Goal: Task Accomplishment & Management: Manage account settings

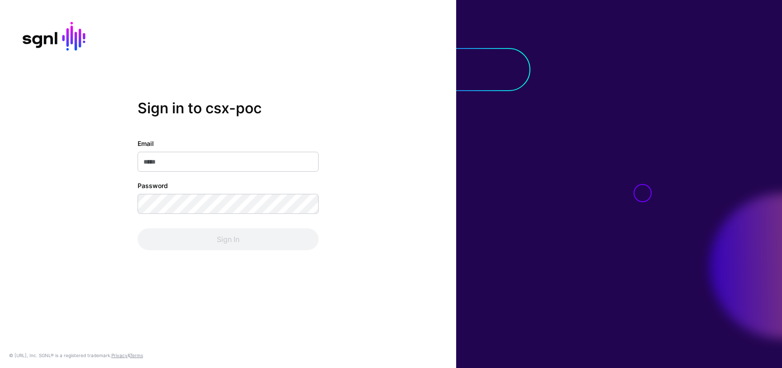
type input "**********"
click at [244, 217] on div "**********" at bounding box center [228, 194] width 181 height 111
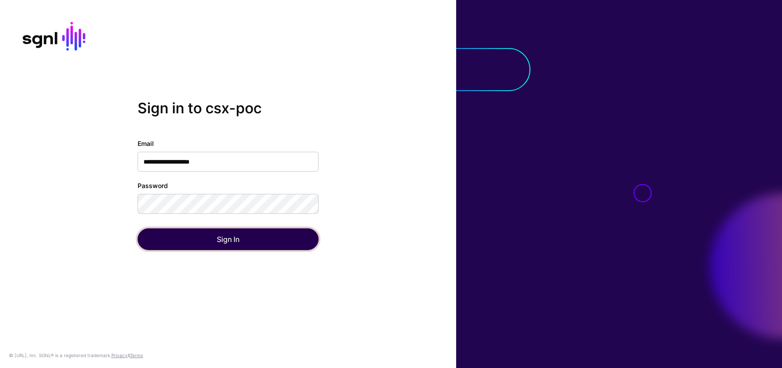
click at [247, 241] on button "Sign In" at bounding box center [228, 239] width 181 height 22
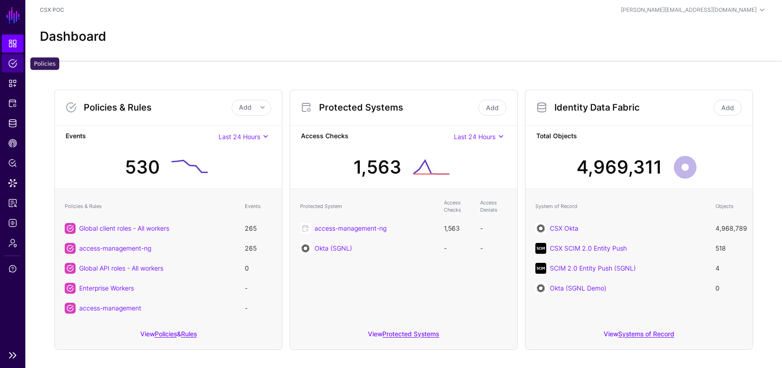
click at [13, 60] on span "Policies" at bounding box center [12, 63] width 9 height 9
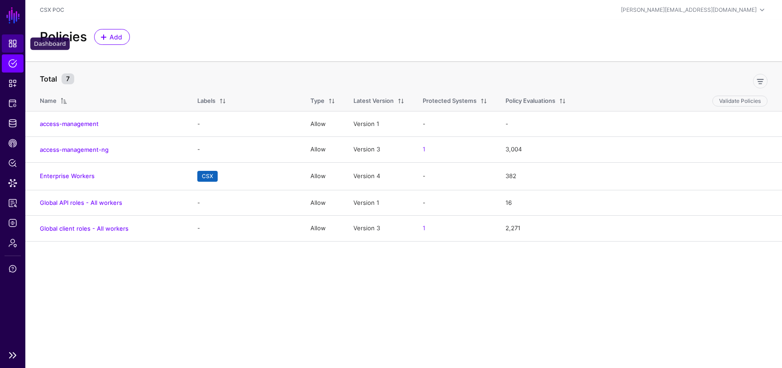
click at [10, 39] on span "Dashboard" at bounding box center [12, 43] width 9 height 9
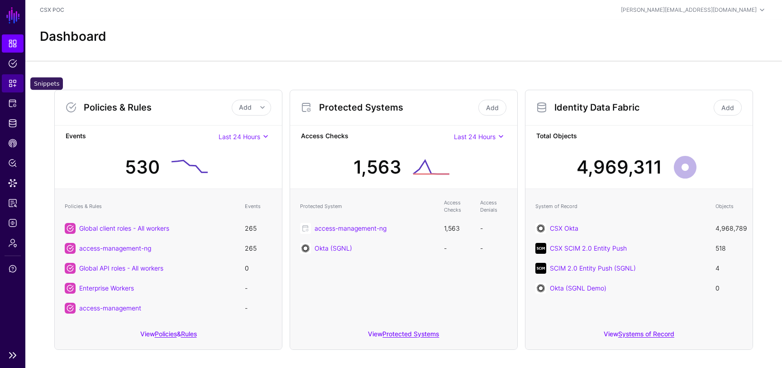
click at [10, 85] on span "Snippets" at bounding box center [12, 83] width 9 height 9
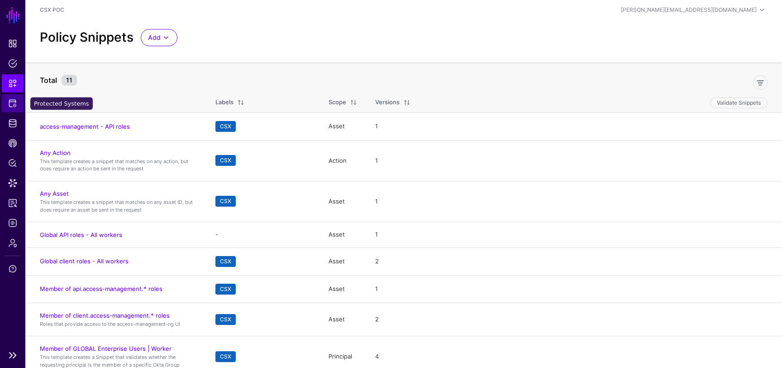
click at [14, 100] on span "Protected Systems" at bounding box center [12, 103] width 9 height 9
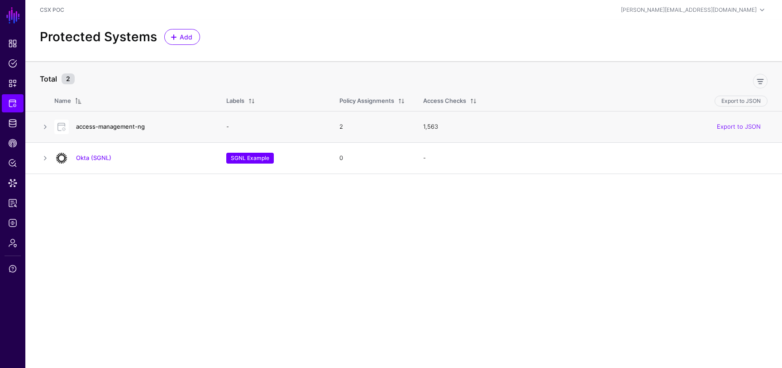
click at [121, 127] on link "access-management-ng" at bounding box center [110, 126] width 69 height 7
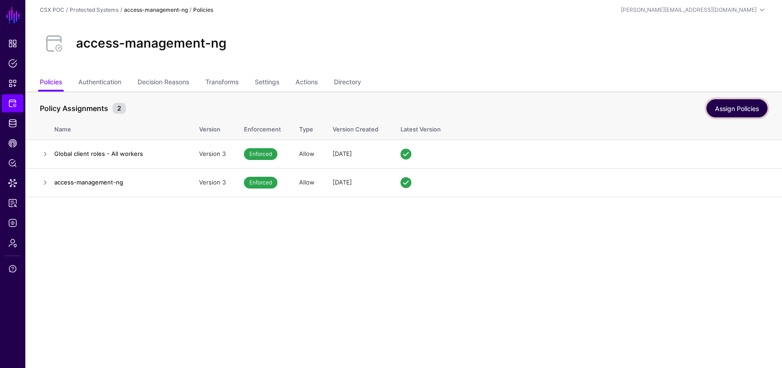
click at [730, 106] on link "Assign Policies" at bounding box center [737, 108] width 61 height 18
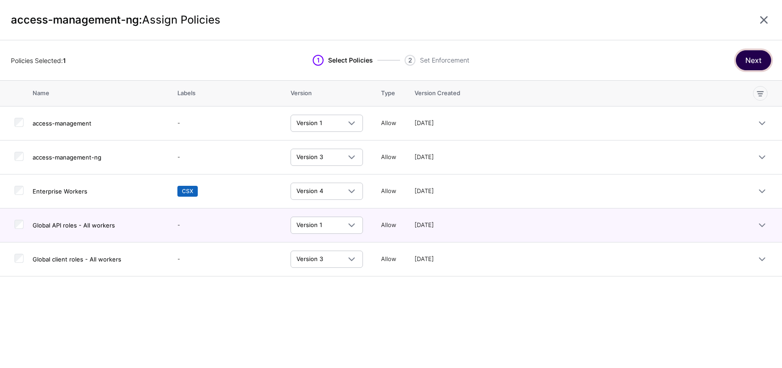
click at [759, 59] on button "Next" at bounding box center [753, 60] width 35 height 20
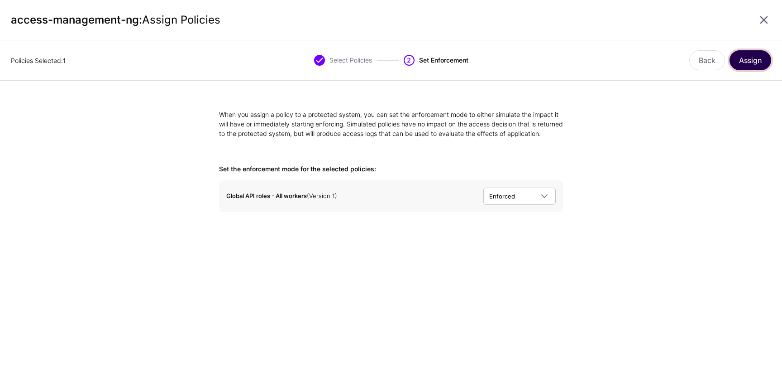
click at [755, 62] on button "Assign" at bounding box center [751, 60] width 42 height 20
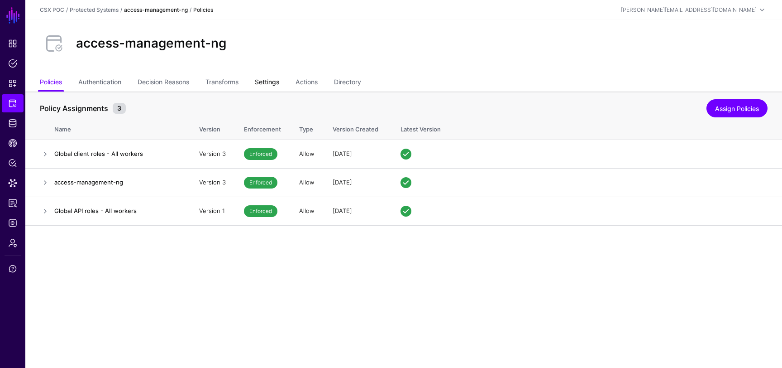
click at [272, 86] on link "Settings" at bounding box center [267, 82] width 24 height 17
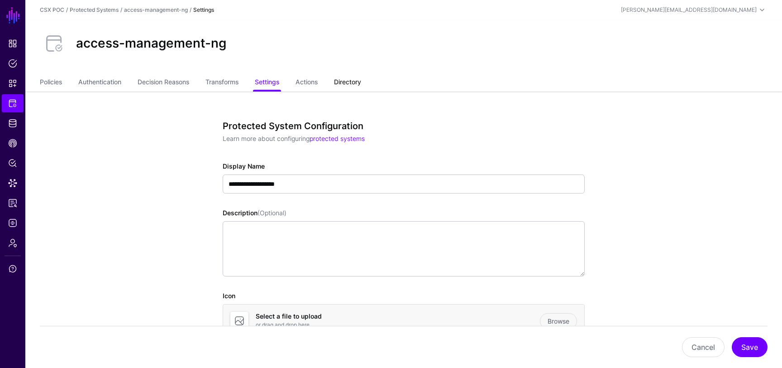
click at [353, 87] on link "Directory" at bounding box center [347, 82] width 27 height 17
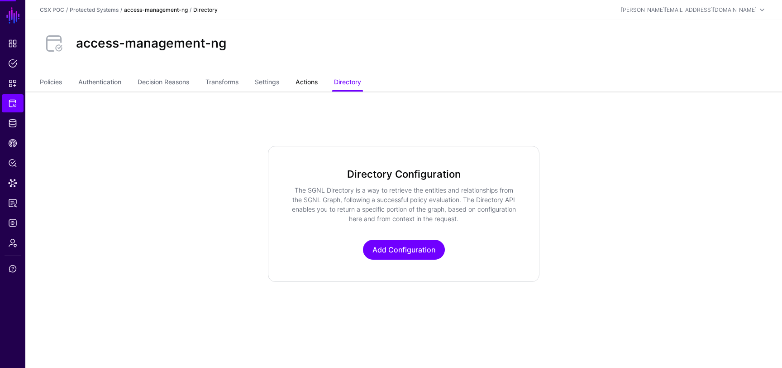
click at [318, 87] on link "Actions" at bounding box center [307, 82] width 22 height 17
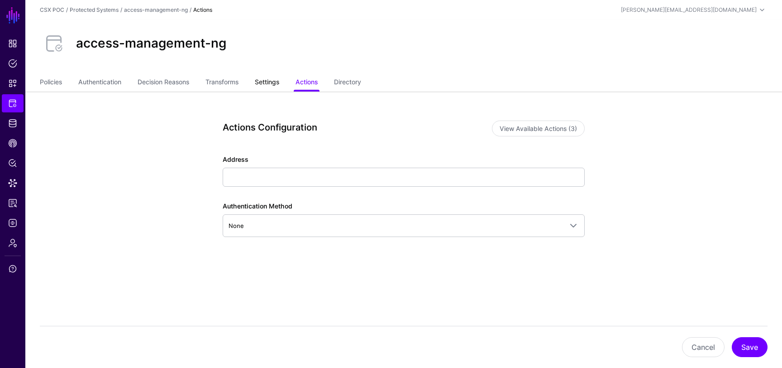
click at [277, 80] on link "Settings" at bounding box center [267, 82] width 24 height 17
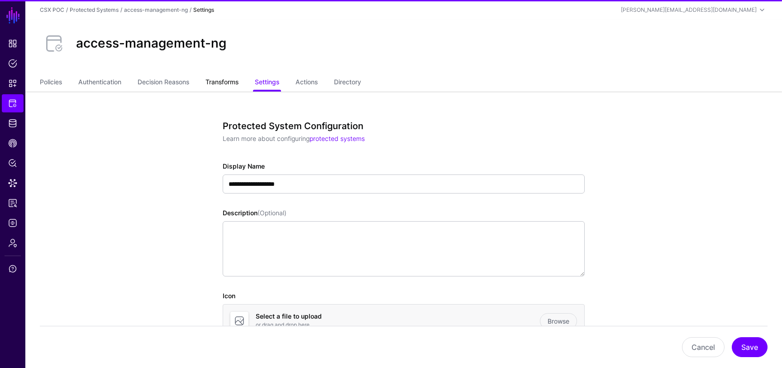
click at [239, 82] on link "Transforms" at bounding box center [222, 82] width 33 height 17
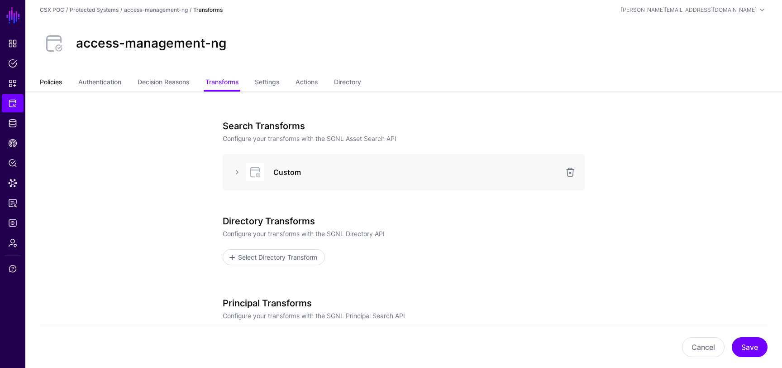
click at [57, 79] on link "Policies" at bounding box center [51, 82] width 22 height 17
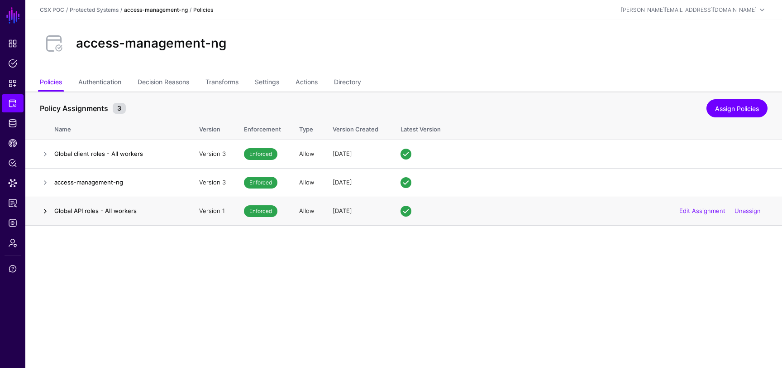
click at [45, 208] on link at bounding box center [45, 211] width 11 height 11
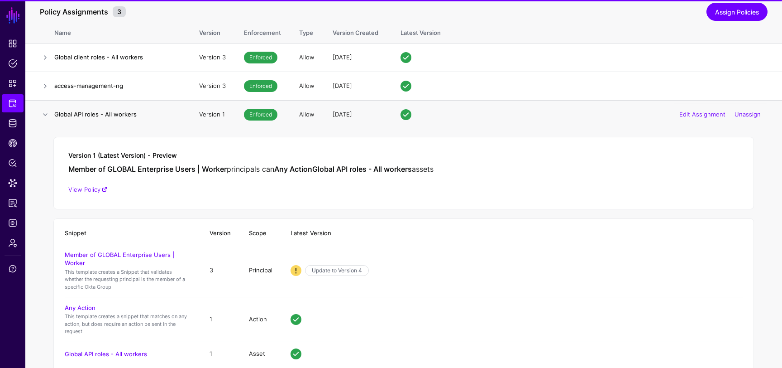
scroll to position [124, 0]
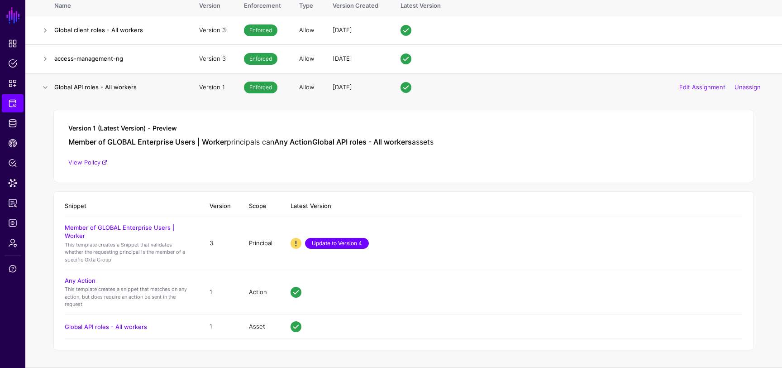
click at [328, 245] on link "Update to Version 4" at bounding box center [337, 243] width 64 height 11
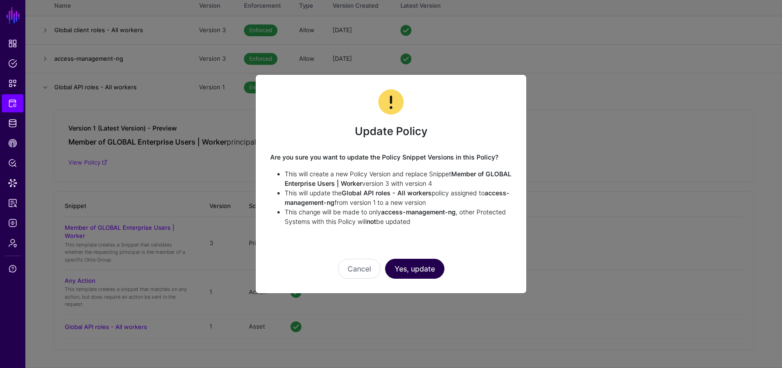
click at [413, 268] on button "Yes, update" at bounding box center [414, 269] width 59 height 20
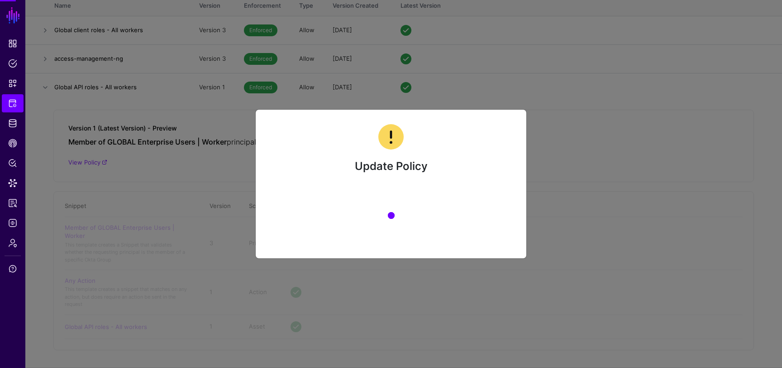
scroll to position [0, 0]
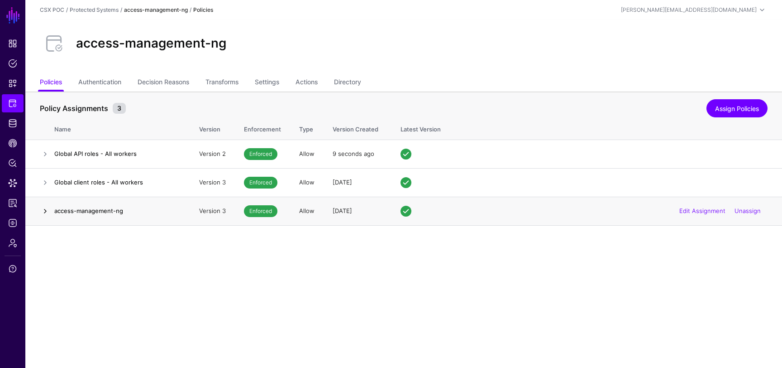
click at [43, 211] on link at bounding box center [45, 211] width 11 height 11
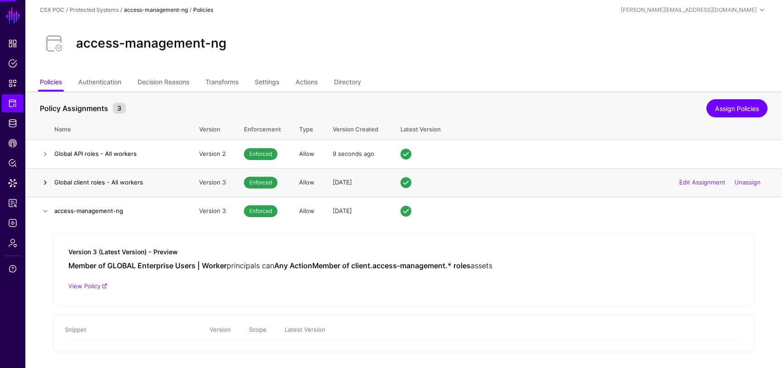
click at [46, 185] on link at bounding box center [45, 182] width 11 height 11
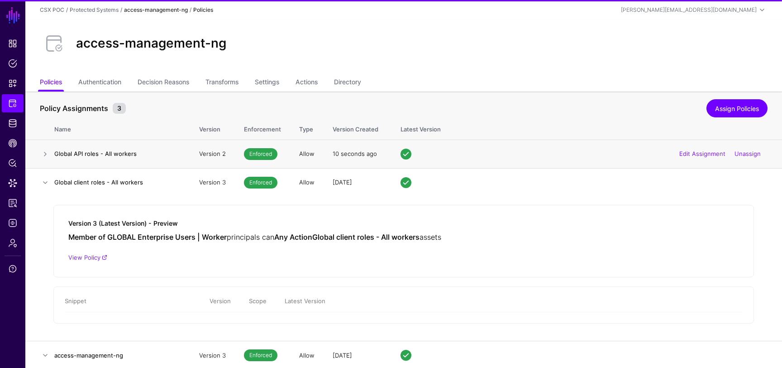
click at [50, 163] on td at bounding box center [39, 153] width 29 height 29
click at [48, 159] on link at bounding box center [45, 154] width 11 height 11
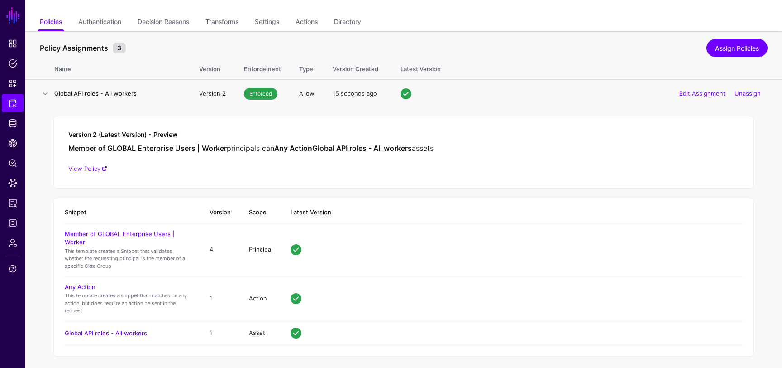
scroll to position [41, 0]
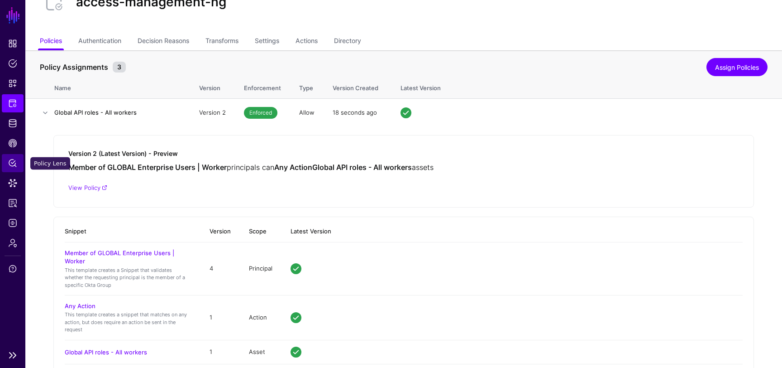
click at [9, 163] on span "Policy Lens" at bounding box center [12, 162] width 9 height 9
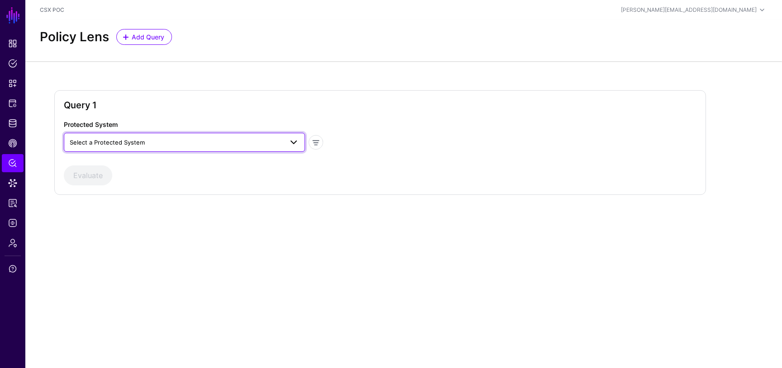
click at [176, 146] on span "Select a Protected System" at bounding box center [176, 142] width 213 height 10
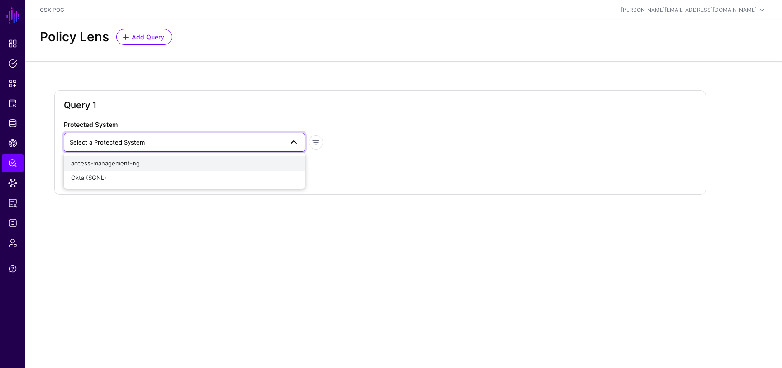
click at [167, 163] on div "access-management-ng" at bounding box center [184, 163] width 227 height 9
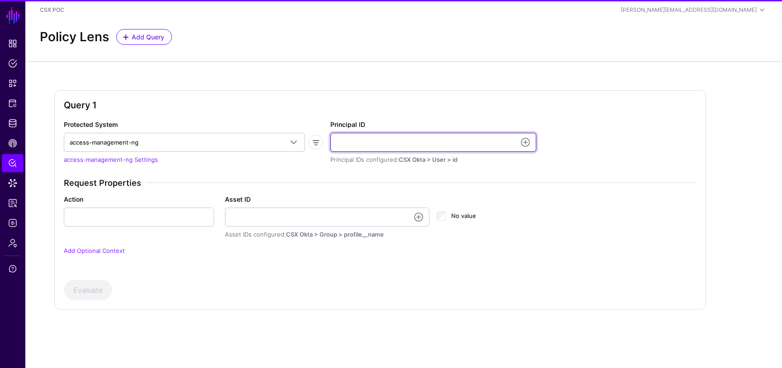
click at [370, 144] on input "Principal ID" at bounding box center [434, 142] width 206 height 19
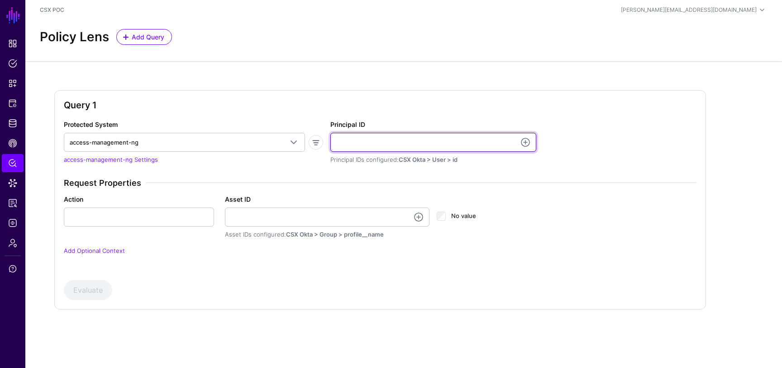
type input "**********"
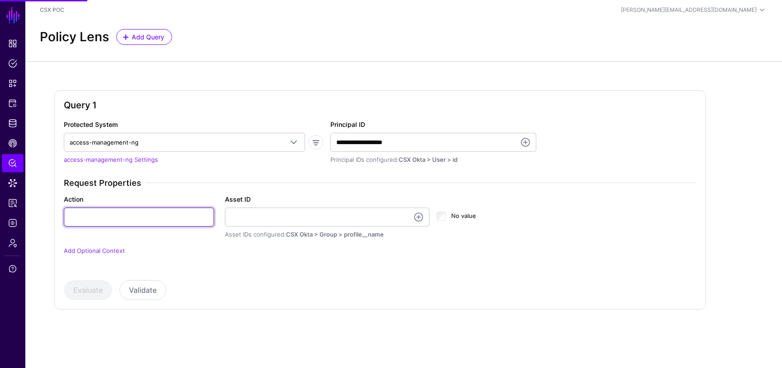
click at [175, 215] on input "Action" at bounding box center [139, 216] width 150 height 19
type input "******"
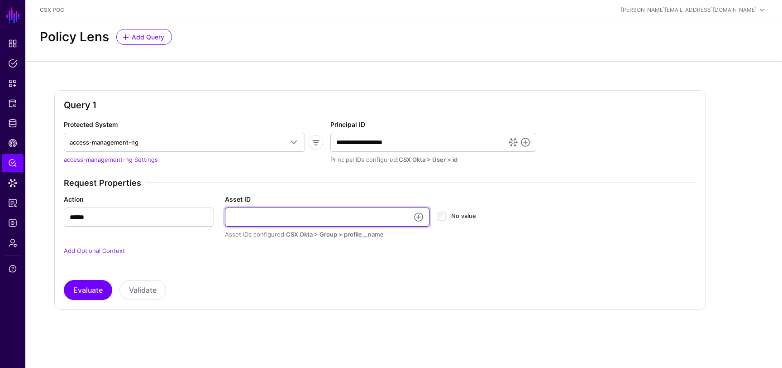
click at [288, 219] on input "Asset ID" at bounding box center [327, 216] width 205 height 19
type input "**********"
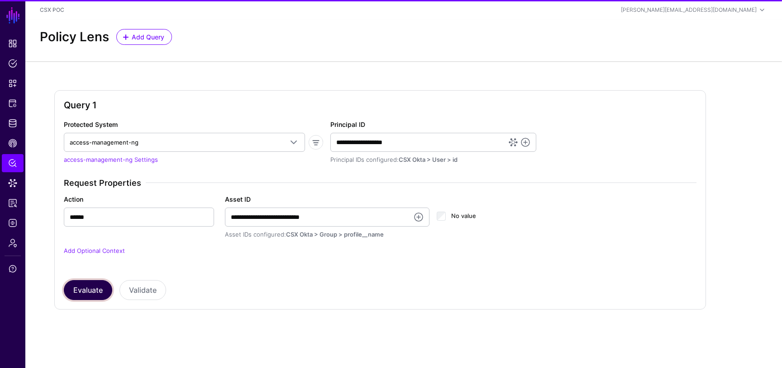
click at [77, 290] on button "Evaluate" at bounding box center [88, 290] width 48 height 20
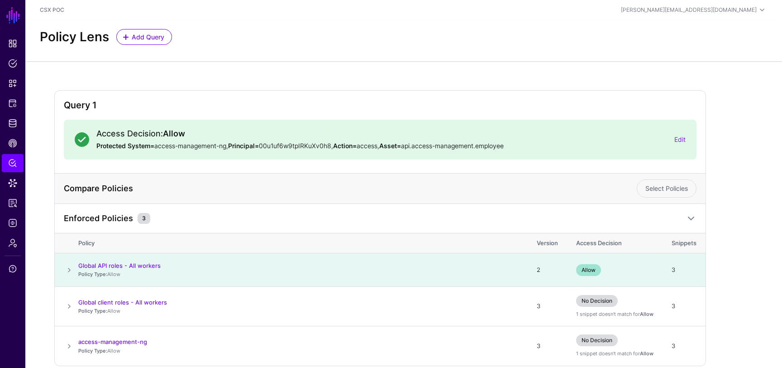
click at [679, 145] on div "Access Decision: Allow Protected System= access-management-ng, Principal= 00u1u…" at bounding box center [380, 140] width 611 height 22
click at [681, 139] on link "Edit" at bounding box center [680, 139] width 11 height 8
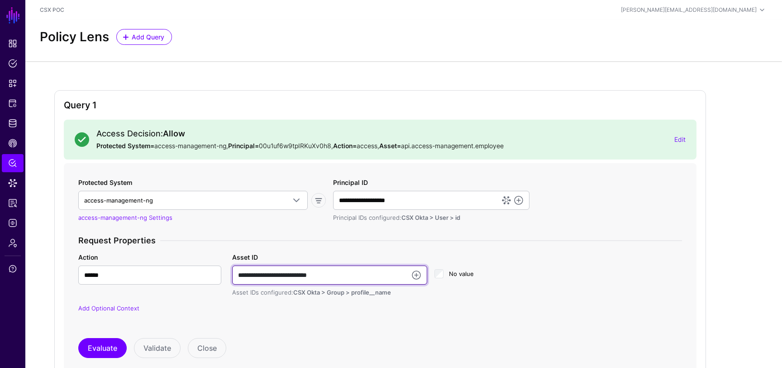
click at [282, 282] on input "**********" at bounding box center [329, 274] width 195 height 19
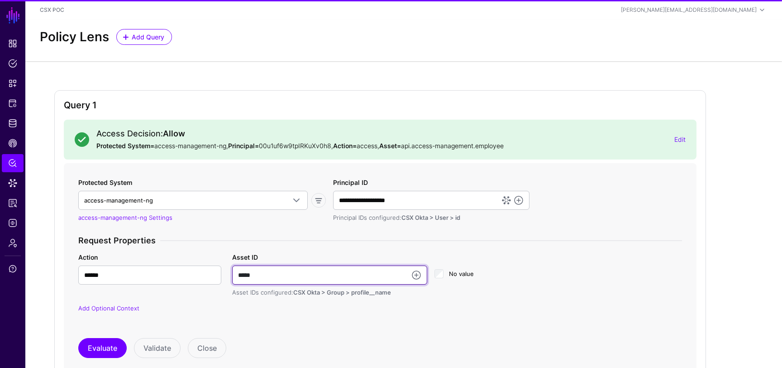
type input "**********"
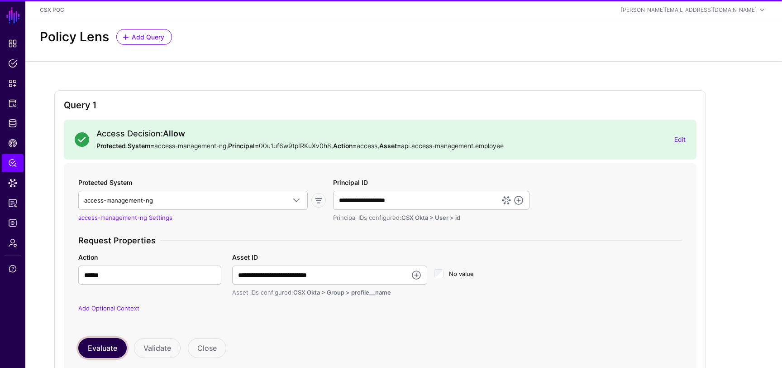
click at [108, 346] on button "Evaluate" at bounding box center [102, 348] width 48 height 20
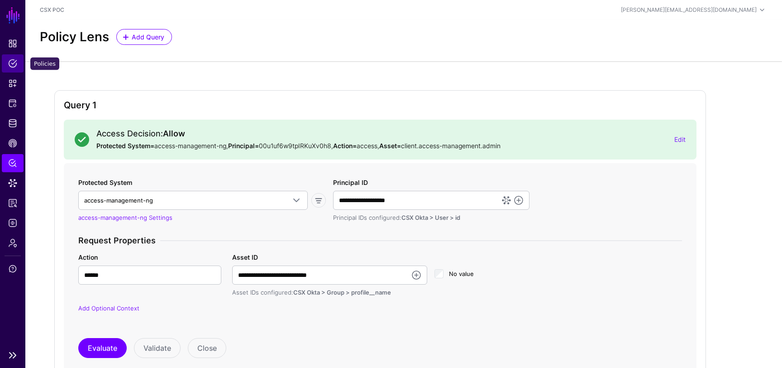
click at [11, 66] on span "Policies" at bounding box center [12, 63] width 9 height 9
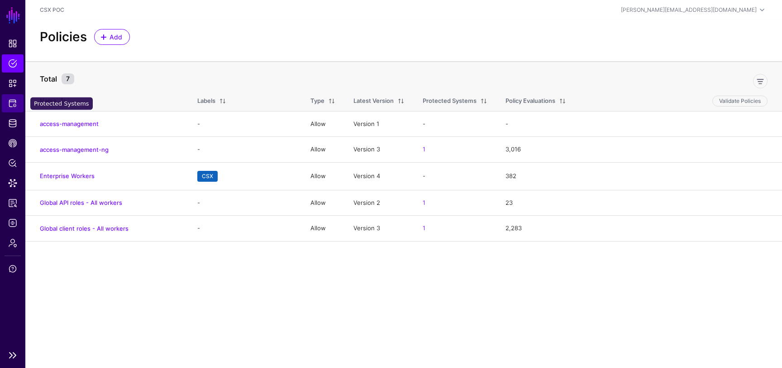
click at [13, 110] on link "Protected Systems" at bounding box center [13, 103] width 22 height 18
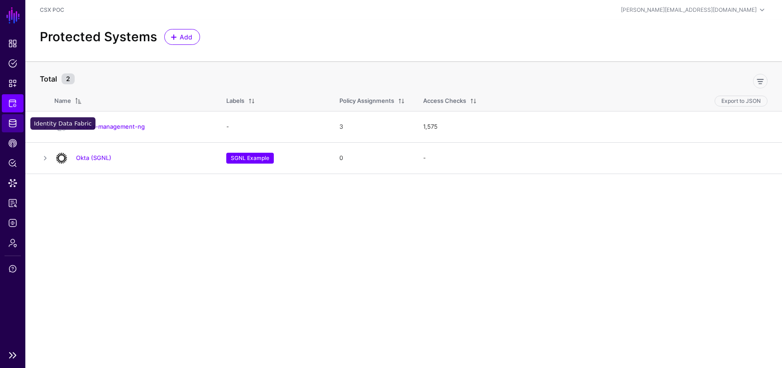
click at [9, 122] on span "Identity Data Fabric" at bounding box center [12, 123] width 9 height 9
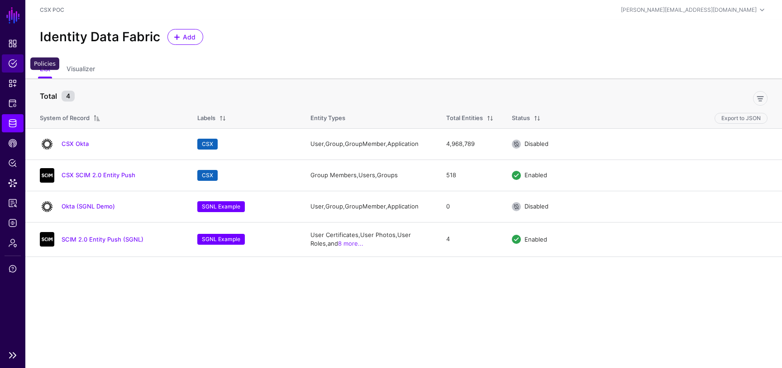
click at [12, 67] on span "Policies" at bounding box center [12, 63] width 9 height 9
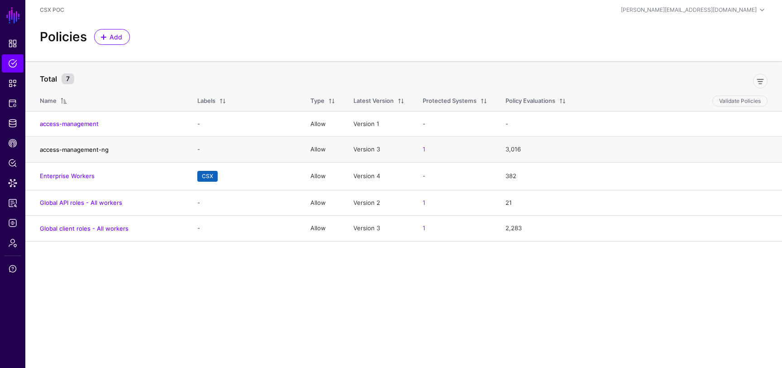
click at [76, 151] on link "access-management-ng" at bounding box center [74, 149] width 69 height 7
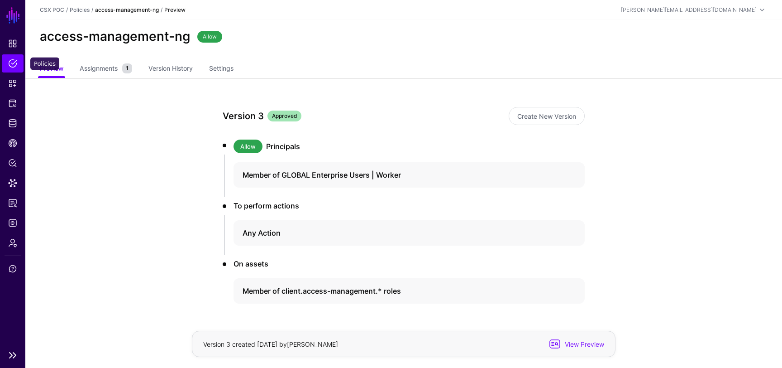
click at [10, 59] on span "Policies" at bounding box center [12, 63] width 9 height 9
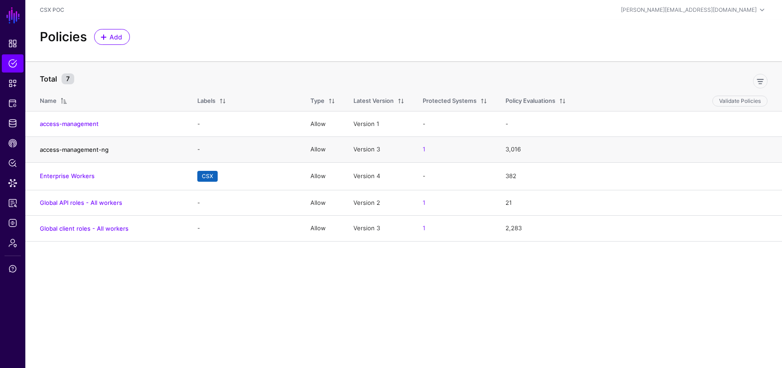
click at [93, 147] on link "access-management-ng" at bounding box center [74, 149] width 69 height 7
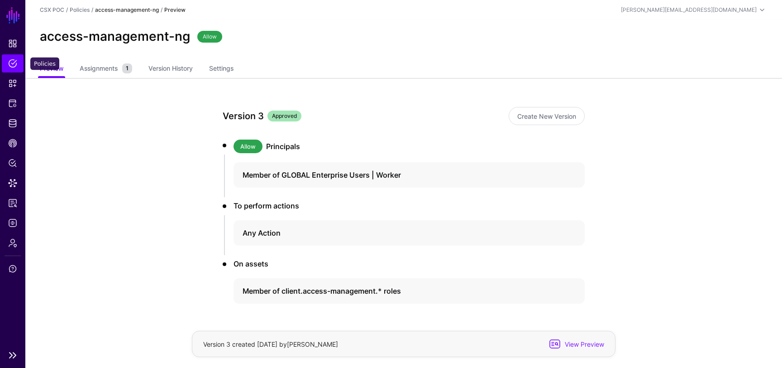
click at [14, 71] on link "Policies" at bounding box center [13, 63] width 22 height 18
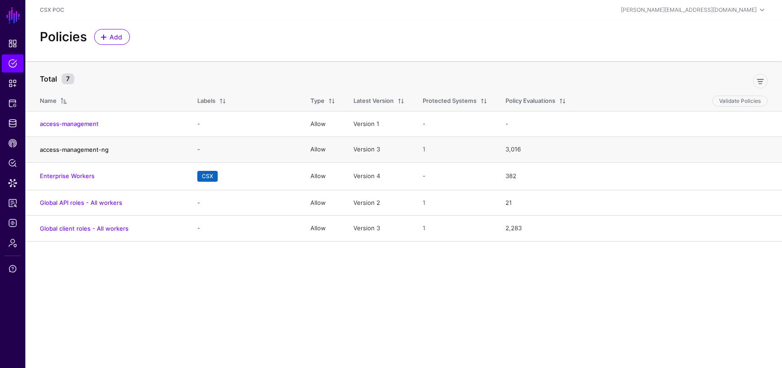
click at [101, 149] on link "access-management-ng" at bounding box center [74, 149] width 69 height 7
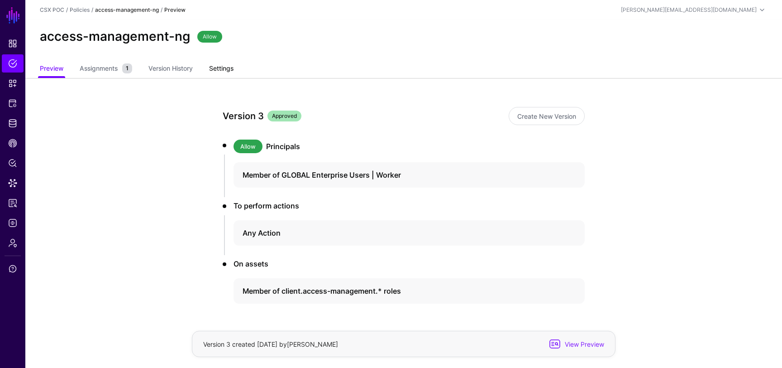
click at [230, 72] on link "Settings" at bounding box center [221, 69] width 24 height 17
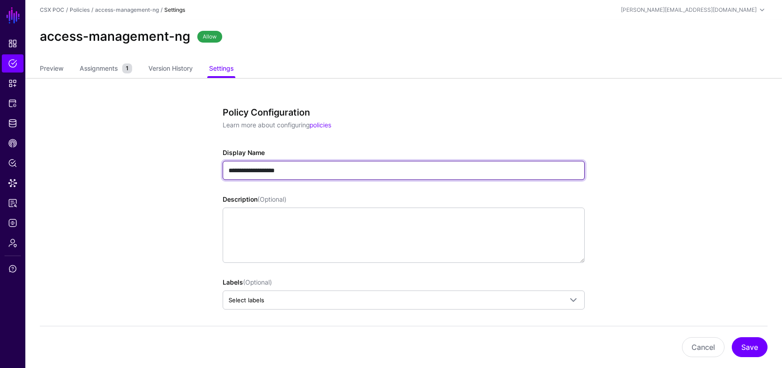
click at [230, 170] on input "**********" at bounding box center [404, 170] width 362 height 19
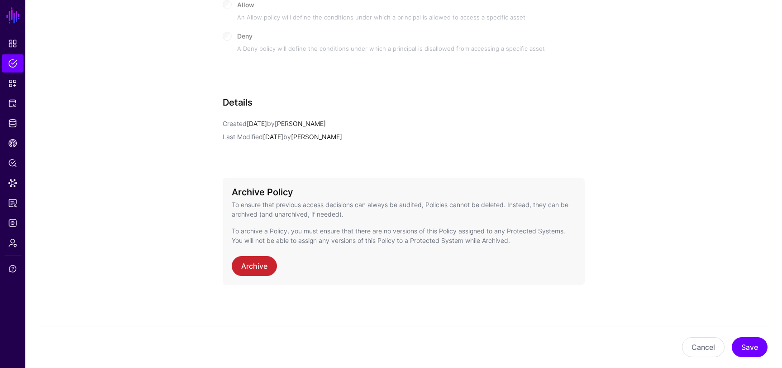
scroll to position [541, 0]
type input "**********"
click at [739, 344] on button "Save" at bounding box center [750, 347] width 36 height 20
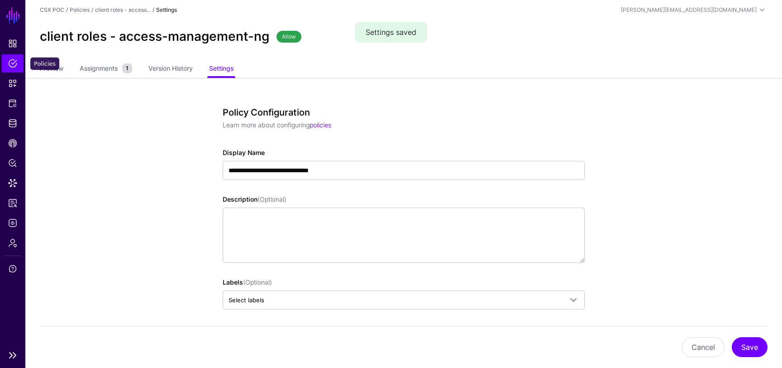
click at [6, 64] on link "Policies" at bounding box center [13, 63] width 22 height 18
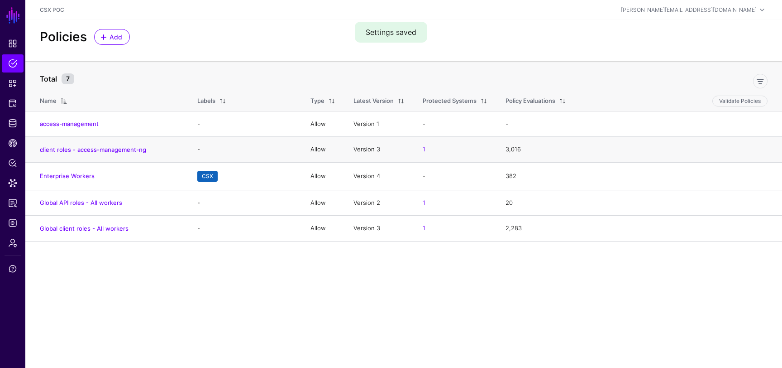
click at [96, 154] on td "client roles - access-management-ng" at bounding box center [106, 150] width 163 height 26
click at [99, 202] on link "Global API roles - All workers" at bounding box center [81, 202] width 82 height 7
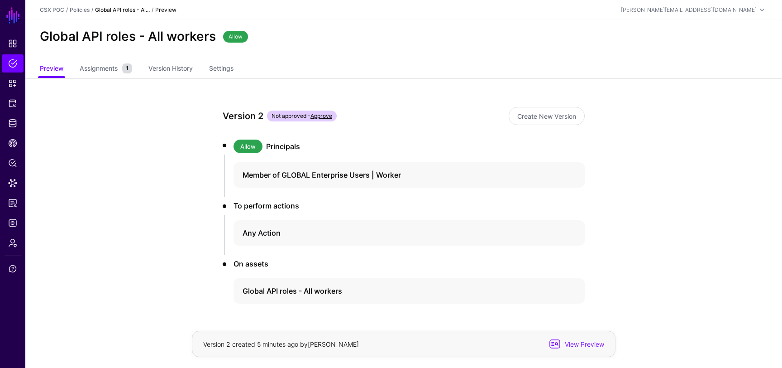
click at [323, 114] on link "Approve" at bounding box center [322, 115] width 22 height 7
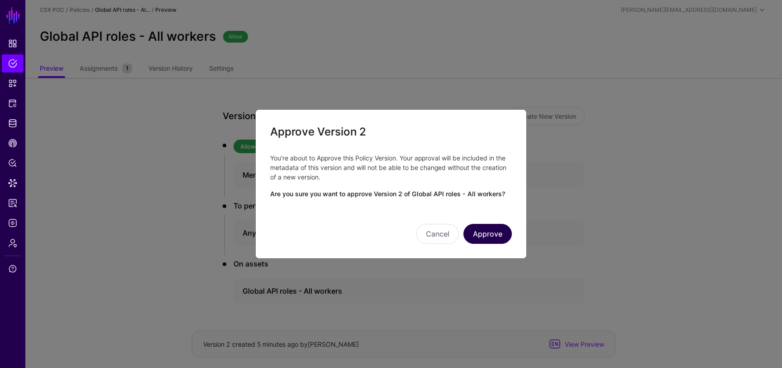
click at [499, 234] on button "Approve" at bounding box center [488, 234] width 48 height 20
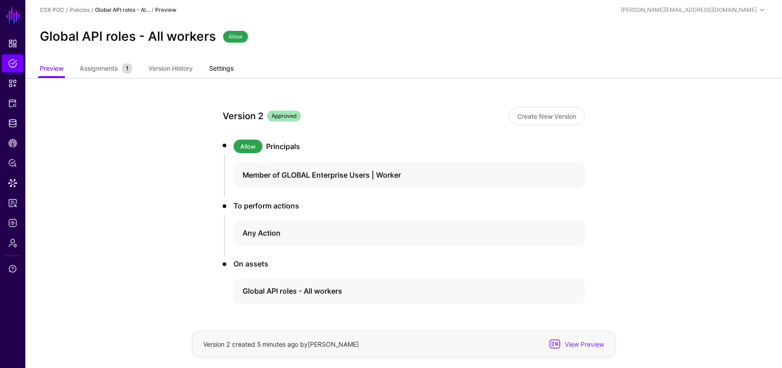
click at [217, 66] on link "Settings" at bounding box center [221, 69] width 24 height 17
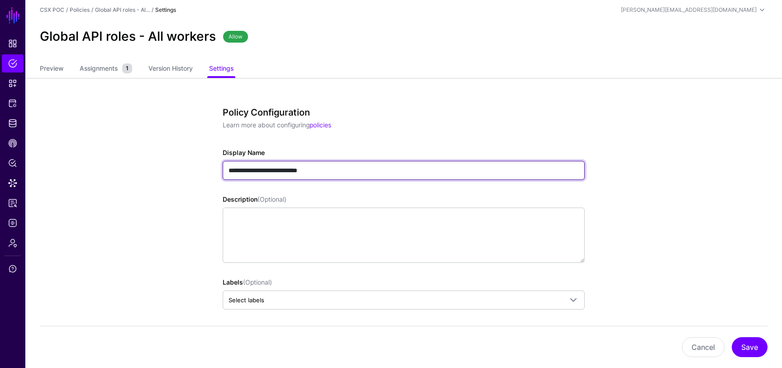
drag, startPoint x: 250, startPoint y: 170, endPoint x: 215, endPoint y: 171, distance: 35.3
type input "**********"
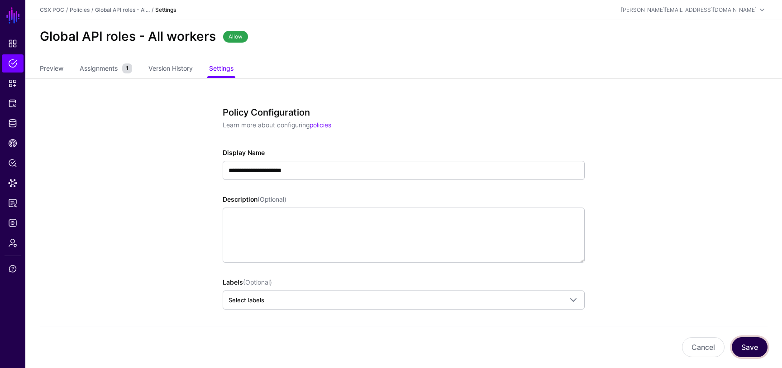
click at [755, 345] on button "Save" at bounding box center [750, 347] width 36 height 20
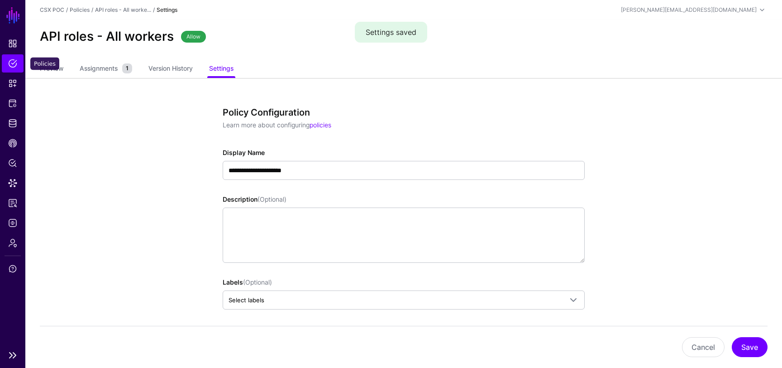
click at [9, 63] on span "Policies" at bounding box center [12, 63] width 9 height 9
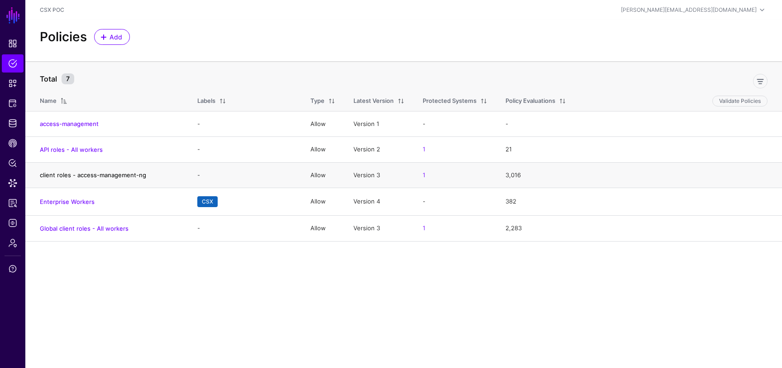
click at [105, 177] on link "client roles - access-management-ng" at bounding box center [93, 174] width 106 height 7
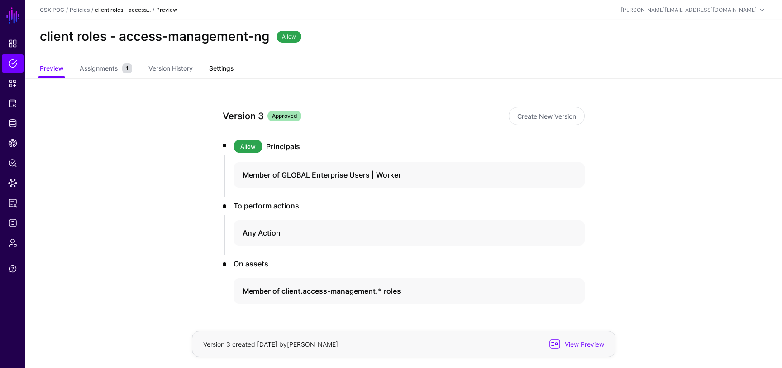
click at [223, 61] on link "Settings" at bounding box center [221, 69] width 24 height 17
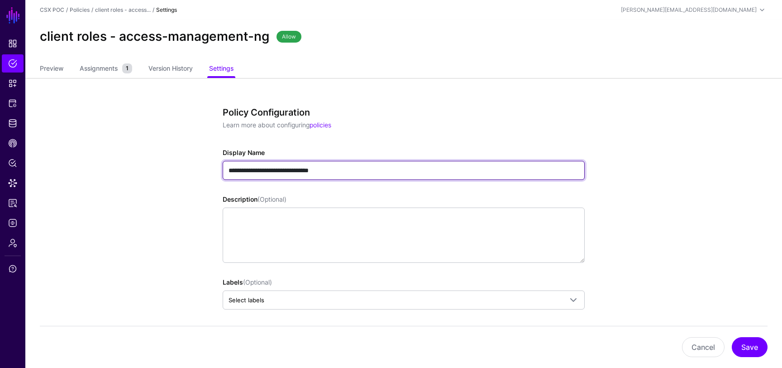
click at [230, 171] on input "**********" at bounding box center [404, 170] width 362 height 19
type input "**********"
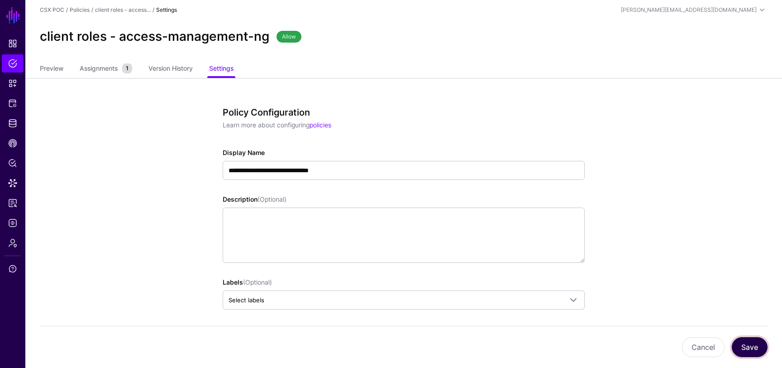
click at [739, 348] on button "Save" at bounding box center [750, 347] width 36 height 20
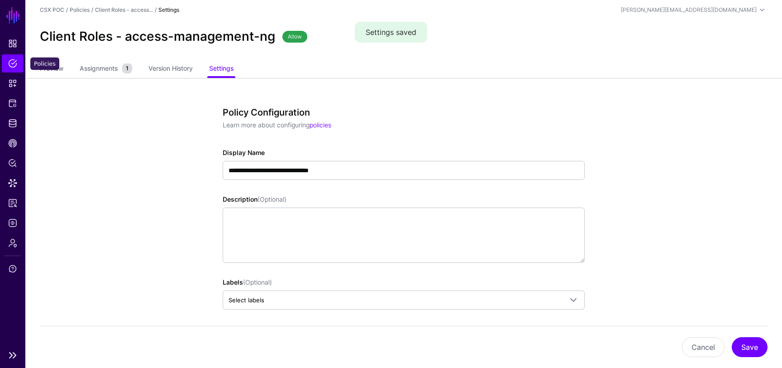
click at [6, 65] on link "Policies" at bounding box center [13, 63] width 22 height 18
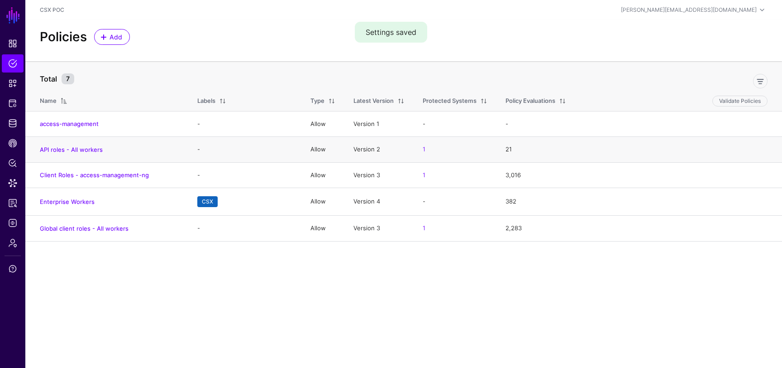
click at [135, 144] on td "API roles - All workers" at bounding box center [106, 150] width 163 height 26
click at [91, 146] on link "API roles - All workers" at bounding box center [71, 149] width 63 height 7
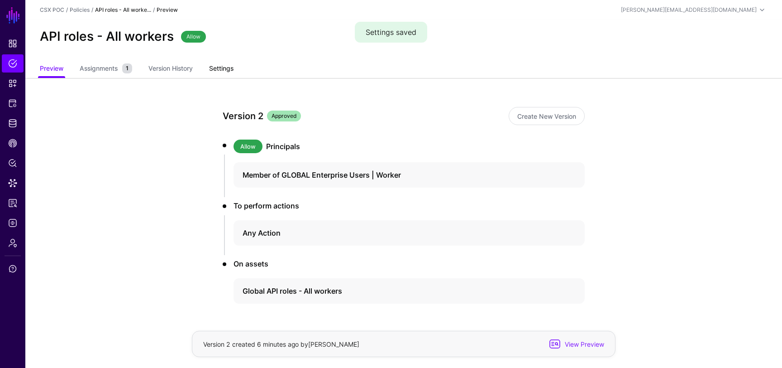
click at [223, 68] on link "Settings" at bounding box center [221, 69] width 24 height 17
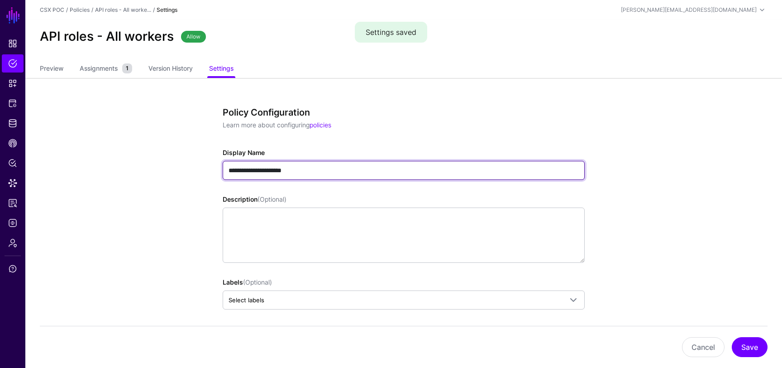
click at [243, 168] on input "**********" at bounding box center [404, 170] width 362 height 19
type input "**********"
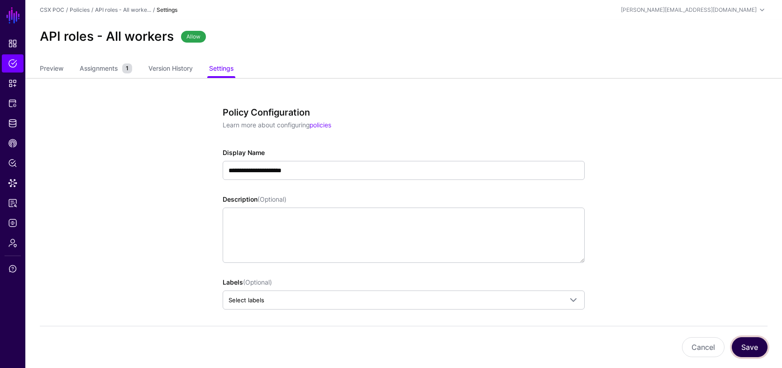
click at [756, 343] on button "Save" at bounding box center [750, 347] width 36 height 20
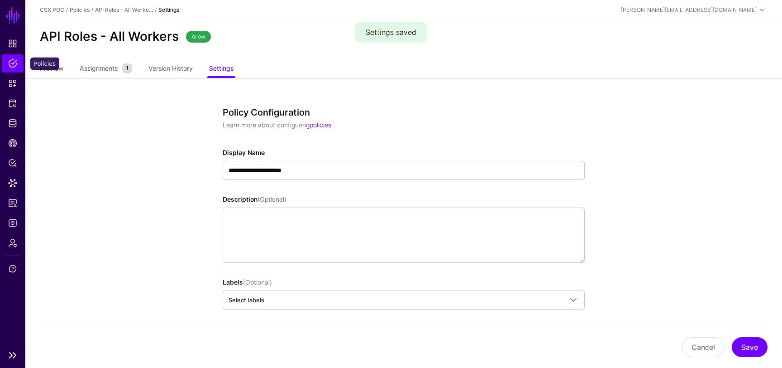
click at [14, 67] on span "Policies" at bounding box center [12, 63] width 9 height 9
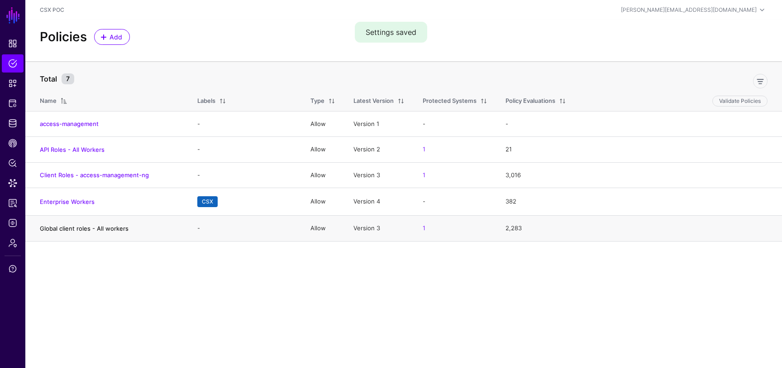
click at [112, 227] on link "Global client roles - All workers" at bounding box center [84, 228] width 89 height 7
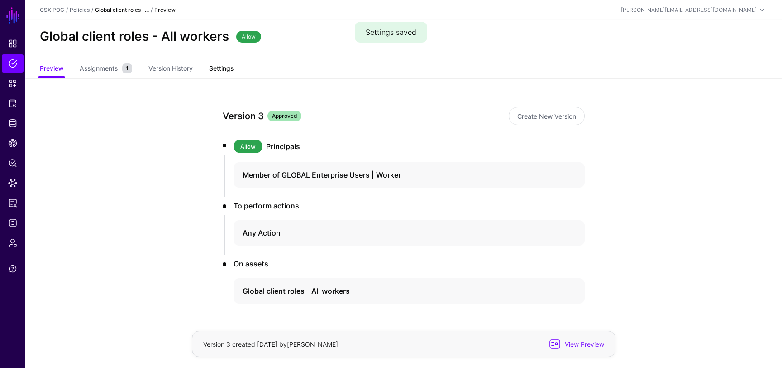
click at [217, 71] on link "Settings" at bounding box center [221, 69] width 24 height 17
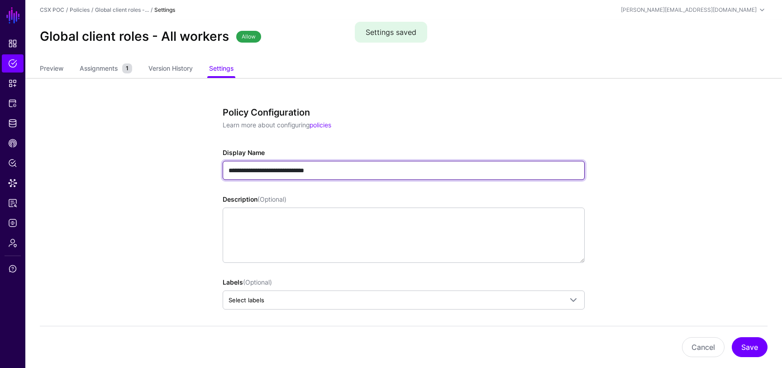
click at [301, 172] on input "**********" at bounding box center [404, 170] width 362 height 19
type input "**********"
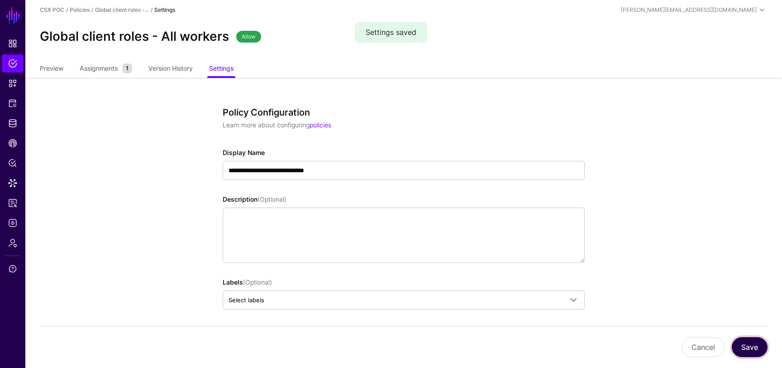
click at [749, 349] on button "Save" at bounding box center [750, 347] width 36 height 20
click at [13, 66] on span "Policies" at bounding box center [12, 63] width 9 height 9
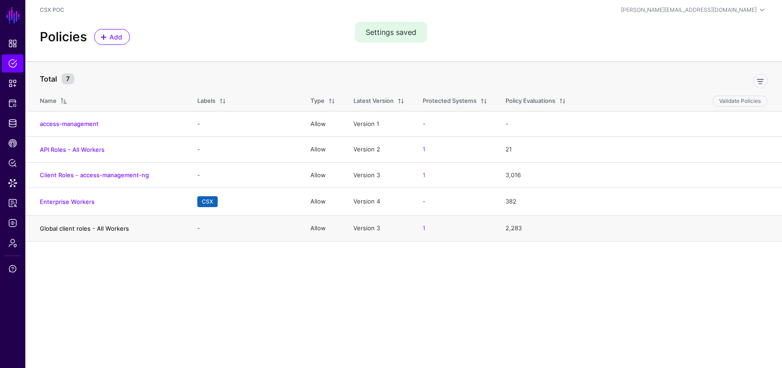
click at [98, 227] on link "Global client roles - All Workers" at bounding box center [84, 228] width 89 height 7
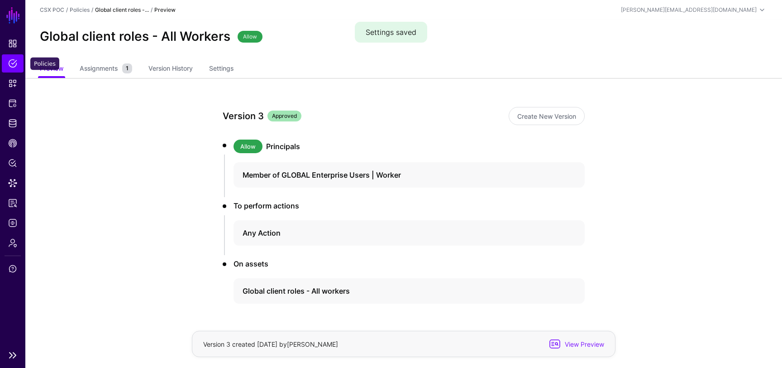
click at [7, 58] on link "Policies" at bounding box center [13, 63] width 22 height 18
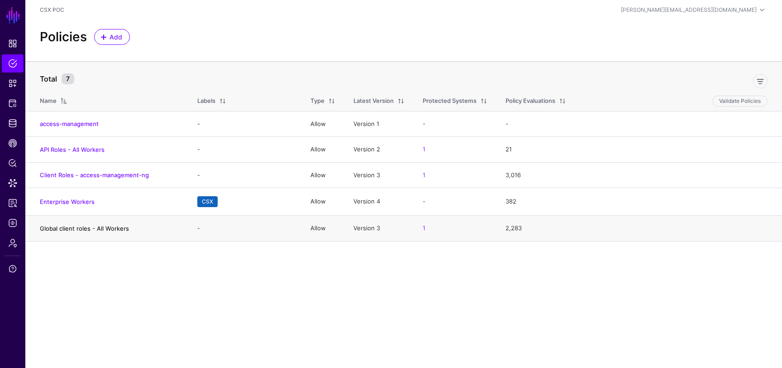
click at [118, 228] on link "Global client roles - All Workers" at bounding box center [84, 228] width 89 height 7
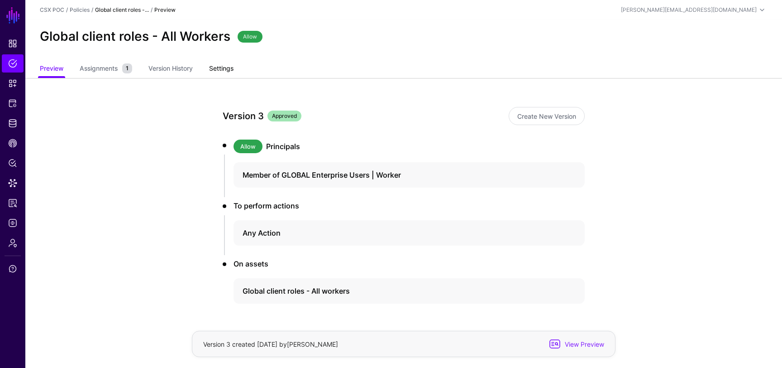
click at [227, 66] on link "Settings" at bounding box center [221, 69] width 24 height 17
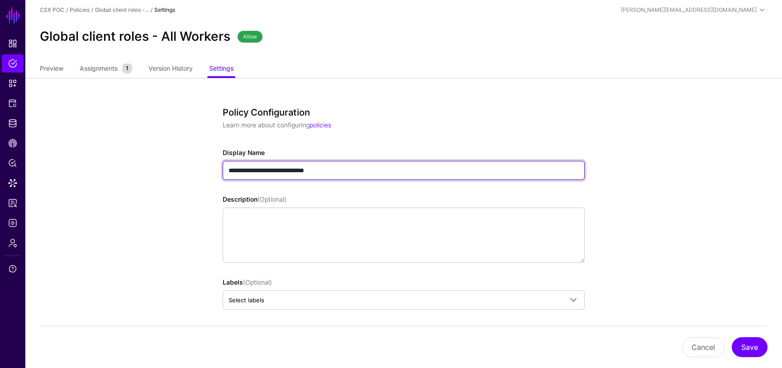
click at [250, 170] on input "**********" at bounding box center [404, 170] width 362 height 19
type input "**********"
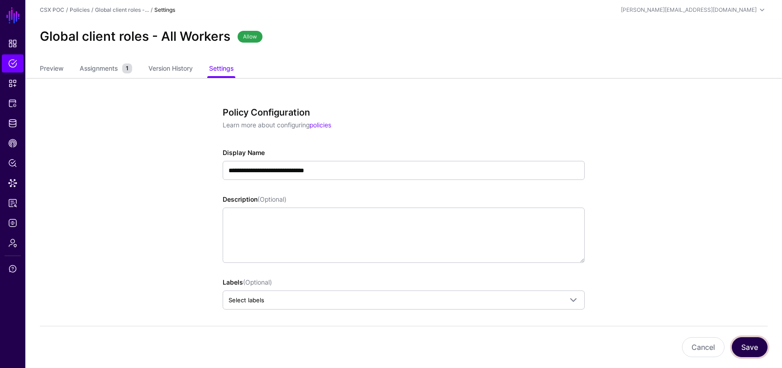
click at [751, 352] on button "Save" at bounding box center [750, 347] width 36 height 20
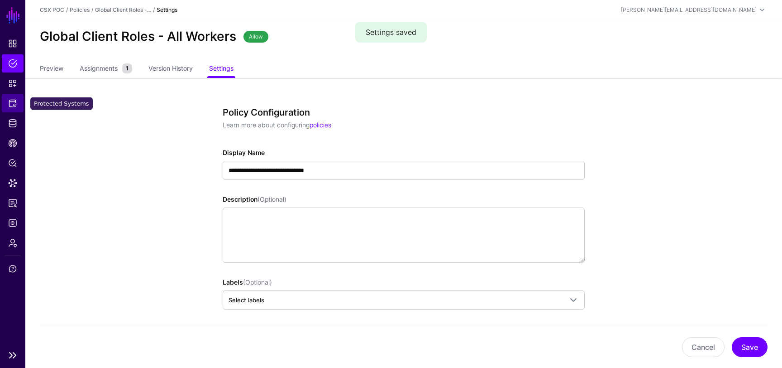
click at [11, 102] on span "Protected Systems" at bounding box center [12, 103] width 9 height 9
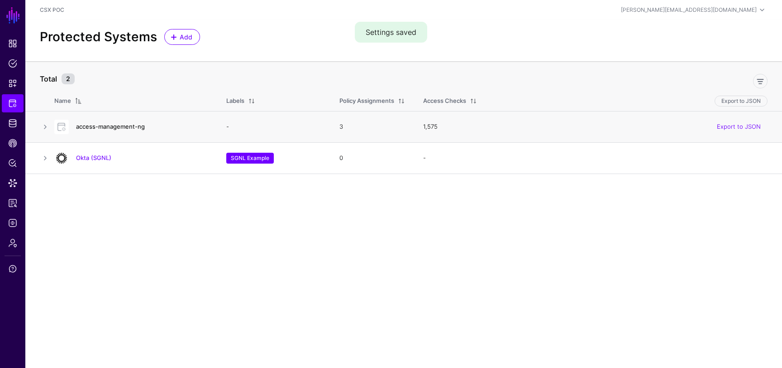
click at [99, 125] on link "access-management-ng" at bounding box center [110, 126] width 69 height 7
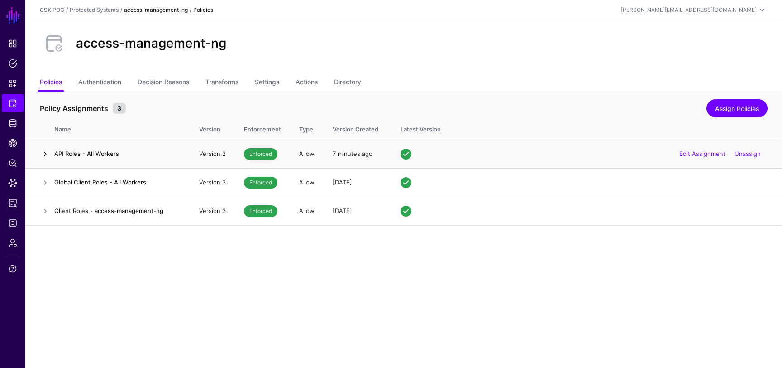
click at [48, 153] on link at bounding box center [45, 154] width 11 height 11
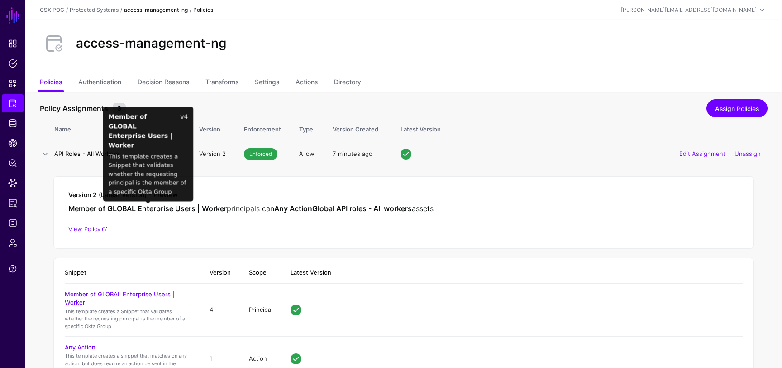
scroll to position [124, 0]
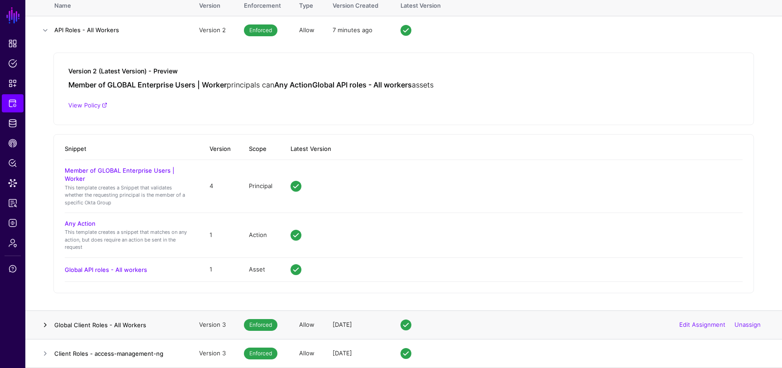
click at [46, 319] on link at bounding box center [45, 324] width 11 height 11
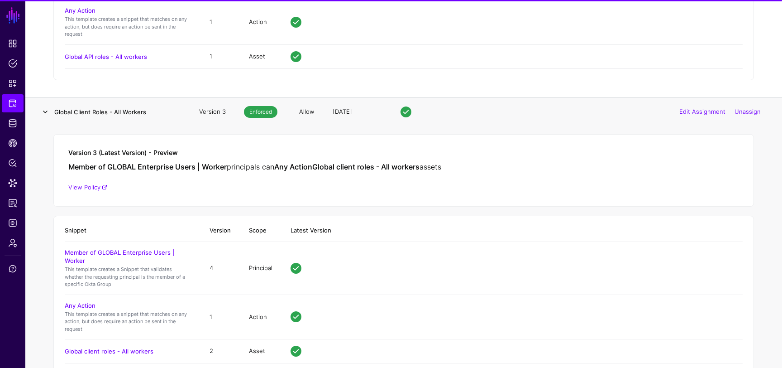
scroll to position [389, 0]
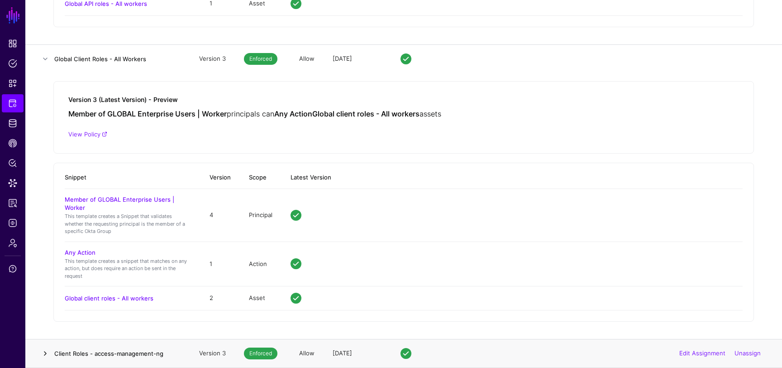
click at [42, 358] on link at bounding box center [45, 353] width 11 height 11
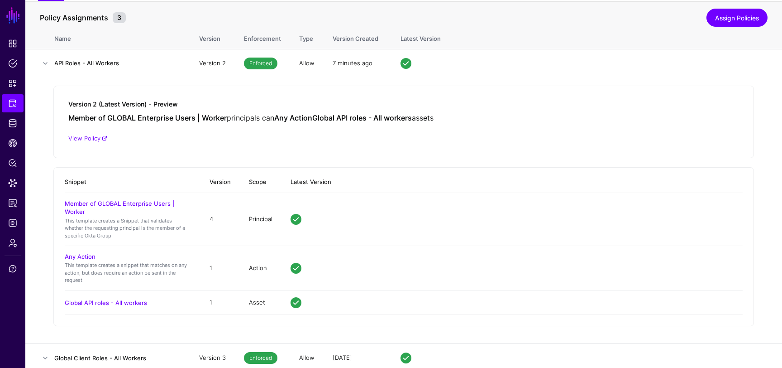
scroll to position [0, 0]
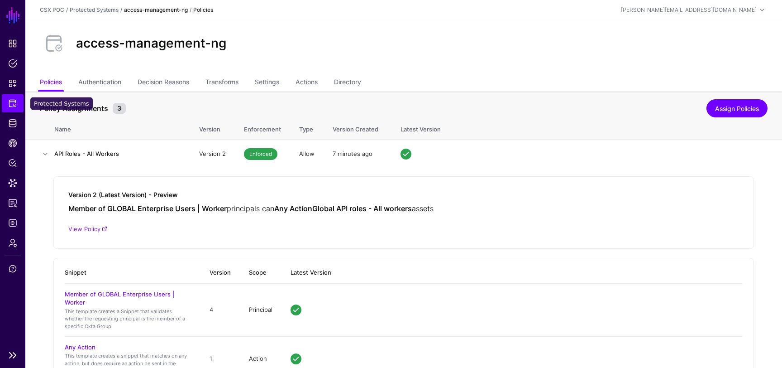
click at [10, 101] on span "Protected Systems" at bounding box center [12, 103] width 9 height 9
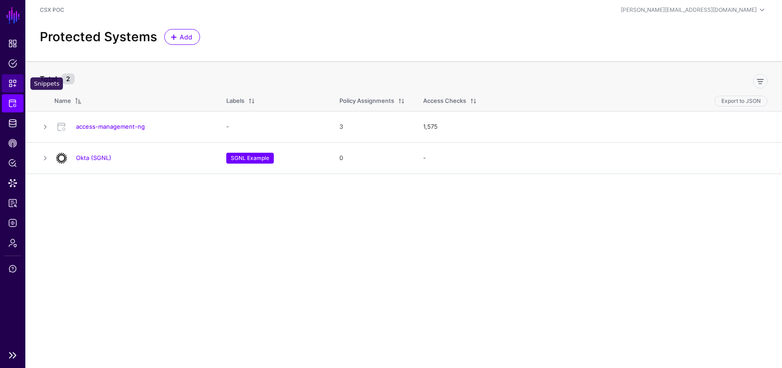
click at [15, 84] on span "Snippets" at bounding box center [12, 83] width 9 height 9
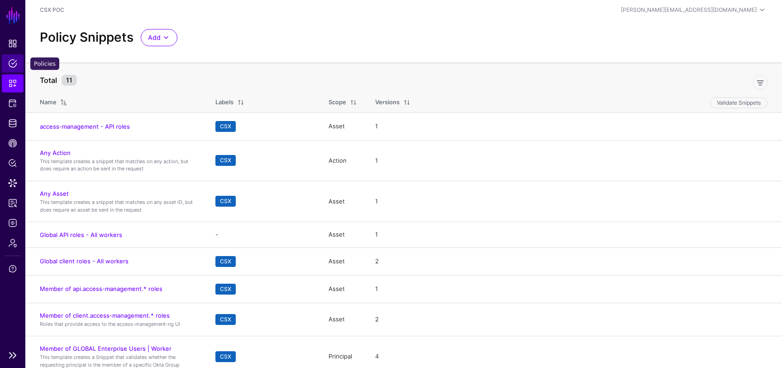
click at [11, 59] on span "Policies" at bounding box center [12, 63] width 9 height 9
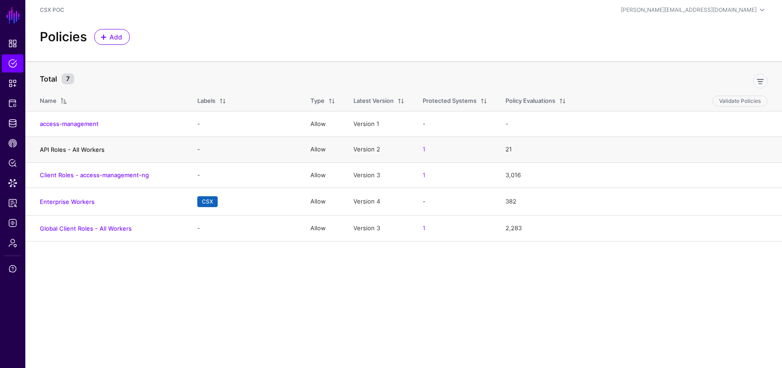
click at [89, 149] on link "API Roles - All Workers" at bounding box center [72, 149] width 65 height 7
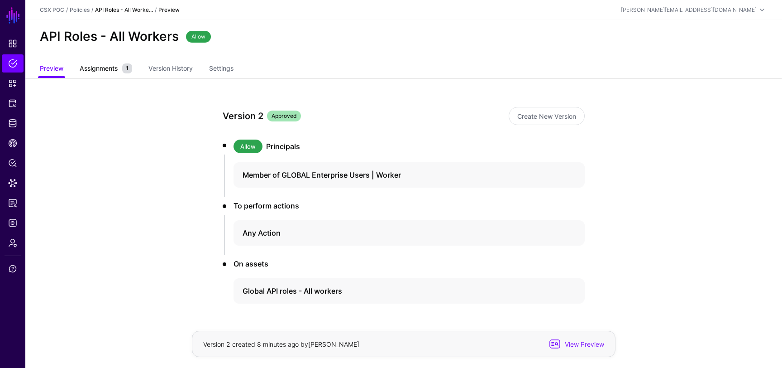
click at [114, 70] on span "Assignments" at bounding box center [98, 68] width 43 height 10
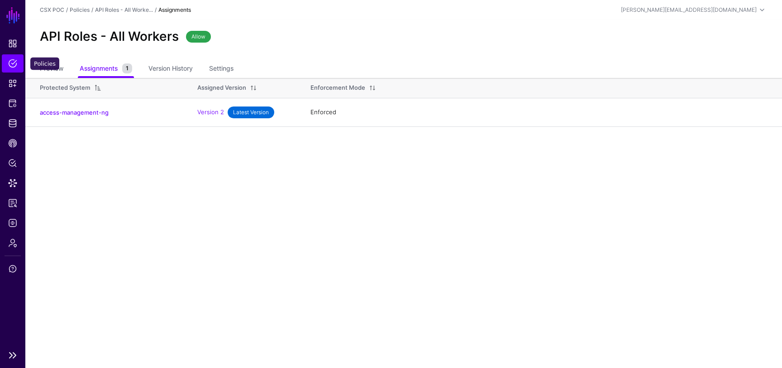
click at [14, 63] on span "Policies" at bounding box center [12, 63] width 9 height 9
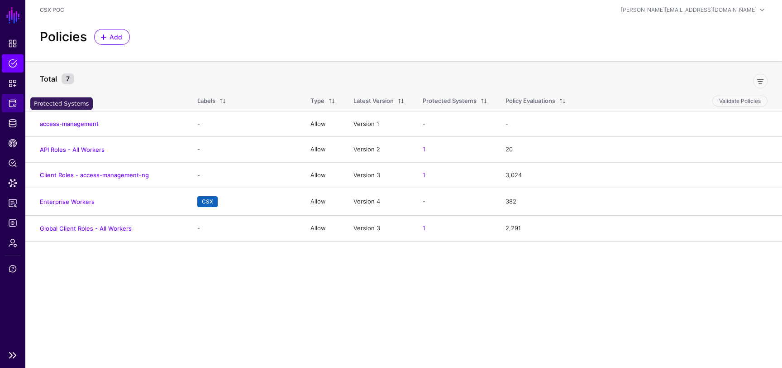
click at [14, 106] on span "Protected Systems" at bounding box center [12, 103] width 9 height 9
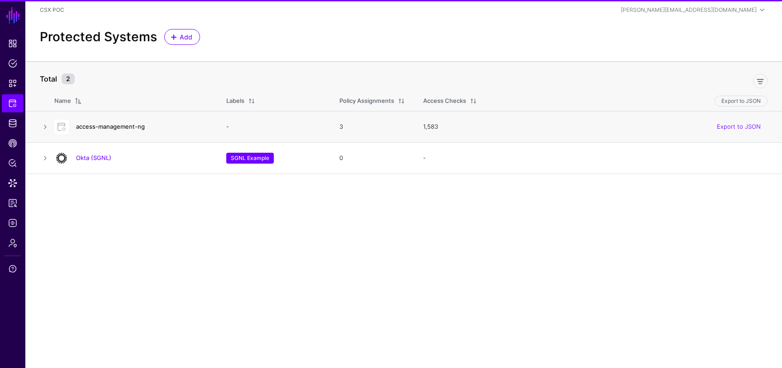
click at [139, 126] on link "access-management-ng" at bounding box center [110, 126] width 69 height 7
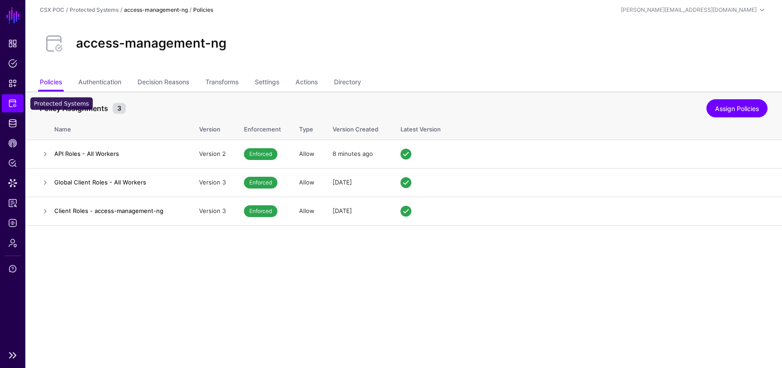
click at [12, 101] on span "Protected Systems" at bounding box center [12, 103] width 9 height 9
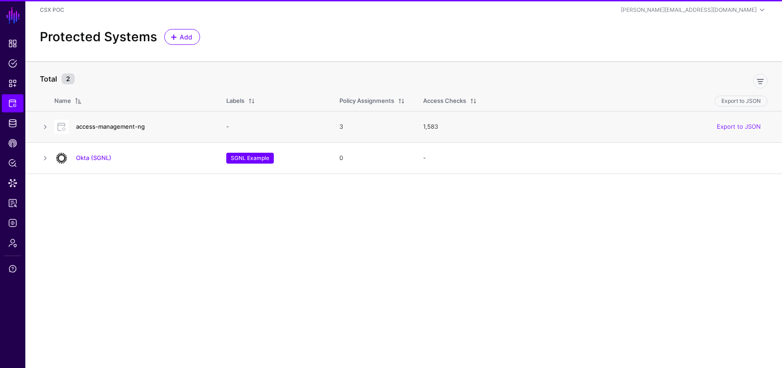
click at [114, 125] on link "access-management-ng" at bounding box center [110, 126] width 69 height 7
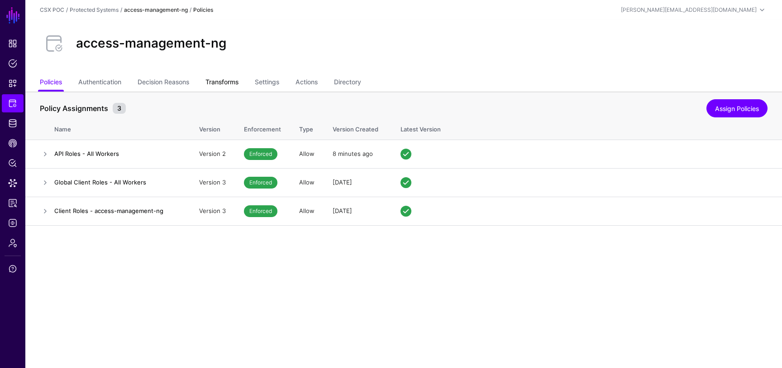
click at [236, 87] on link "Transforms" at bounding box center [222, 82] width 33 height 17
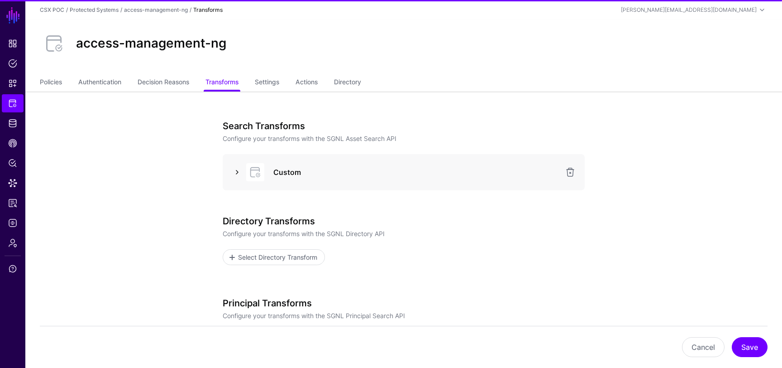
click at [239, 168] on link at bounding box center [237, 172] width 11 height 11
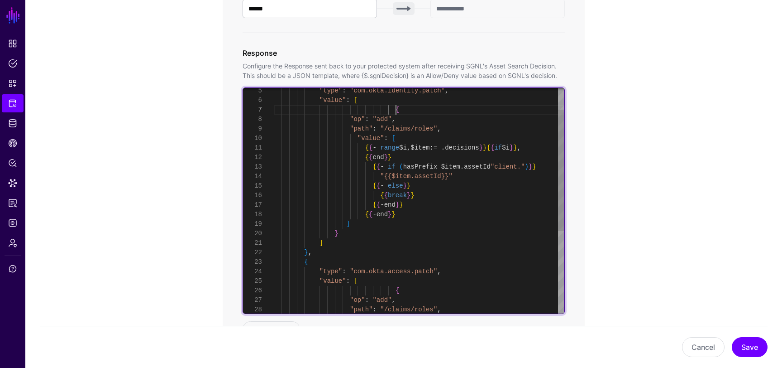
scroll to position [57, 0]
click at [397, 107] on div ""type" : "com.okta.identity.patch" , "value" : [ { "op" : "add" , "path" : "/cl…" at bounding box center [419, 257] width 291 height 418
click at [380, 100] on div ""type" : "com.okta.identity.patch" , "value" : [ { "op" : "add" , "path" : "/cl…" at bounding box center [419, 257] width 291 height 418
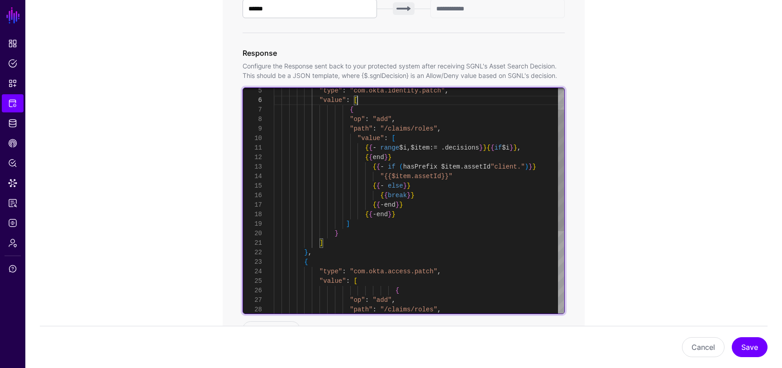
click at [389, 109] on div ""type" : "com.okta.identity.patch" , "value" : [ { "op" : "add" , "path" : "/cl…" at bounding box center [419, 257] width 291 height 418
click at [413, 134] on div ""type" : "com.okta.identity.patch" , "value" : [ { "op" : "add" , "path" : "/cl…" at bounding box center [419, 257] width 291 height 418
click at [341, 108] on div ""type" : "com.okta.identity.patch" , "value" : [ { "op" : "add" , "path" : "/cl…" at bounding box center [419, 257] width 291 height 418
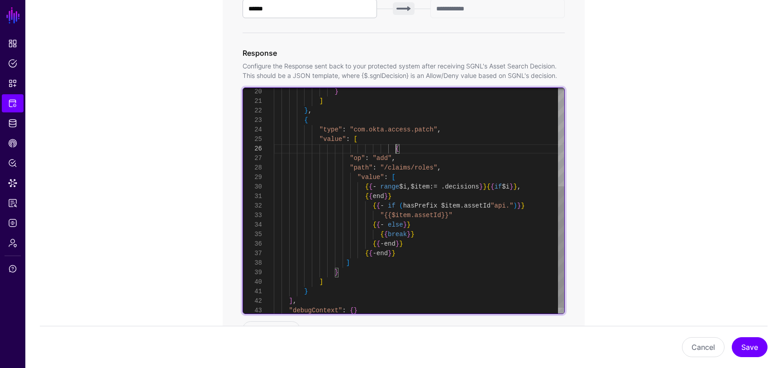
scroll to position [48, 0]
click at [398, 148] on div "} ] } , { "type" : "com.okta.access.patch" , "value" : [ { "op" : "add" , "path…" at bounding box center [419, 115] width 291 height 418
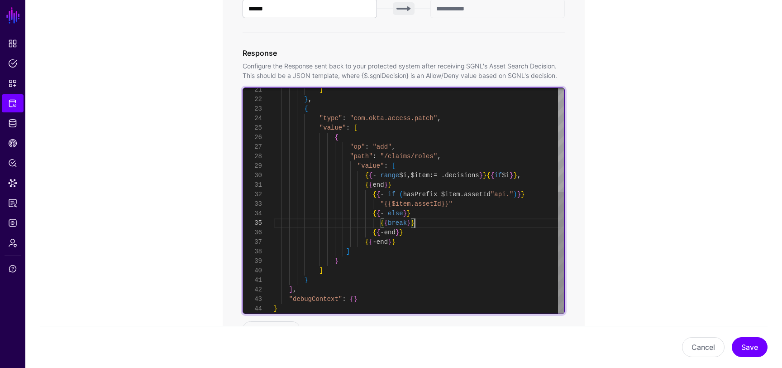
scroll to position [38, 0]
drag, startPoint x: 420, startPoint y: 224, endPoint x: 380, endPoint y: 225, distance: 39.9
click at [380, 225] on div "] } , { "type" : "com.okta.access.patch" , "value" : [ { "op" : "add" , "path" …" at bounding box center [419, 104] width 291 height 418
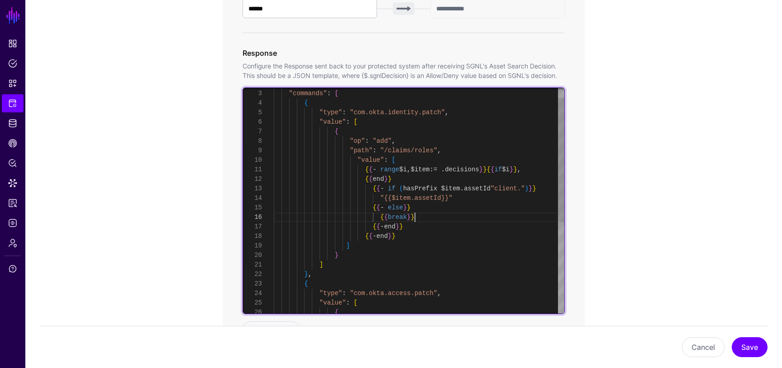
scroll to position [48, 0]
drag, startPoint x: 423, startPoint y: 216, endPoint x: 274, endPoint y: 220, distance: 149.9
click at [274, 220] on div "] } , { "type" : "com.okta.access.patch" , "value" : [ { } ] { { - end } } { { …" at bounding box center [419, 274] width 291 height 409
click at [417, 215] on div "] } , { "type" : "com.okta.access.patch" , "value" : [ { } ] { { - end } } { { …" at bounding box center [419, 274] width 291 height 409
drag, startPoint x: 421, startPoint y: 216, endPoint x: 378, endPoint y: 218, distance: 42.6
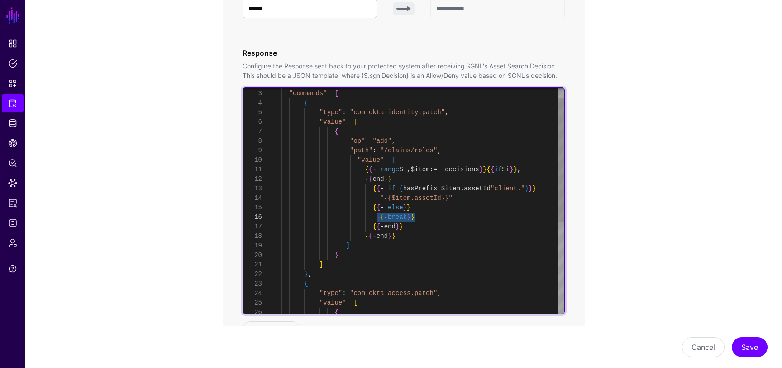
click at [378, 218] on div "] } , { "type" : "com.okta.access.patch" , "value" : [ { } ] { { - end } } { { …" at bounding box center [419, 274] width 291 height 409
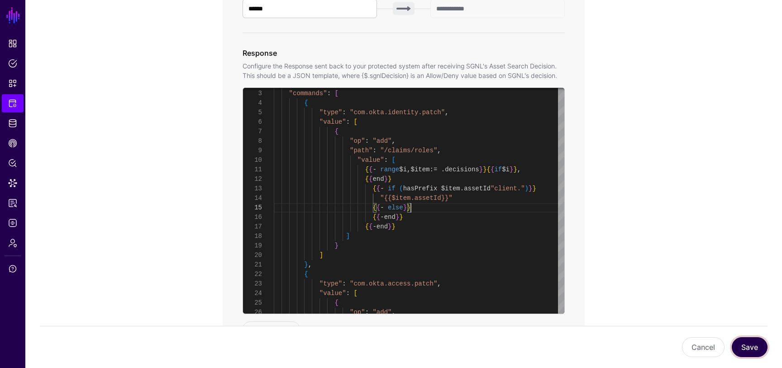
click at [760, 346] on button "Save" at bounding box center [750, 347] width 36 height 20
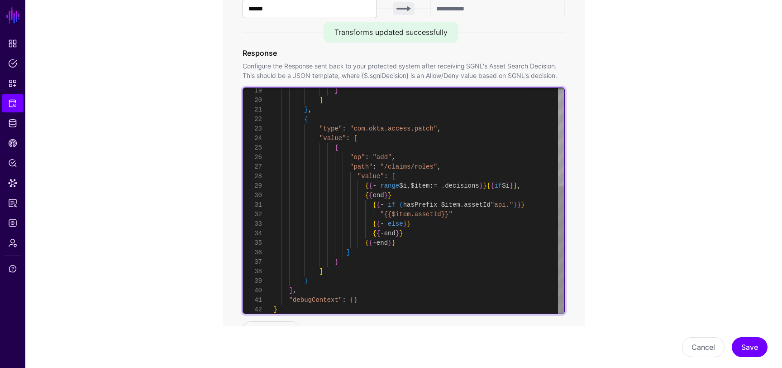
scroll to position [0, 0]
click at [500, 206] on div "} ] } , { "type" : "com.okta.access.patch" , "value" : [ { "op" : "add" , "path…" at bounding box center [419, 114] width 291 height 399
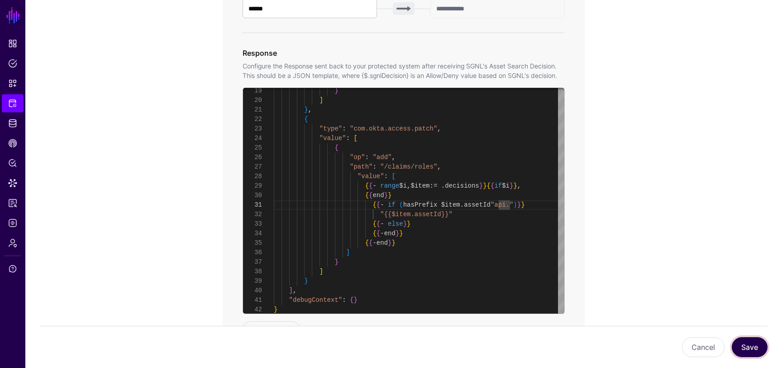
click at [750, 347] on button "Save" at bounding box center [750, 347] width 36 height 20
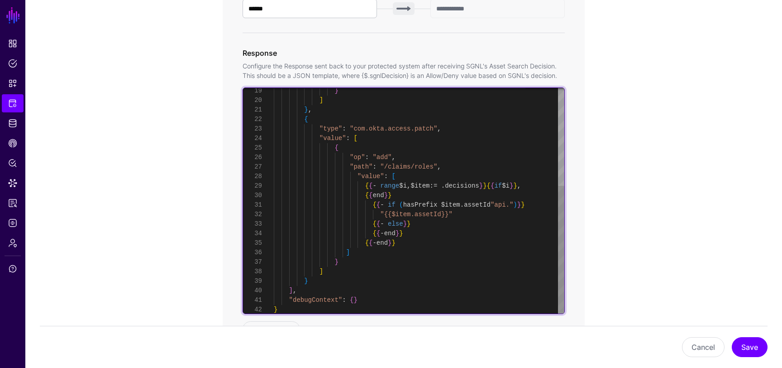
scroll to position [10, 0]
click at [461, 219] on div "} ] } , { "type" : "com.okta.access.patch" , "value" : [ { "op" : "add" , "path…" at bounding box center [419, 114] width 291 height 399
click at [433, 221] on div "} ] } , { "type" : "com.okta.access.patch" , "value" : [ { ] { { - end } } { { …" at bounding box center [419, 286] width 291 height 409
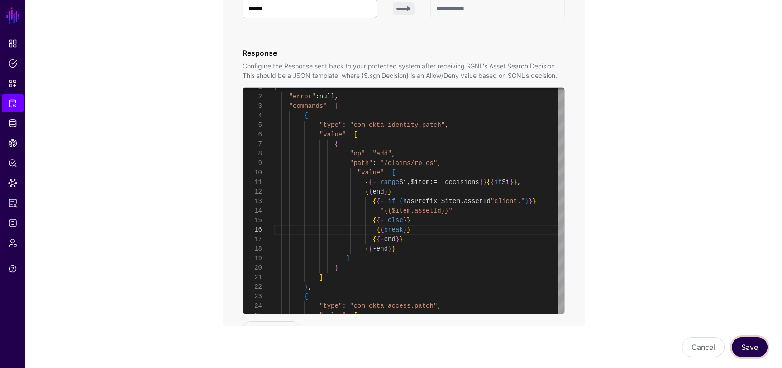
click at [754, 339] on button "Save" at bounding box center [750, 347] width 36 height 20
type textarea "**********"
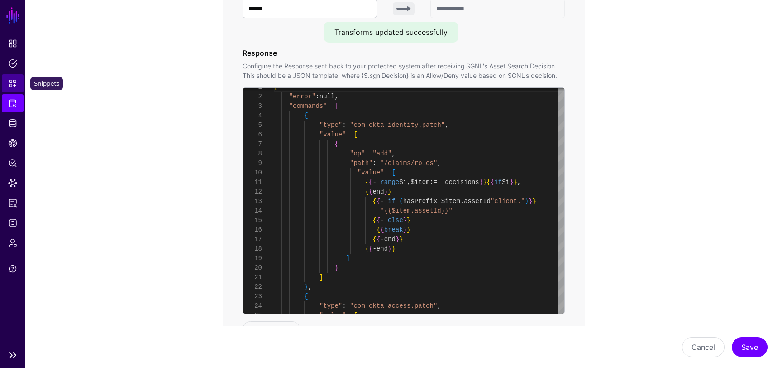
click at [10, 85] on span "Snippets" at bounding box center [12, 83] width 9 height 9
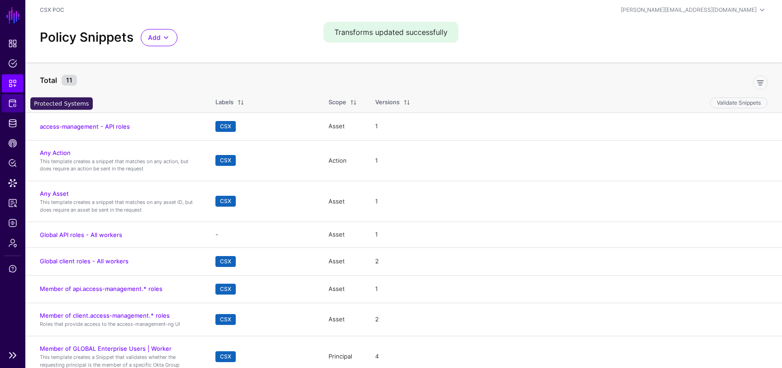
click at [14, 105] on span "Protected Systems" at bounding box center [12, 103] width 9 height 9
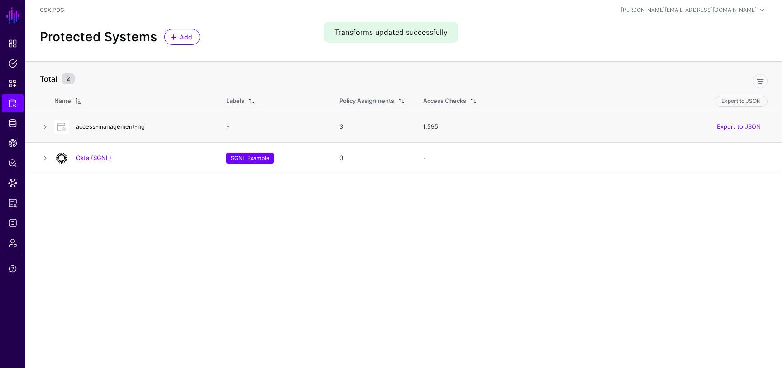
click at [131, 124] on link "access-management-ng" at bounding box center [110, 126] width 69 height 7
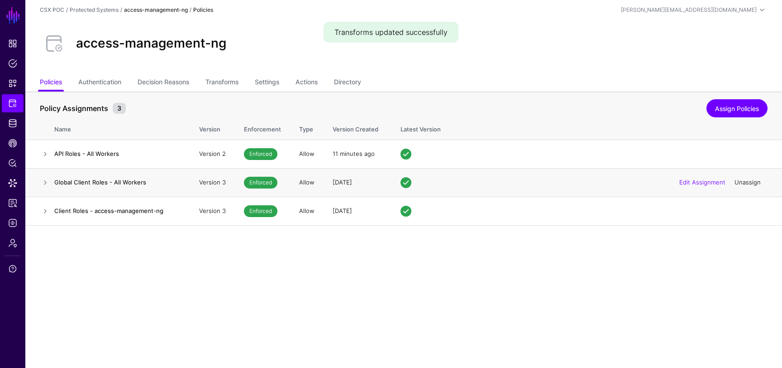
click at [748, 184] on link "Unassign" at bounding box center [748, 181] width 26 height 7
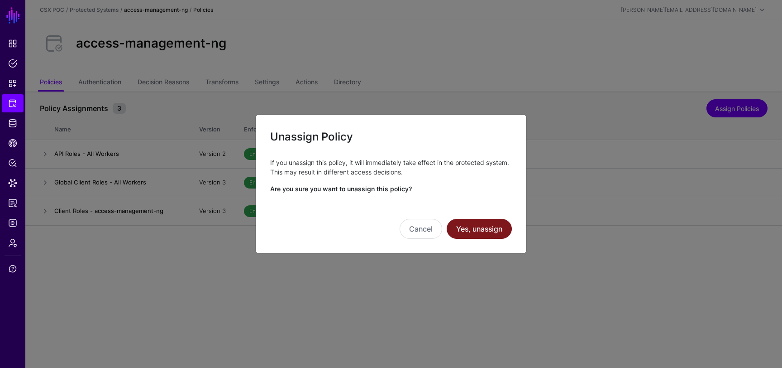
click at [495, 230] on button "Yes, unassign" at bounding box center [479, 229] width 65 height 20
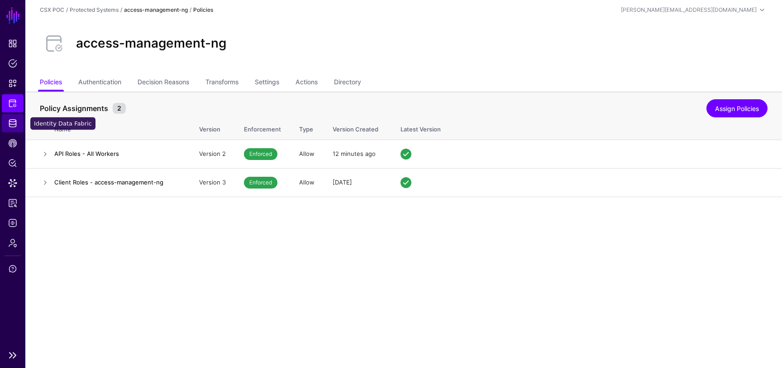
click at [15, 125] on span "Identity Data Fabric" at bounding box center [12, 123] width 9 height 9
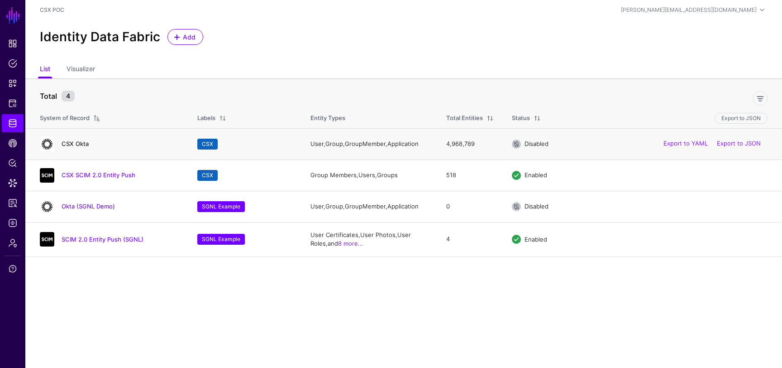
click at [81, 144] on link "CSX Okta" at bounding box center [75, 143] width 27 height 7
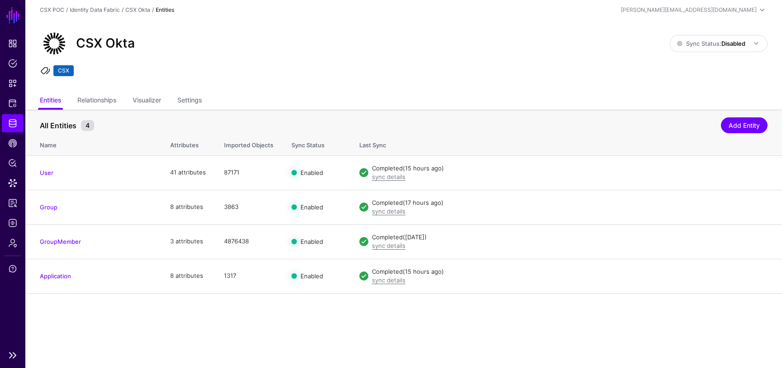
click at [13, 113] on ul "Dashboard Policies Snippets Protected Systems Identity Data Fabric CAEP Hub Pol…" at bounding box center [12, 189] width 25 height 311
click at [13, 105] on span "Protected Systems" at bounding box center [12, 103] width 9 height 9
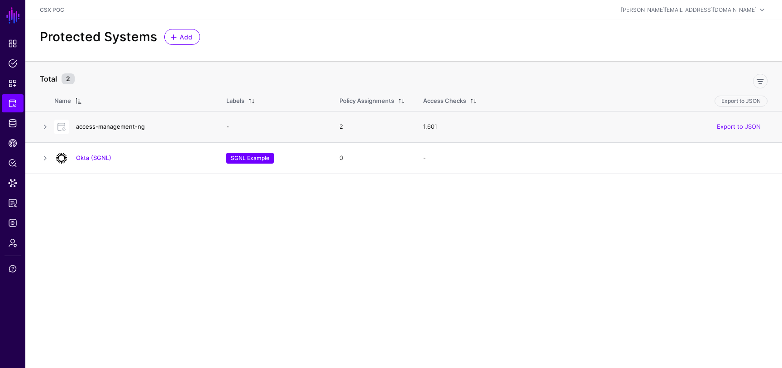
click at [114, 123] on link "access-management-ng" at bounding box center [110, 126] width 69 height 7
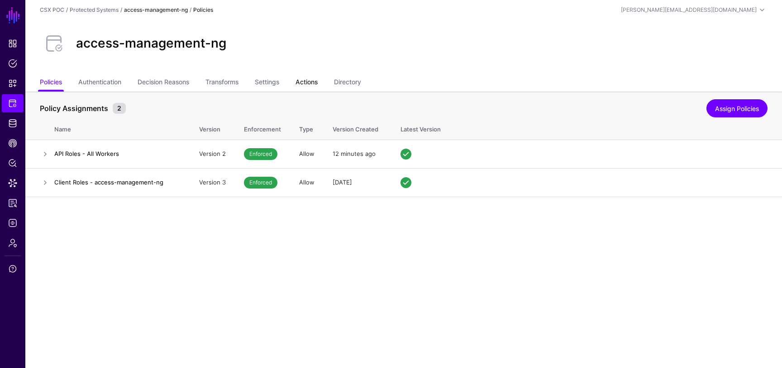
click at [307, 84] on link "Actions" at bounding box center [307, 82] width 22 height 17
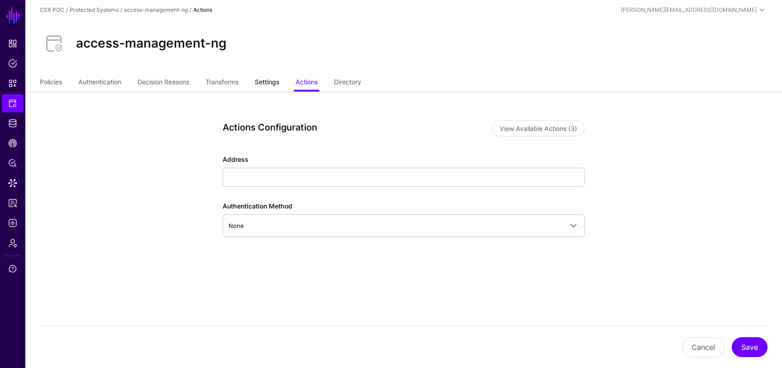
click at [267, 77] on link "Settings" at bounding box center [267, 82] width 24 height 17
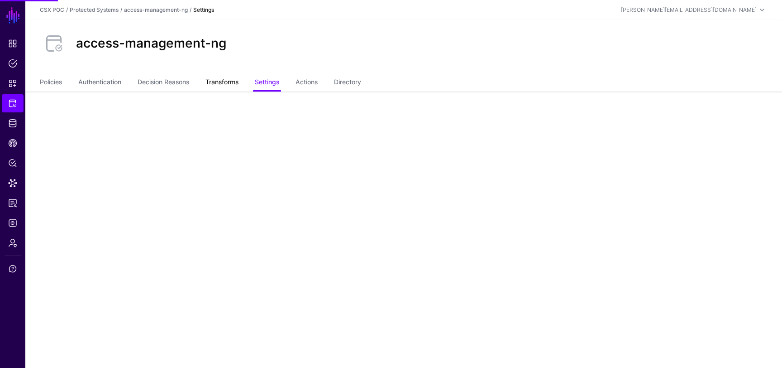
click at [225, 83] on link "Transforms" at bounding box center [222, 82] width 33 height 17
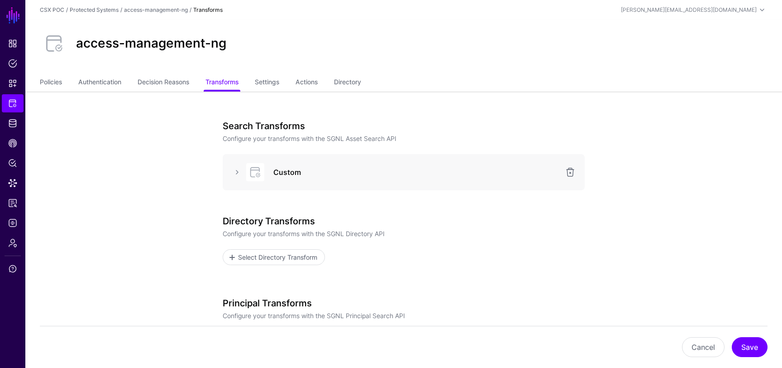
click at [244, 172] on div at bounding box center [254, 172] width 27 height 18
click at [238, 168] on link at bounding box center [237, 172] width 11 height 11
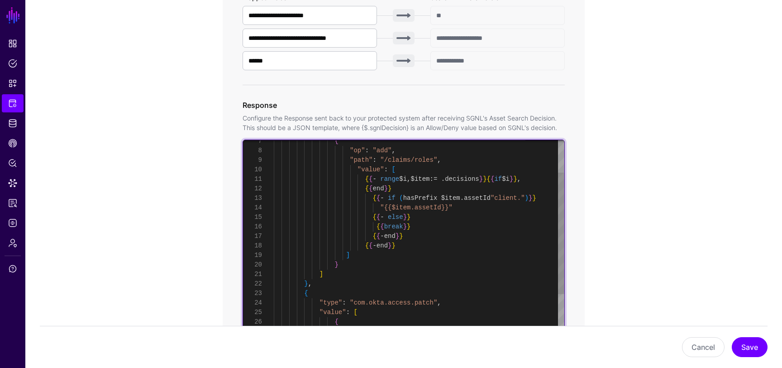
scroll to position [48, 0]
click at [400, 226] on div "{ "op" : "add" , "path" : "/claims/roles" , "value" : [ { { - range $i , $item …" at bounding box center [419, 288] width 291 height 418
click at [422, 227] on div "{ "op" : "add" , "path" : "/claims/roles" , "value" : [ { { - range $i , $item …" at bounding box center [419, 288] width 291 height 418
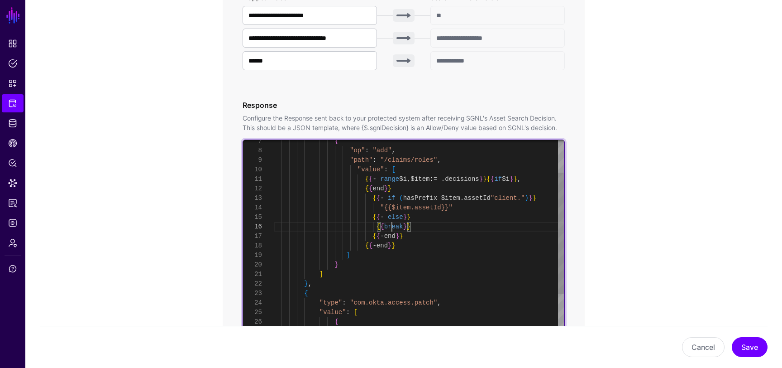
click at [394, 227] on div "{ "op" : "add" , "path" : "/claims/roles" , "value" : [ { { - range $i , $item …" at bounding box center [419, 288] width 291 height 418
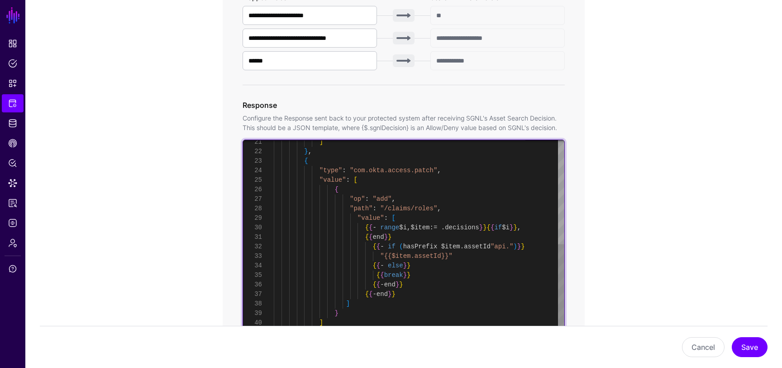
click at [395, 277] on div "] } , { "type" : "com.okta.access.patch" , "value" : [ { "op" : "add" , "path" …" at bounding box center [419, 156] width 291 height 418
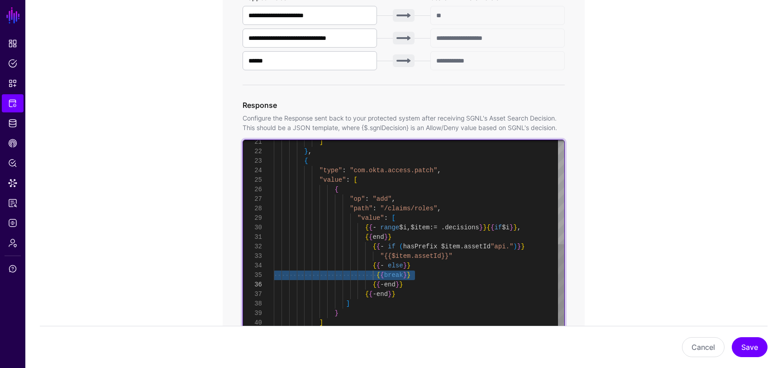
click at [395, 277] on div "] } , { "type" : "com.okta.access.patch" , "value" : [ { "op" : "add" , "path" …" at bounding box center [419, 156] width 291 height 418
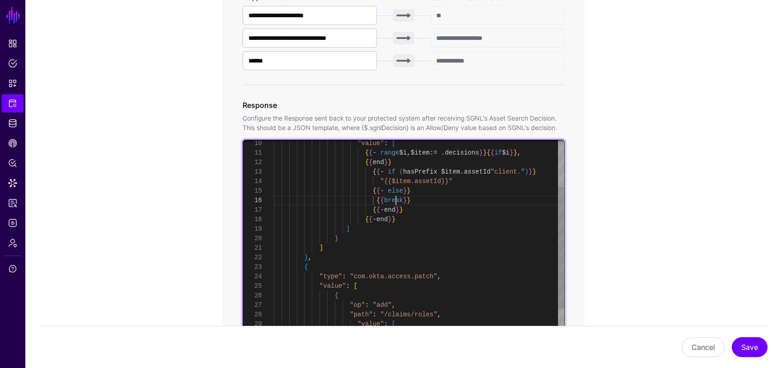
scroll to position [48, 0]
click at [395, 202] on div "] } , { "type" : "com.okta.access.patch" , "value" : [ { "op" : "add" , "path" …" at bounding box center [419, 262] width 291 height 418
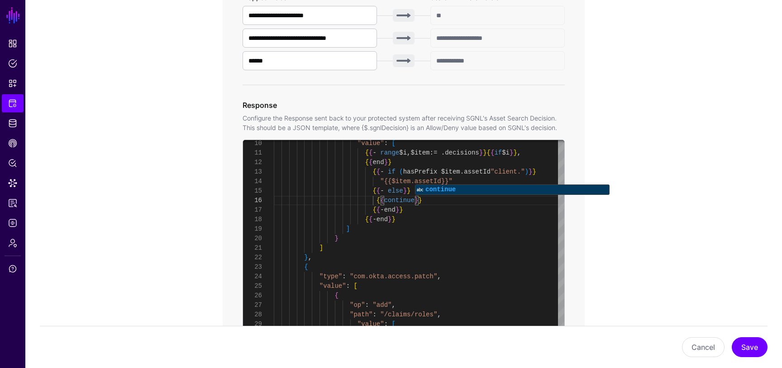
click at [718, 249] on app-integrations-item-transforms "**********" at bounding box center [403, 207] width 757 height 986
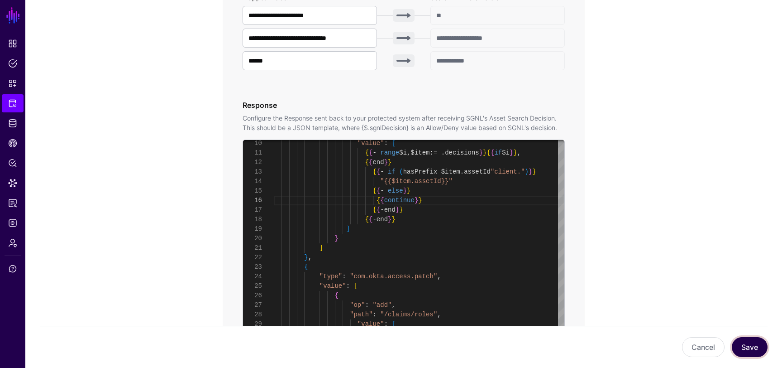
click at [753, 339] on button "Save" at bounding box center [750, 347] width 36 height 20
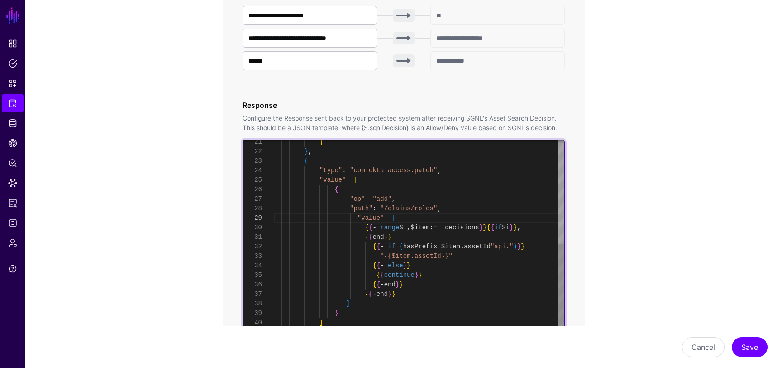
scroll to position [76, 0]
click at [407, 217] on div "] } , { "type" : "com.okta.access.patch" , "value" : [ { "op" : "add" , "path" …" at bounding box center [419, 156] width 291 height 418
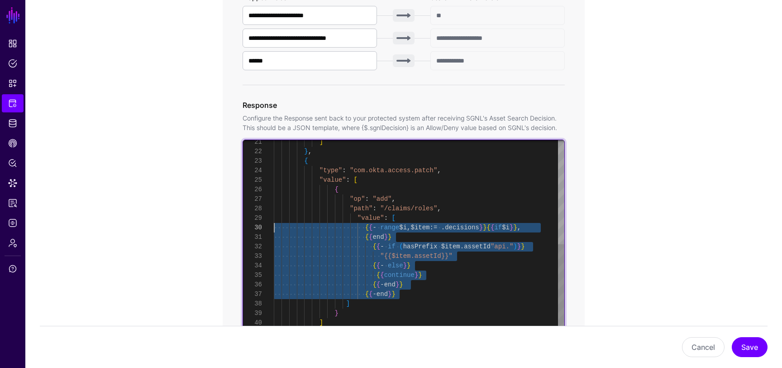
scroll to position [86, 0]
drag, startPoint x: 411, startPoint y: 293, endPoint x: 246, endPoint y: 226, distance: 177.3
click at [274, 226] on div "] } , { "type" : "com.okta.access.patch" , "value" : [ { "op" : "add" , "path" …" at bounding box center [419, 156] width 291 height 418
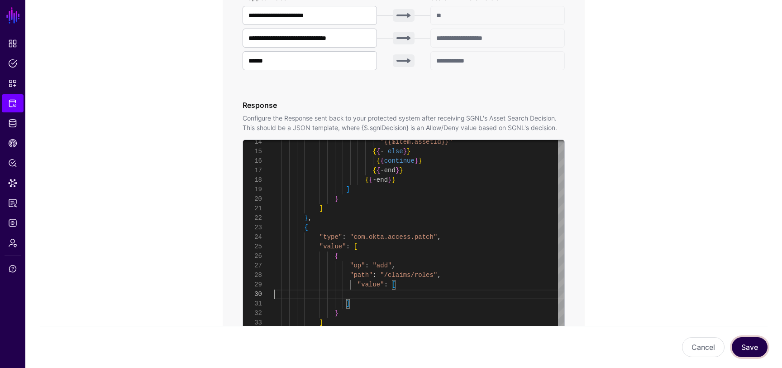
click at [745, 341] on button "Save" at bounding box center [750, 347] width 36 height 20
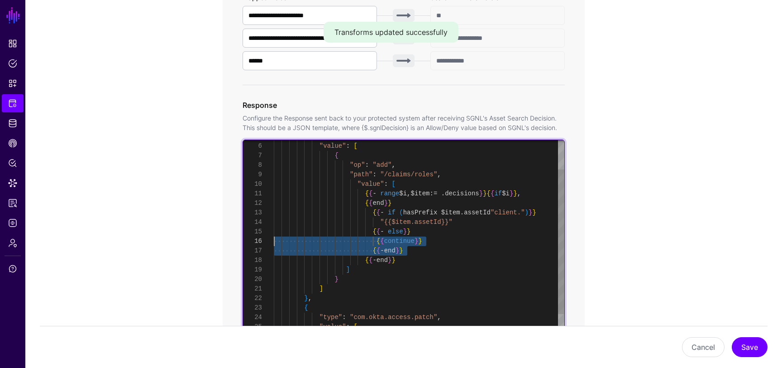
scroll to position [48, 0]
drag, startPoint x: 418, startPoint y: 250, endPoint x: 258, endPoint y: 239, distance: 161.1
click at [274, 239] on div ""{{$item.assetId}}" { { - else } } { { continue } } { { - end } } { { - end } }…" at bounding box center [419, 270] width 291 height 352
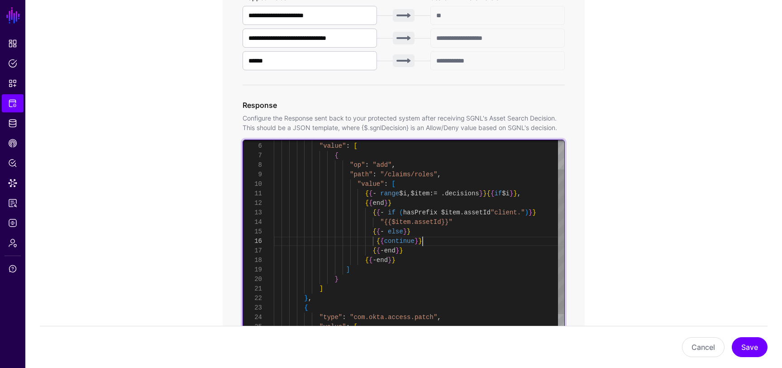
click at [424, 238] on div ""{{$item.assetId}}" { { - else } } { { continue } } { { - end } } ] } ] } , { "…" at bounding box center [419, 270] width 291 height 352
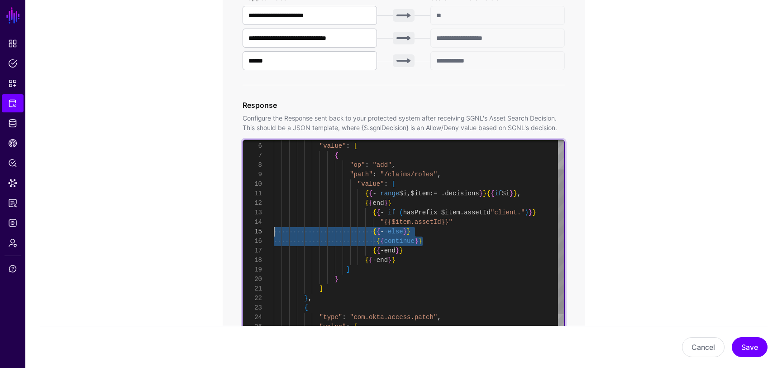
drag, startPoint x: 432, startPoint y: 240, endPoint x: 232, endPoint y: 232, distance: 200.3
click at [274, 232] on div ""{{$item.assetId}}" { { - else } } { { continue } } { { - end } } ] } ] } , { "…" at bounding box center [419, 270] width 291 height 352
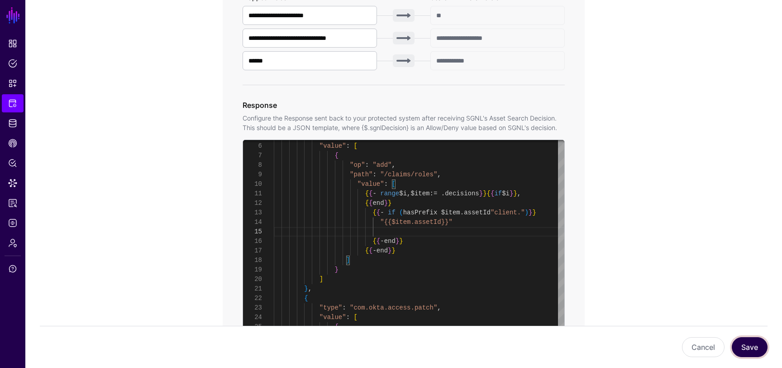
click at [749, 349] on button "Save" at bounding box center [750, 347] width 36 height 20
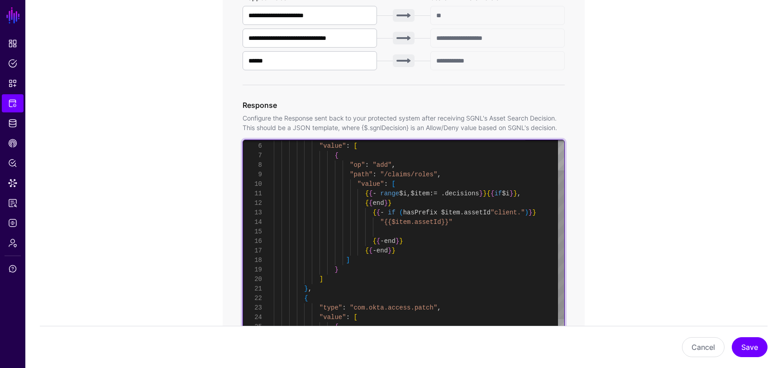
click at [431, 230] on div ""type" : "com.okta.identity.patch" , "value" : [ { "op" : "add" , "path" : "/cl…" at bounding box center [419, 265] width 291 height 342
click at [390, 245] on div ""type" : "com.okta.identity.patch" , "value" : [ { "op" : "add" , "path" : "/cl…" at bounding box center [419, 265] width 291 height 342
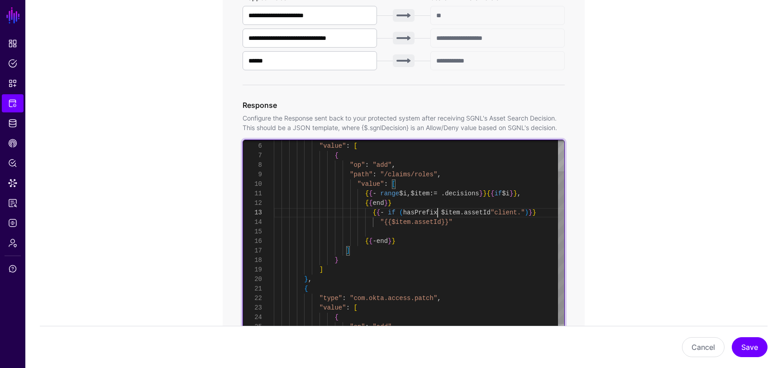
click at [437, 215] on div ""type" : "com.okta.identity.patch" , "value" : [ { "op" : "add" , "path" : "/cl…" at bounding box center [419, 260] width 291 height 333
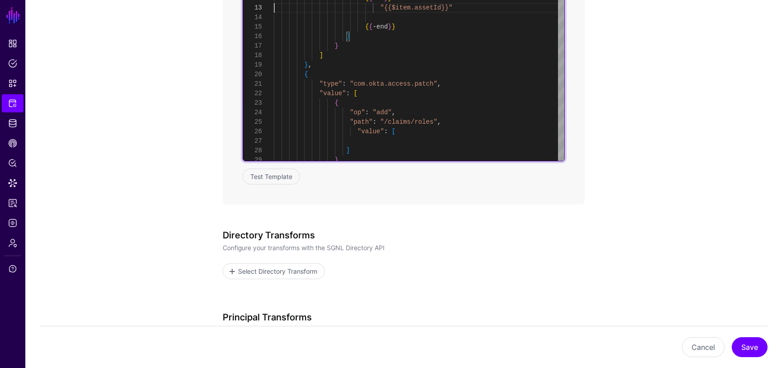
scroll to position [710, 0]
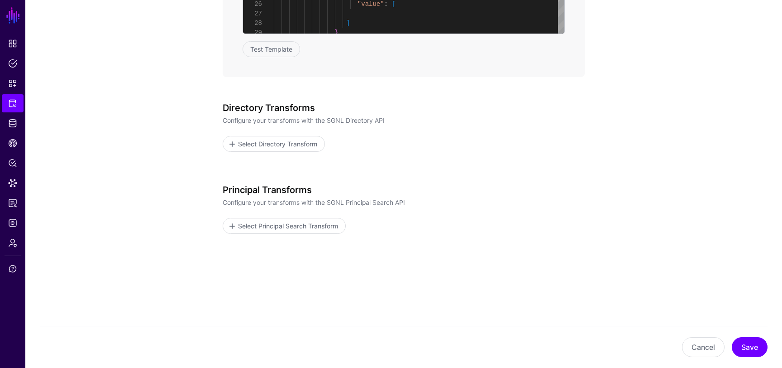
click at [747, 340] on button "Save" at bounding box center [750, 347] width 36 height 20
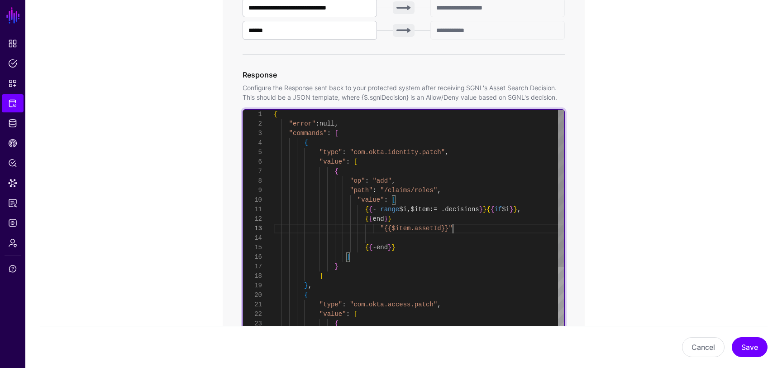
scroll to position [19, 0]
click at [467, 230] on div ""type" : "com.okta.identity.patch" , "value" : [ { "op" : "add" , "path" : "/cl…" at bounding box center [419, 271] width 291 height 323
click at [467, 238] on div ""type" : "com.okta.identity.patch" , "value" : [ { "op" : "add" , "path" : "/cl…" at bounding box center [419, 271] width 291 height 323
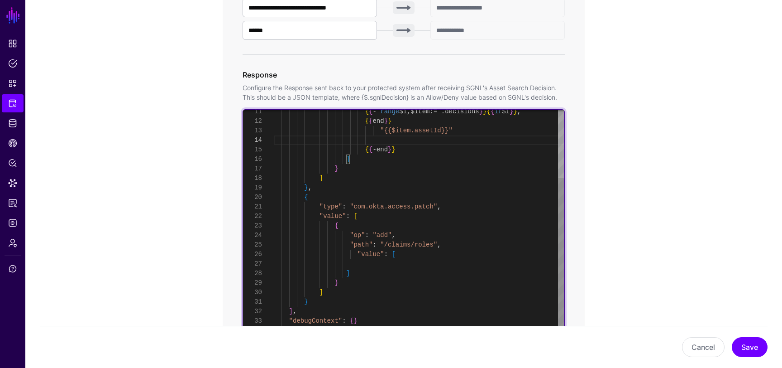
scroll to position [19, 0]
click at [365, 321] on div "{ { - range $i , $item := . decisions } } { { if $i } } , { { end } } "{{$item.…" at bounding box center [419, 173] width 291 height 323
type textarea "**********"
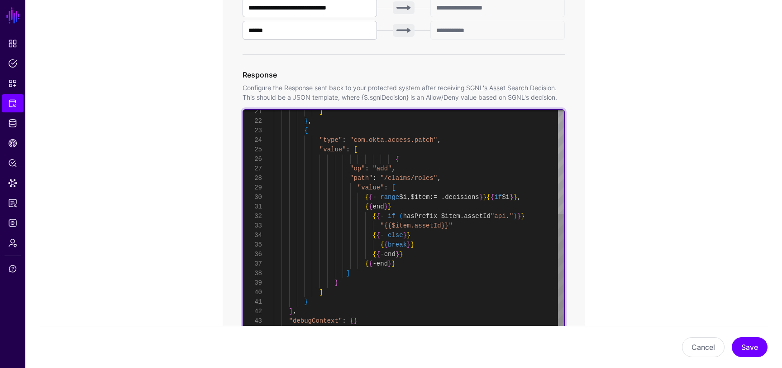
scroll to position [29, 0]
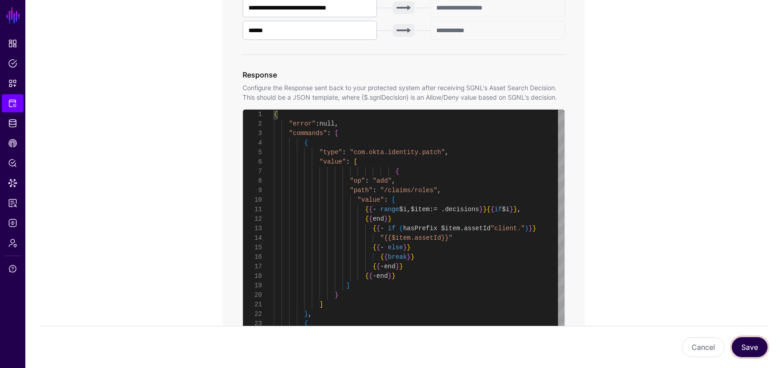
click at [747, 345] on button "Save" at bounding box center [750, 347] width 36 height 20
type textarea "**********"
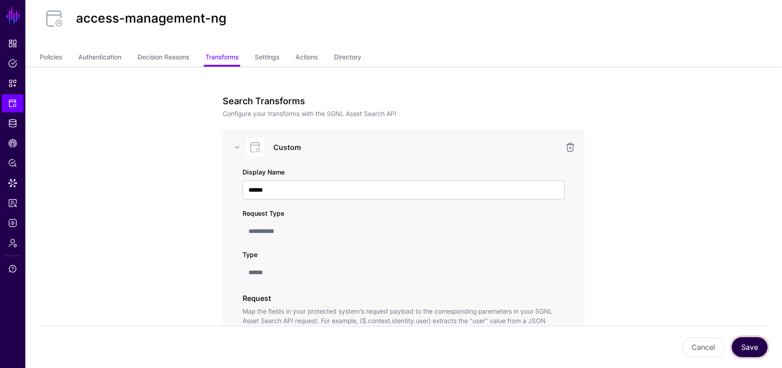
scroll to position [0, 0]
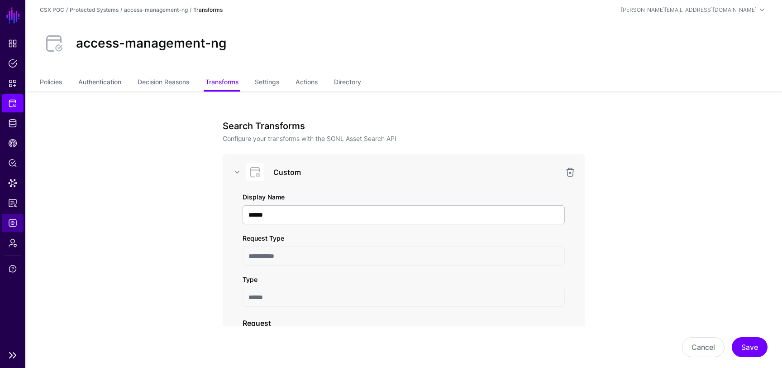
click at [17, 221] on span "Logs" at bounding box center [12, 222] width 9 height 9
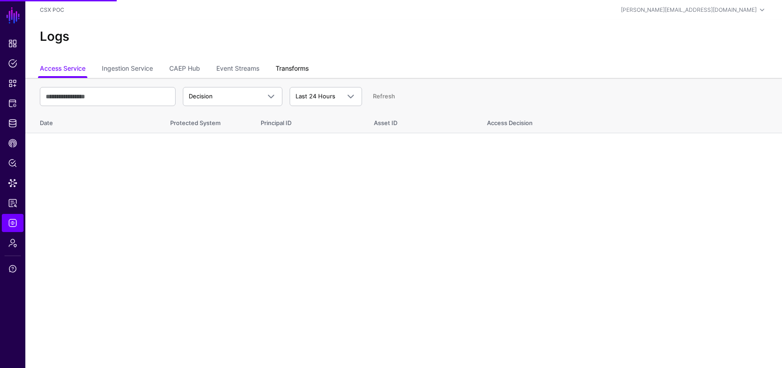
click at [293, 67] on link "Transforms" at bounding box center [292, 69] width 33 height 17
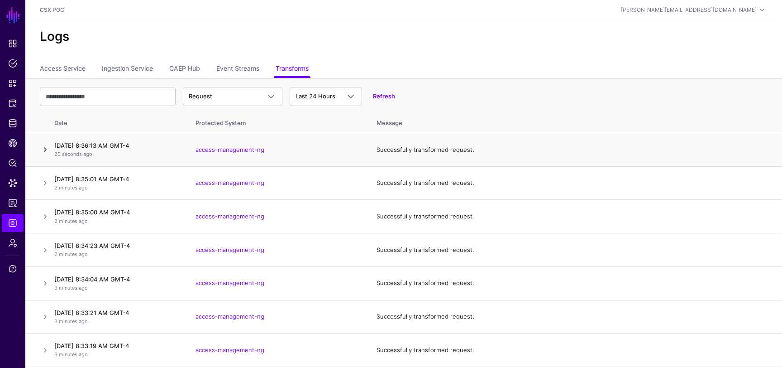
click at [44, 153] on link at bounding box center [45, 149] width 11 height 11
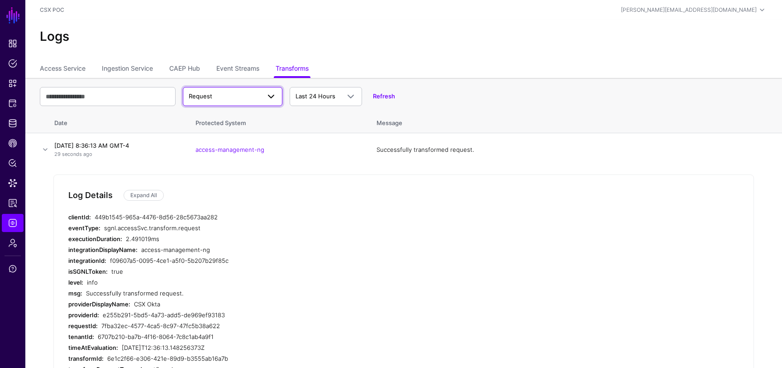
click at [276, 95] on span at bounding box center [271, 96] width 11 height 11
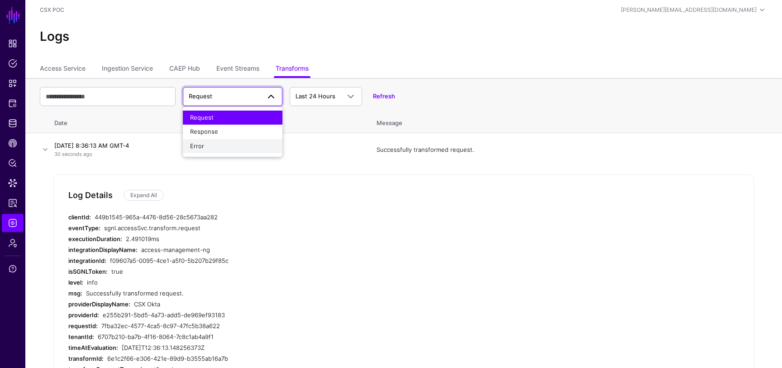
click at [245, 144] on div "Error" at bounding box center [232, 146] width 85 height 9
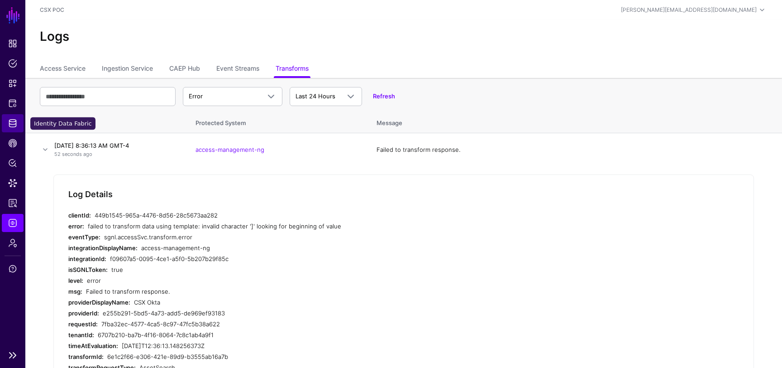
click at [16, 119] on span "Identity Data Fabric" at bounding box center [12, 123] width 9 height 9
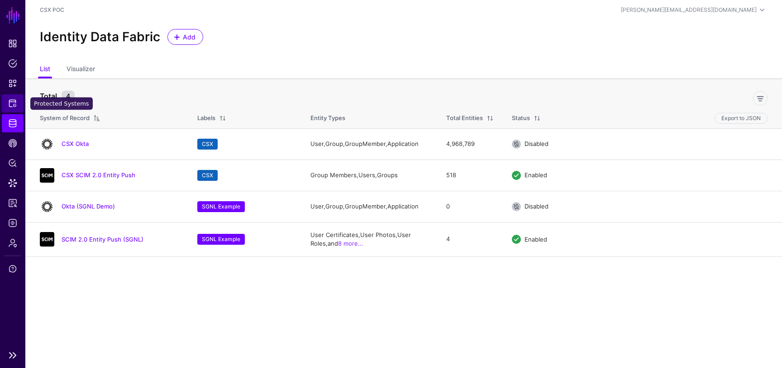
click at [13, 102] on span "Protected Systems" at bounding box center [12, 103] width 9 height 9
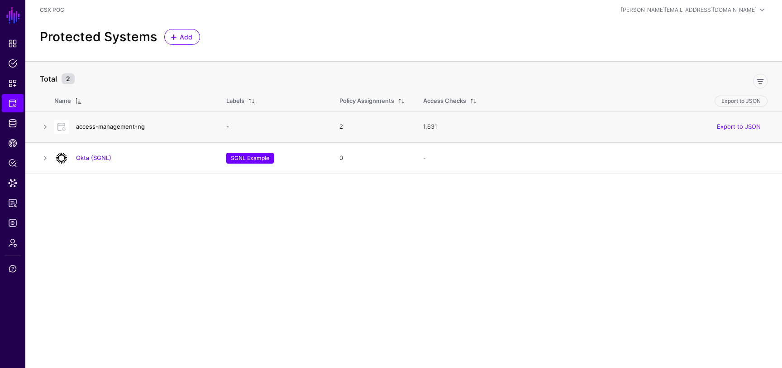
click at [103, 127] on link "access-management-ng" at bounding box center [110, 126] width 69 height 7
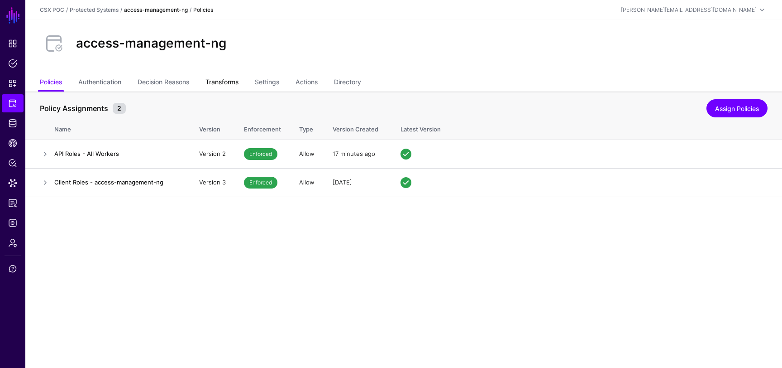
click at [232, 82] on link "Transforms" at bounding box center [222, 82] width 33 height 17
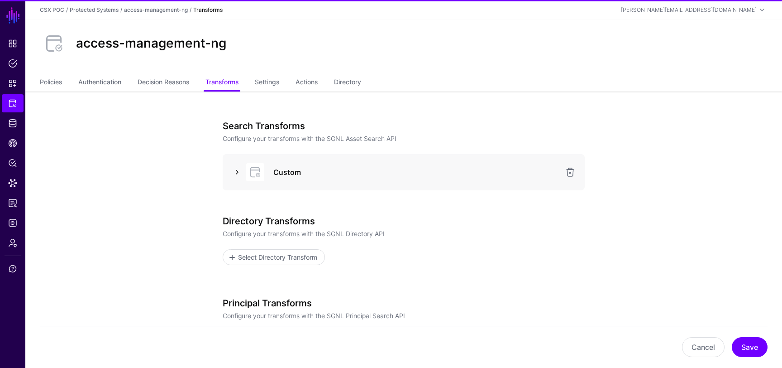
click at [239, 167] on link at bounding box center [237, 172] width 11 height 11
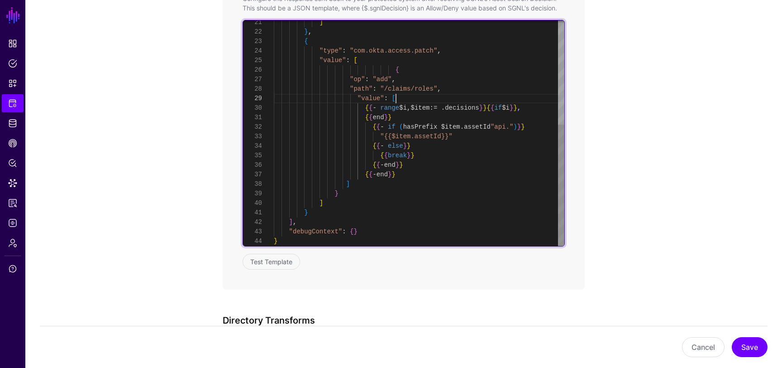
scroll to position [76, 0]
click at [407, 101] on div "] } , { "type" : "com.okta.access.patch" , "value" : [ { "op" : "add" , "path" …" at bounding box center [419, 36] width 291 height 418
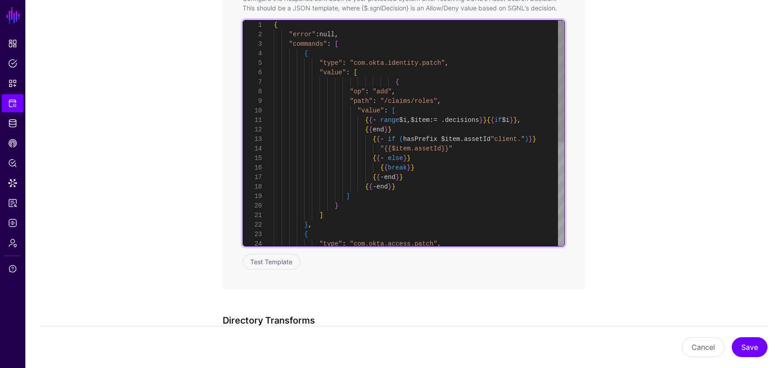
scroll to position [48, 0]
click at [377, 73] on div "] } , { "type" : "com.okta.access.patch" , } ] { { - end } } { { - end } } { { …" at bounding box center [419, 229] width 291 height 418
click at [342, 214] on div "] } , { "type" : "com.okta.access.patch" , } ] { { - end } } { { - end } } { { …" at bounding box center [419, 229] width 291 height 418
click at [394, 80] on div "} , { "type" : "com.okta.access.patch" , } ] { { - end } } { { - end } } { { br…" at bounding box center [419, 229] width 291 height 418
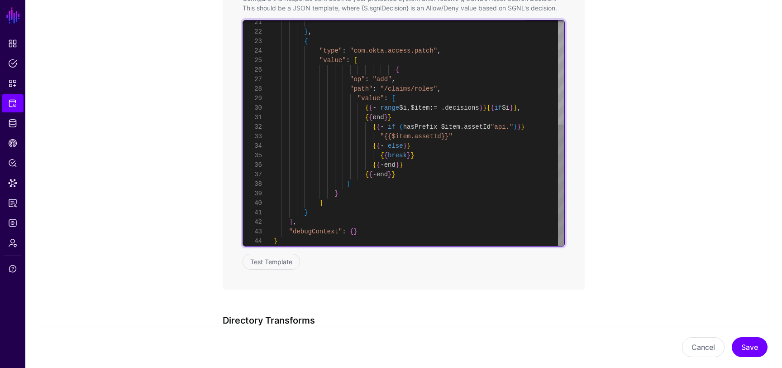
click at [379, 60] on div "} , { "type" : "com.okta.access.patch" , "value" : [ { "op" : "add" , "path" : …" at bounding box center [419, 36] width 291 height 418
click at [333, 204] on div "} , { "type" : "com.okta.access.patch" , "value" : [ { "op" : "add" , "path" : …" at bounding box center [419, 36] width 291 height 418
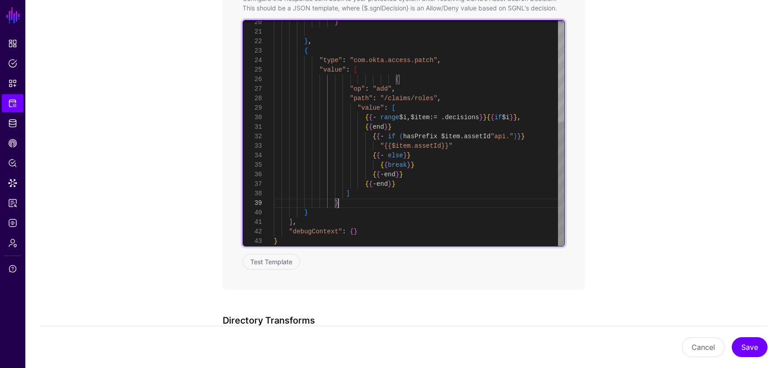
click at [364, 71] on div "} , { "type" : "com.okta.access.patch" , "value" : [ { "op" : "add" , "path" : …" at bounding box center [419, 41] width 291 height 409
click at [397, 79] on div "} , { "type" : "com.okta.access.patch" , "value" : [ { "op" : "add" , "path" : …" at bounding box center [419, 41] width 291 height 409
click at [420, 67] on div "} , { "type" : "com.okta.access.patch" , "value" : [ { "op" : "add" , "path" : …" at bounding box center [419, 41] width 291 height 409
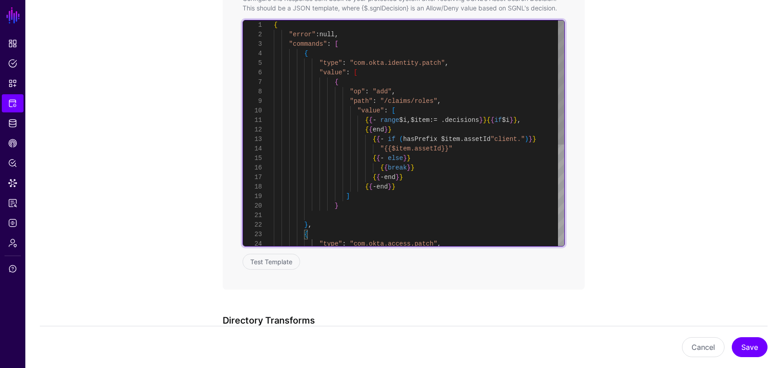
scroll to position [48, 0]
click at [397, 74] on div "} , { "type" : "com.okta.access.patch" , } ] { { - end } } { { - end } } { { br…" at bounding box center [419, 224] width 291 height 409
click at [413, 113] on div "} , { "type" : "com.okta.access.patch" , } ] { { - end } } { { - end } } { { br…" at bounding box center [419, 224] width 291 height 409
click at [379, 71] on div "} , { "type" : "com.okta.access.patch" , } ] { { - end } } { { - end } } { { br…" at bounding box center [419, 224] width 291 height 409
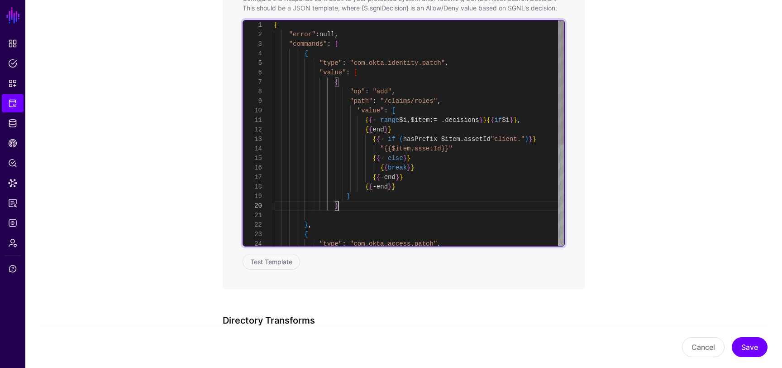
click at [355, 205] on div "} , { "type" : "com.okta.access.patch" , } ] { { - end } } { { - end } } { { br…" at bounding box center [419, 224] width 291 height 409
click at [348, 80] on div "} , { } ] { { - end } } { { - end } } { { break } } { { - else } } "{{$item.ass…" at bounding box center [419, 229] width 291 height 418
click at [356, 202] on div "} , { ] "type" : "com.okta.access.patch" , "value" : [ { "op" : "add" , "path" …" at bounding box center [419, 36] width 291 height 418
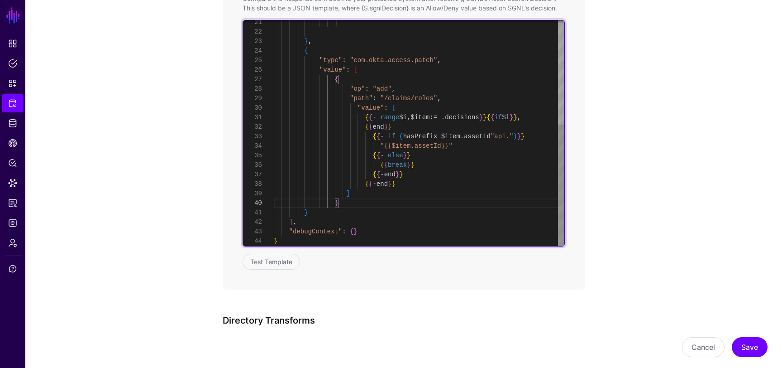
scroll to position [0, 0]
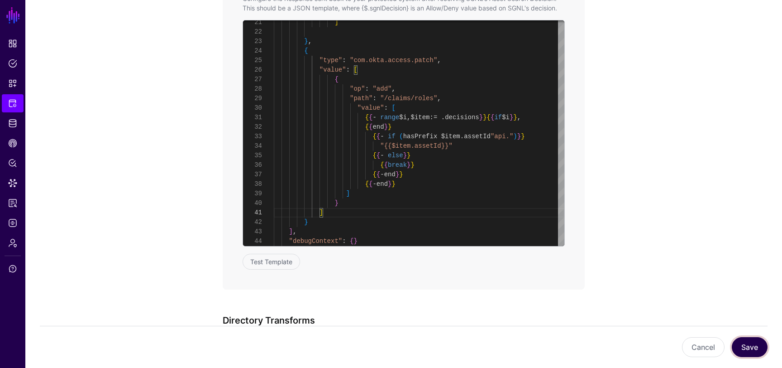
click at [746, 344] on button "Save" at bounding box center [750, 347] width 36 height 20
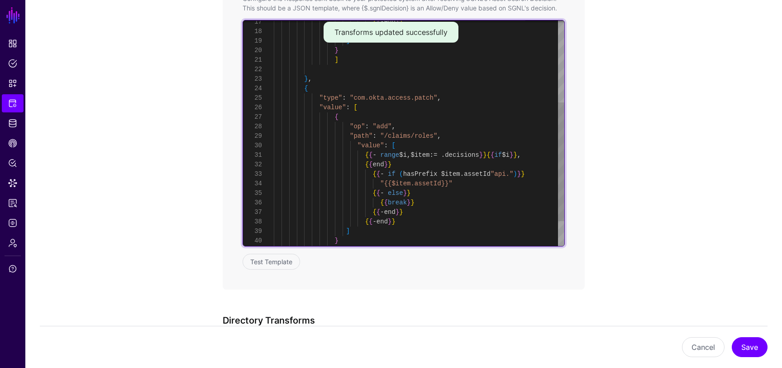
scroll to position [86, 0]
click at [409, 143] on div "] } , { "type" : "com.okta.access.patch" , "value" : [ { "op" : "add" , "path" …" at bounding box center [419, 79] width 291 height 428
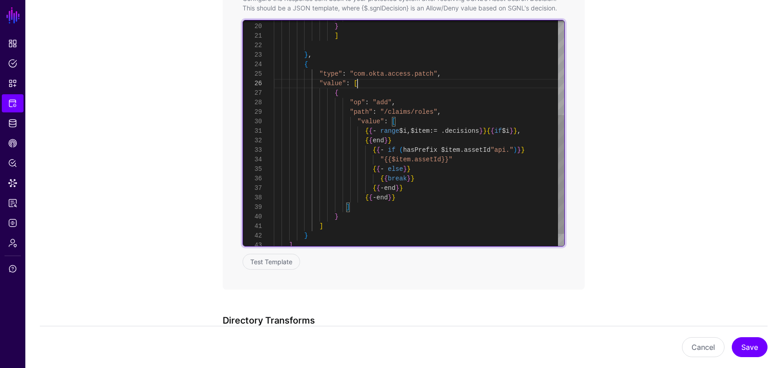
scroll to position [48, 0]
click at [370, 82] on div "] } , { "type" : "com.okta.access.patch" , "value" : [ { "op" : "add" , "path" …" at bounding box center [419, 55] width 291 height 428
click at [366, 91] on div "] } , { "type" : "com.okta.access.patch" , "value" : [ { "op" : "add" , "path" …" at bounding box center [419, 55] width 291 height 428
click at [441, 122] on div "] } , { "type" : "com.okta.access.patch" , "value" : [ { "op" : "add" , "path" …" at bounding box center [419, 55] width 291 height 428
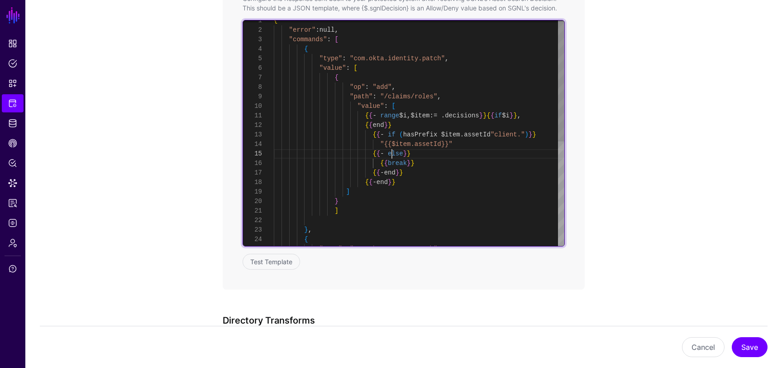
scroll to position [38, 0]
click at [391, 154] on div "] } , { "type" : "com.okta.access.patch" , } ] { { - end } } { { - end } } { { …" at bounding box center [419, 230] width 291 height 428
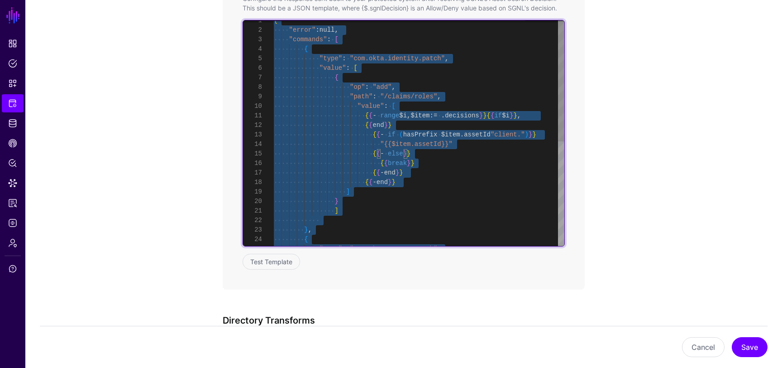
type textarea "**********"
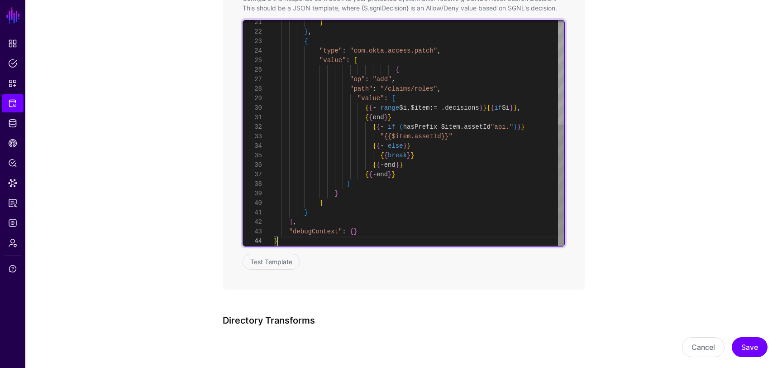
scroll to position [29, 0]
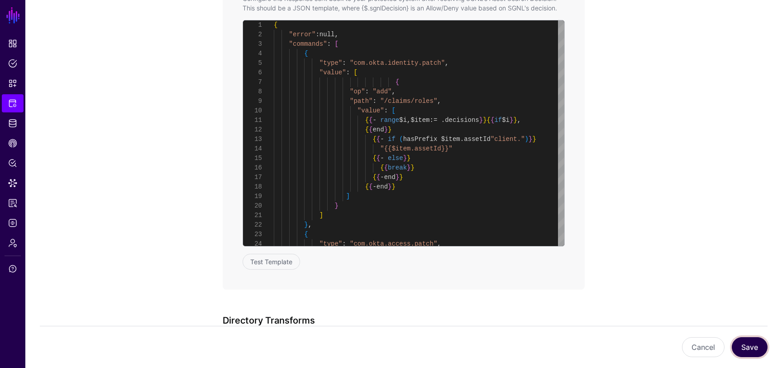
click at [753, 344] on button "Save" at bounding box center [750, 347] width 36 height 20
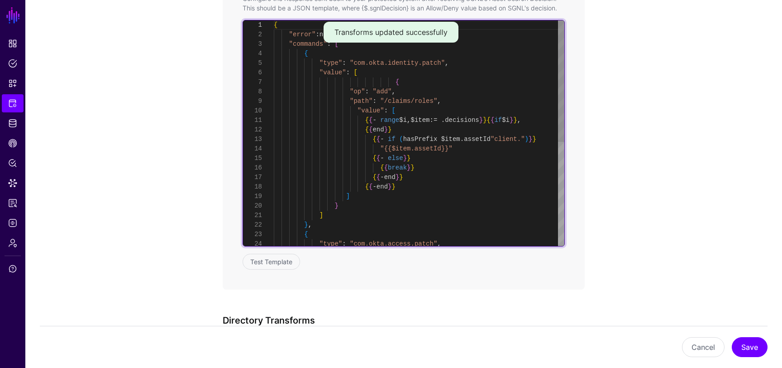
scroll to position [48, 0]
click at [366, 72] on div "{ "error" : null , "commands" : [ { "type" : "com.okta.identity.patch" , "value…" at bounding box center [419, 229] width 291 height 418
click at [396, 83] on div "{ "error" : null , "commands" : [ { "type" : "com.okta.identity.patch" , "value…" at bounding box center [419, 229] width 291 height 418
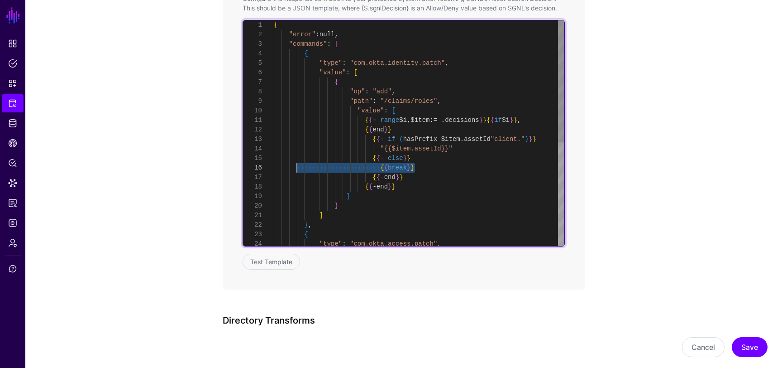
scroll to position [38, 0]
drag, startPoint x: 422, startPoint y: 169, endPoint x: 267, endPoint y: 155, distance: 155.5
click at [274, 155] on div "{ "error" : null , "commands" : [ { "type" : "com.okta.identity.patch" , "value…" at bounding box center [419, 229] width 291 height 418
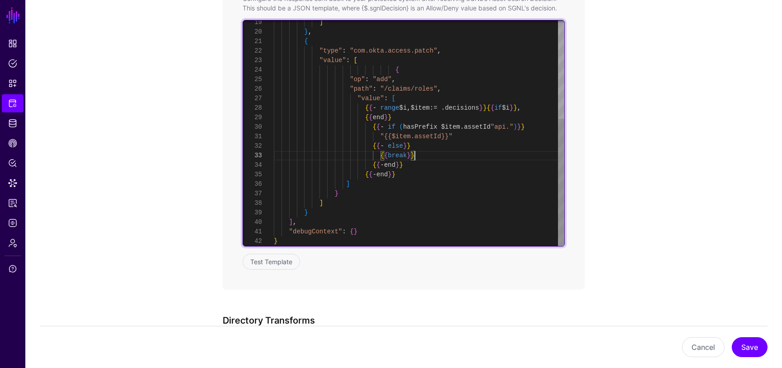
scroll to position [10, 0]
drag, startPoint x: 427, startPoint y: 155, endPoint x: 276, endPoint y: 146, distance: 151.0
click at [276, 146] on div "] } , { "type" : "com.okta.access.patch" , "value" : [ { "op" : "add" , "path" …" at bounding box center [419, 45] width 291 height 399
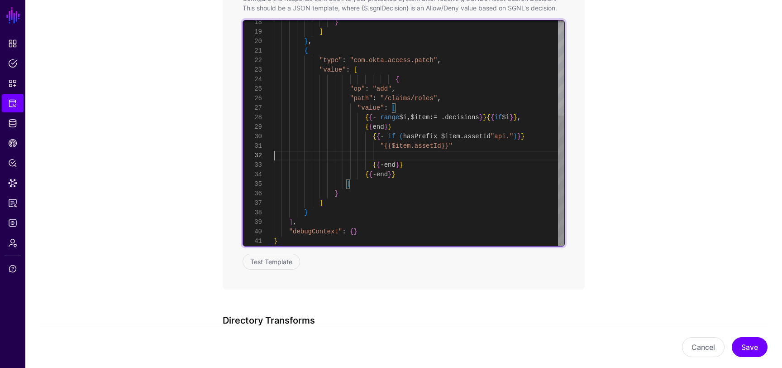
scroll to position [0, 0]
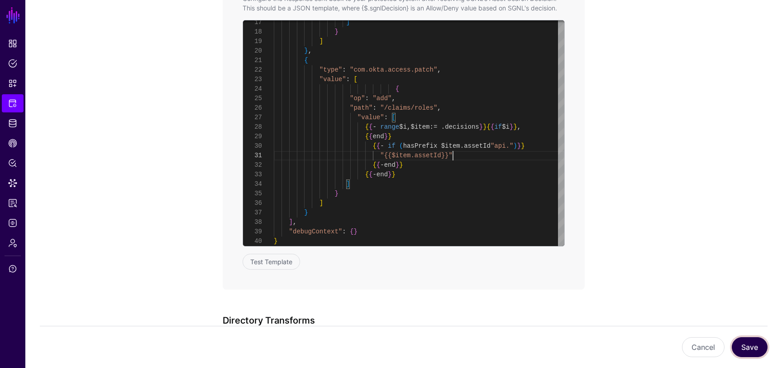
click at [746, 343] on button "Save" at bounding box center [750, 347] width 36 height 20
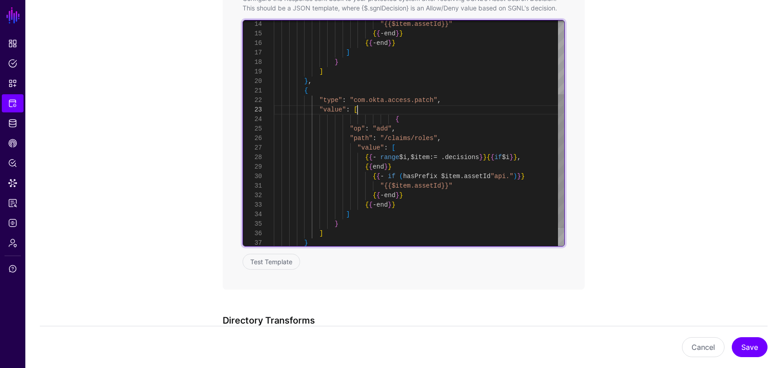
click at [377, 106] on div "] } ] } , { "type" : "com.okta.access.patch" , "value" : [ { "op" : "add" , "pa…" at bounding box center [419, 86] width 291 height 380
click at [417, 120] on div "] } ] } , { "type" : "com.okta.access.patch" , "value" : [ { "op" : "add" , "pa…" at bounding box center [419, 86] width 291 height 380
click at [394, 121] on div "] } ] } , { "type" : "com.okta.access.patch" , "value" : [ { "op" : "add" , "pa…" at bounding box center [419, 86] width 291 height 380
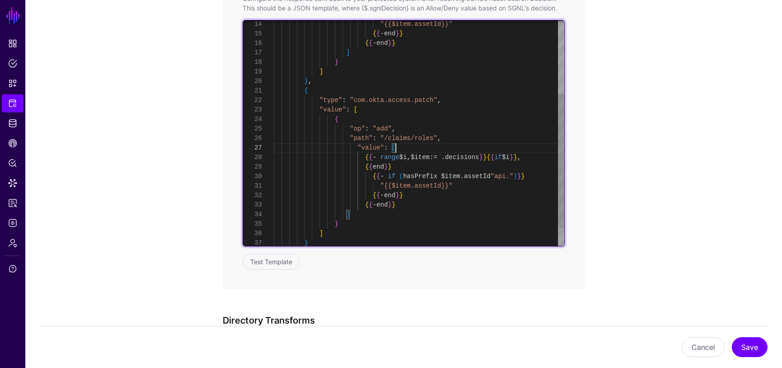
click at [408, 145] on div "] } ] } , { "type" : "com.okta.access.patch" , "value" : [ { "op" : "add" , "pa…" at bounding box center [419, 86] width 291 height 380
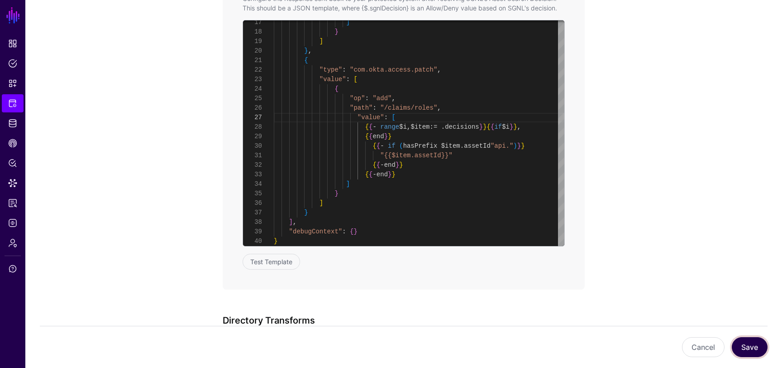
click at [753, 341] on button "Save" at bounding box center [750, 347] width 36 height 20
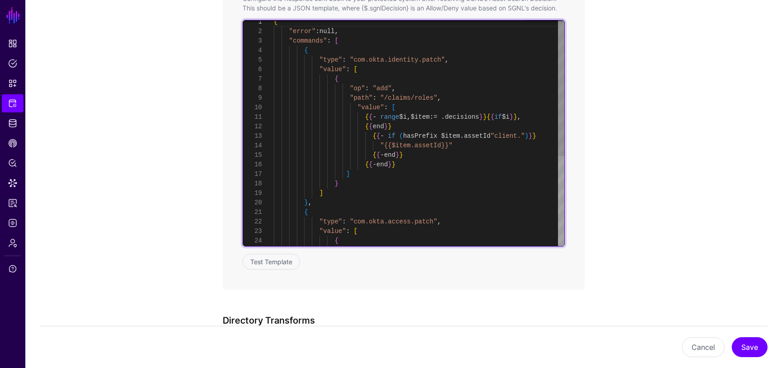
scroll to position [19, 0]
click at [406, 137] on div "] } ] } , { "type" : "com.okta.access.patch" , "value" : [ { { { - end } } { { …" at bounding box center [419, 207] width 291 height 380
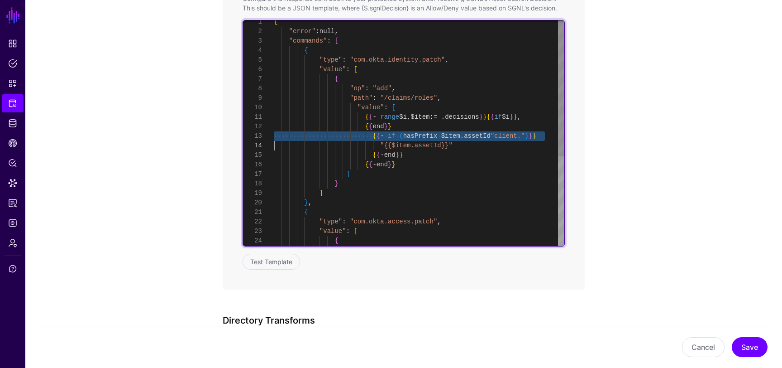
click at [406, 137] on div "] } ] } , { "type" : "com.okta.access.patch" , "value" : [ { { { - end } } { { …" at bounding box center [419, 207] width 291 height 380
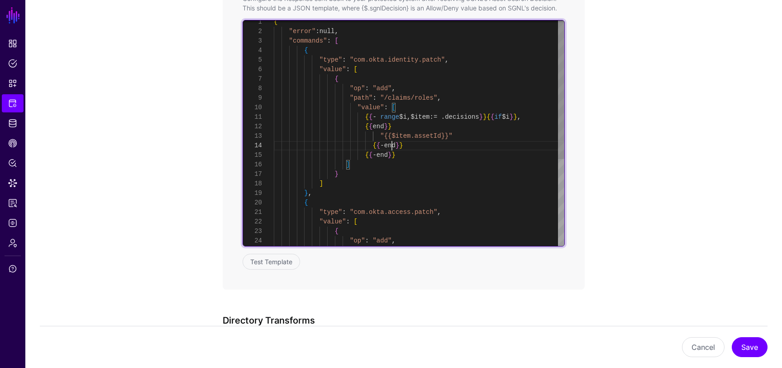
scroll to position [29, 0]
click at [390, 142] on div "] } ] } , { "type" : "com.okta.access.patch" , "value" : [ { { { - end } } { { …" at bounding box center [419, 202] width 291 height 371
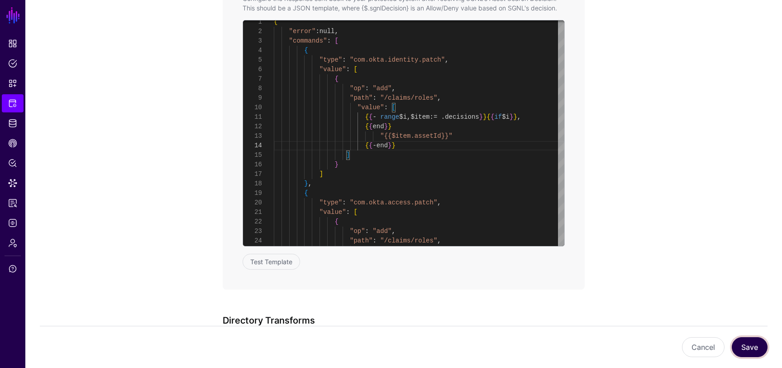
click at [753, 350] on button "Save" at bounding box center [750, 347] width 36 height 20
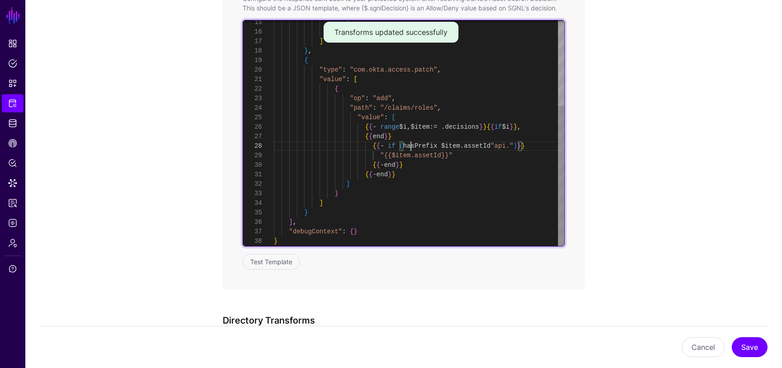
scroll to position [67, 0]
click at [412, 146] on div "] } ] } , { "type" : "com.okta.access.patch" , "value" : [ { "op" : "add" , "pa…" at bounding box center [419, 65] width 291 height 361
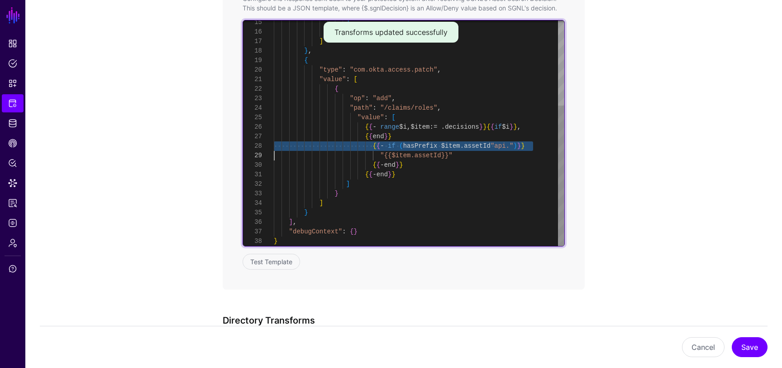
click at [412, 146] on div "] } ] } , { "type" : "com.okta.access.patch" , "value" : [ { "op" : "add" , "pa…" at bounding box center [419, 65] width 291 height 361
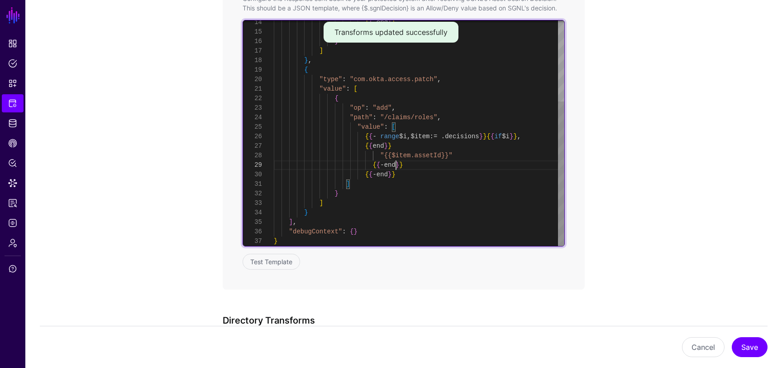
click at [395, 166] on div "] } ] } , { "type" : "com.okta.access.patch" , "value" : [ { "op" : "add" , "pa…" at bounding box center [419, 70] width 291 height 352
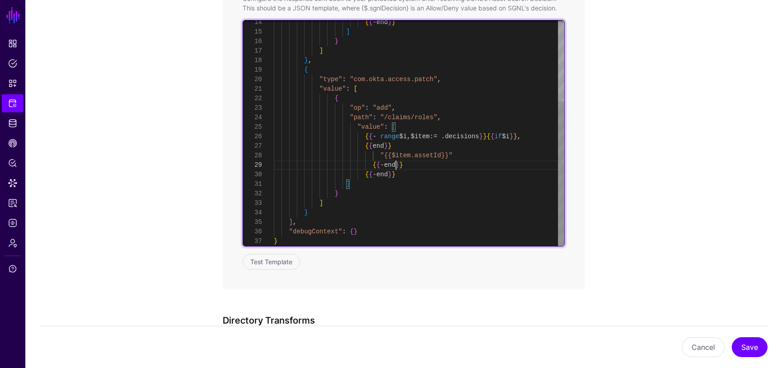
click at [395, 166] on div "] } ] } , { "type" : "com.okta.access.patch" , "value" : [ { "op" : "add" , "pa…" at bounding box center [419, 70] width 291 height 352
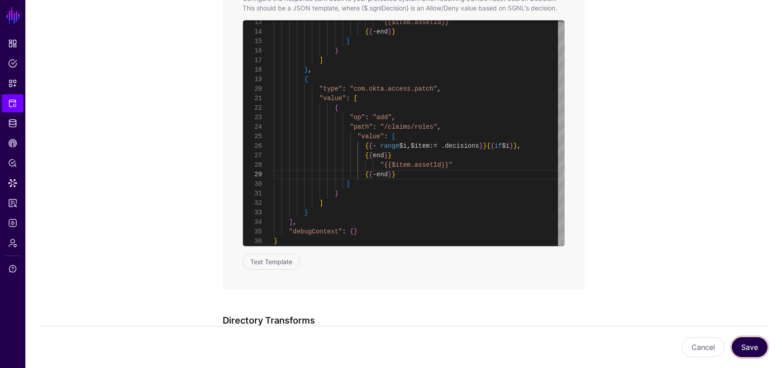
click at [739, 342] on button "Save" at bounding box center [750, 347] width 36 height 20
type textarea "**********"
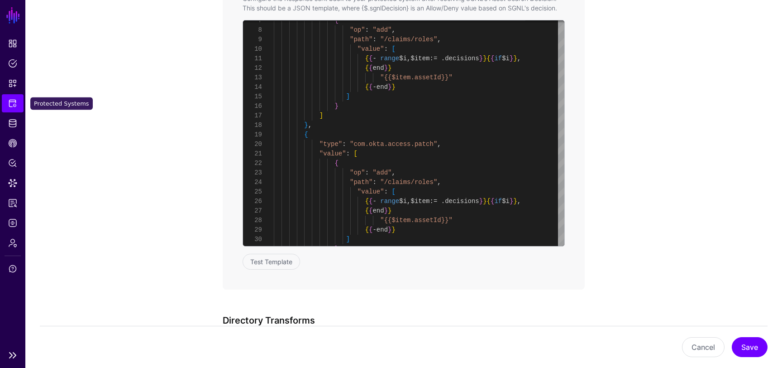
click at [14, 104] on span "Protected Systems" at bounding box center [12, 103] width 9 height 9
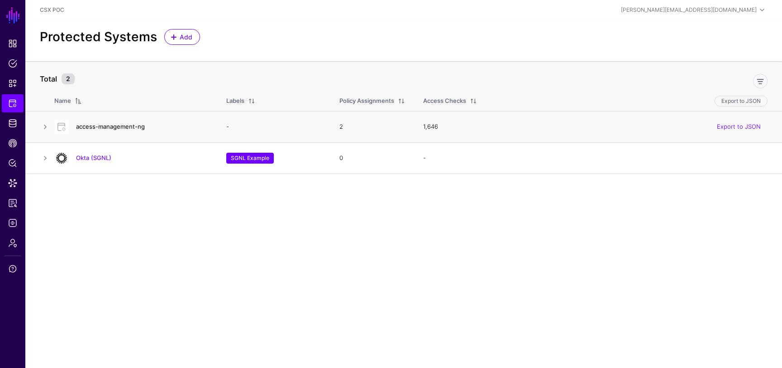
click at [128, 126] on link "access-management-ng" at bounding box center [110, 126] width 69 height 7
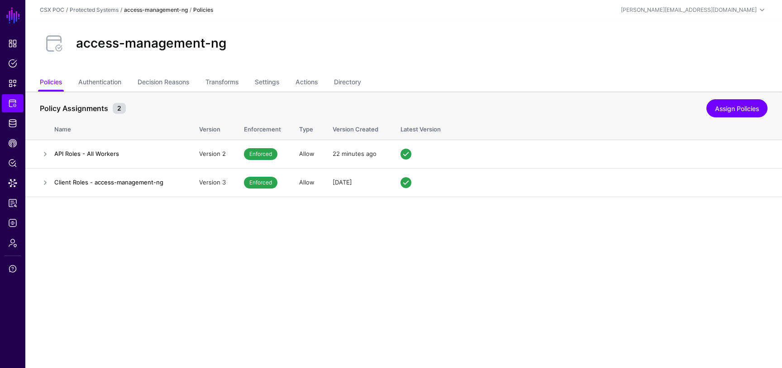
click at [598, 224] on main "SGNL Dashboard Policies Snippets Protected Systems Identity Data Fabric CAEP Hu…" at bounding box center [391, 184] width 782 height 368
click at [729, 107] on link "Assign Policies" at bounding box center [737, 108] width 61 height 18
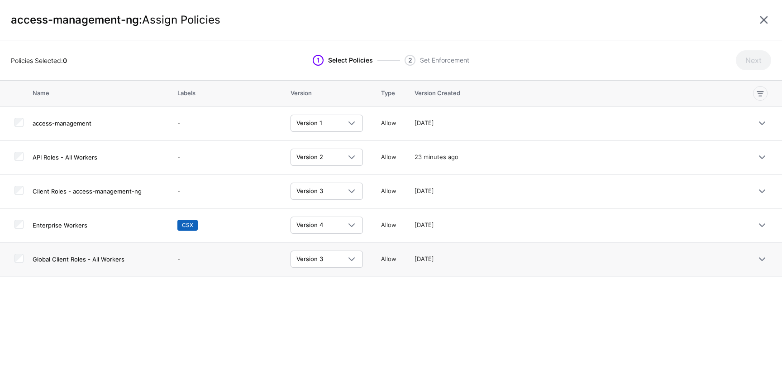
click at [25, 258] on td at bounding box center [16, 259] width 33 height 34
click at [761, 59] on button "Next" at bounding box center [753, 60] width 35 height 20
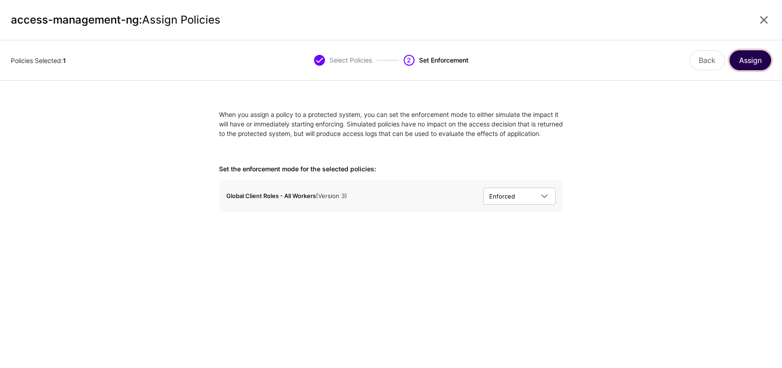
click at [757, 62] on button "Assign" at bounding box center [751, 60] width 42 height 20
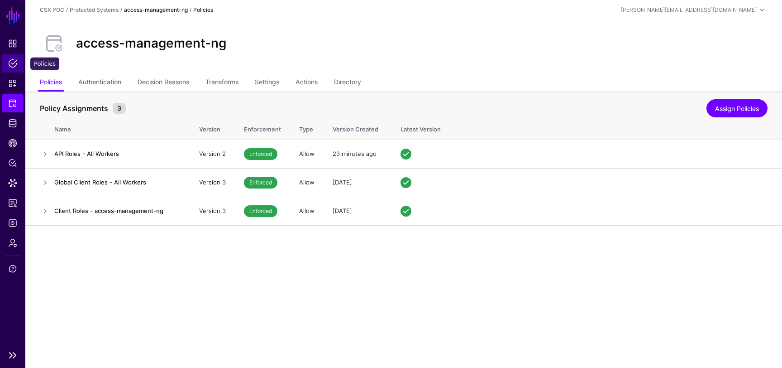
click at [11, 67] on span "Policies" at bounding box center [12, 63] width 9 height 9
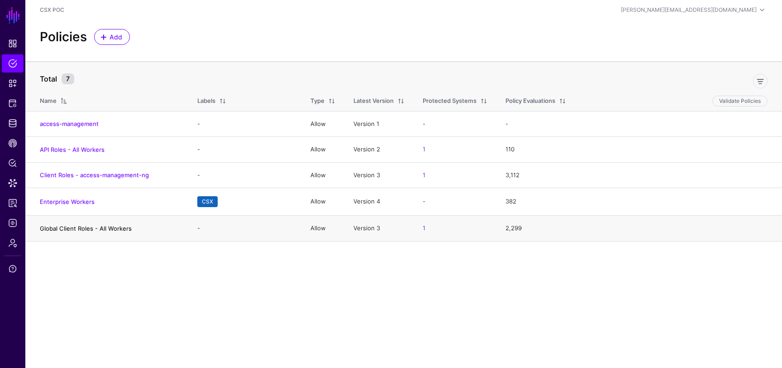
click at [98, 225] on link "Global Client Roles - All Workers" at bounding box center [86, 228] width 92 height 7
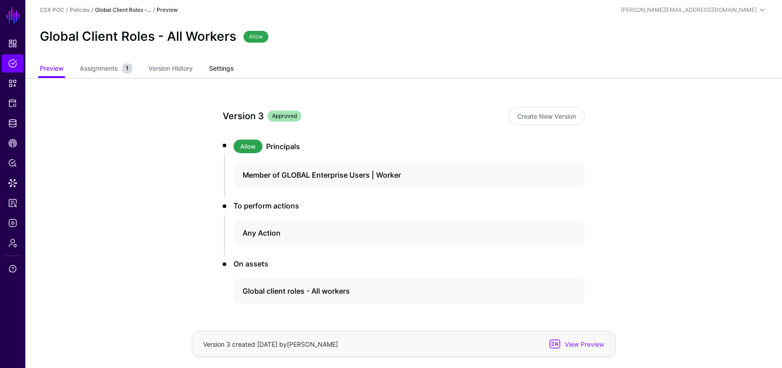
click at [224, 70] on link "Settings" at bounding box center [221, 69] width 24 height 17
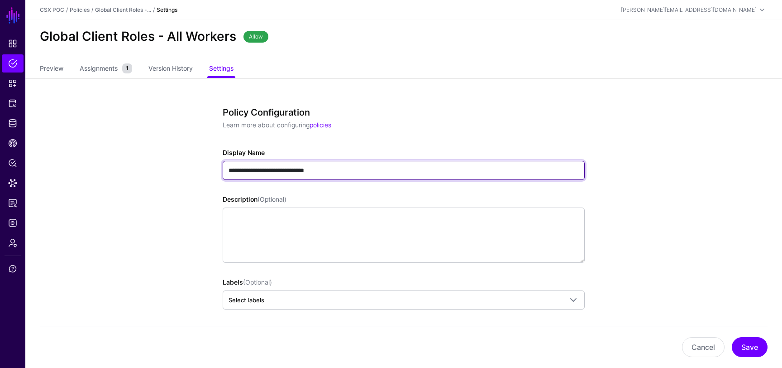
drag, startPoint x: 249, startPoint y: 171, endPoint x: 206, endPoint y: 175, distance: 43.7
click at [246, 173] on input "**********" at bounding box center [404, 170] width 362 height 19
click at [235, 173] on input "**********" at bounding box center [404, 170] width 362 height 19
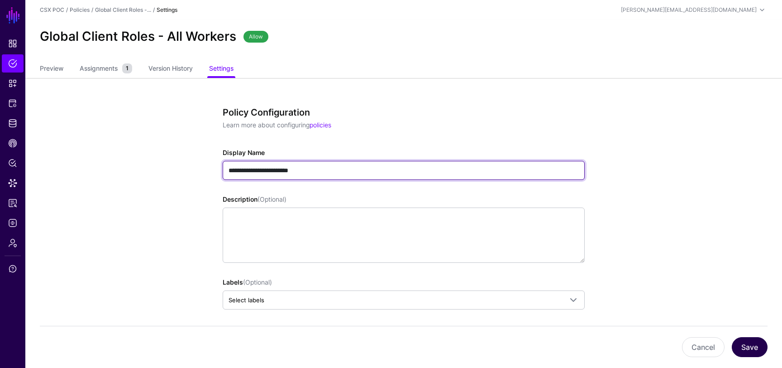
type input "**********"
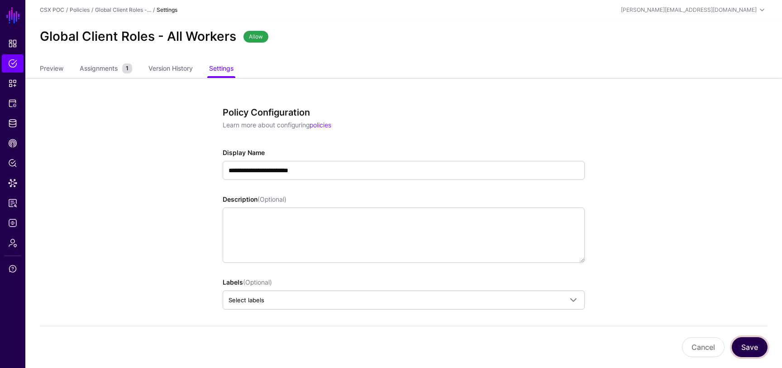
click at [758, 348] on button "Save" at bounding box center [750, 347] width 36 height 20
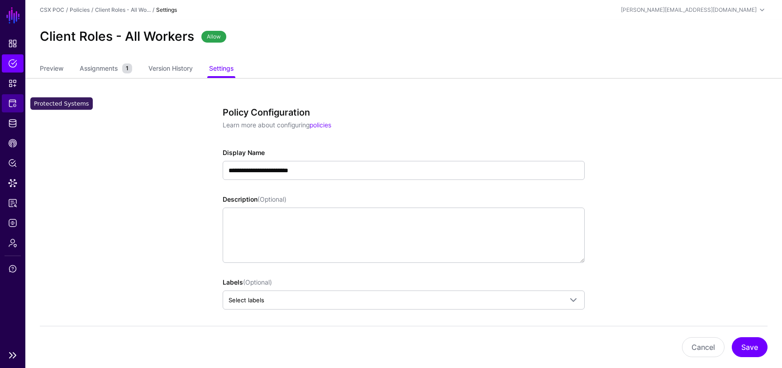
click at [17, 102] on link "Protected Systems" at bounding box center [13, 103] width 22 height 18
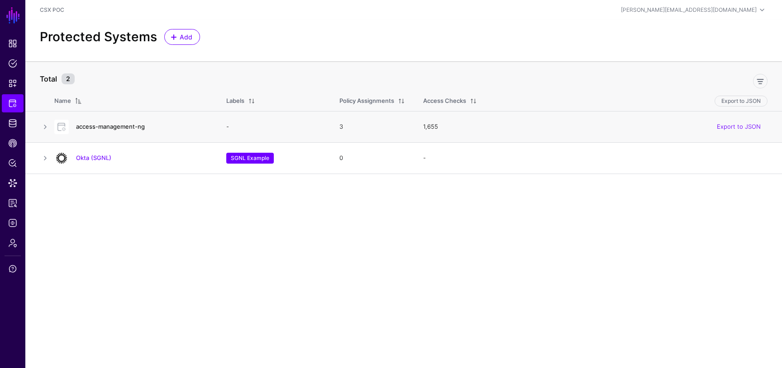
click at [101, 127] on link "access-management-ng" at bounding box center [110, 126] width 69 height 7
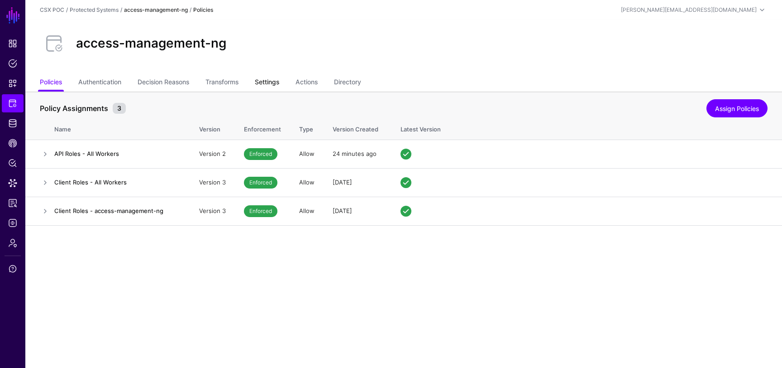
click at [270, 79] on link "Settings" at bounding box center [267, 82] width 24 height 17
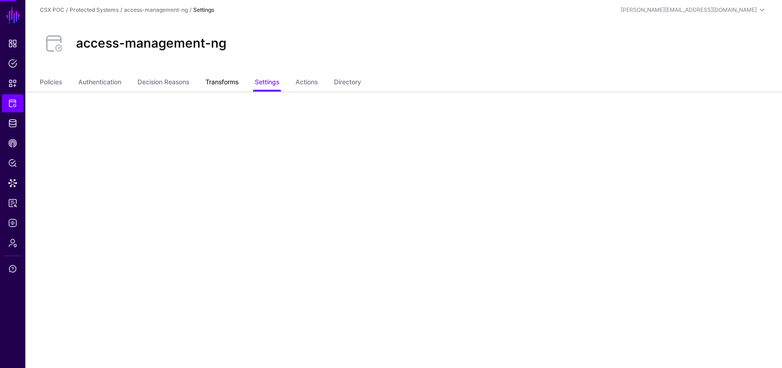
click at [221, 87] on link "Transforms" at bounding box center [222, 82] width 33 height 17
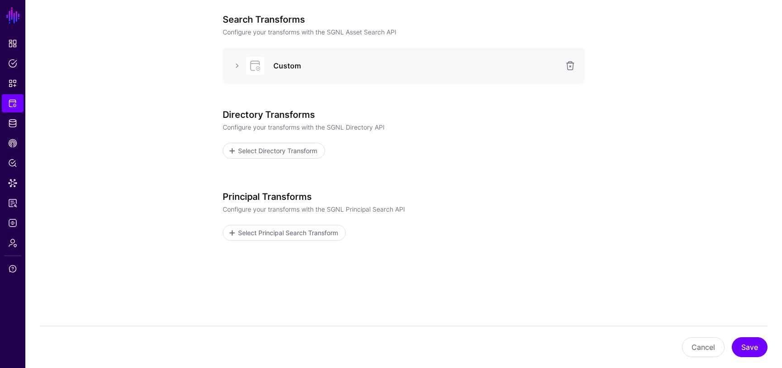
scroll to position [113, 0]
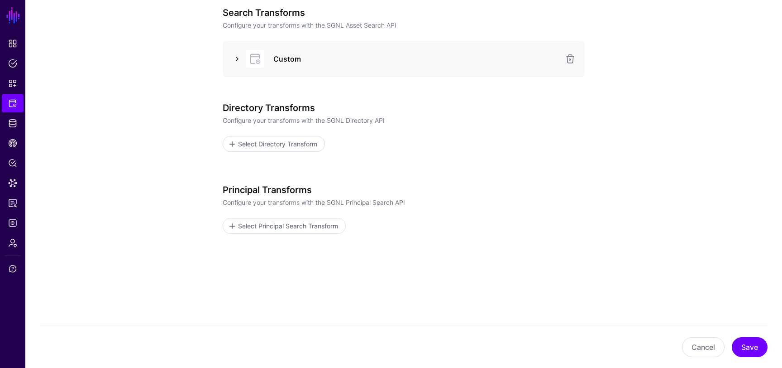
click at [238, 58] on link at bounding box center [237, 58] width 11 height 11
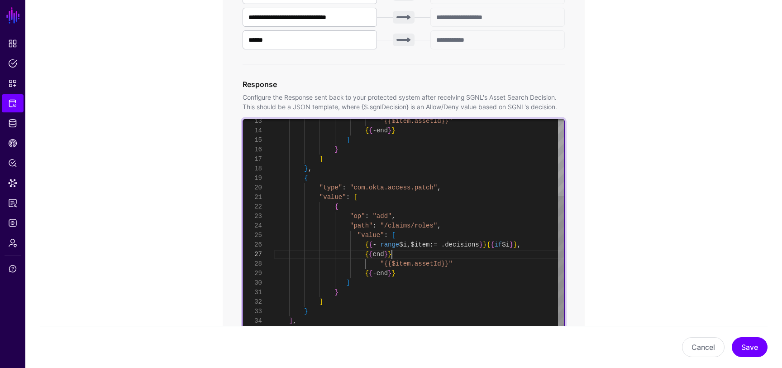
scroll to position [57, 0]
click at [460, 256] on div ""{{$item.assetId}}" { { - end } } ] } ] } , { "type" : "com.okta.access.patch" …" at bounding box center [419, 173] width 291 height 342
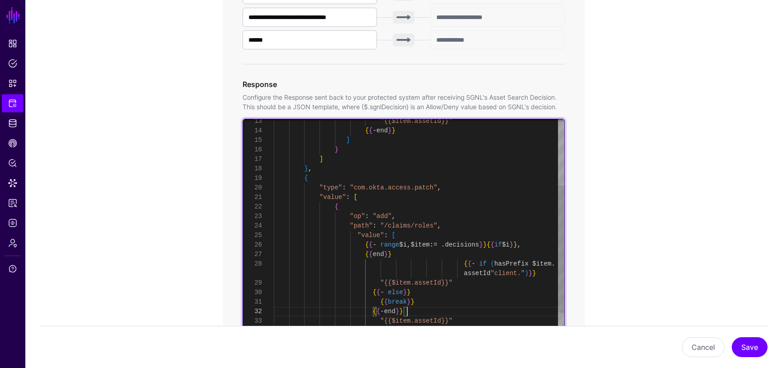
click at [465, 263] on div ""{{$item.assetId}}" { { - end } } ] } ] } , { "type" : "com.okta.access.patch" …" at bounding box center [419, 201] width 291 height 399
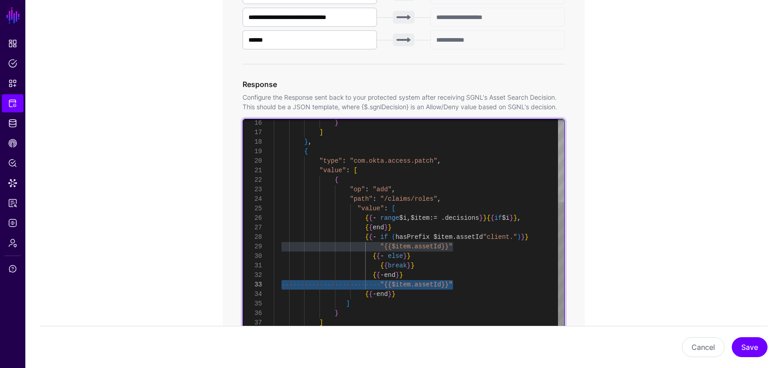
drag, startPoint x: 464, startPoint y: 286, endPoint x: 282, endPoint y: 286, distance: 182.5
click at [282, 286] on div "} ] } , { "type" : "com.okta.access.patch" , "value" : [ { "op" : "add" , "path…" at bounding box center [419, 171] width 291 height 390
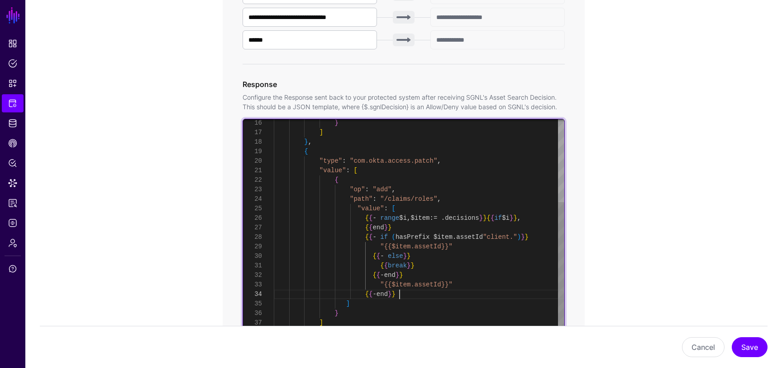
scroll to position [29, 0]
click at [439, 292] on div "} ] } , { "type" : "com.okta.access.patch" , "value" : [ { "op" : "add" , "path…" at bounding box center [419, 171] width 291 height 390
click at [435, 284] on div "} ] } , { "type" : "com.okta.access.patch" , "value" : [ { "op" : "add" , "path…" at bounding box center [419, 171] width 291 height 390
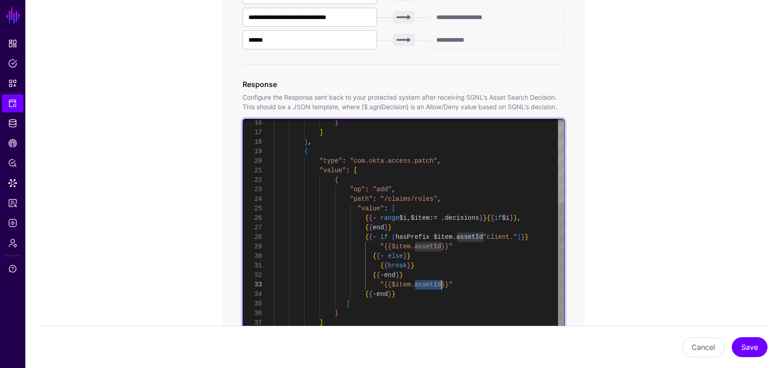
click at [435, 284] on div "} ] } , { "type" : "com.okta.access.patch" , "value" : [ { "op" : "add" , "path…" at bounding box center [419, 171] width 291 height 390
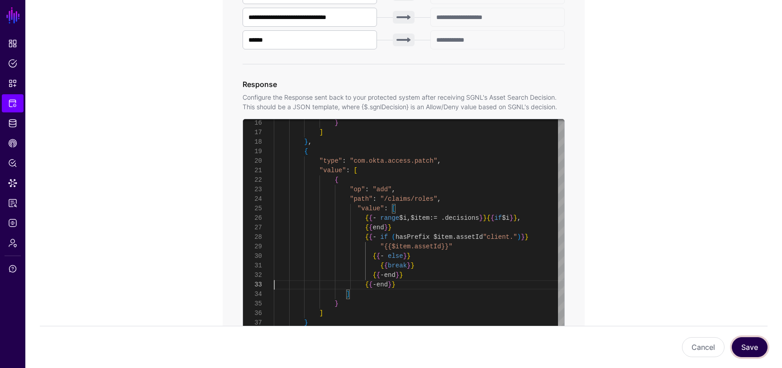
click at [740, 345] on button "Save" at bounding box center [750, 347] width 36 height 20
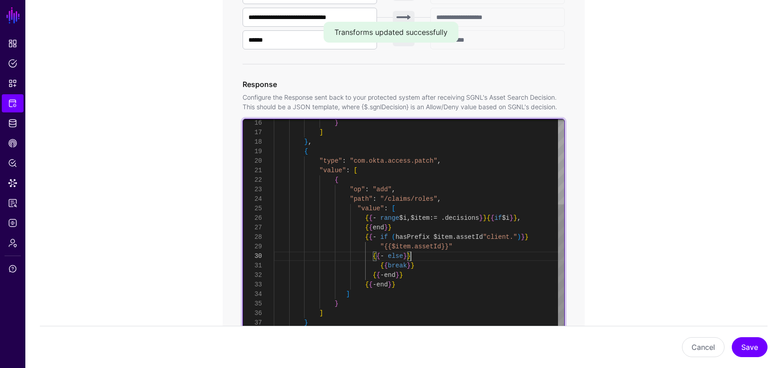
click at [428, 256] on div "} ] } , { "type" : "com.okta.access.patch" , "value" : [ { "op" : "add" , "path…" at bounding box center [419, 166] width 291 height 380
click at [544, 236] on div "} ] } , { "type" : "com.okta.access.patch" , "value" : [ { "op" : "add" , "path…" at bounding box center [419, 166] width 291 height 380
click at [452, 253] on div "} ] } , { "type" : "com.okta.access.patch" , "value" : [ { "op" : "add" , "path…" at bounding box center [419, 166] width 291 height 380
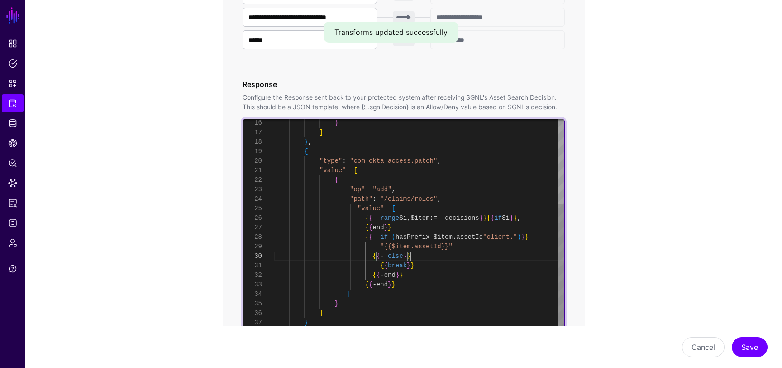
click at [445, 264] on div "} ] } , { "type" : "com.okta.access.patch" , "value" : [ { "op" : "add" , "path…" at bounding box center [419, 166] width 291 height 380
click at [429, 277] on div "} ] } , { "type" : "com.okta.access.patch" , "value" : [ { "op" : "add" , "path…" at bounding box center [419, 166] width 291 height 380
click at [415, 283] on div "} ] } , { "type" : "com.okta.access.patch" , "value" : [ { "op" : "add" , "path…" at bounding box center [419, 166] width 291 height 380
click at [417, 273] on div "} ] } , { "type" : "com.okta.access.patch" , "value" : [ { "op" : "add" , "path…" at bounding box center [419, 166] width 291 height 380
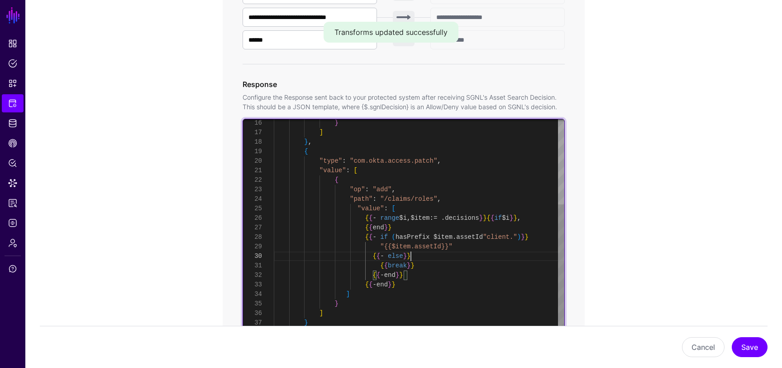
click at [421, 253] on div "} ] } , { "type" : "com.okta.access.patch" , "value" : [ { "op" : "add" , "path…" at bounding box center [419, 166] width 291 height 380
click at [542, 239] on div "} ] } , { "type" : "com.okta.access.patch" , "value" : [ { "op" : "add" , "path…" at bounding box center [419, 166] width 291 height 380
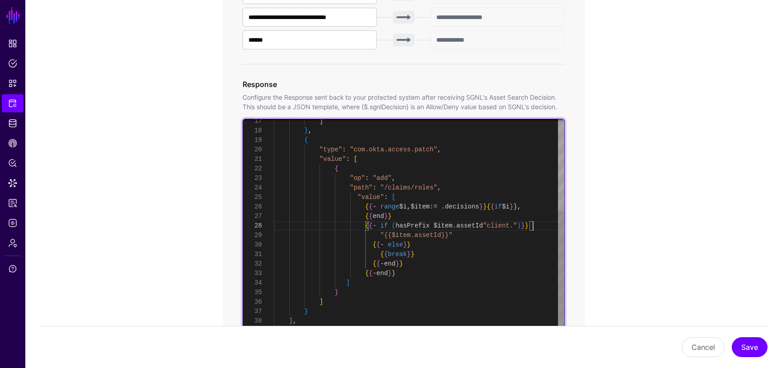
click at [422, 219] on div "] } , { "type" : "com.okta.access.patch" , "value" : [ { "op" : "add" , "path" …" at bounding box center [419, 154] width 291 height 380
click at [537, 228] on div "] } , { "type" : "com.okta.access.patch" , "value" : [ { "op" : "add" , "path" …" at bounding box center [419, 154] width 291 height 380
click at [448, 241] on div "] } , { "type" : "com.okta.access.patch" , "value" : [ { "op" : "add" , "path" …" at bounding box center [419, 154] width 291 height 380
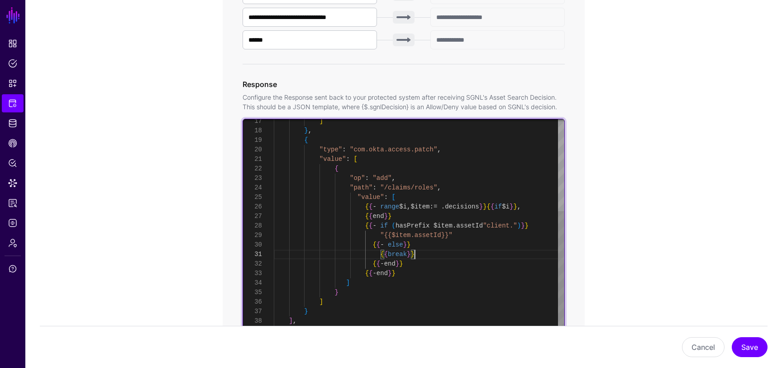
click at [420, 253] on div "] } , { "type" : "com.okta.access.patch" , "value" : [ { "op" : "add" , "path" …" at bounding box center [419, 154] width 291 height 380
click at [427, 245] on div "] } , { "type" : "com.okta.access.patch" , "value" : [ { "op" : "add" , "path" …" at bounding box center [419, 154] width 291 height 380
click at [427, 255] on div "] } , { "type" : "com.okta.access.patch" , "value" : [ { "op" : "add" , "path" …" at bounding box center [419, 154] width 291 height 380
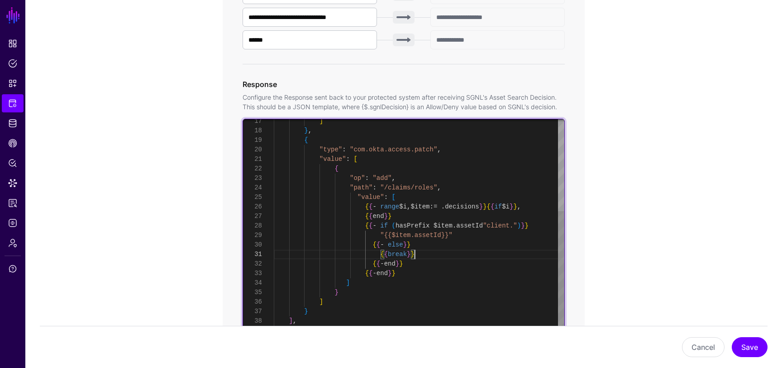
click at [422, 263] on div "] } , { "type" : "com.okta.access.patch" , "value" : [ { "op" : "add" , "path" …" at bounding box center [419, 154] width 291 height 380
click at [436, 259] on div "] } , { "type" : "com.okta.access.patch" , "value" : [ { "op" : "add" , "path" …" at bounding box center [419, 154] width 291 height 380
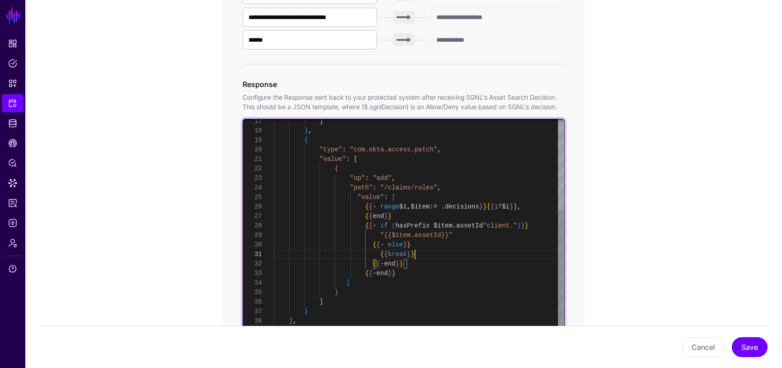
click at [432, 254] on div "] } , { "type" : "com.okta.access.patch" , "value" : [ { "op" : "add" , "path" …" at bounding box center [419, 154] width 291 height 380
click at [429, 242] on div "] } , { "type" : "com.okta.access.patch" , "value" : [ { "op" : "add" , "path" …" at bounding box center [419, 154] width 291 height 380
click at [535, 227] on div "] } , { "type" : "com.okta.access.patch" , "value" : [ { "op" : "add" , "path" …" at bounding box center [419, 154] width 291 height 380
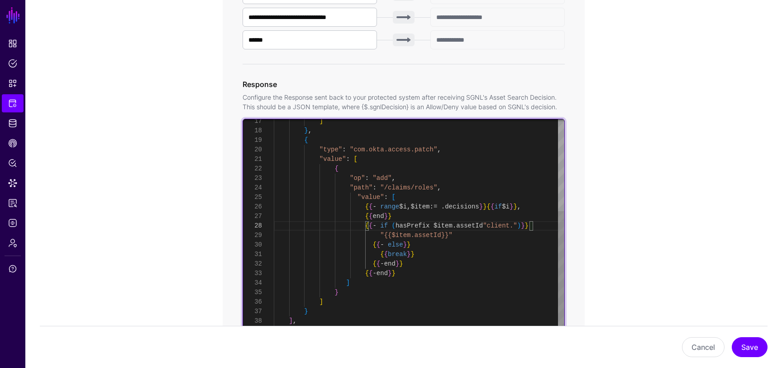
click at [453, 251] on div "] } , { "type" : "com.okta.access.patch" , "value" : [ { "op" : "add" , "path" …" at bounding box center [419, 154] width 291 height 380
click at [427, 250] on div "] } , { "type" : "com.okta.access.patch" , "value" : [ { "op" : "add" , "path" …" at bounding box center [419, 154] width 291 height 380
click at [534, 225] on div "] } , { "type" : "com.okta.access.patch" , "value" : [ { "op" : "add" , "path" …" at bounding box center [419, 154] width 291 height 380
click at [418, 249] on div "] } , { "type" : "com.okta.access.patch" , "value" : [ { "op" : "add" , "path" …" at bounding box center [419, 154] width 291 height 380
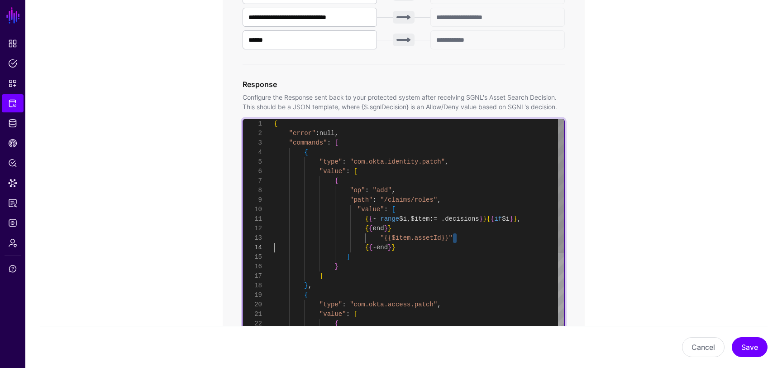
scroll to position [19, 0]
drag, startPoint x: 461, startPoint y: 236, endPoint x: 154, endPoint y: 237, distance: 307.0
click at [274, 237] on div "] } , { "type" : "com.okta.access.patch" , "value" : [ { "op" : "add" , "path" …" at bounding box center [419, 309] width 291 height 380
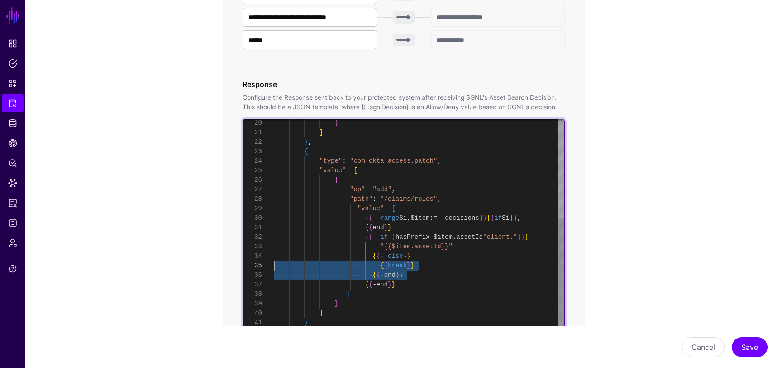
scroll to position [10, 0]
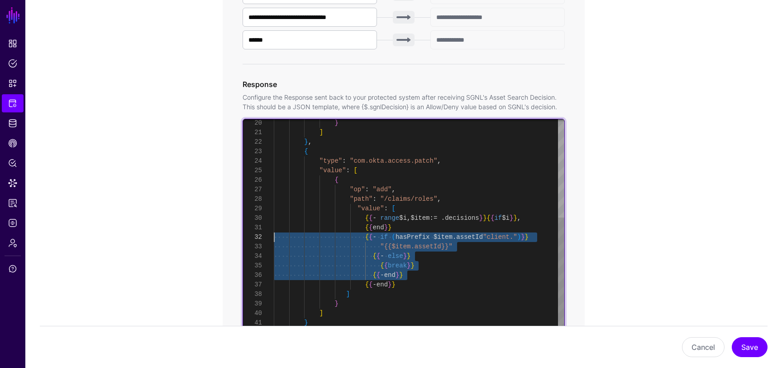
drag, startPoint x: 415, startPoint y: 275, endPoint x: 221, endPoint y: 234, distance: 198.9
click at [274, 234] on div "] } , { "type" : "com.okta.access.patch" , } "value" : [ { "op" : "add" , "path…" at bounding box center [419, 147] width 291 height 418
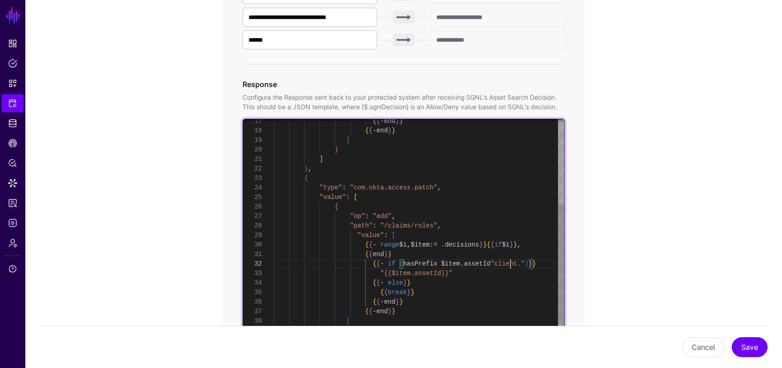
click at [512, 265] on div "] } , { "type" : "com.okta.access.patch" , } "value" : [ { "op" : "add" , "path…" at bounding box center [419, 173] width 291 height 418
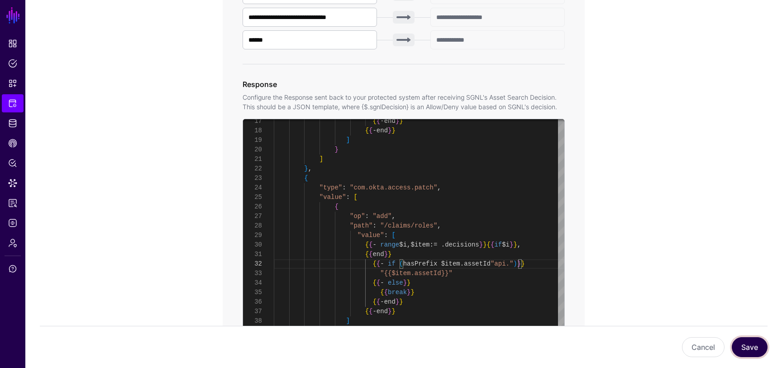
click at [749, 342] on button "Save" at bounding box center [750, 347] width 36 height 20
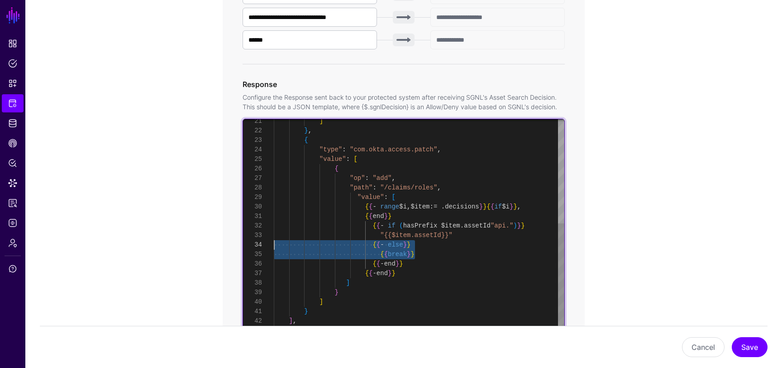
scroll to position [29, 0]
drag, startPoint x: 422, startPoint y: 256, endPoint x: 235, endPoint y: 245, distance: 187.3
click at [274, 245] on div "] } , { "type" : "com.okta.access.patch" , "value" : [ { "op" : "add" , "path" …" at bounding box center [419, 135] width 291 height 418
click at [421, 251] on div "] } , { "type" : "com.okta.access.patch" , "value" : [ { "op" : "add" , "path" …" at bounding box center [419, 135] width 291 height 418
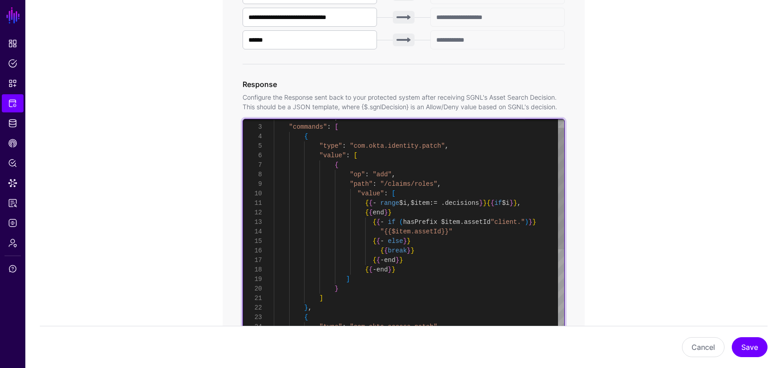
scroll to position [29, 0]
drag, startPoint x: 465, startPoint y: 230, endPoint x: 379, endPoint y: 232, distance: 86.1
click at [379, 232] on div "] } , { "type" : "com.okta.access.patch" , "value" : [ { } ] { { - end } } { { …" at bounding box center [419, 312] width 291 height 418
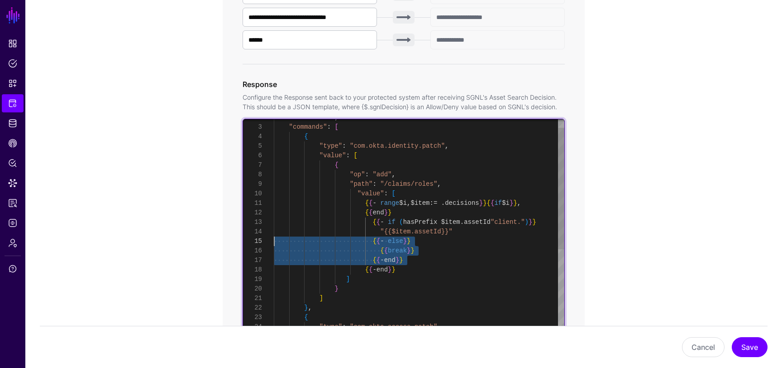
drag, startPoint x: 418, startPoint y: 258, endPoint x: 232, endPoint y: 237, distance: 187.7
click at [274, 237] on div "] } , { "type" : "com.okta.access.patch" , "value" : [ { } ] { { - end } } { { …" at bounding box center [419, 312] width 291 height 418
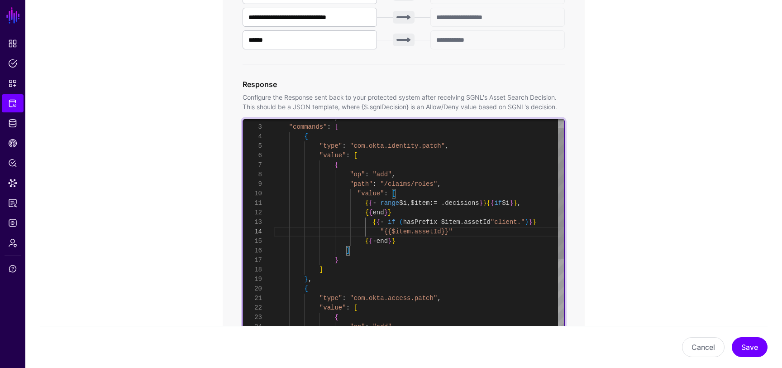
scroll to position [19, 0]
click at [399, 219] on div "] } , { "type" : "com.okta.access.patch" , "value" : [ { } ] { { - end } } "{{$…" at bounding box center [419, 298] width 291 height 390
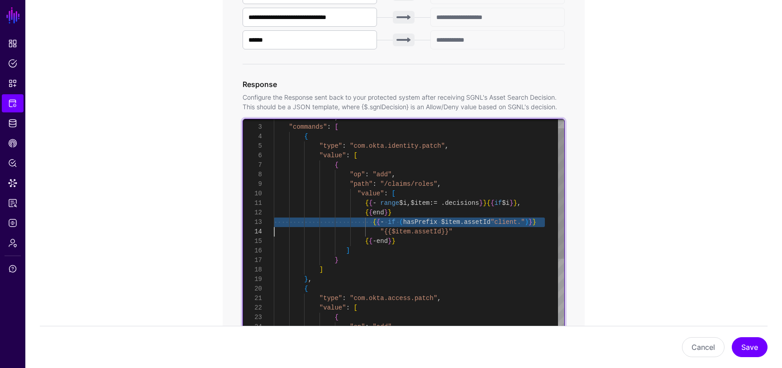
click at [399, 219] on div "] } , { "type" : "com.okta.access.patch" , "value" : [ { } ] { { - end } } "{{$…" at bounding box center [419, 298] width 291 height 390
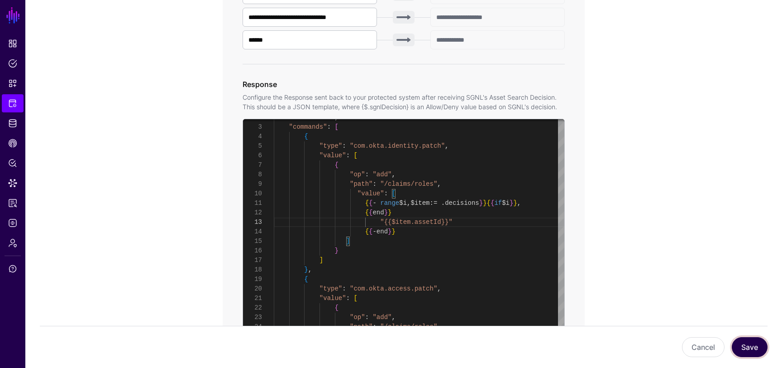
click at [744, 344] on button "Save" at bounding box center [750, 347] width 36 height 20
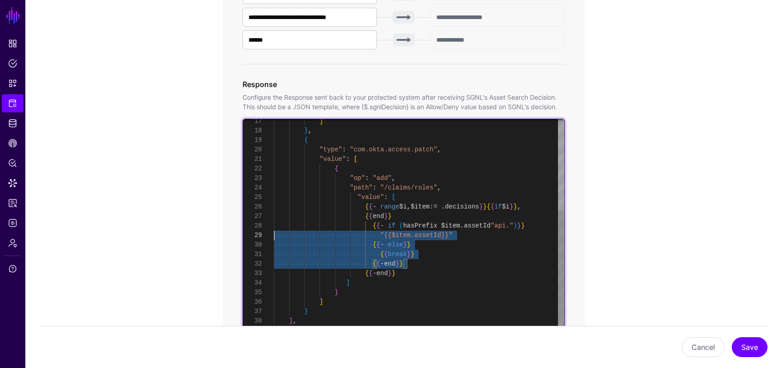
scroll to position [76, 0]
drag, startPoint x: 413, startPoint y: 265, endPoint x: 268, endPoint y: 235, distance: 148.8
click at [274, 236] on div "] } , { "type" : "com.okta.access.patch" , "value" : [ { "op" : "add" , "path" …" at bounding box center [419, 154] width 291 height 380
click at [398, 232] on div "] } , { "type" : "com.okta.access.patch" , "value" : [ { "op" : "add" , "path" …" at bounding box center [419, 154] width 291 height 380
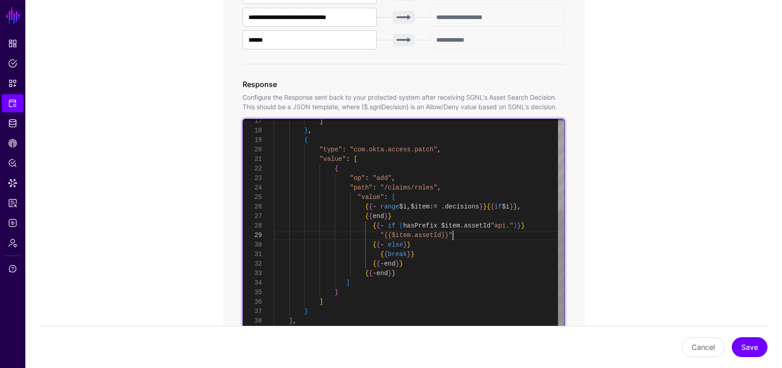
click at [458, 238] on div "] } , { "type" : "com.okta.access.patch" , "value" : [ { "op" : "add" , "path" …" at bounding box center [419, 154] width 291 height 380
drag, startPoint x: 458, startPoint y: 238, endPoint x: 380, endPoint y: 234, distance: 78.0
click at [380, 234] on div "] } , { "type" : "com.okta.access.patch" , "value" : [ { "op" : "add" , "path" …" at bounding box center [419, 154] width 291 height 380
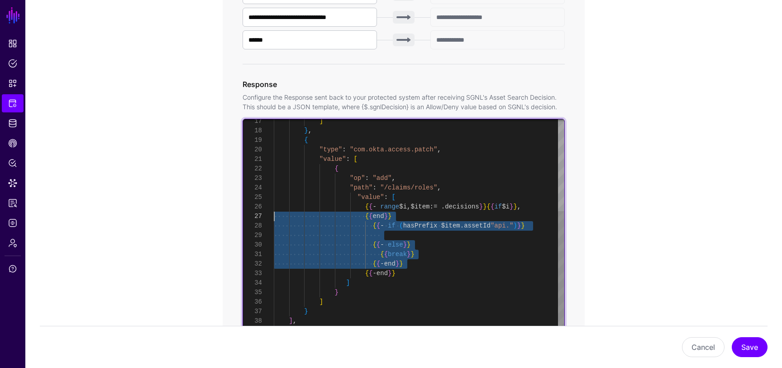
scroll to position [67, 0]
drag, startPoint x: 412, startPoint y: 262, endPoint x: 259, endPoint y: 223, distance: 157.5
click at [274, 223] on div "] } , { "type" : "com.okta.access.patch" , "value" : [ { "op" : "add" , "path" …" at bounding box center [419, 154] width 291 height 380
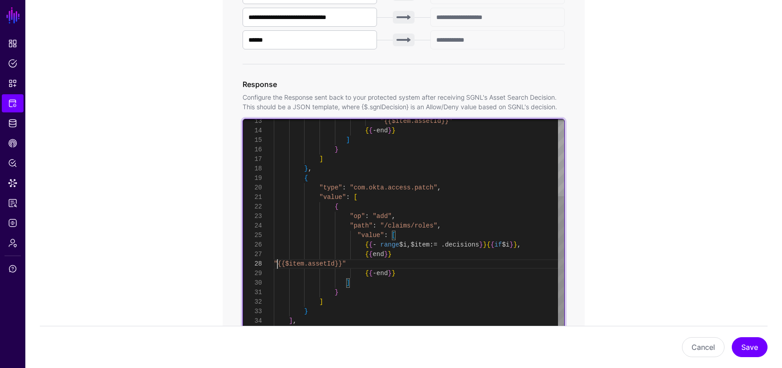
click at [276, 264] on div "] } , { "type" : "com.okta.access.patch" , "value" : [ { "op" : "add" , "path" …" at bounding box center [419, 173] width 291 height 342
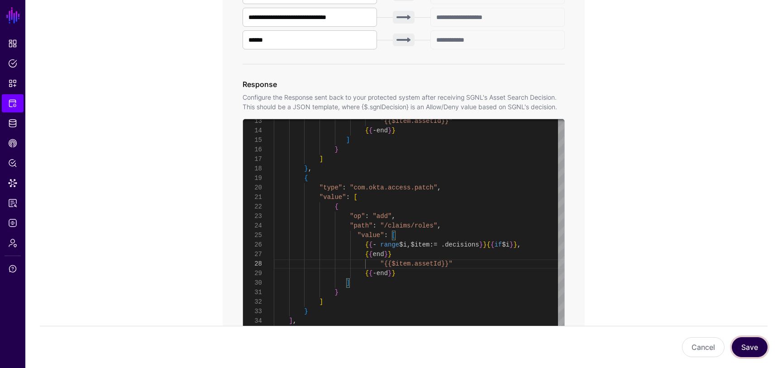
click at [749, 341] on button "Save" at bounding box center [750, 347] width 36 height 20
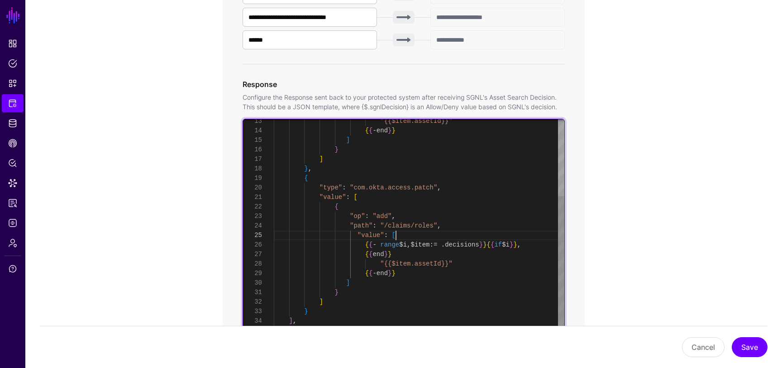
click at [404, 236] on div ""{{$item.assetId}}" { { - end } } ] } ] } , { "type" : "com.okta.access.patch" …" at bounding box center [419, 173] width 291 height 342
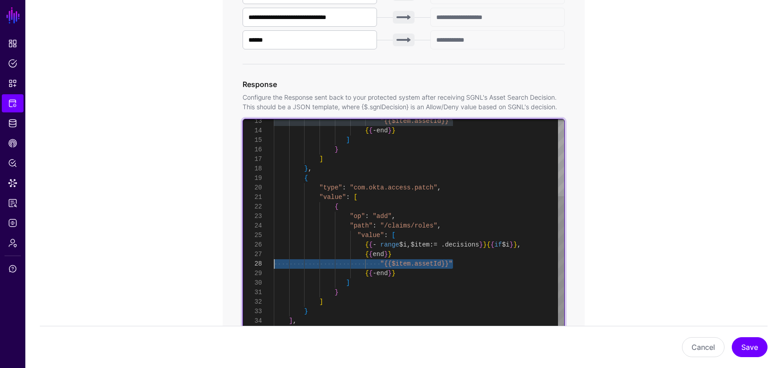
drag, startPoint x: 459, startPoint y: 263, endPoint x: 256, endPoint y: 265, distance: 202.9
click at [274, 265] on div ""{{$item.assetId}}" { { - end } } ] } ] } , { "type" : "com.okta.access.patch" …" at bounding box center [419, 173] width 291 height 342
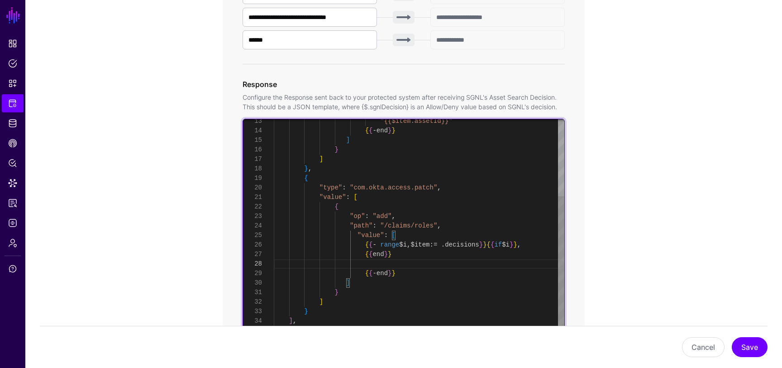
scroll to position [10, 0]
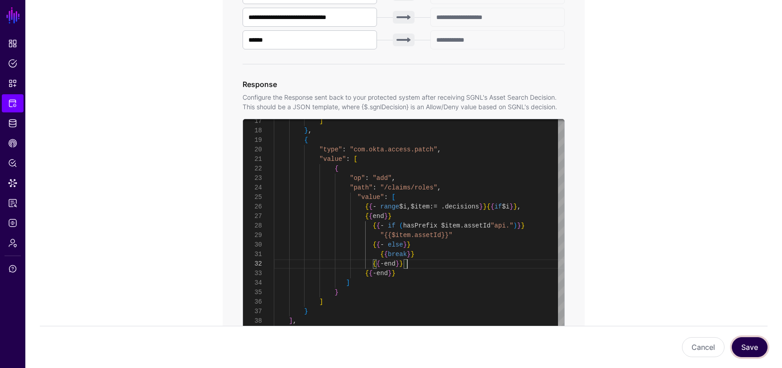
click at [753, 352] on button "Save" at bounding box center [750, 347] width 36 height 20
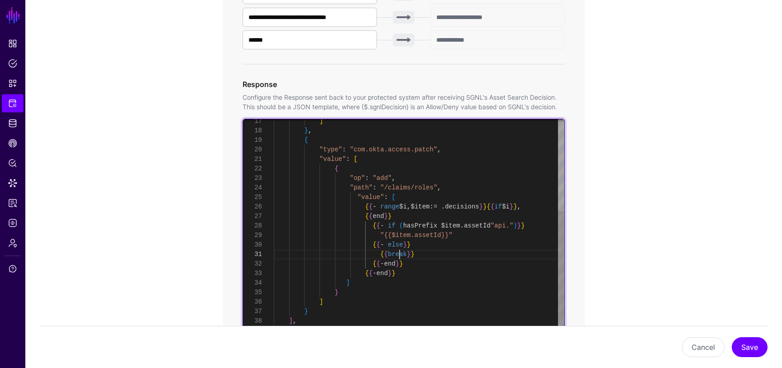
scroll to position [0, 0]
click at [398, 254] on div "] } , { "type" : "com.okta.access.patch" , "value" : [ { "op" : "add" , "path" …" at bounding box center [419, 154] width 291 height 380
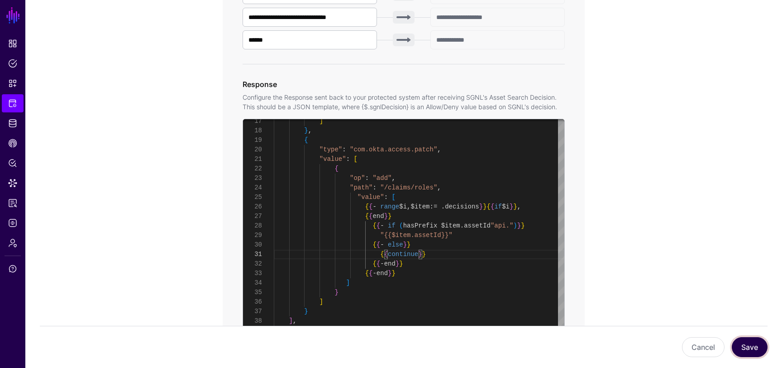
click at [749, 339] on button "Save" at bounding box center [750, 347] width 36 height 20
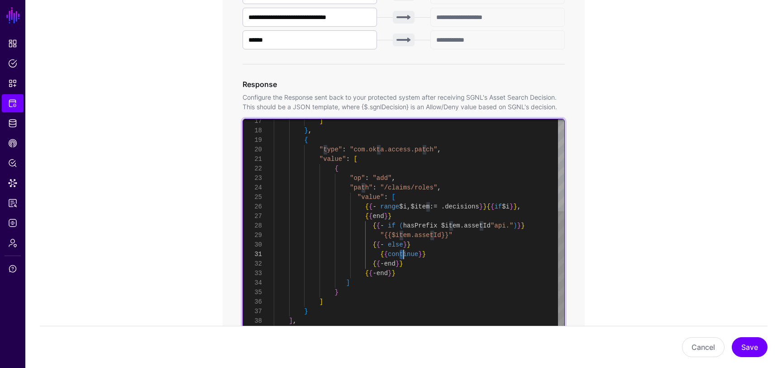
click at [402, 254] on div "] } , { "type" : "com.okta.access.patch" , "value" : [ { "op" : "add" , "path" …" at bounding box center [419, 154] width 291 height 380
click at [408, 251] on div "] } , { "type" : "com.okta.access.patch" , "value" : [ { "op" : "add" , "path" …" at bounding box center [419, 154] width 291 height 380
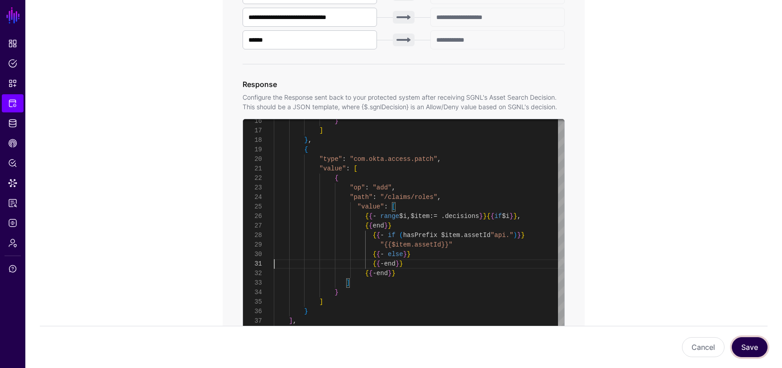
click at [746, 344] on button "Save" at bounding box center [750, 347] width 36 height 20
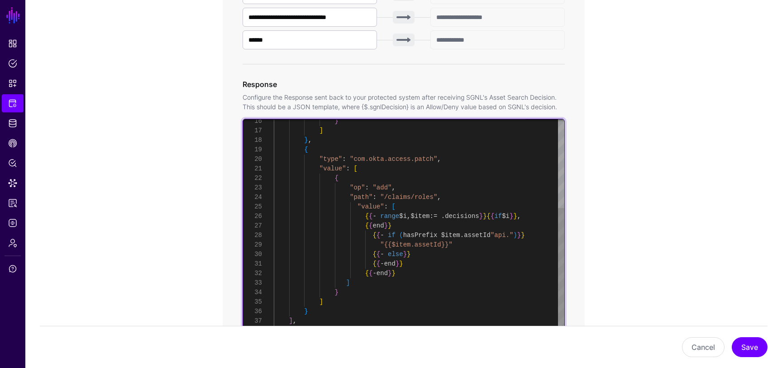
scroll to position [86, 0]
click at [434, 252] on div "} ] } , { "type" : "com.okta.access.patch" , "value" : [ { "op" : "add" , "path…" at bounding box center [419, 159] width 291 height 371
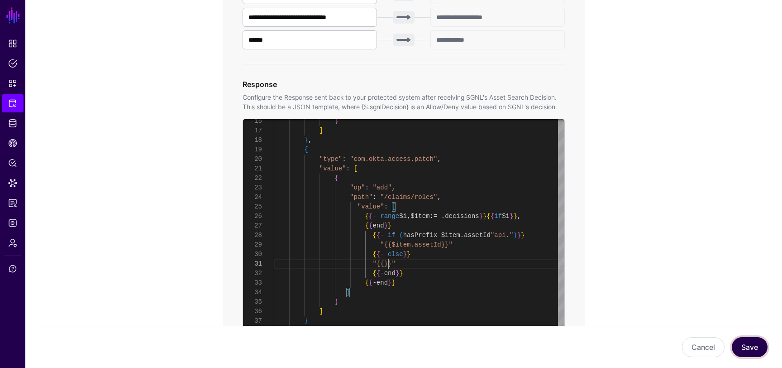
click at [755, 345] on button "Save" at bounding box center [750, 347] width 36 height 20
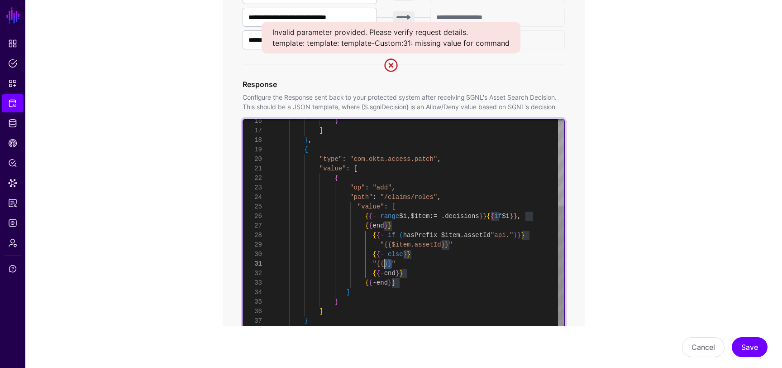
drag, startPoint x: 393, startPoint y: 265, endPoint x: 376, endPoint y: 265, distance: 17.7
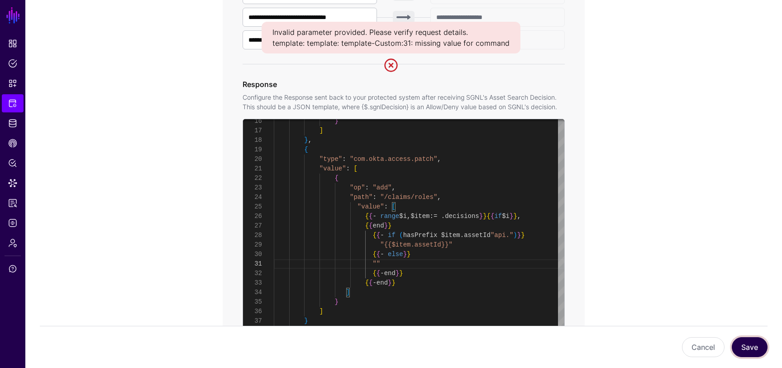
click at [752, 343] on button "Save" at bounding box center [750, 347] width 36 height 20
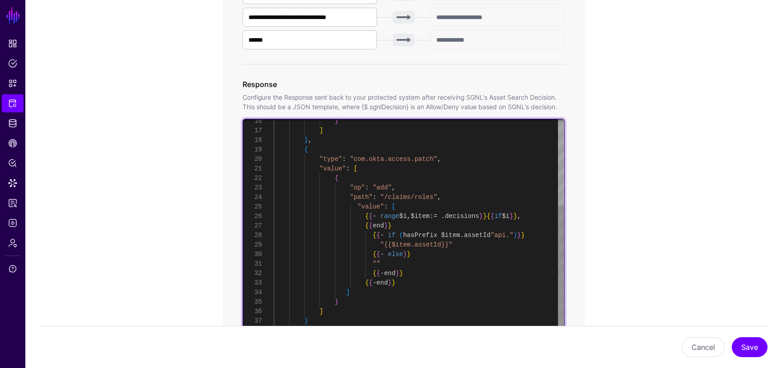
click at [384, 262] on div "} ] } , { "type" : "com.okta.access.patch" , "value" : [ { "op" : "add" , "path…" at bounding box center [419, 164] width 291 height 380
drag, startPoint x: 414, startPoint y: 255, endPoint x: 372, endPoint y: 255, distance: 41.7
click at [372, 255] on div "} ] } , { "type" : "com.okta.access.patch" , "value" : [ { "op" : "add" , "path…" at bounding box center [419, 164] width 291 height 380
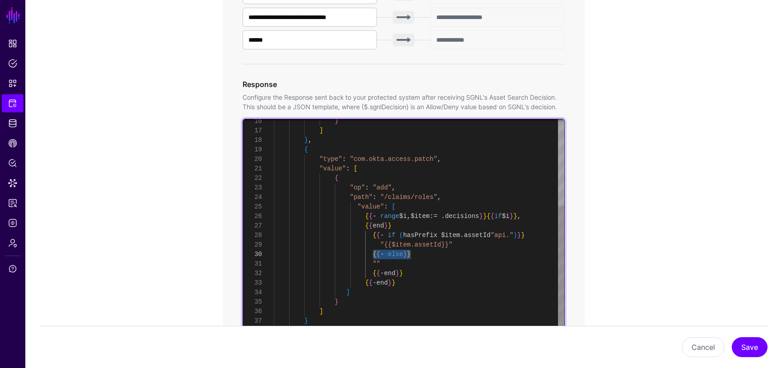
click at [437, 265] on div "} ] } , { "type" : "com.okta.access.patch" , "value" : [ { "op" : "add" , "path…" at bounding box center [419, 164] width 291 height 380
click at [397, 265] on div "} ] } , { "type" : "com.okta.access.patch" , "value" : [ { "op" : "add" , "path…" at bounding box center [419, 164] width 291 height 380
click at [398, 260] on div "} ] } , { "type" : "com.okta.access.patch" , "value" : [ { "op" : "add" , "path…" at bounding box center [419, 164] width 291 height 380
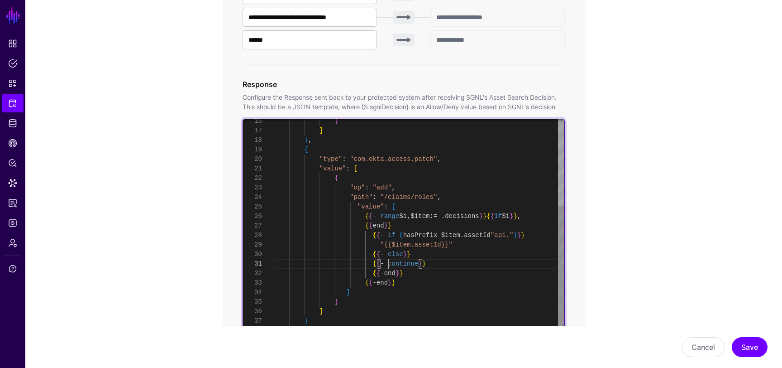
click at [388, 266] on div "} ] } , { "type" : "com.okta.access.patch" , "value" : [ { "op" : "add" , "path…" at bounding box center [419, 164] width 291 height 380
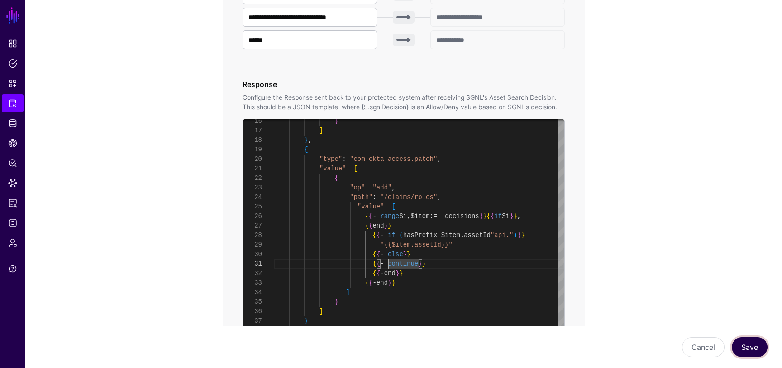
click at [753, 347] on button "Save" at bounding box center [750, 347] width 36 height 20
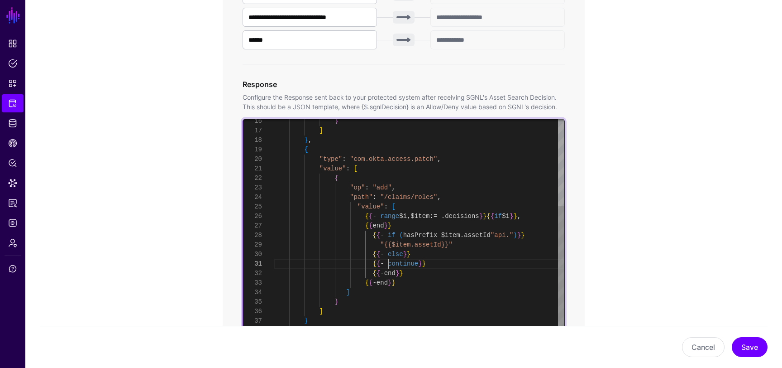
click at [388, 264] on div "} ] } , { "type" : "com.okta.access.patch" , "value" : [ { "op" : "add" , "path…" at bounding box center [419, 164] width 291 height 380
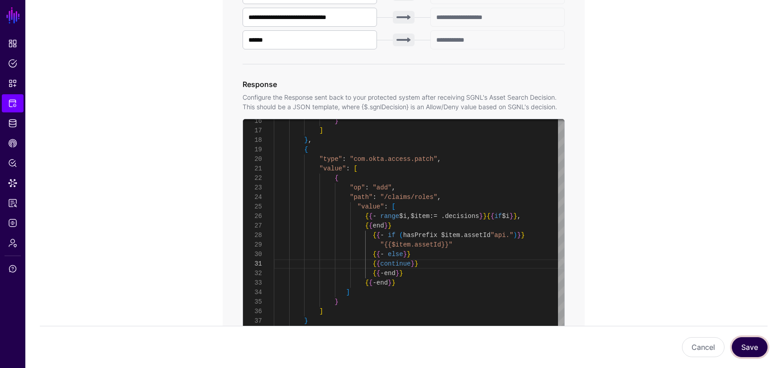
click at [758, 343] on button "Save" at bounding box center [750, 347] width 36 height 20
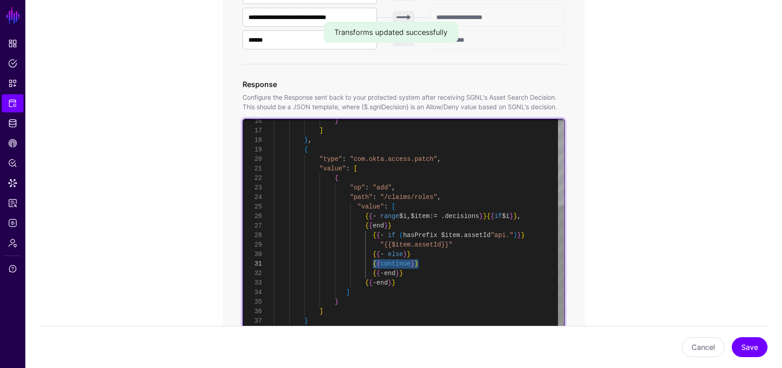
drag, startPoint x: 423, startPoint y: 262, endPoint x: 372, endPoint y: 265, distance: 51.3
click at [372, 265] on div "} ] } , { "type" : "com.okta.access.patch" , "value" : [ { "op" : "add" , "path…" at bounding box center [419, 164] width 291 height 380
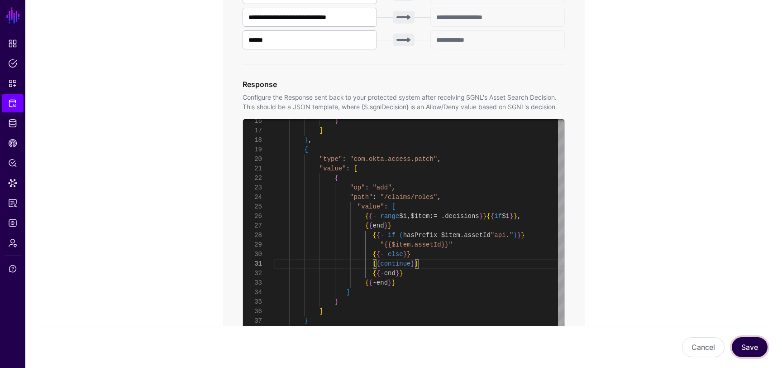
click at [747, 349] on button "Save" at bounding box center [750, 347] width 36 height 20
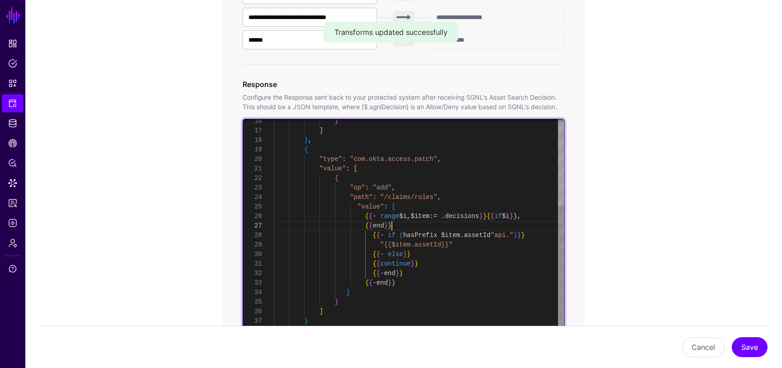
scroll to position [57, 0]
click at [405, 225] on div "} ] } , { "type" : "com.okta.access.patch" , "value" : [ { "op" : "add" , "path…" at bounding box center [419, 164] width 291 height 380
click at [535, 236] on div "} ] } , { "type" : "com.okta.access.patch" , "value" : [ { "op" : "add" , "path…" at bounding box center [419, 164] width 291 height 380
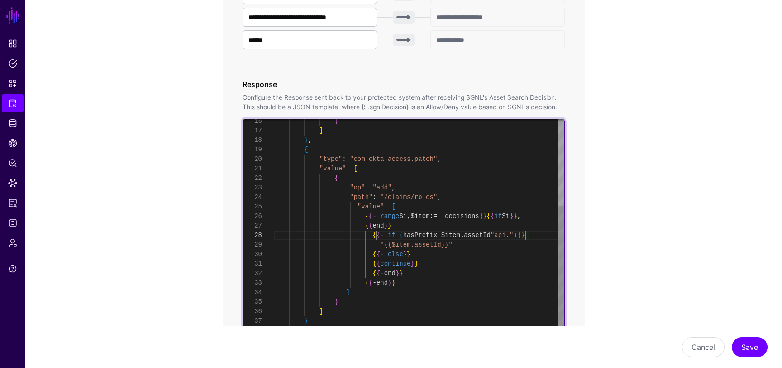
click at [398, 263] on div "} ] } , { "type" : "com.okta.access.patch" , "value" : [ { "op" : "add" , "path…" at bounding box center [419, 164] width 291 height 380
click at [404, 237] on div "} ] } , { "type" : "com.okta.access.patch" , "value" : [ { "op" : "add" , "path…" at bounding box center [419, 164] width 291 height 380
click at [398, 266] on div "} ] } , { "type" : "com.okta.access.patch" , "value" : [ { "op" : "add" , "path…" at bounding box center [419, 164] width 291 height 380
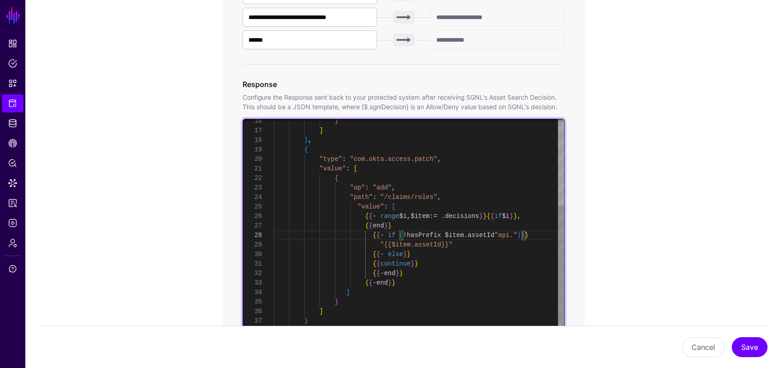
scroll to position [0, 0]
click at [398, 266] on div "} ] } , { "type" : "com.okta.access.patch" , "value" : [ { "op" : "add" , "path…" at bounding box center [419, 164] width 291 height 380
drag, startPoint x: 423, startPoint y: 264, endPoint x: 372, endPoint y: 264, distance: 51.2
click at [372, 264] on div "} ] } , { "type" : "com.okta.access.patch" , "value" : [ { "op" : "add" , "path…" at bounding box center [419, 164] width 291 height 380
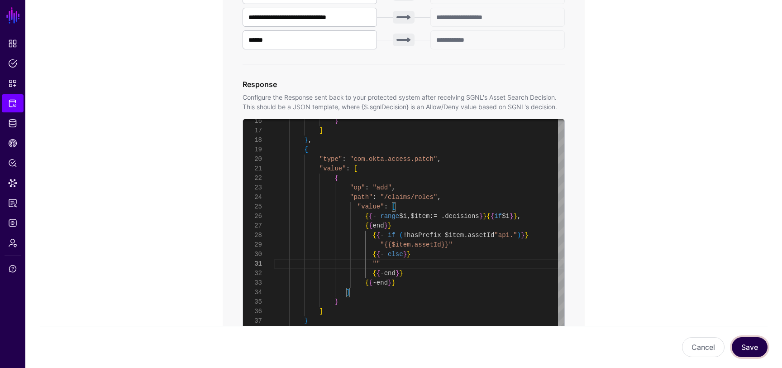
click at [749, 342] on button "Save" at bounding box center [750, 347] width 36 height 20
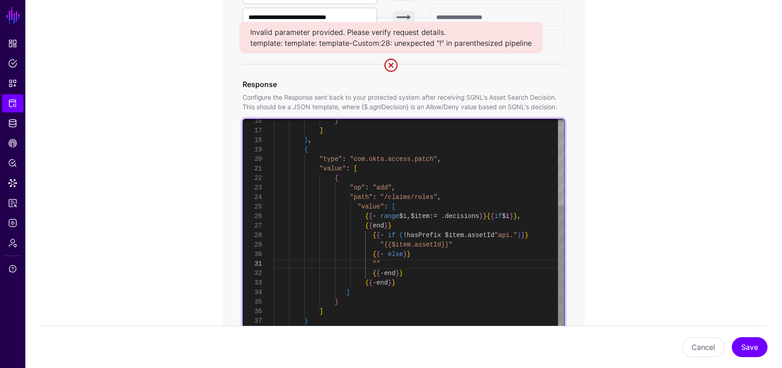
click at [375, 263] on div "} ] } , { "type" : "com.okta.access.patch" , "value" : [ { "op" : "add" , "path…" at bounding box center [419, 164] width 291 height 380
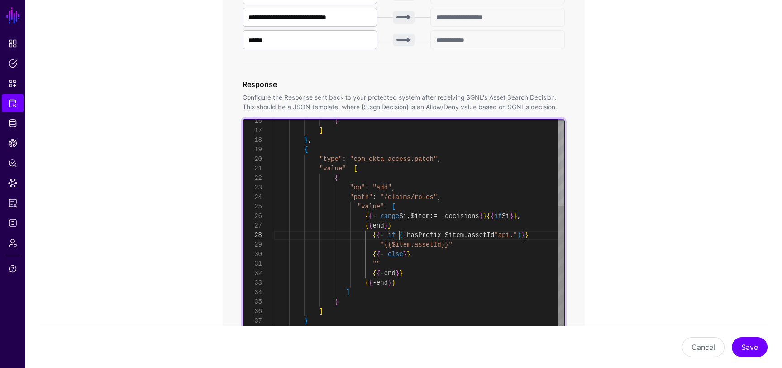
scroll to position [67, 0]
click at [401, 236] on div "} ] } , { "type" : "com.okta.access.patch" , "value" : [ { "op" : "add" , "path…" at bounding box center [419, 164] width 291 height 380
drag, startPoint x: 418, startPoint y: 236, endPoint x: 426, endPoint y: 241, distance: 9.4
click at [418, 236] on div "} ] } , { "type" : "com.okta.access.patch" , "value" : [ { "op" : "add" , "path…" at bounding box center [419, 164] width 291 height 380
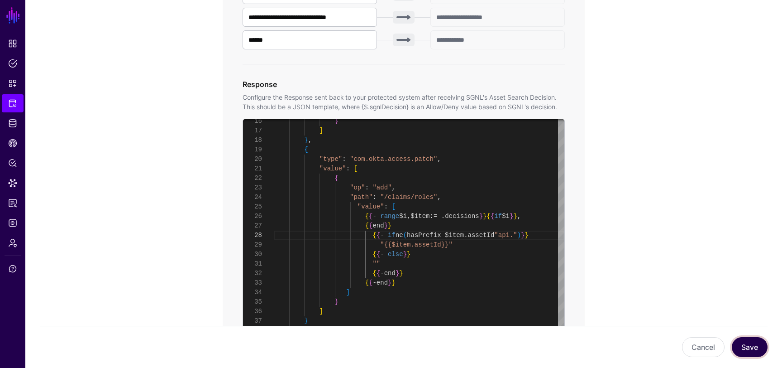
click at [752, 342] on button "Save" at bounding box center [750, 347] width 36 height 20
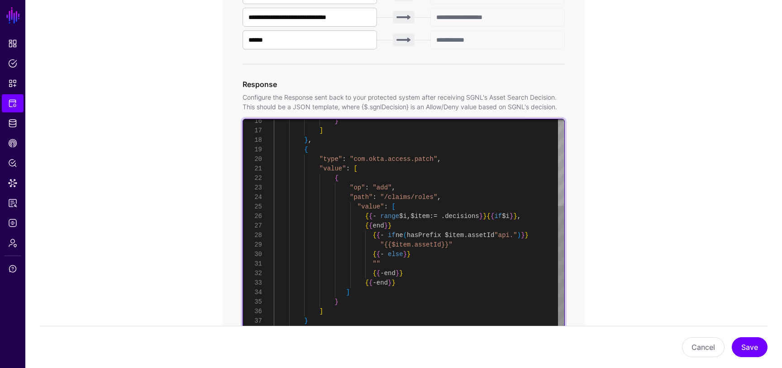
scroll to position [0, 0]
click at [407, 266] on div "} ] } , { "type" : "com.okta.access.patch" , "value" : [ { "op" : "add" , "path…" at bounding box center [419, 164] width 291 height 380
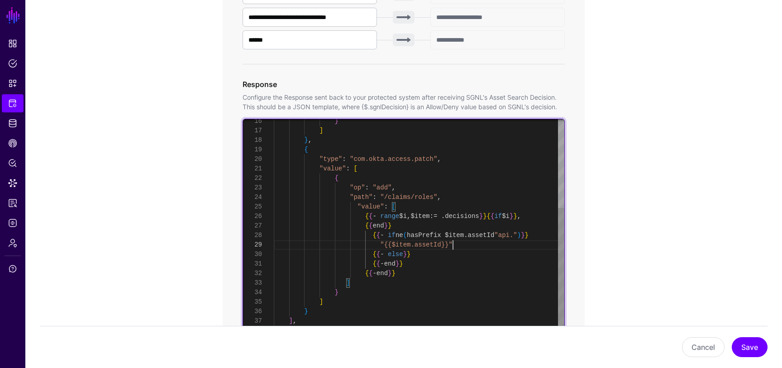
click at [470, 248] on div "} ] } , { "type" : "com.okta.access.patch" , "value" : [ { "op" : "add" , "path…" at bounding box center [419, 159] width 291 height 371
click at [407, 234] on div "} ] } , { "type" : "com.okta.access.patch" , "value" : [ { "op" : "add" , "path…" at bounding box center [419, 159] width 291 height 371
click at [433, 251] on div "} ] } , { "type" : "com.okta.access.patch" , "value" : [ { "op" : "add" , "path…" at bounding box center [419, 159] width 291 height 371
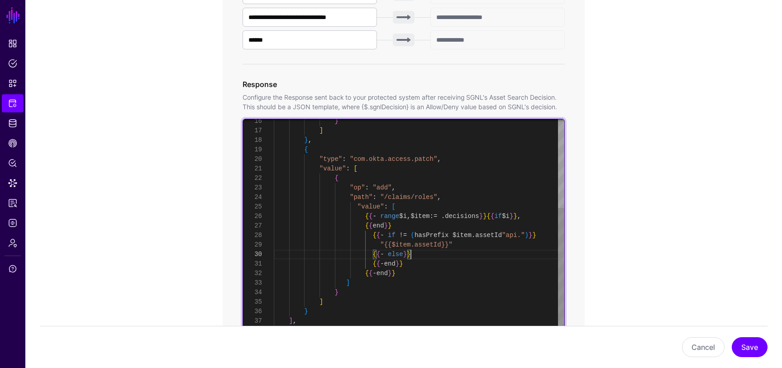
scroll to position [0, 0]
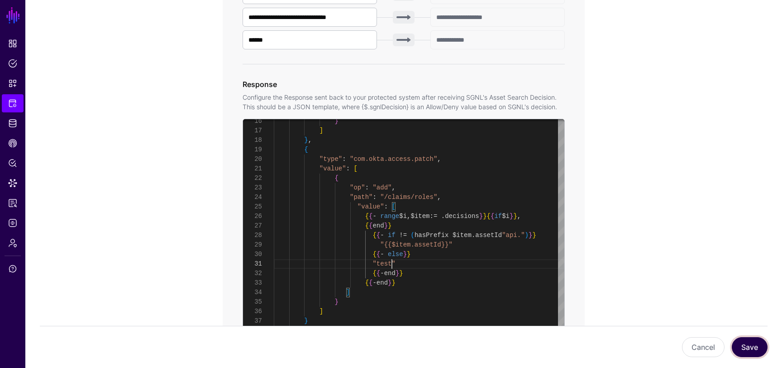
click at [745, 345] on button "Save" at bounding box center [750, 347] width 36 height 20
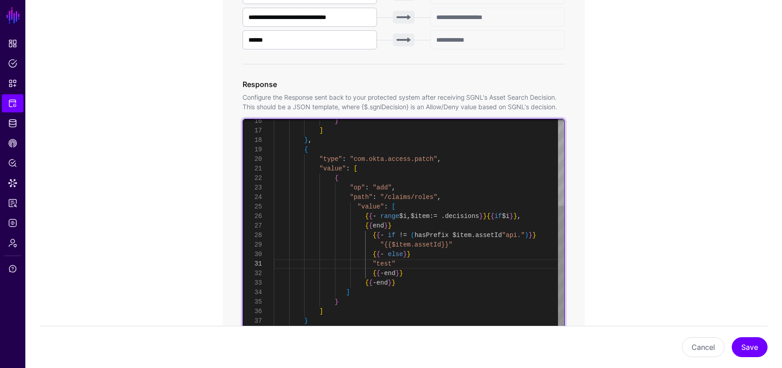
scroll to position [67, 0]
drag, startPoint x: 408, startPoint y: 235, endPoint x: 401, endPoint y: 236, distance: 7.3
click at [401, 236] on div "} ] } , { "type" : "com.okta.access.patch" , "value" : [ { "op" : "add" , "path…" at bounding box center [419, 164] width 291 height 380
click at [525, 236] on div "} ] } , { "type" : "com.okta.access.patch" , "value" : [ { "op" : "add" , "path…" at bounding box center [419, 164] width 291 height 380
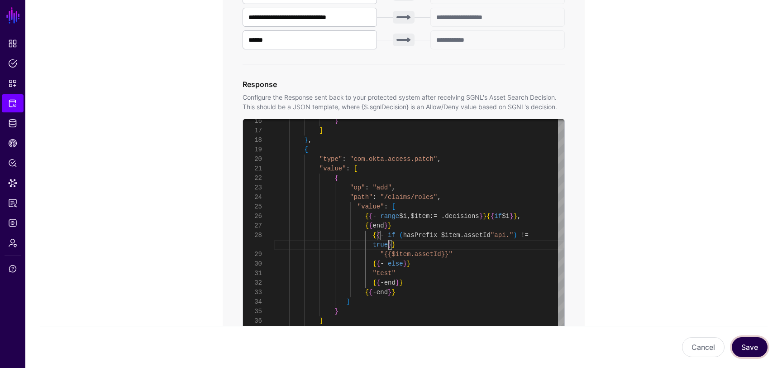
click at [746, 346] on button "Save" at bounding box center [750, 347] width 36 height 20
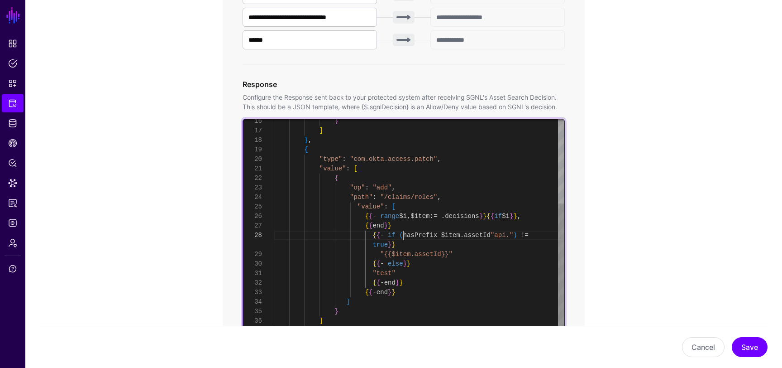
scroll to position [67, 0]
click at [402, 235] on div "} ] } , { "type" : "com.okta.access.patch" , "value" : [ { "op" : "add" , "path…" at bounding box center [419, 169] width 291 height 390
drag, startPoint x: 387, startPoint y: 245, endPoint x: 260, endPoint y: 240, distance: 127.4
click at [274, 240] on div "} ] } , { "type" : "com.okta.access.patch" , "value" : [ { "op" : "add" , "path…" at bounding box center [419, 169] width 291 height 390
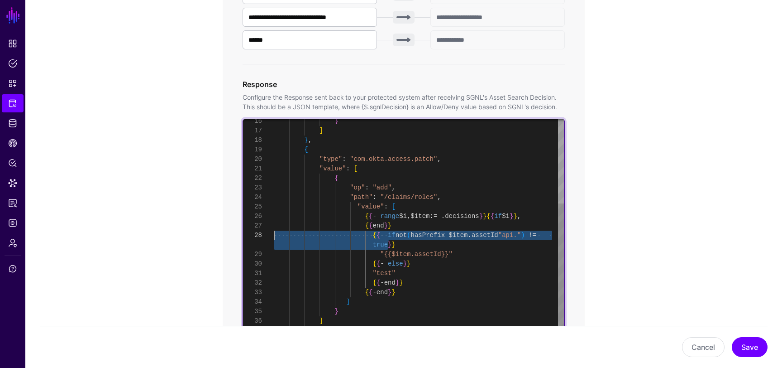
click at [414, 236] on div "} ] } , { "type" : "com.okta.access.patch" , "value" : [ { "op" : "add" , "path…" at bounding box center [419, 169] width 291 height 390
click at [390, 243] on div "} ] } , { "type" : "com.okta.access.patch" , "value" : [ { "op" : "add" , "path…" at bounding box center [419, 169] width 291 height 390
click at [407, 251] on div "} ] } , { "type" : "com.okta.access.patch" , "value" : [ { "op" : "add" , "path…" at bounding box center [419, 169] width 291 height 390
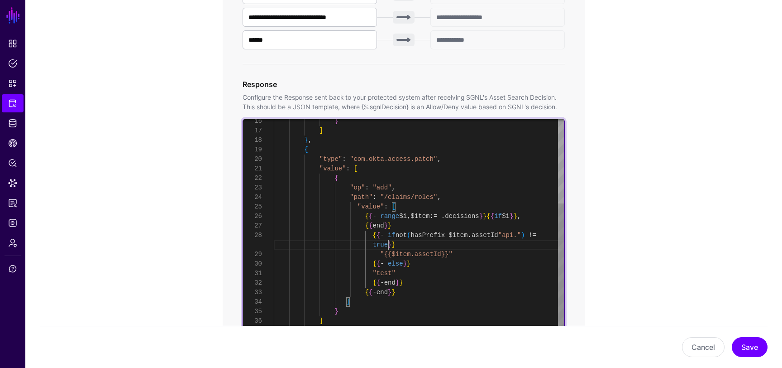
scroll to position [76, 0]
click at [388, 245] on div "} ] } , { "type" : "com.okta.access.patch" , "value" : [ { "op" : "add" , "path…" at bounding box center [419, 169] width 291 height 390
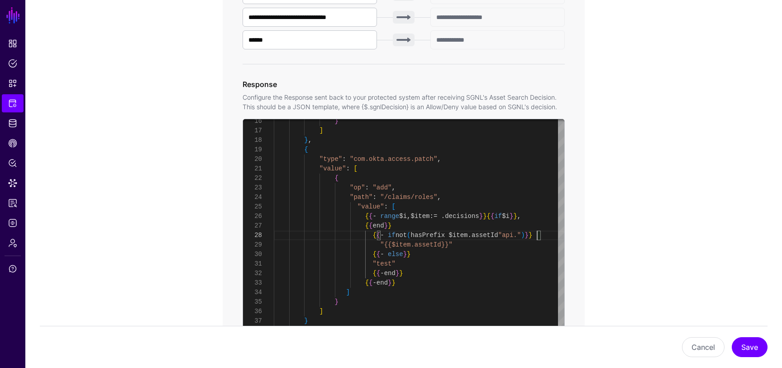
click at [733, 340] on div "Cancel Save" at bounding box center [404, 347] width 728 height 20
click at [743, 342] on button "Save" at bounding box center [750, 347] width 36 height 20
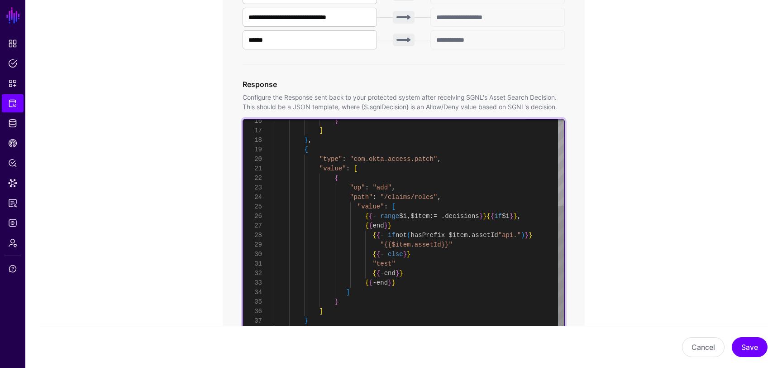
scroll to position [0, 0]
click at [415, 264] on div "} ] } , { "type" : "com.okta.access.patch" , "value" : [ { "op" : "add" , "path…" at bounding box center [419, 164] width 291 height 380
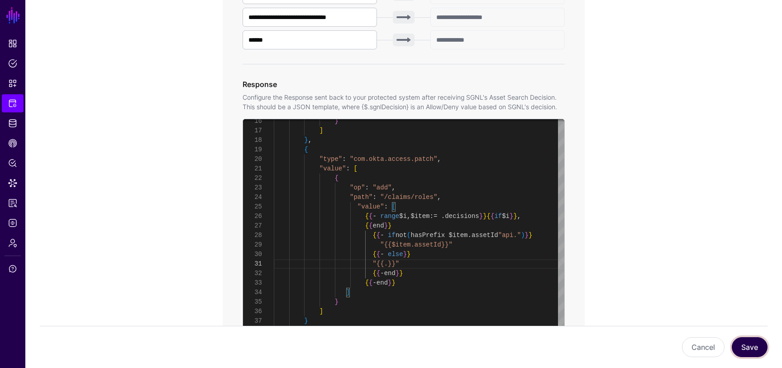
click at [747, 354] on button "Save" at bounding box center [750, 347] width 36 height 20
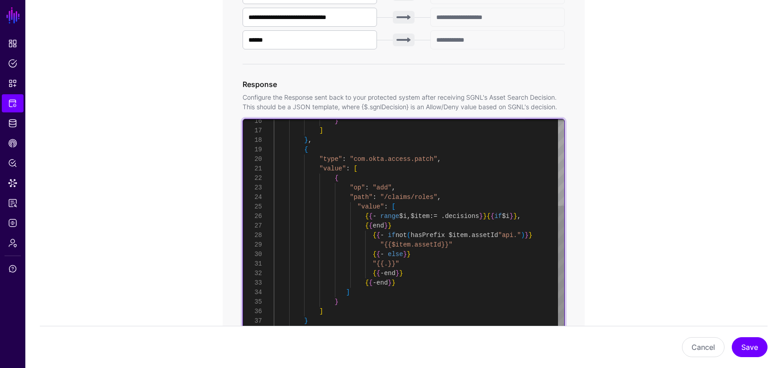
scroll to position [67, 0]
click at [416, 235] on div "} ] } , { "type" : "com.okta.access.patch" , "value" : [ { "op" : "add" , "path…" at bounding box center [419, 164] width 291 height 380
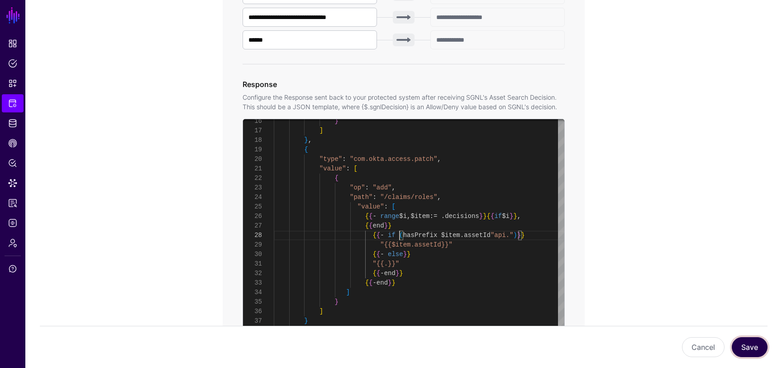
click at [751, 350] on button "Save" at bounding box center [750, 347] width 36 height 20
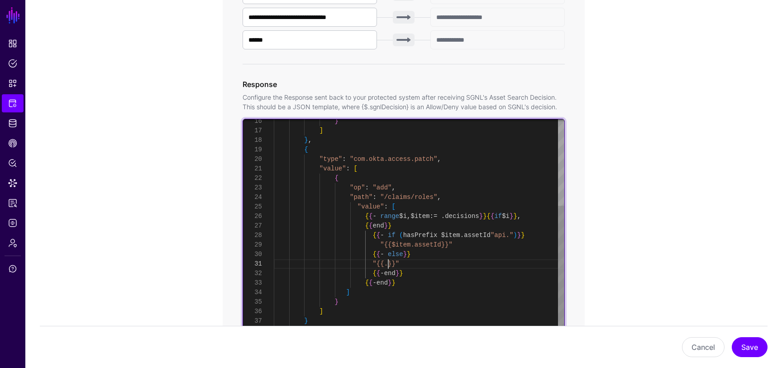
scroll to position [0, 0]
click at [389, 265] on div "} ] } , { "type" : "com.okta.access.patch" , "value" : [ { "op" : "add" , "path…" at bounding box center [419, 164] width 291 height 380
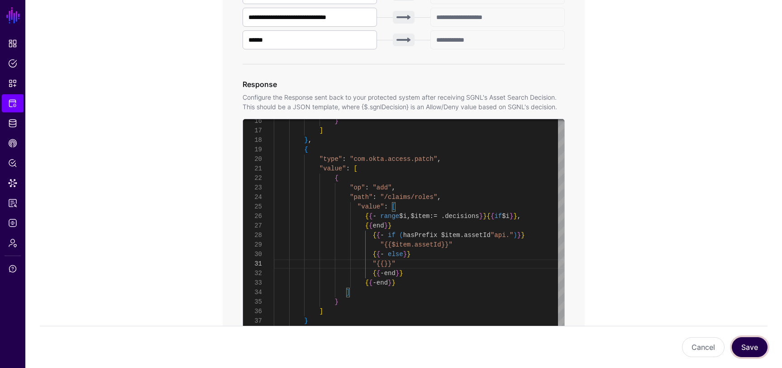
click at [751, 348] on button "Save" at bounding box center [750, 347] width 36 height 20
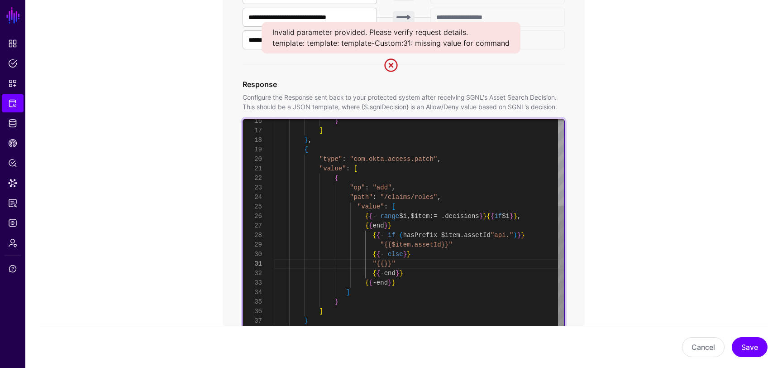
click at [385, 266] on div "} ] } , { "type" : "com.okta.access.patch" , "value" : [ { "op" : "add" , "path…" at bounding box center [419, 164] width 291 height 380
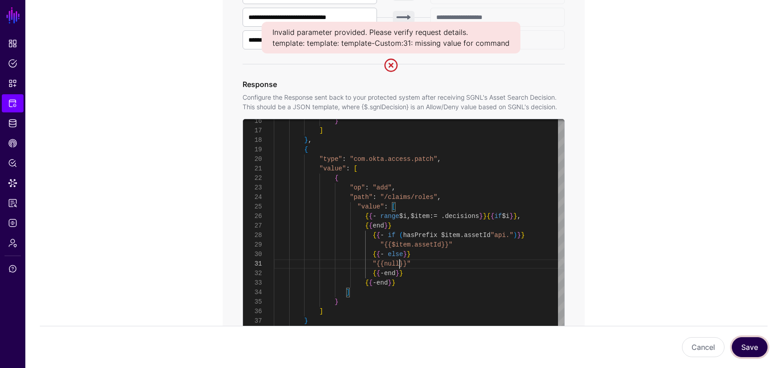
click at [743, 347] on button "Save" at bounding box center [750, 347] width 36 height 20
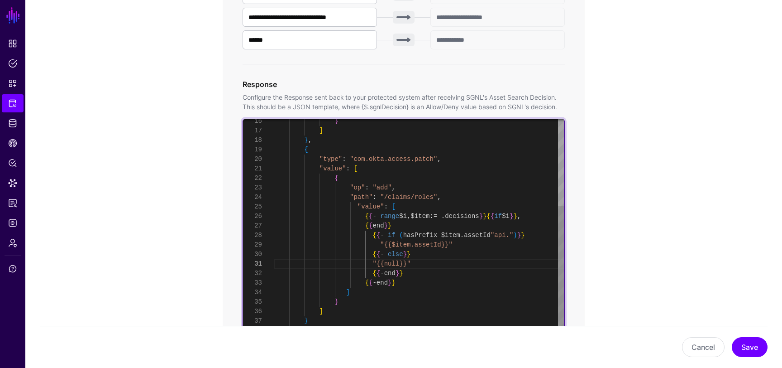
click at [412, 263] on div "} ] } , { "type" : "com.okta.access.patch" , "value" : [ { "op" : "add" , "path…" at bounding box center [419, 164] width 291 height 380
click at [468, 248] on div "} ] } , { "type" : "com.okta.access.patch" , "value" : [ { "op" : "add" , "path…" at bounding box center [419, 164] width 291 height 380
click at [401, 238] on div "} ] } , { "type" : "com.okta.access.patch" , "value" : [ { "op" : "add" , "path…" at bounding box center [419, 169] width 291 height 390
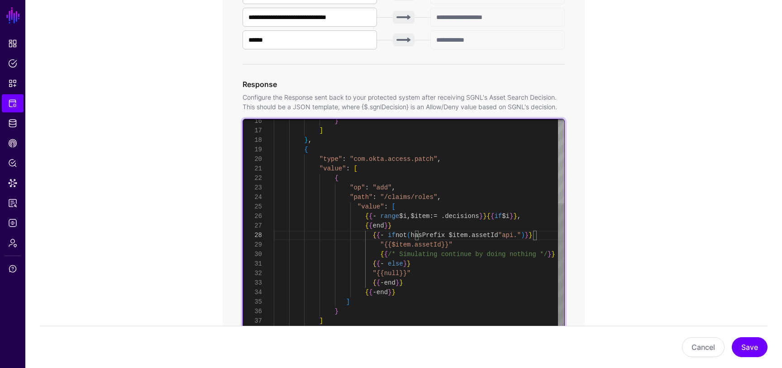
click at [403, 262] on div "} ] } , { "type" : "com.okta.access.patch" , "value" : [ { "op" : "add" , "path…" at bounding box center [419, 169] width 291 height 390
drag, startPoint x: 457, startPoint y: 244, endPoint x: 381, endPoint y: 246, distance: 76.1
click at [381, 246] on div "} ] } , { "type" : "com.okta.access.patch" , "value" : [ { "op" : "add" , "path…" at bounding box center [419, 169] width 291 height 390
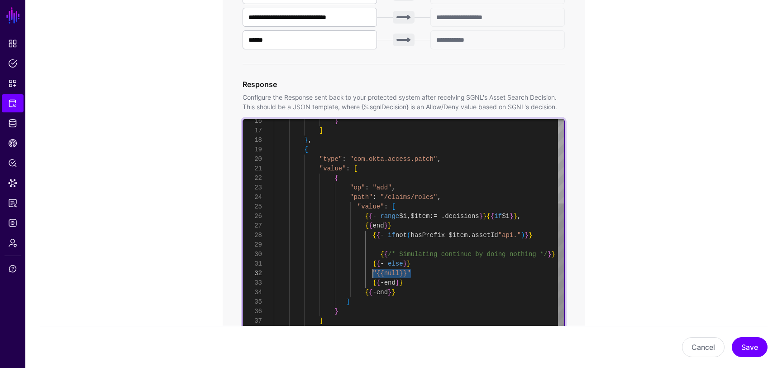
drag, startPoint x: 415, startPoint y: 271, endPoint x: 373, endPoint y: 273, distance: 41.7
click at [373, 273] on div "} ] } , { "type" : "com.okta.access.patch" , "value" : [ { "op" : "add" , "path…" at bounding box center [419, 169] width 291 height 390
click at [278, 250] on div "} ] } , { "type" : "com.okta.access.patch" , "value" : [ { "op" : "add" , "path…" at bounding box center [419, 169] width 291 height 390
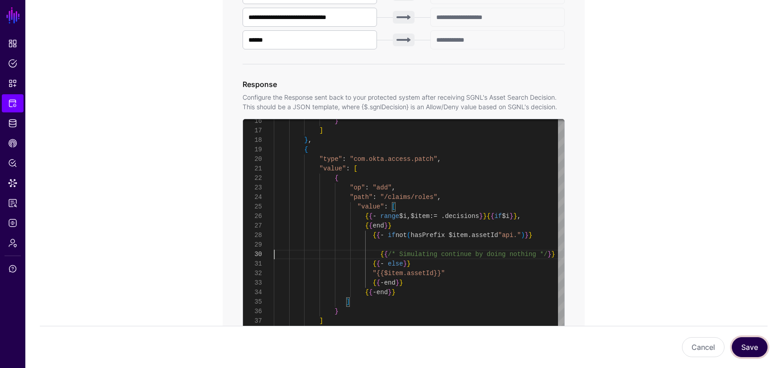
click at [745, 350] on button "Save" at bounding box center [750, 347] width 36 height 20
click at [751, 345] on button "Save" at bounding box center [750, 347] width 36 height 20
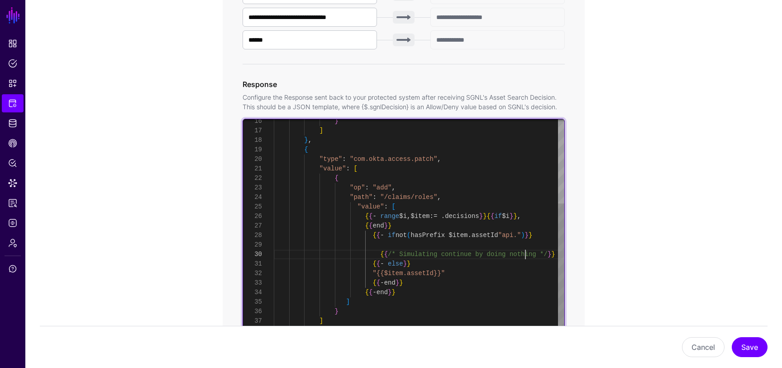
click at [526, 252] on div "} ] } , { "type" : "com.okta.access.patch" , "value" : [ { "op" : "add" , "path…" at bounding box center [419, 169] width 291 height 390
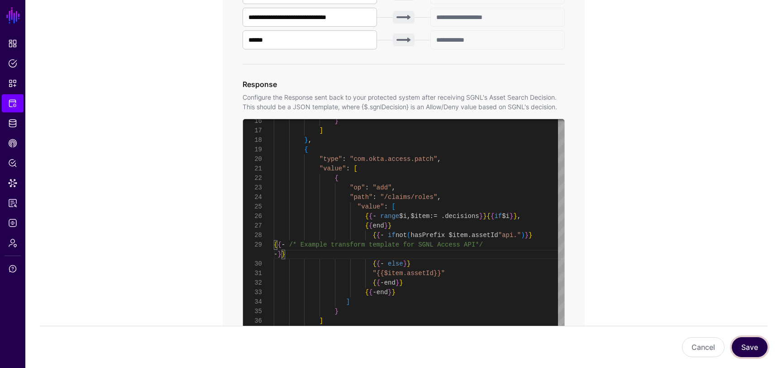
click at [748, 343] on button "Save" at bounding box center [750, 347] width 36 height 20
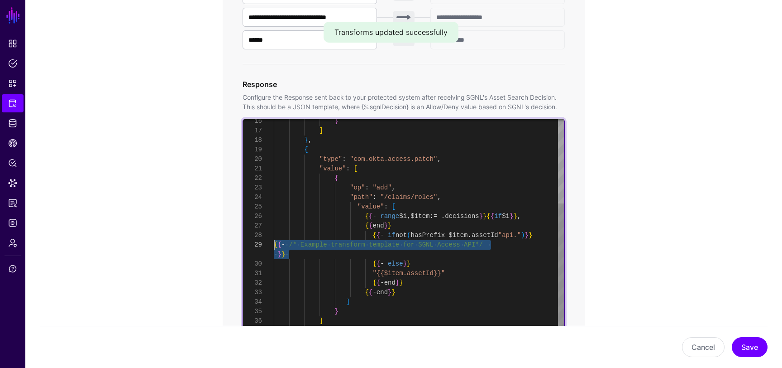
scroll to position [76, 0]
drag, startPoint x: 290, startPoint y: 253, endPoint x: 265, endPoint y: 245, distance: 26.6
click at [274, 245] on div "} ] } , { "type" : "com.okta.access.patch" , "value" : [ { "op" : "add" , "path…" at bounding box center [419, 169] width 291 height 390
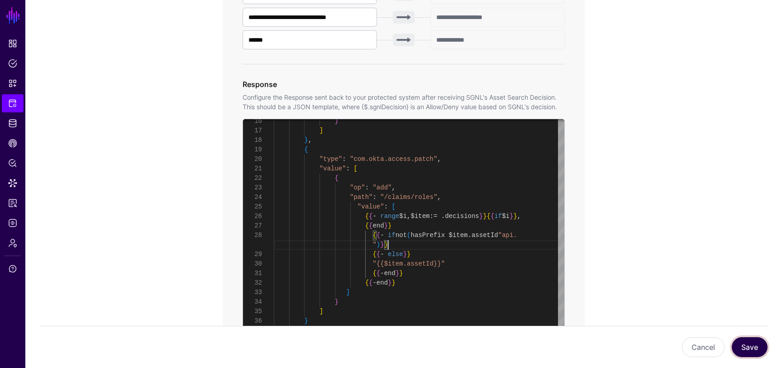
click at [746, 346] on button "Save" at bounding box center [750, 347] width 36 height 20
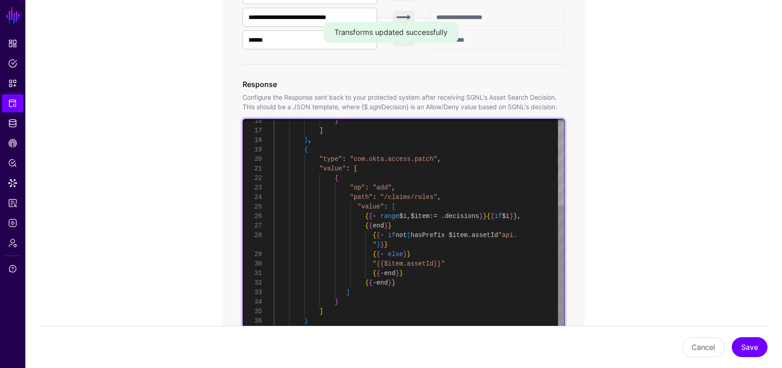
click at [399, 247] on div "} ] } , { "type" : "com.okta.access.patch" , "value" : [ { "op" : "add" , "path…" at bounding box center [419, 164] width 291 height 380
click at [415, 236] on div "} ] } , { "type" : "com.okta.access.patch" , "value" : [ { "op" : "add" , "path…" at bounding box center [419, 164] width 291 height 380
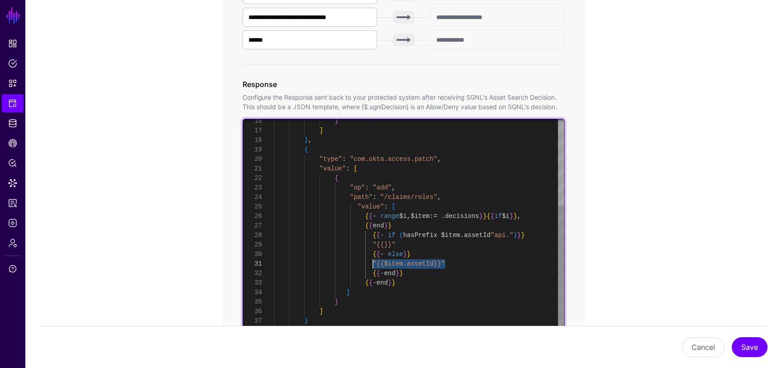
drag, startPoint x: 453, startPoint y: 263, endPoint x: 374, endPoint y: 265, distance: 78.8
click at [374, 265] on div "} ] } , { "type" : "com.okta.access.patch" , "value" : [ { "op" : "add" , "path…" at bounding box center [419, 164] width 291 height 380
drag, startPoint x: 402, startPoint y: 242, endPoint x: 373, endPoint y: 244, distance: 28.6
click at [373, 244] on div "} ] } , { "type" : "com.okta.access.patch" , "value" : [ { "op" : "add" , "path…" at bounding box center [419, 164] width 291 height 380
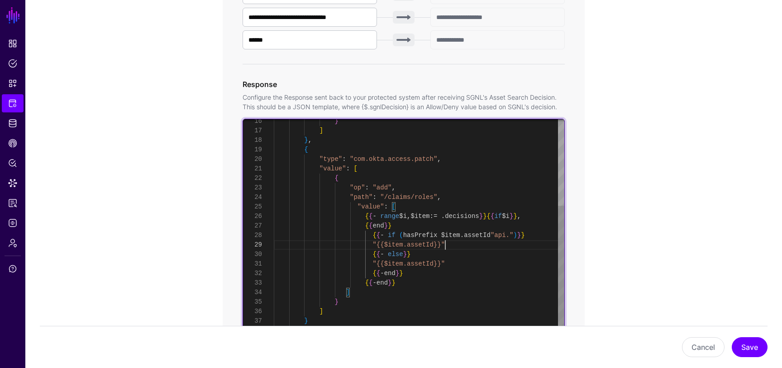
scroll to position [0, 0]
click at [436, 264] on div "} ] } , { "type" : "com.okta.access.patch" , "value" : [ { "op" : "add" , "path…" at bounding box center [419, 164] width 291 height 380
drag, startPoint x: 434, startPoint y: 265, endPoint x: 389, endPoint y: 267, distance: 45.8
click at [389, 267] on div "} ] } , { "type" : "com.okta.access.patch" , "value" : [ { "op" : "add" , "path…" at bounding box center [419, 164] width 291 height 380
click at [389, 265] on div "} ] } , { "type" : "com.okta.access.patch" , "value" : [ { "op" : "add" , "path…" at bounding box center [419, 164] width 291 height 380
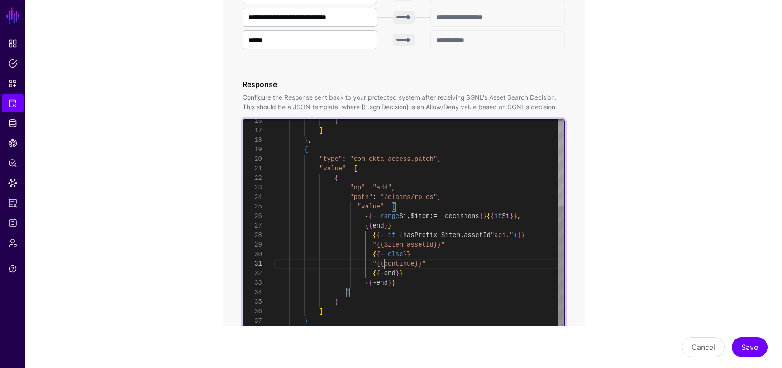
click at [376, 264] on div "} ] } , { "type" : "com.okta.access.patch" , "value" : [ { "op" : "add" , "path…" at bounding box center [419, 164] width 291 height 380
click at [429, 267] on div "} ] } , { "type" : "com.okta.access.patch" , "value" : [ { "op" : "add" , "path…" at bounding box center [419, 164] width 291 height 380
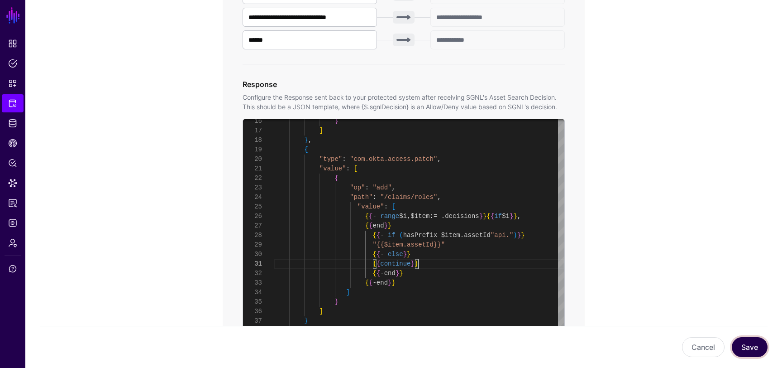
click at [743, 354] on button "Save" at bounding box center [750, 347] width 36 height 20
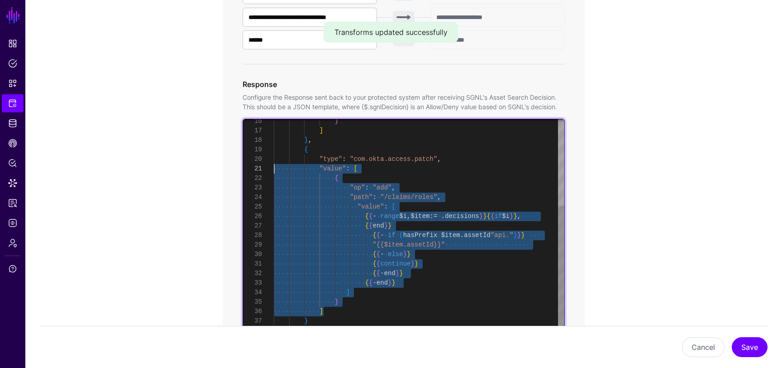
drag, startPoint x: 329, startPoint y: 312, endPoint x: 265, endPoint y: 166, distance: 159.0
click at [274, 166] on div "} ] } , { "type" : "com.okta.access.patch" , "value" : [ { "op" : "add" , "path…" at bounding box center [419, 164] width 291 height 380
click at [424, 183] on div "} ] } , { "type" : "com.okta.access.patch" , "value" : [ { "op" : "add" , "path…" at bounding box center [419, 164] width 291 height 380
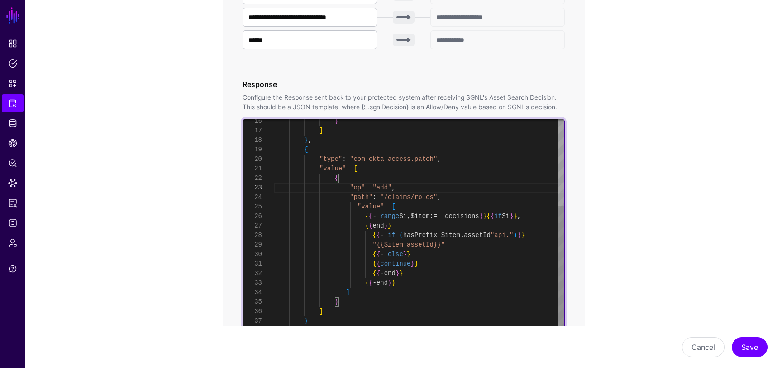
click at [411, 208] on div "} ] } , { "type" : "com.okta.access.patch" , "value" : [ { "op" : "add" , "path…" at bounding box center [419, 164] width 291 height 380
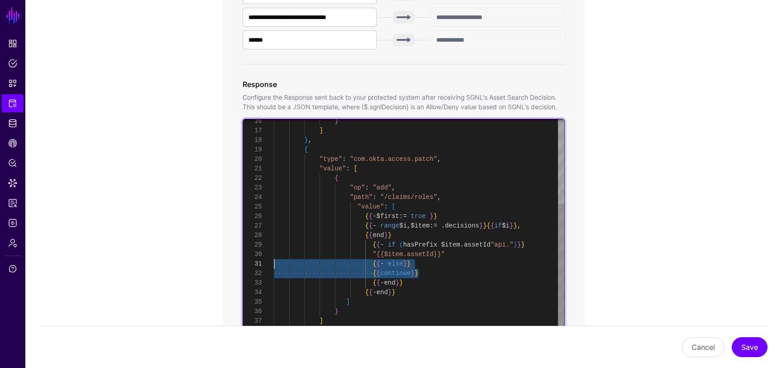
scroll to position [0, 0]
drag, startPoint x: 428, startPoint y: 273, endPoint x: 256, endPoint y: 260, distance: 172.5
click at [274, 260] on div "} ] } , { "type" : "com.okta.access.patch" , "value" : [ { "op" : "add" , "path…" at bounding box center [419, 169] width 291 height 390
click at [425, 274] on div "} ] } , { "type" : "com.okta.access.patch" , "value" : [ { "op" : "add" , "path…" at bounding box center [419, 169] width 291 height 390
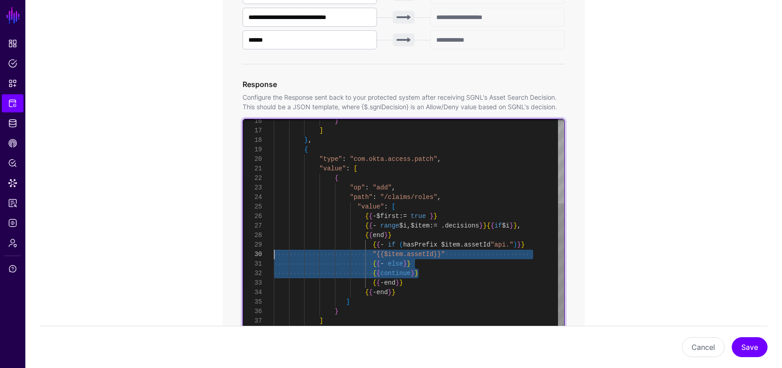
drag, startPoint x: 425, startPoint y: 274, endPoint x: 259, endPoint y: 254, distance: 167.7
click at [274, 254] on div "} ] } , { "type" : "com.okta.access.patch" , "value" : [ { "op" : "add" , "path…" at bounding box center [419, 169] width 291 height 390
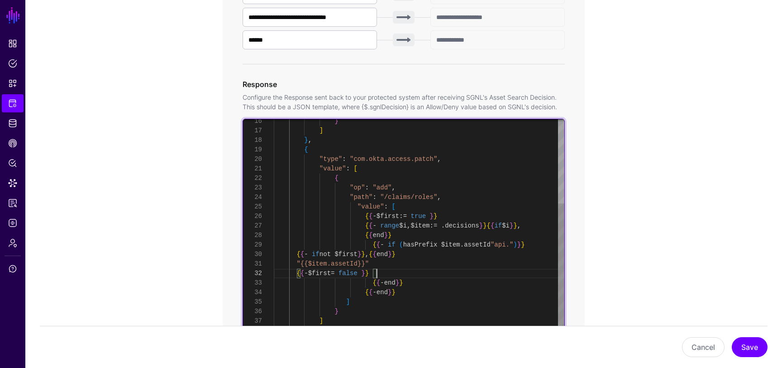
click at [297, 254] on div "} ] } , { "type" : "com.okta.access.patch" , "value" : [ { "op" : "add" , "path…" at bounding box center [419, 169] width 291 height 390
click at [295, 263] on div "} ] } , { "type" : "com.okta.access.patch" , "value" : [ { "op" : "add" , "path…" at bounding box center [419, 169] width 291 height 390
click at [295, 275] on div "} ] } , { "type" : "com.okta.access.patch" , "value" : [ { "op" : "add" , "path…" at bounding box center [419, 169] width 291 height 390
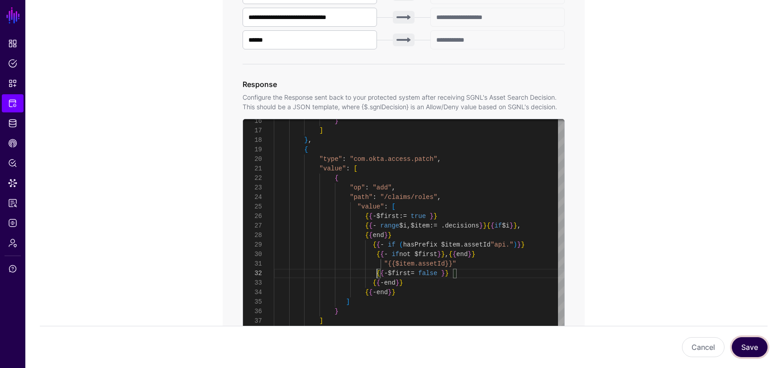
click at [754, 341] on button "Save" at bounding box center [750, 347] width 36 height 20
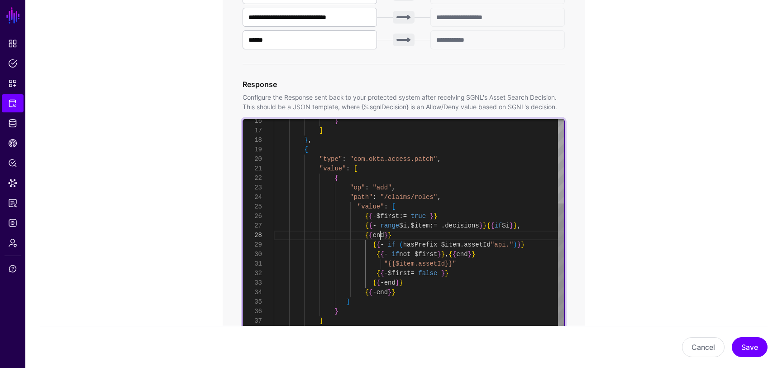
click at [382, 236] on div "} ] } , { "type" : "com.okta.access.patch" , "value" : [ { "op" : "add" , "path…" at bounding box center [419, 169] width 291 height 390
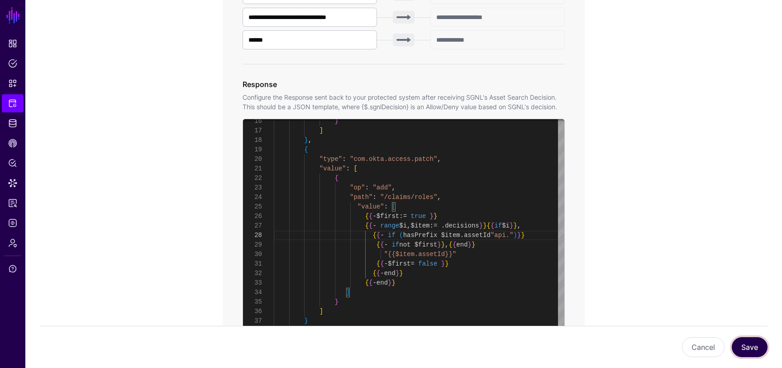
click at [752, 342] on button "Save" at bounding box center [750, 347] width 36 height 20
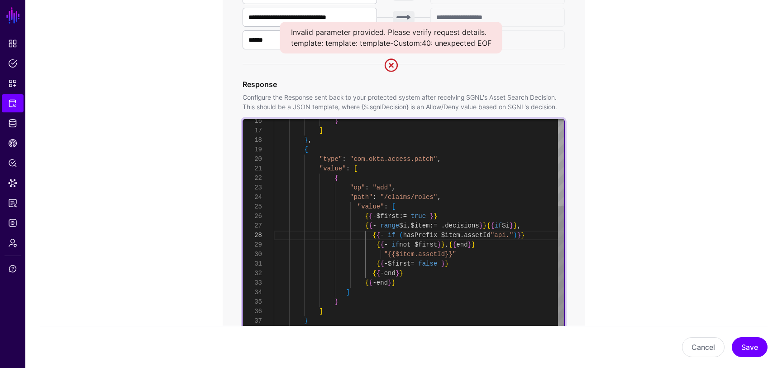
click at [543, 226] on div "} ] } , { "type" : "com.okta.access.patch" , "value" : [ { "op" : "add" , "path…" at bounding box center [419, 164] width 291 height 380
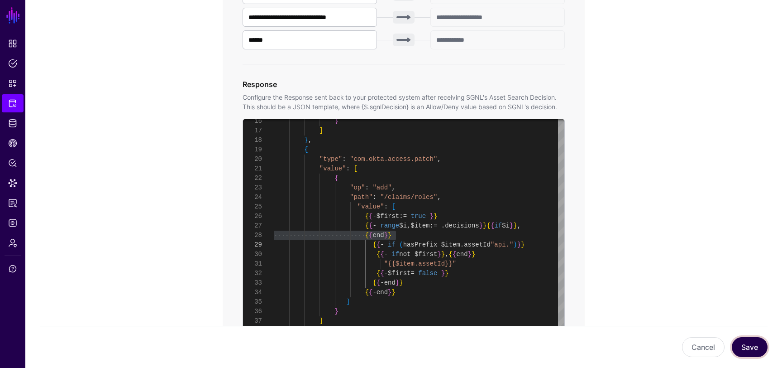
click at [742, 345] on button "Save" at bounding box center [750, 347] width 36 height 20
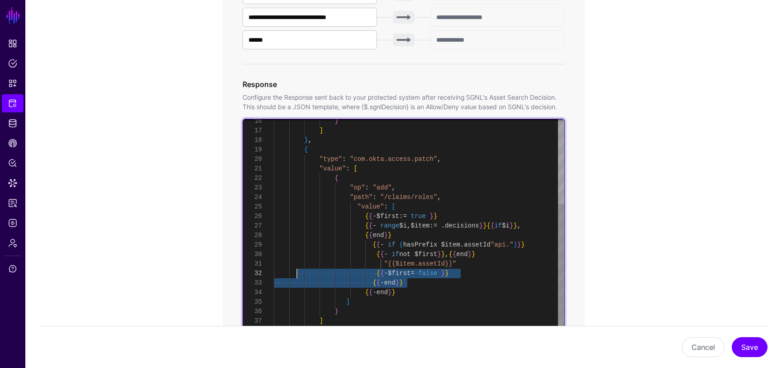
scroll to position [76, 0]
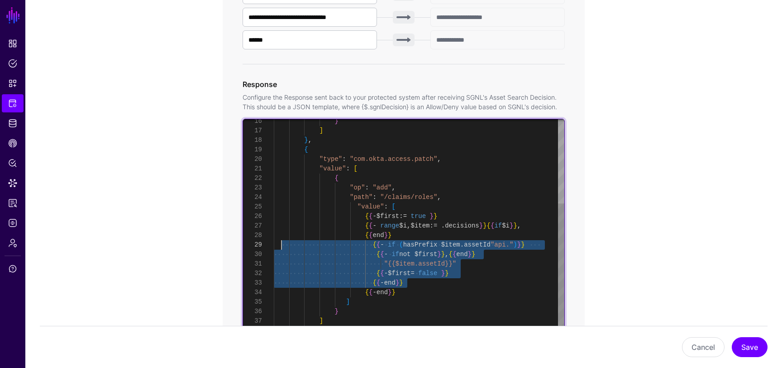
drag, startPoint x: 413, startPoint y: 278, endPoint x: 280, endPoint y: 241, distance: 138.5
click at [280, 241] on div "} ] } , { "type" : "com.okta.access.patch" , "value" : [ { "op" : "add" , "path…" at bounding box center [419, 169] width 291 height 390
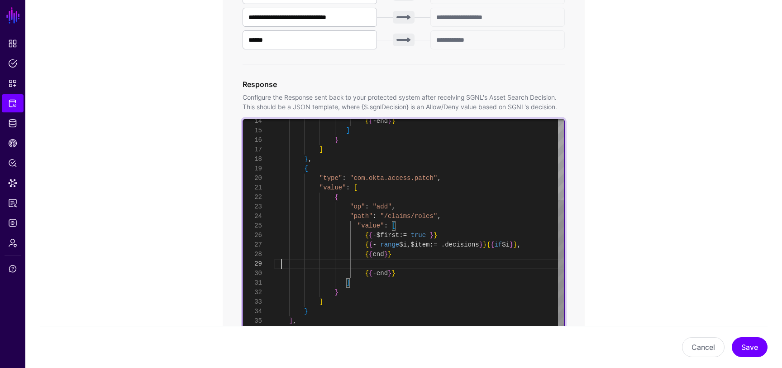
click at [402, 260] on div "} ] } , { "type" : "com.okta.access.patch" , "value" : [ { "op" : "add" , "path…" at bounding box center [419, 169] width 291 height 352
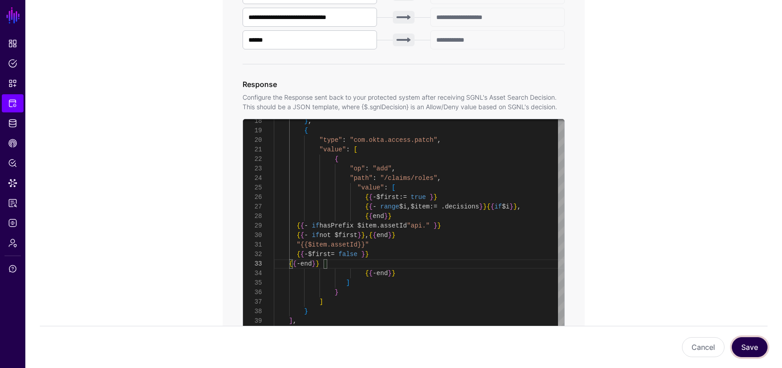
click at [746, 347] on button "Save" at bounding box center [750, 347] width 36 height 20
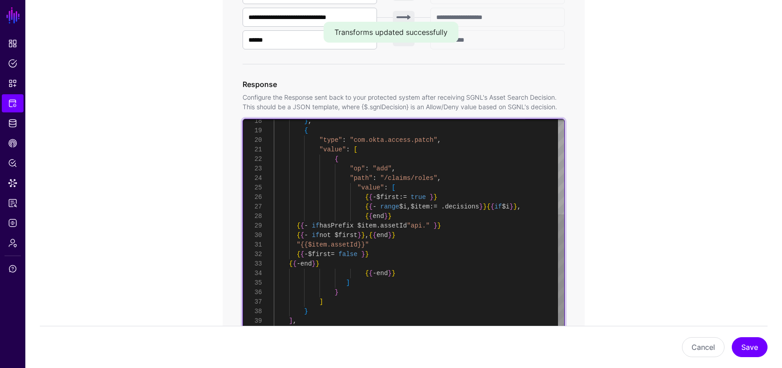
scroll to position [76, 0]
click at [324, 226] on div "} , { "type" : "com.okta.access.patch" , "value" : [ { "op" : "add" , "path" : …" at bounding box center [419, 150] width 291 height 390
click at [444, 226] on div "} , { "type" : "com.okta.access.patch" , "value" : [ { "op" : "add" , "path" : …" at bounding box center [419, 150] width 291 height 390
click at [298, 225] on div "} , { "type" : "com.okta.access.patch" , "value" : [ { "op" : "add" , "path" : …" at bounding box center [419, 150] width 291 height 390
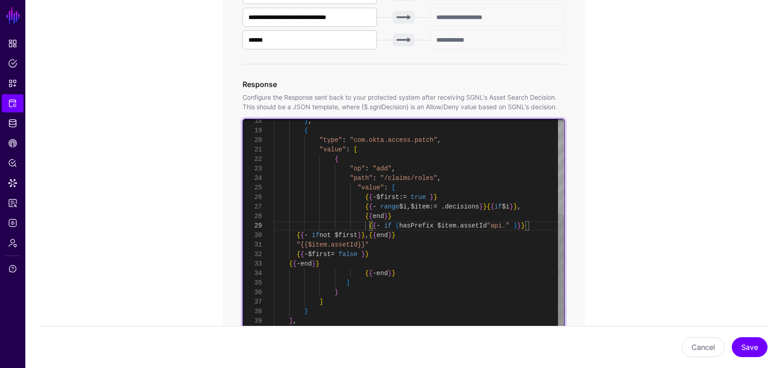
scroll to position [86, 0]
click at [298, 235] on div "} , { "type" : "com.okta.access.patch" , "value" : [ { "op" : "add" , "path" : …" at bounding box center [419, 150] width 291 height 390
click at [296, 244] on div "} , { "type" : "com.okta.access.patch" , "value" : [ { "op" : "add" , "path" : …" at bounding box center [419, 150] width 291 height 390
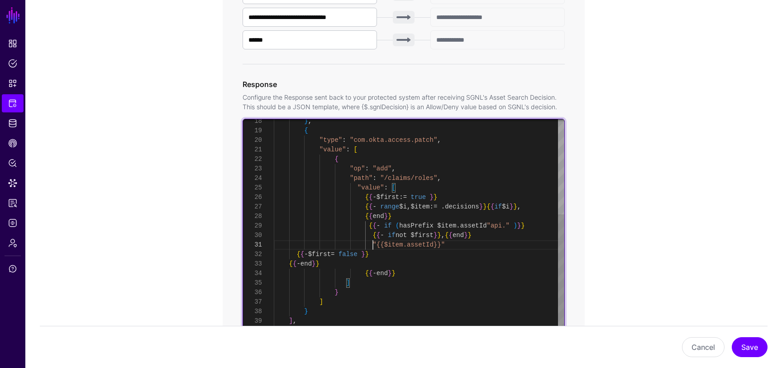
click at [431, 186] on div "} , { "type" : "com.okta.access.patch" , "value" : [ { "op" : "add" , "path" : …" at bounding box center [419, 150] width 291 height 390
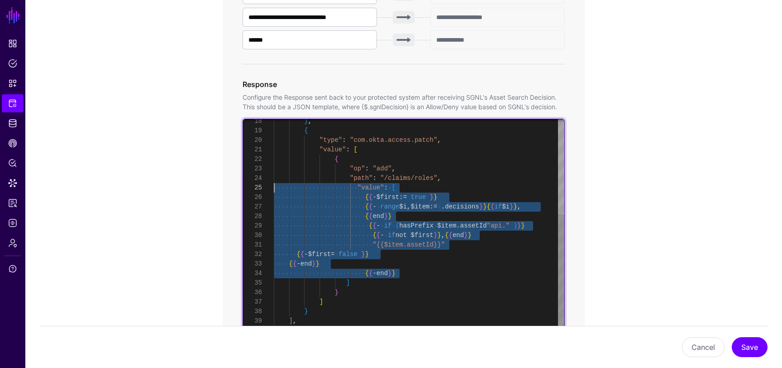
scroll to position [48, 0]
drag, startPoint x: 409, startPoint y: 272, endPoint x: 254, endPoint y: 194, distance: 173.8
click at [274, 194] on div "} , { "type" : "com.okta.access.patch" , "value" : [ { "op" : "add" , "path" : …" at bounding box center [419, 150] width 291 height 390
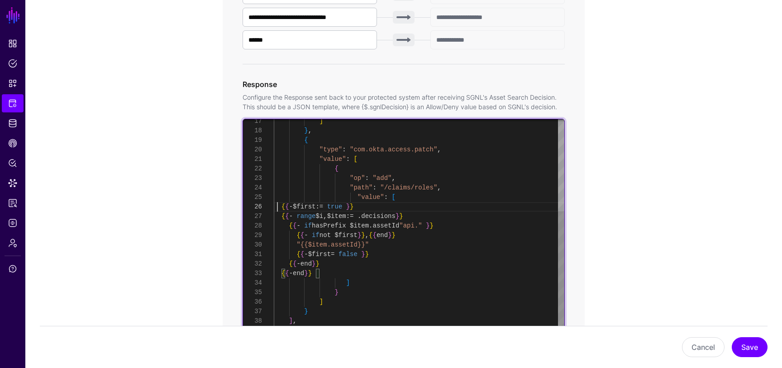
click at [279, 206] on div "} , { "type" : "com.okta.access.patch" , "value" : [ { "op" : "add" , "path" : …" at bounding box center [419, 154] width 291 height 380
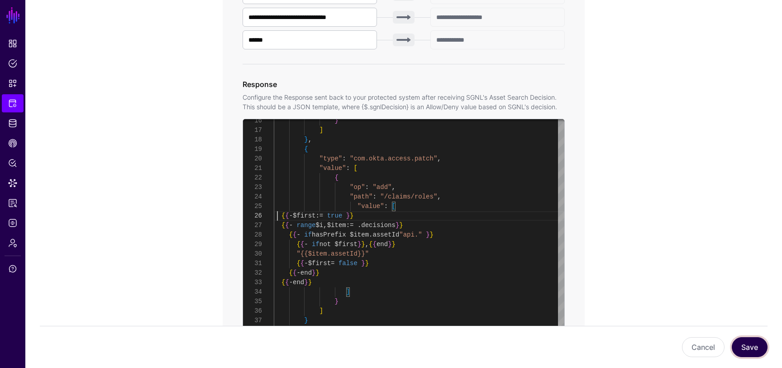
click at [752, 353] on button "Save" at bounding box center [750, 347] width 36 height 20
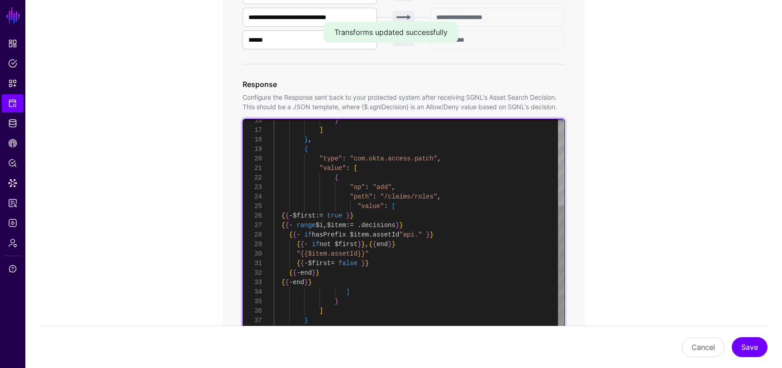
scroll to position [67, 0]
click at [315, 233] on div "} ] } , { "type" : "com.okta.access.patch" , "value" : [ { "op" : "add" , "path…" at bounding box center [419, 163] width 291 height 380
click at [437, 233] on div "} ] } , { "type" : "com.okta.access.patch" , "value" : [ { "op" : "add" , "path…" at bounding box center [419, 163] width 291 height 380
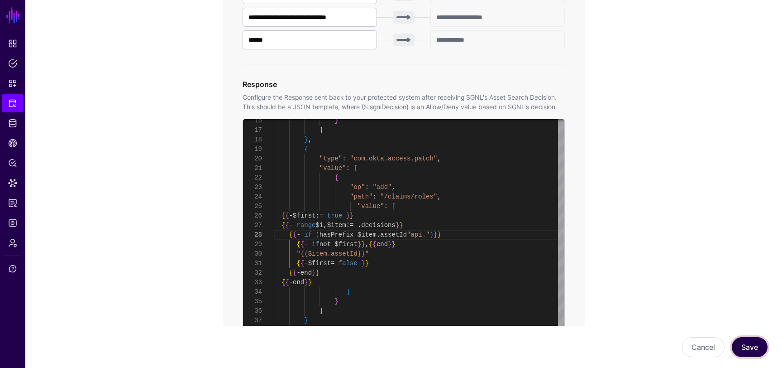
click at [756, 343] on button "Save" at bounding box center [750, 347] width 36 height 20
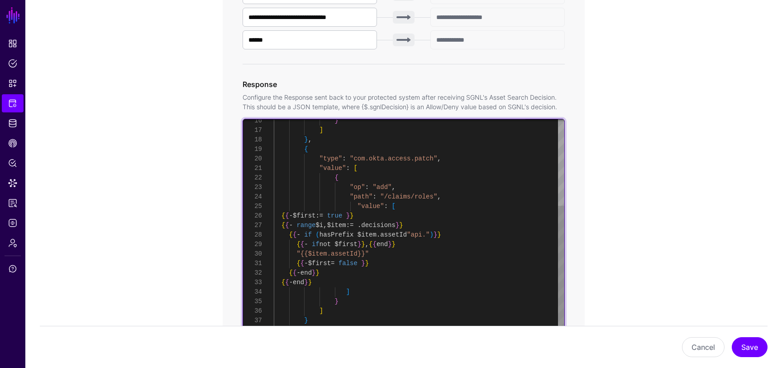
scroll to position [48, 0]
click at [281, 216] on div "} ] } , { "type" : "com.okta.access.patch" , "value" : [ { "op" : "add" , "path…" at bounding box center [419, 163] width 291 height 380
type textarea "**********"
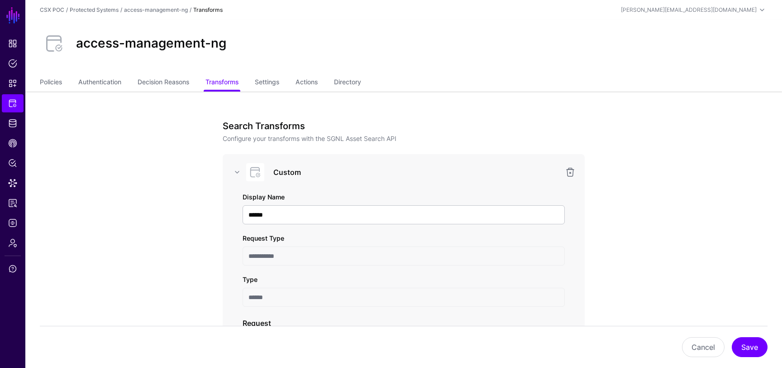
scroll to position [398, 0]
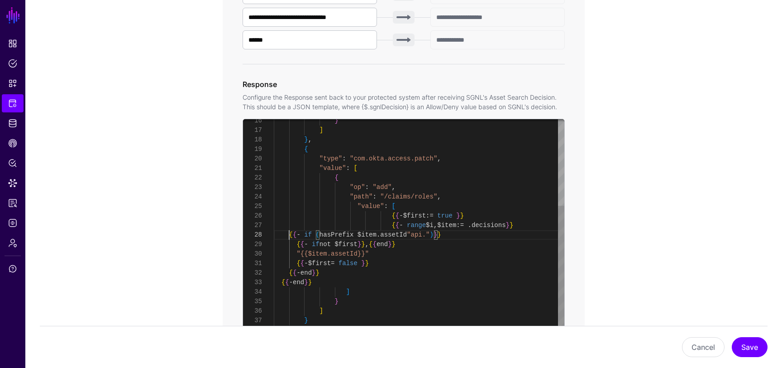
click at [288, 235] on div "} ] } , { "type" : "com.okta.access.patch" , "value" : [ { "op" : "add" , "path…" at bounding box center [419, 163] width 291 height 380
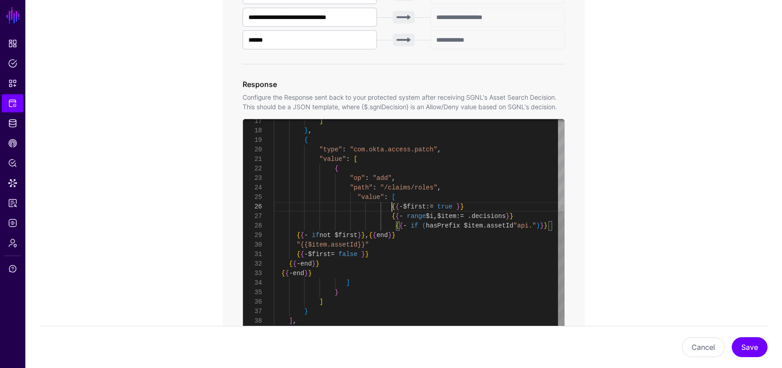
click at [392, 205] on div "] } , { "type" : "com.okta.access.patch" , "value" : [ { "op" : "add" , "path" …" at bounding box center [419, 154] width 291 height 380
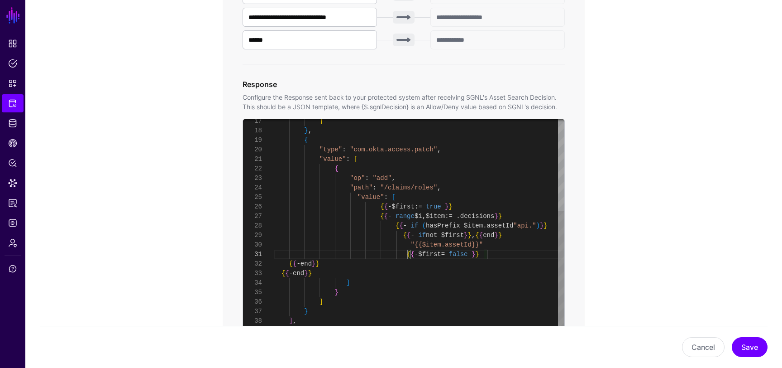
scroll to position [10, 0]
click at [287, 263] on div "] } , { "type" : "com.okta.access.patch" , "value" : [ { "op" : "add" , "path" …" at bounding box center [419, 154] width 291 height 380
click at [282, 270] on div "] } , { "type" : "com.okta.access.patch" , "value" : [ { "op" : "add" , "path" …" at bounding box center [419, 154] width 291 height 380
click at [762, 349] on button "Save" at bounding box center [750, 347] width 36 height 20
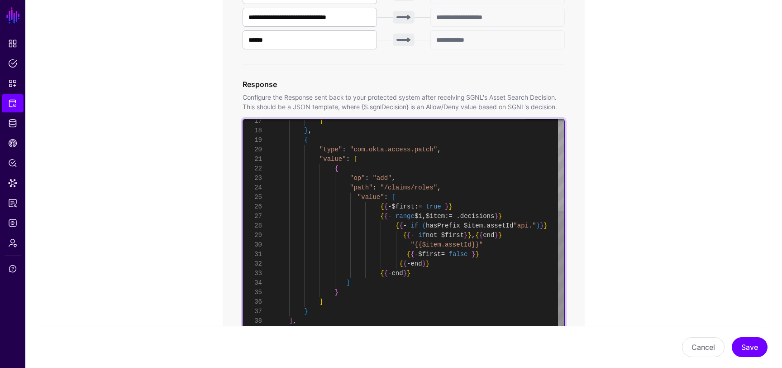
scroll to position [38, 0]
click at [408, 200] on div "] } , { "type" : "com.okta.access.patch" , "value" : [ { "op" : "add" , "path" …" at bounding box center [419, 154] width 291 height 380
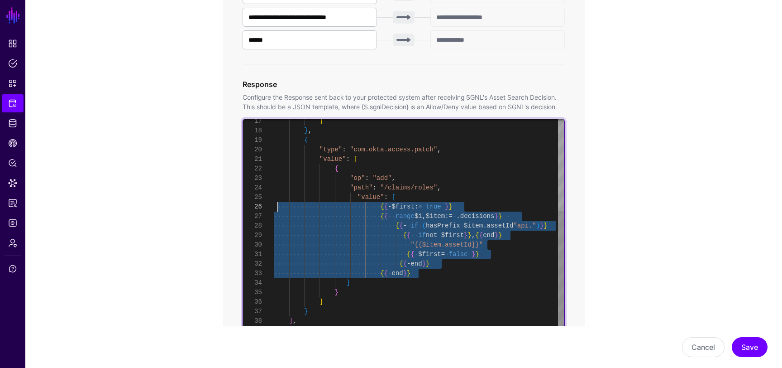
scroll to position [48, 0]
drag, startPoint x: 438, startPoint y: 274, endPoint x: 272, endPoint y: 205, distance: 179.7
click at [274, 205] on div "] } , { "type" : "com.okta.access.patch" , "value" : [ { "op" : "add" , "path" …" at bounding box center [419, 154] width 291 height 380
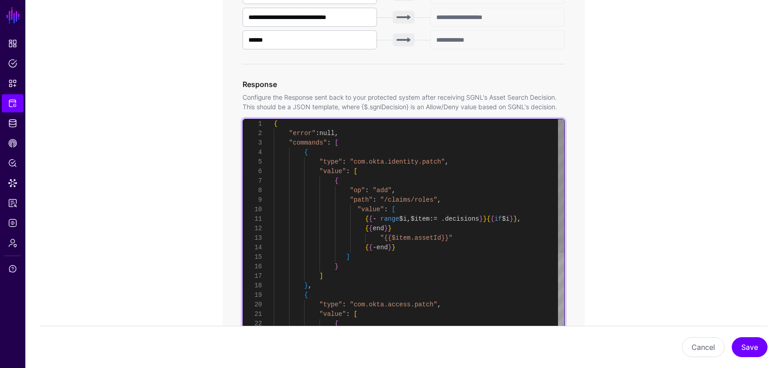
click at [414, 212] on div "] } , { "type" : "com.okta.access.patch" , "value" : [ { "op" : "add" , "path" …" at bounding box center [419, 309] width 291 height 380
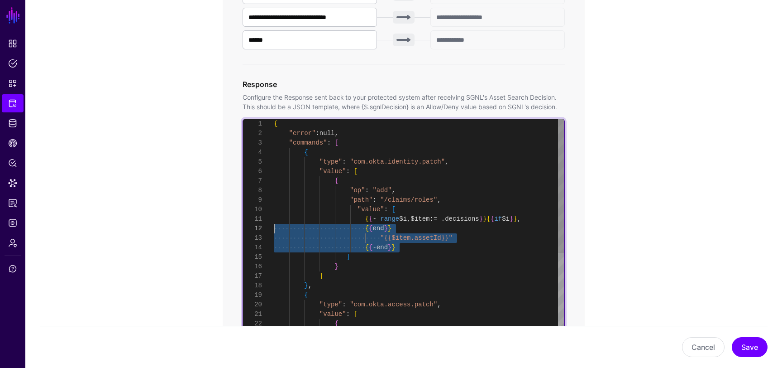
scroll to position [0, 0]
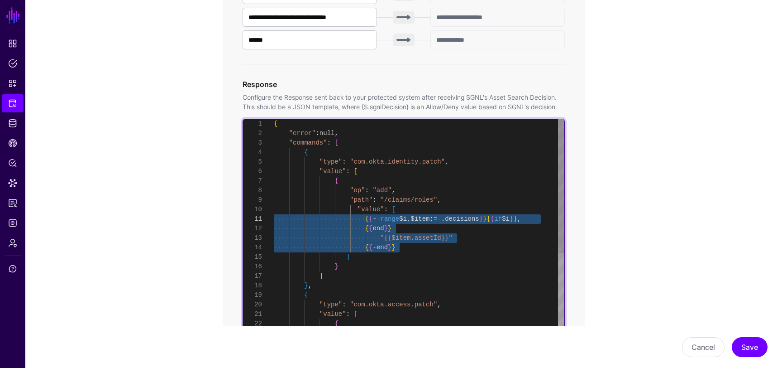
drag, startPoint x: 409, startPoint y: 247, endPoint x: 241, endPoint y: 218, distance: 170.5
click at [274, 218] on div "] } , { "type" : "com.okta.access.patch" , "value" : [ { "op" : "add" , "path" …" at bounding box center [419, 309] width 291 height 380
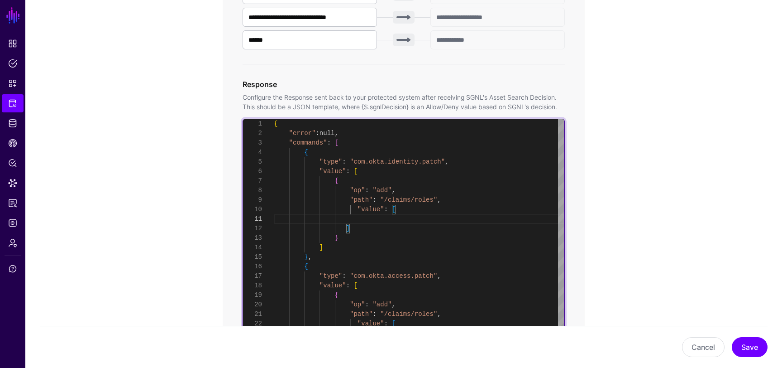
scroll to position [67, 0]
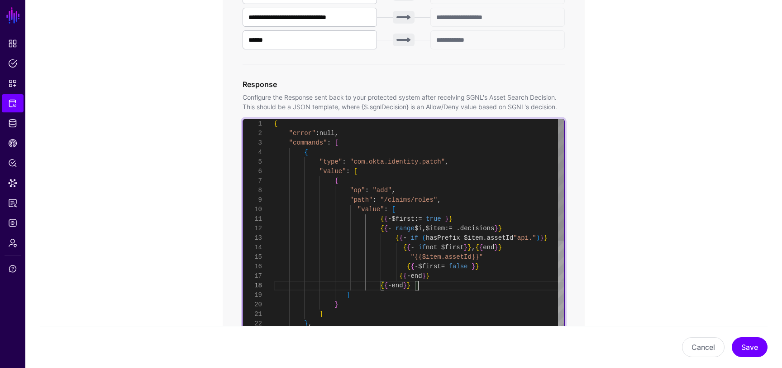
click at [525, 237] on div "] } , { "type" : "com.okta.access.patch" , } ] { { - $first := true } } "value"…" at bounding box center [419, 328] width 291 height 418
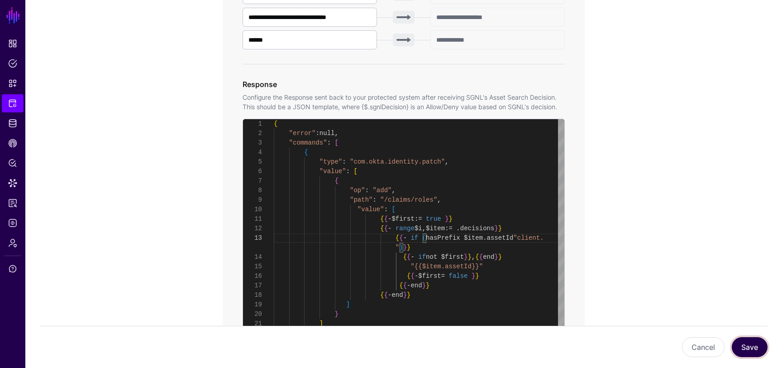
click at [747, 348] on button "Save" at bounding box center [750, 347] width 36 height 20
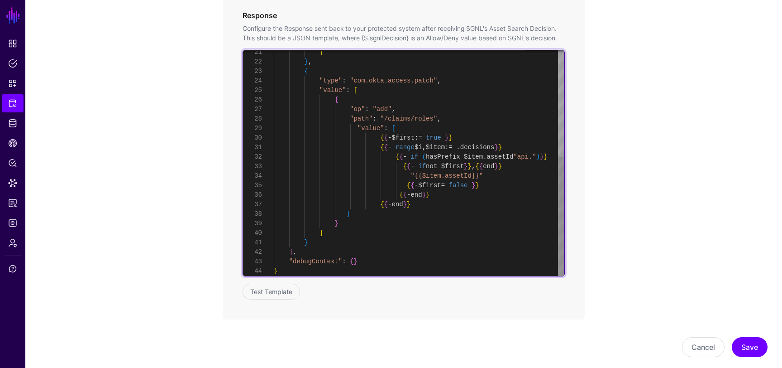
scroll to position [86, 0]
click at [469, 125] on div "] } , { "type" : "com.okta.access.patch" , "value" : [ { "op" : "add" , "path" …" at bounding box center [419, 62] width 291 height 428
click at [494, 227] on div "] } , { "type" : "com.okta.access.patch" , "value" : [ { "op" : "add" , "path" …" at bounding box center [419, 62] width 291 height 428
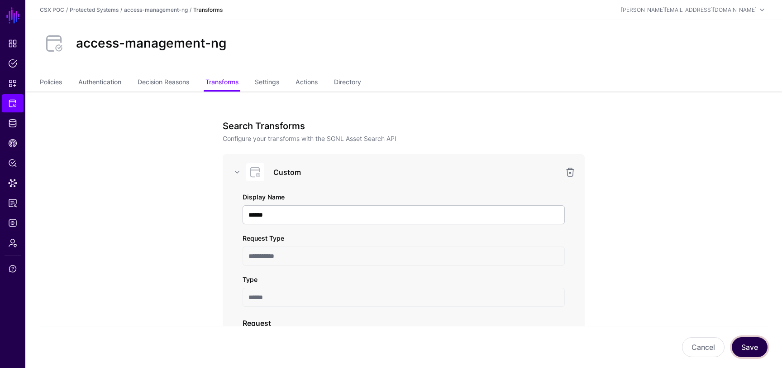
click at [756, 346] on button "Save" at bounding box center [750, 347] width 36 height 20
type textarea "**********"
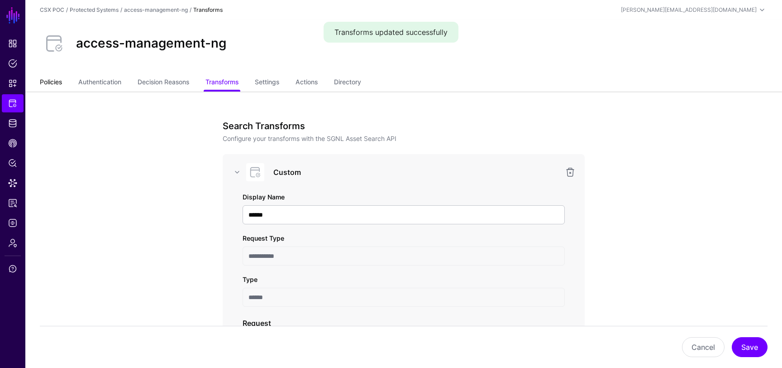
click at [53, 80] on link "Policies" at bounding box center [51, 82] width 22 height 17
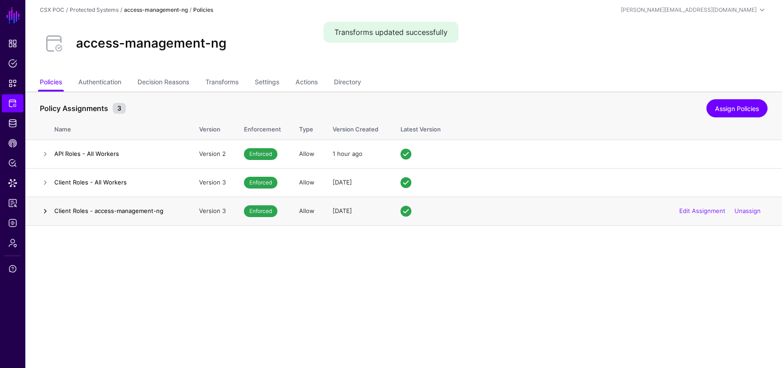
click at [43, 215] on link at bounding box center [45, 211] width 11 height 11
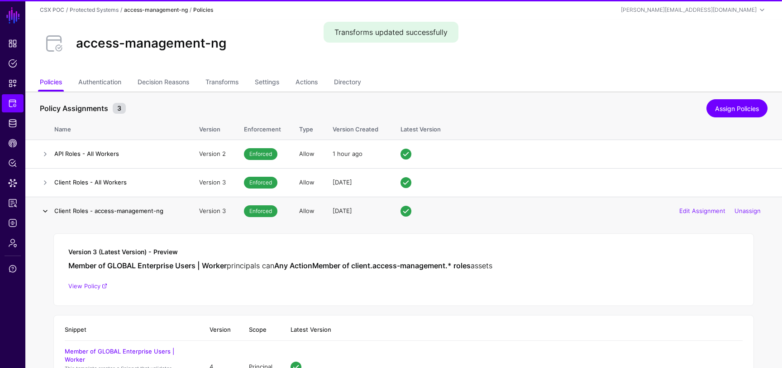
click at [43, 215] on link at bounding box center [45, 211] width 11 height 11
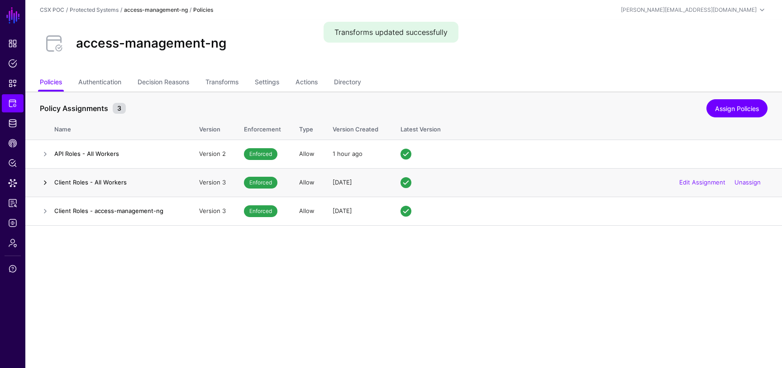
click at [43, 185] on link at bounding box center [45, 182] width 11 height 11
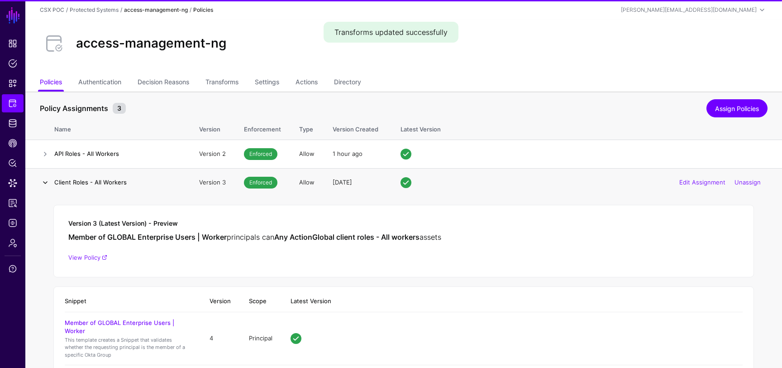
click at [43, 185] on link at bounding box center [45, 182] width 11 height 11
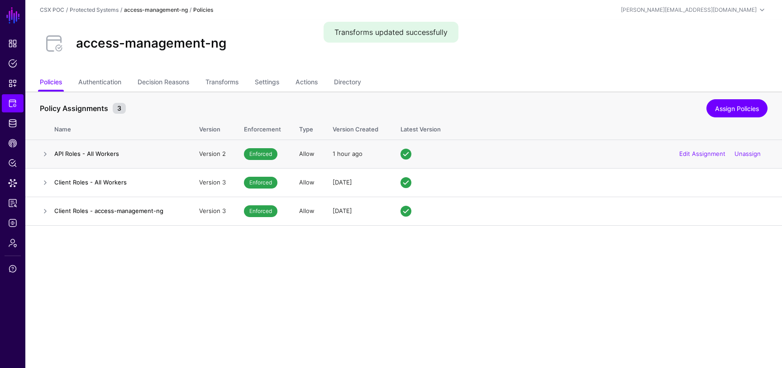
click at [43, 159] on td at bounding box center [39, 153] width 29 height 29
click at [43, 155] on link at bounding box center [45, 154] width 11 height 11
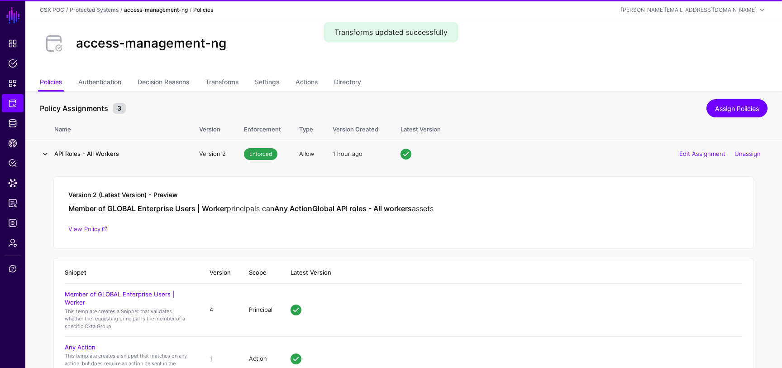
click at [43, 155] on link at bounding box center [45, 154] width 11 height 11
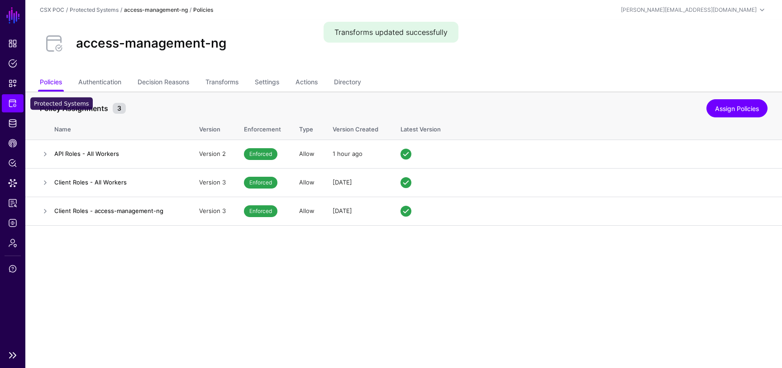
click at [13, 100] on span "Protected Systems" at bounding box center [12, 103] width 9 height 9
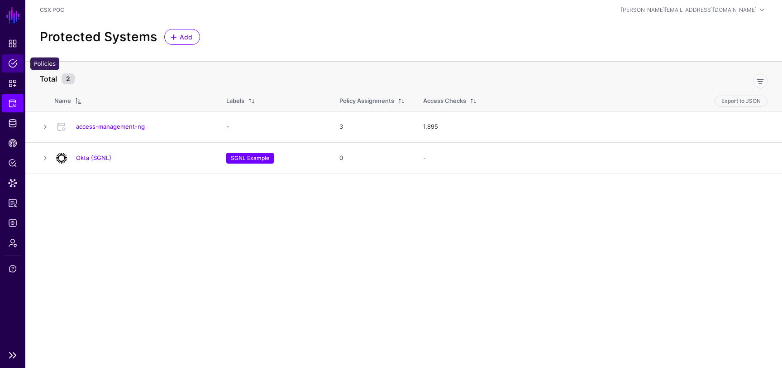
click at [11, 65] on span "Policies" at bounding box center [12, 63] width 9 height 9
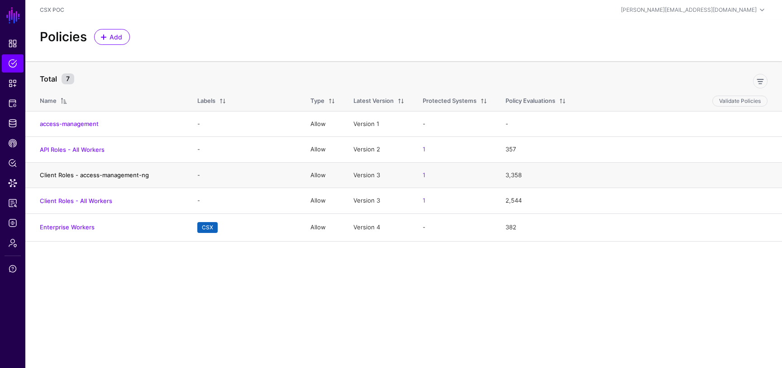
drag, startPoint x: 153, startPoint y: 173, endPoint x: 79, endPoint y: 172, distance: 73.8
click at [79, 172] on h4 "Client Roles - access-management-ng" at bounding box center [109, 175] width 139 height 8
copy link "access-management-ng"
click at [12, 83] on span "Snippets" at bounding box center [12, 83] width 9 height 9
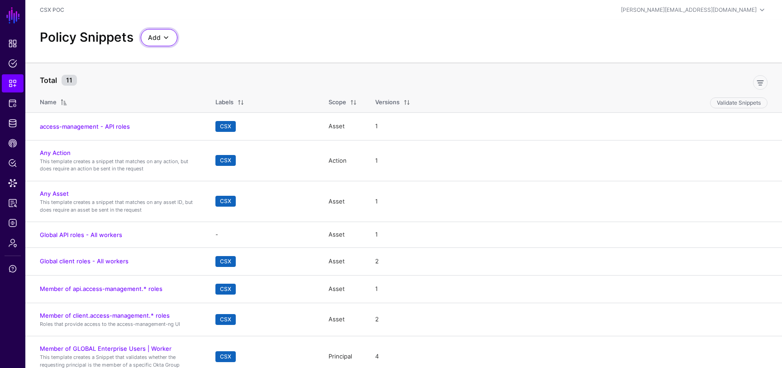
click at [161, 39] on span at bounding box center [166, 37] width 11 height 11
click at [235, 29] on div "Policy Snippets Add Start from a Snippet Template Start from a Blank Snippet" at bounding box center [403, 37] width 735 height 17
click at [164, 37] on span at bounding box center [166, 37] width 11 height 11
click at [251, 21] on div "Policy Snippets Add Start from a Snippet Template Start from a Blank Snippet" at bounding box center [403, 41] width 757 height 43
click at [168, 34] on span at bounding box center [166, 37] width 11 height 11
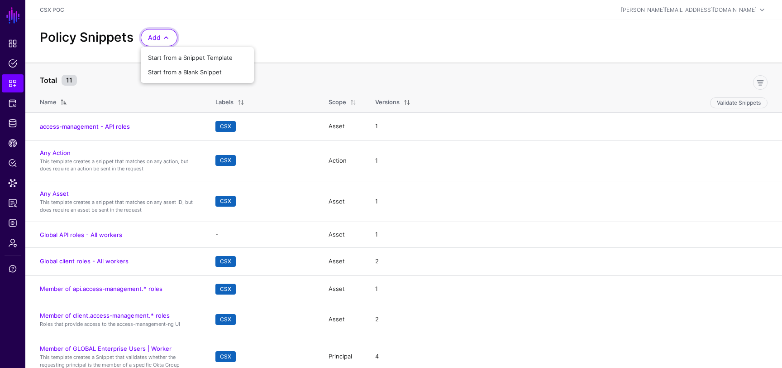
click at [210, 34] on div "Policy Snippets Add Start from a Snippet Template Start from a Blank Snippet" at bounding box center [403, 37] width 735 height 17
click at [171, 38] on link "Add" at bounding box center [159, 37] width 37 height 17
click at [207, 71] on span "Start from a Blank Snippet" at bounding box center [185, 71] width 74 height 7
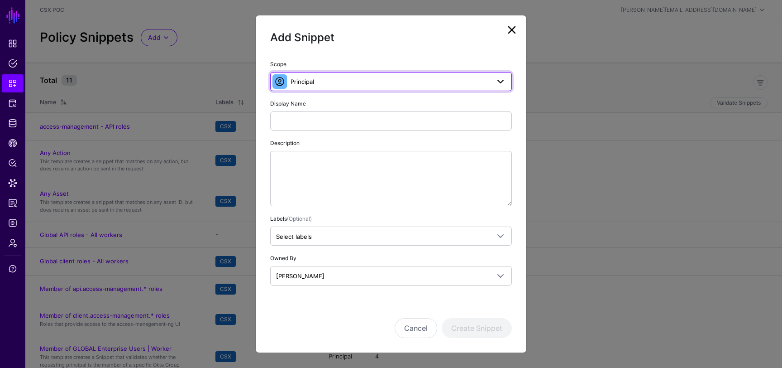
click at [328, 82] on span "Principal" at bounding box center [390, 82] width 199 height 10
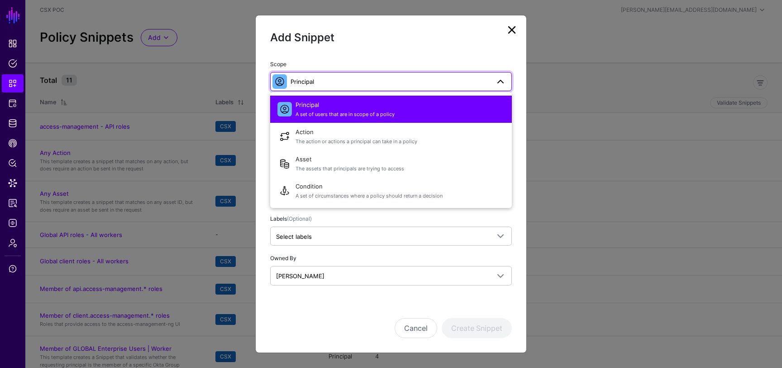
click at [348, 111] on span "A set of users that are in scope of a policy" at bounding box center [400, 114] width 209 height 8
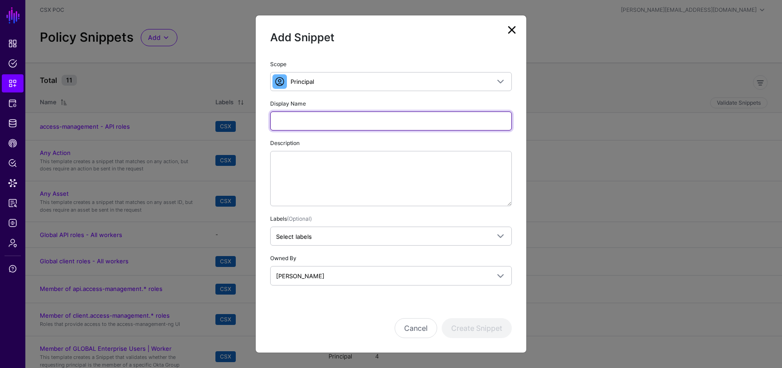
click at [344, 124] on input "Display Name" at bounding box center [391, 120] width 242 height 19
click at [342, 125] on input "**********" at bounding box center [391, 120] width 242 height 19
click at [408, 124] on input "**********" at bounding box center [391, 120] width 242 height 19
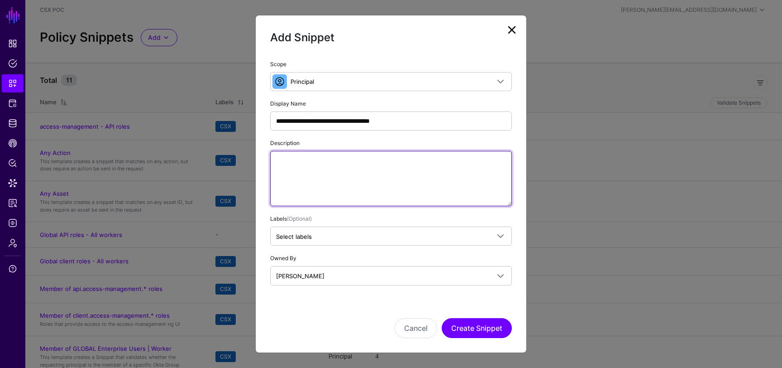
click at [395, 185] on textarea "Description" at bounding box center [391, 178] width 242 height 55
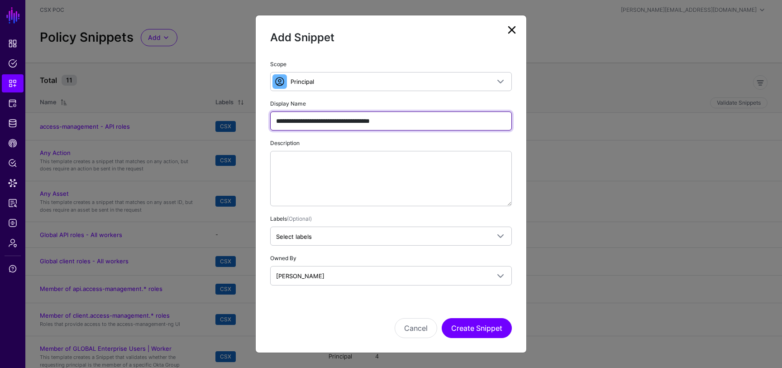
click at [395, 120] on input "**********" at bounding box center [391, 120] width 242 height 19
type input "**********"
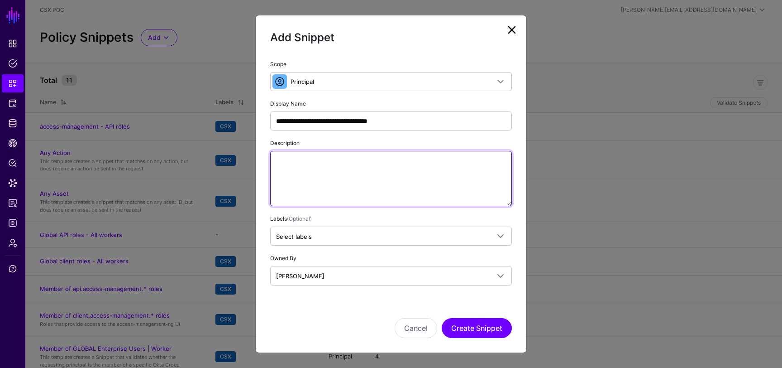
click at [413, 178] on textarea "Description" at bounding box center [391, 178] width 242 height 55
type textarea "**********"
click at [320, 168] on textarea "**********" at bounding box center [391, 178] width 242 height 55
click at [326, 168] on textarea "**********" at bounding box center [391, 178] width 242 height 55
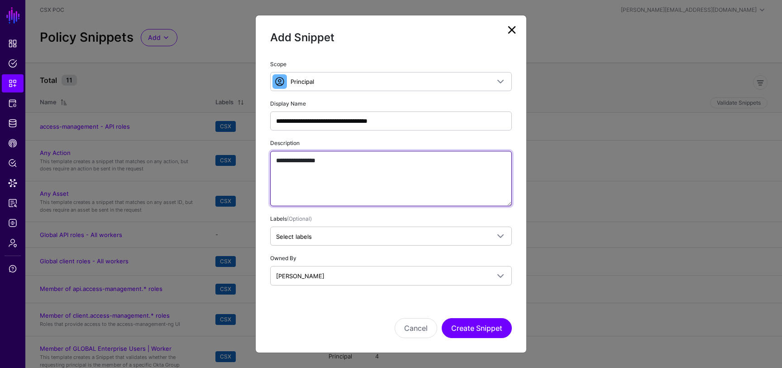
click at [326, 168] on textarea "**********" at bounding box center [391, 178] width 242 height 55
click at [301, 160] on textarea "**********" at bounding box center [391, 178] width 242 height 55
click at [282, 159] on textarea "**********" at bounding box center [391, 178] width 242 height 55
click at [390, 166] on textarea "**********" at bounding box center [391, 178] width 242 height 55
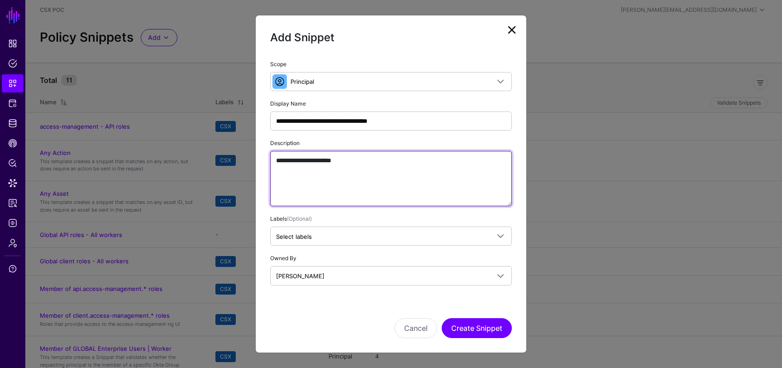
click at [341, 159] on textarea "**********" at bounding box center [391, 178] width 242 height 55
type textarea "**********"
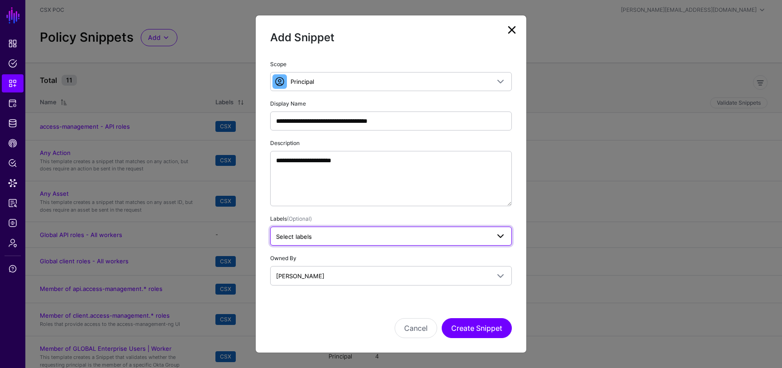
click at [350, 233] on span "Select labels" at bounding box center [383, 236] width 214 height 10
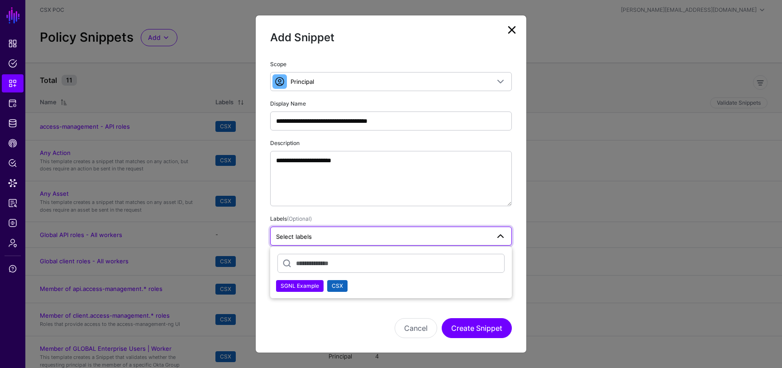
click at [338, 288] on span "CSX" at bounding box center [337, 285] width 11 height 7
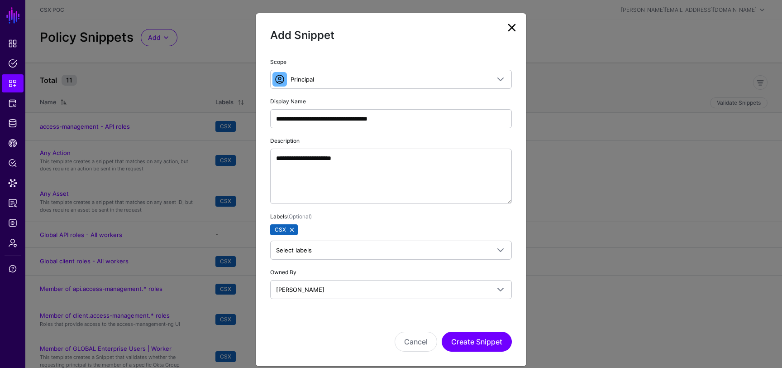
click at [339, 316] on div "Cancel Create Snippet" at bounding box center [391, 328] width 242 height 45
click at [487, 341] on button "Create Snippet" at bounding box center [477, 341] width 70 height 20
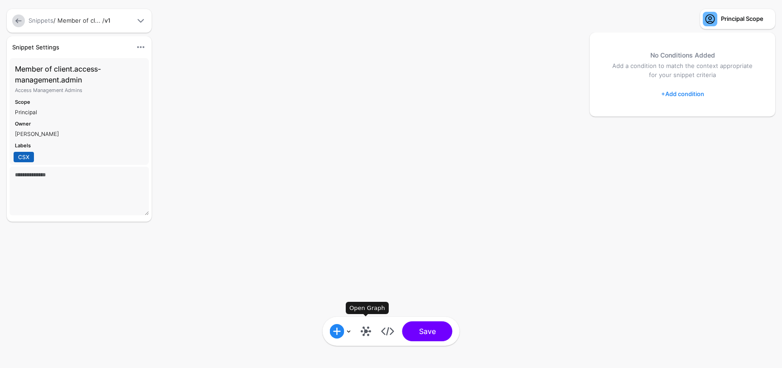
click at [368, 336] on link at bounding box center [366, 331] width 14 height 14
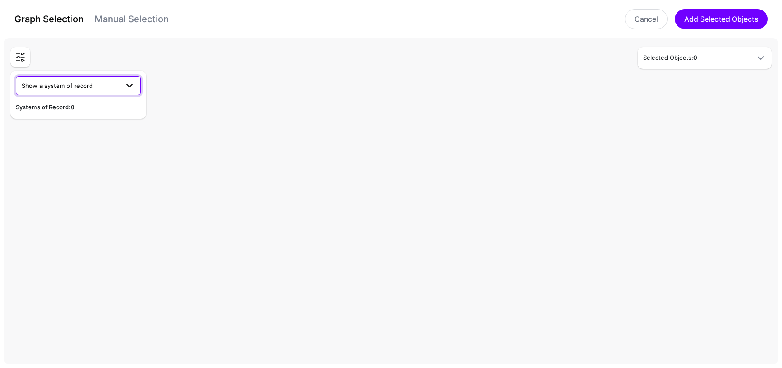
click at [101, 84] on span "Show a system of record" at bounding box center [70, 86] width 97 height 10
click at [88, 107] on div "CSX Okta" at bounding box center [78, 106] width 110 height 9
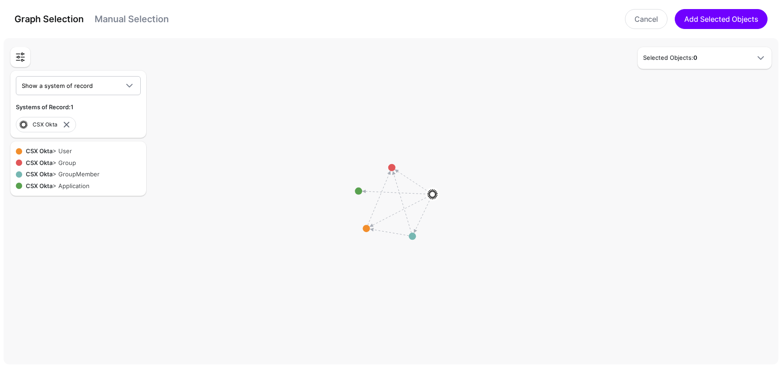
click at [717, 60] on h5 "Selected Objects: 0" at bounding box center [695, 57] width 105 height 9
click at [366, 227] on circle at bounding box center [367, 228] width 7 height 7
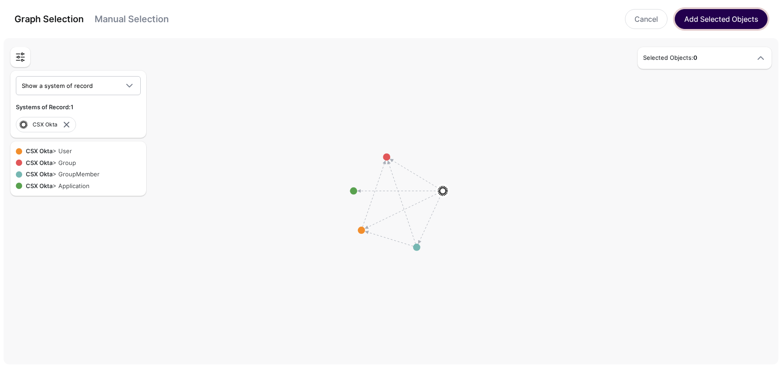
click at [707, 19] on button "Add Selected Objects" at bounding box center [721, 19] width 93 height 20
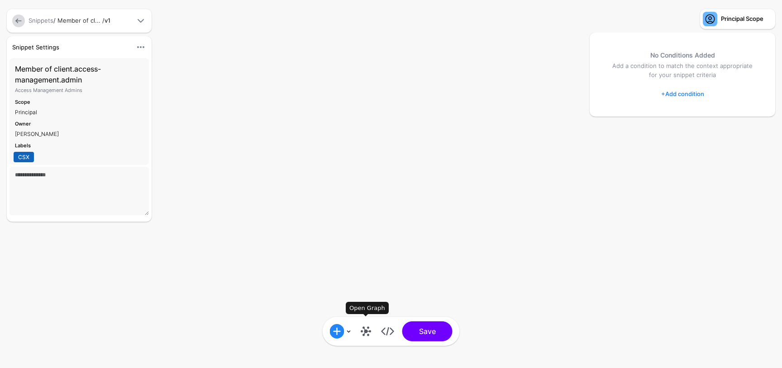
click at [366, 331] on link at bounding box center [366, 331] width 14 height 14
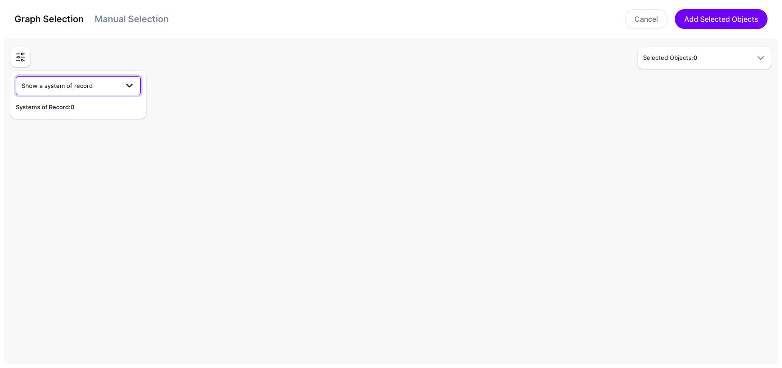
click at [109, 87] on span "Show a system of record" at bounding box center [70, 86] width 97 height 10
click at [86, 107] on div "CSX Okta" at bounding box center [78, 106] width 110 height 9
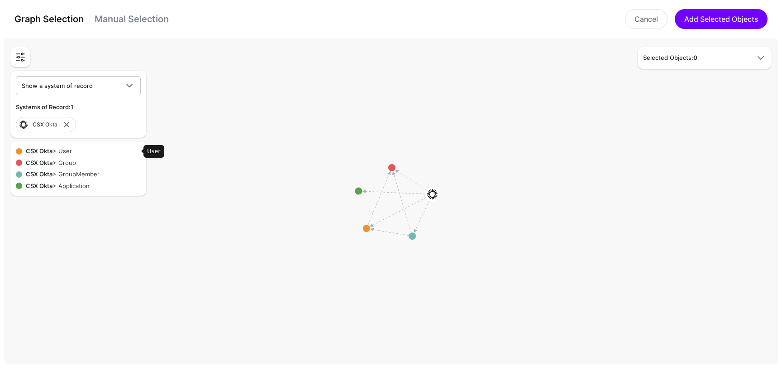
click at [19, 149] on span at bounding box center [19, 151] width 6 height 6
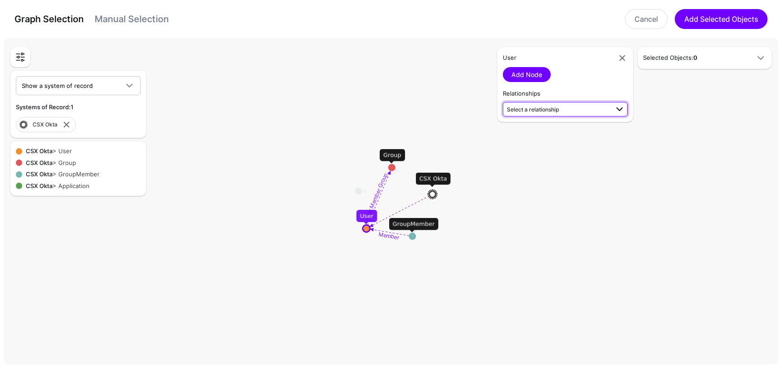
click at [554, 110] on span "Select a relationship" at bounding box center [533, 109] width 52 height 7
click at [574, 133] on span "User Member Group User (CSX Okta) - Group (CSX Okta)" at bounding box center [565, 134] width 110 height 21
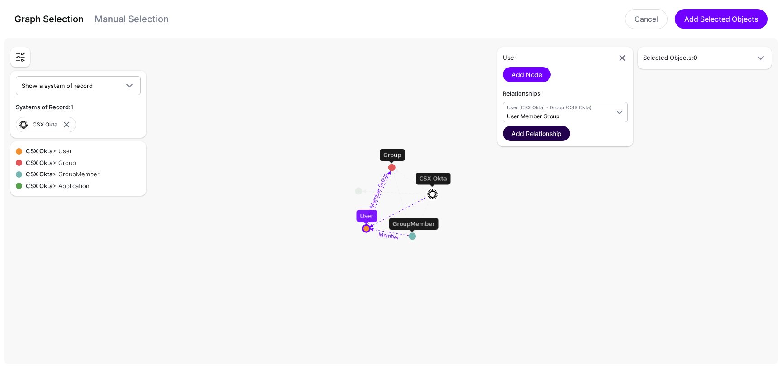
click at [556, 134] on link "Add Relationship" at bounding box center [536, 133] width 67 height 15
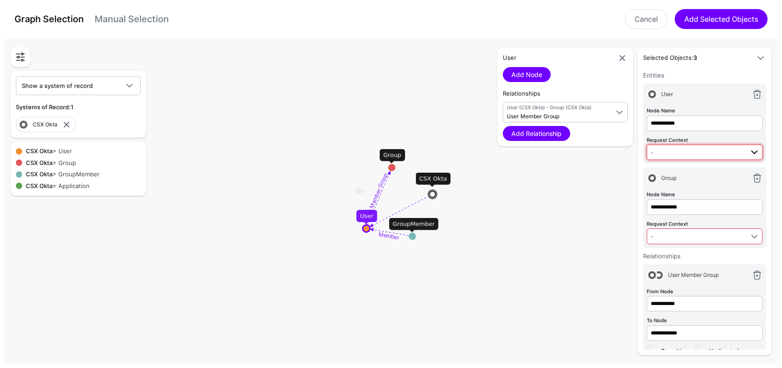
click at [677, 154] on span "-" at bounding box center [697, 152] width 93 height 10
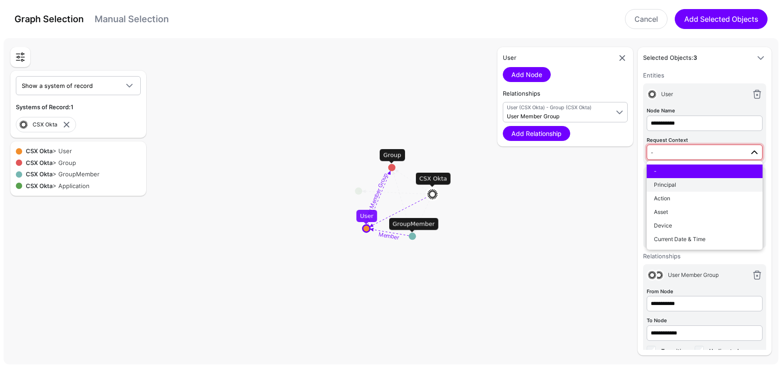
click at [675, 181] on span "Principal" at bounding box center [665, 184] width 22 height 7
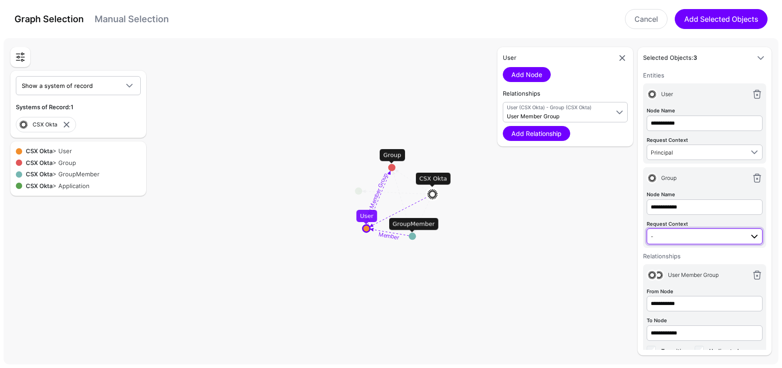
click at [700, 237] on span "-" at bounding box center [697, 236] width 93 height 10
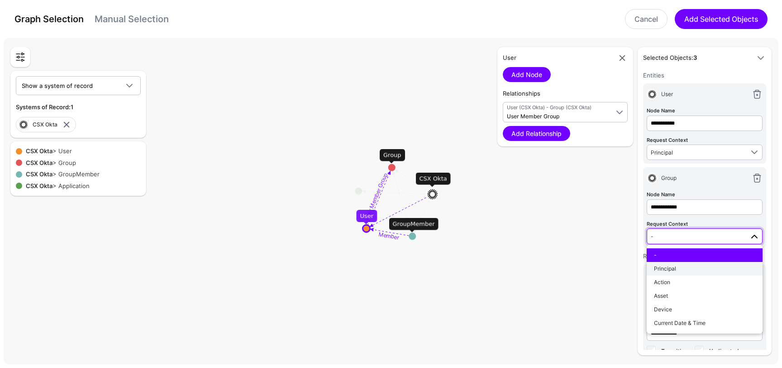
click at [696, 266] on div "Principal" at bounding box center [704, 268] width 101 height 8
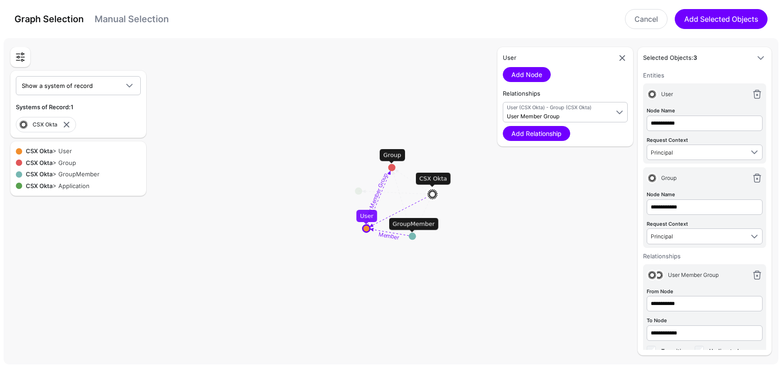
scroll to position [18, 0]
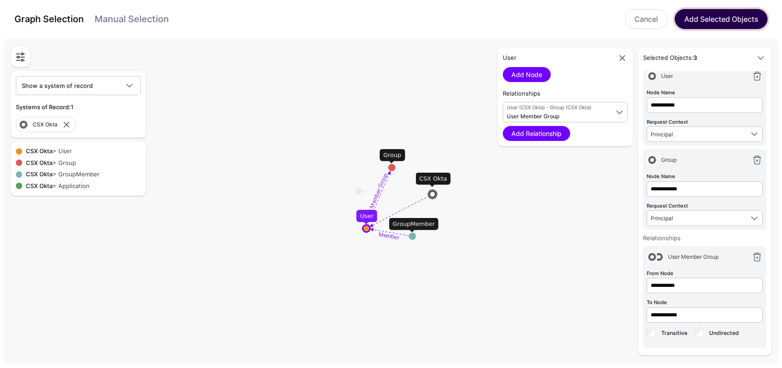
click at [710, 20] on button "Add Selected Objects" at bounding box center [721, 19] width 93 height 20
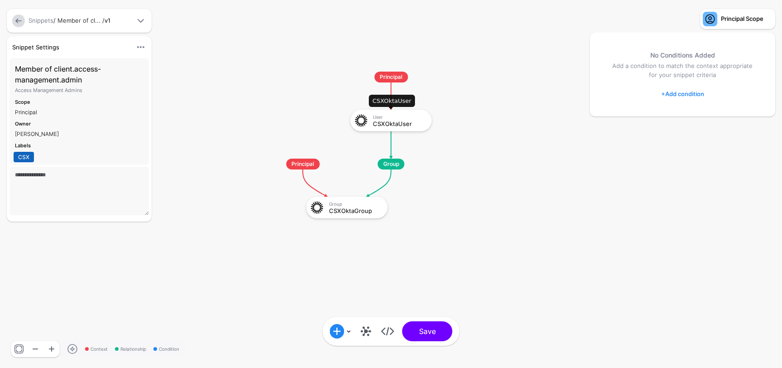
click at [408, 124] on div "CSXOktaUser" at bounding box center [399, 123] width 53 height 6
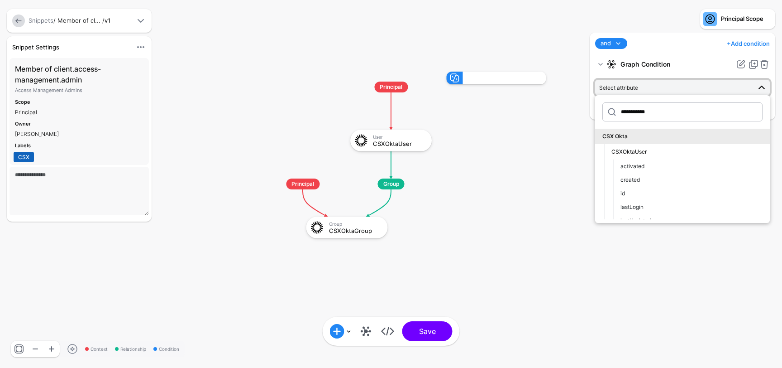
click at [565, 174] on rect at bounding box center [261, 62] width 78247 height 36769
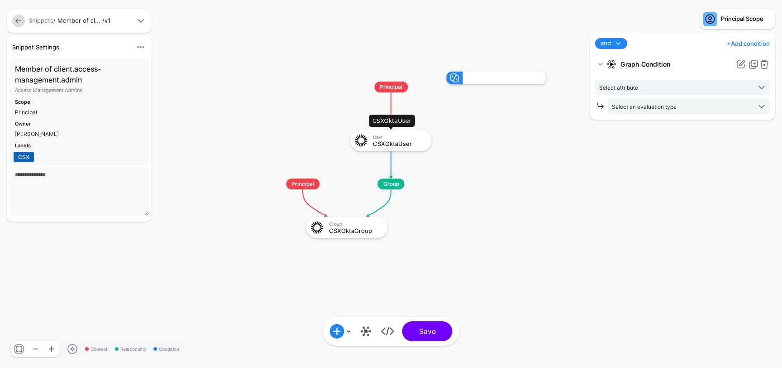
click at [405, 143] on div "CSXOktaUser" at bounding box center [399, 143] width 53 height 6
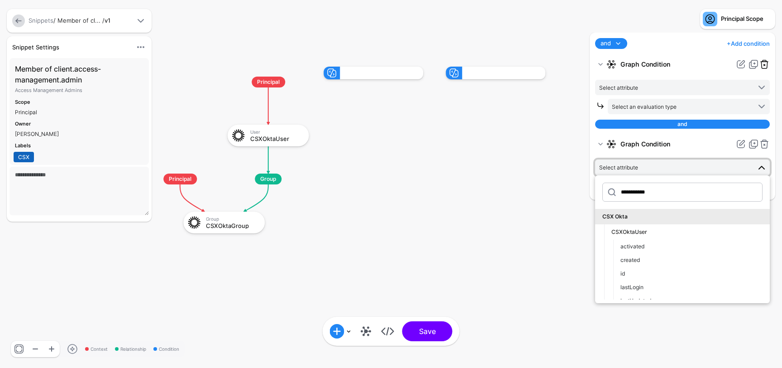
click at [766, 67] on link at bounding box center [764, 64] width 11 height 11
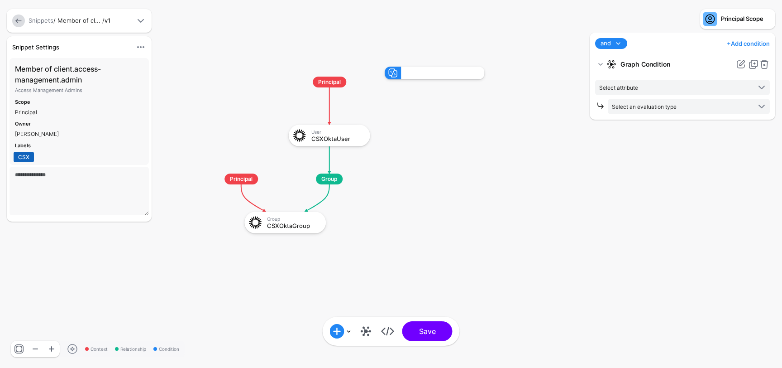
click at [766, 67] on link at bounding box center [764, 64] width 11 height 11
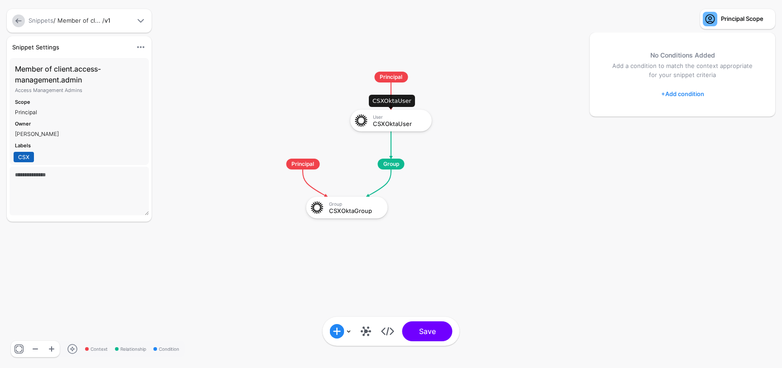
click at [401, 127] on div "User CSXOktaUser" at bounding box center [391, 120] width 76 height 16
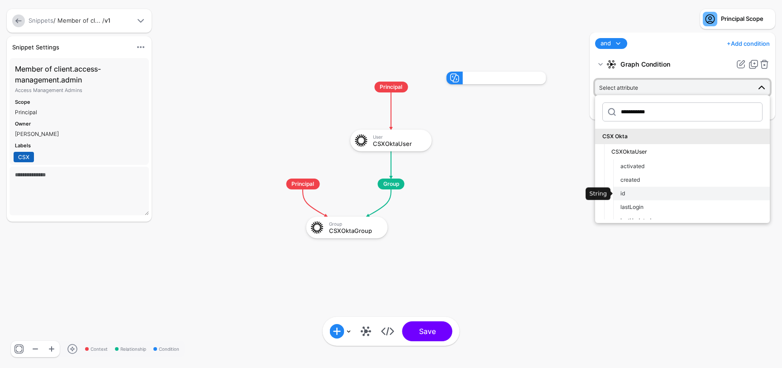
click at [632, 193] on div "id" at bounding box center [692, 193] width 142 height 8
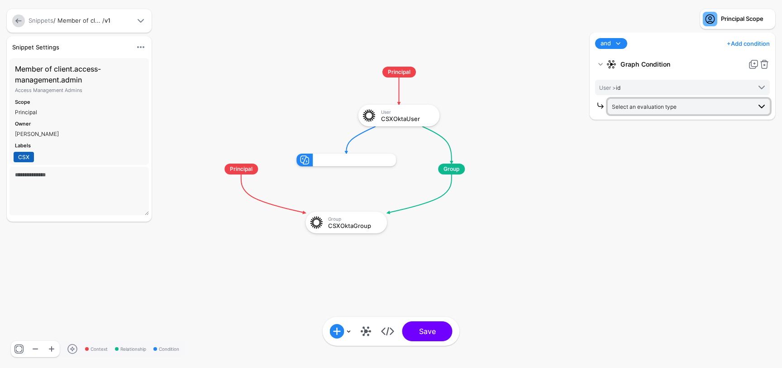
click at [668, 106] on span "Select an evaluation type" at bounding box center [644, 106] width 65 height 7
click at [766, 67] on link at bounding box center [764, 64] width 11 height 11
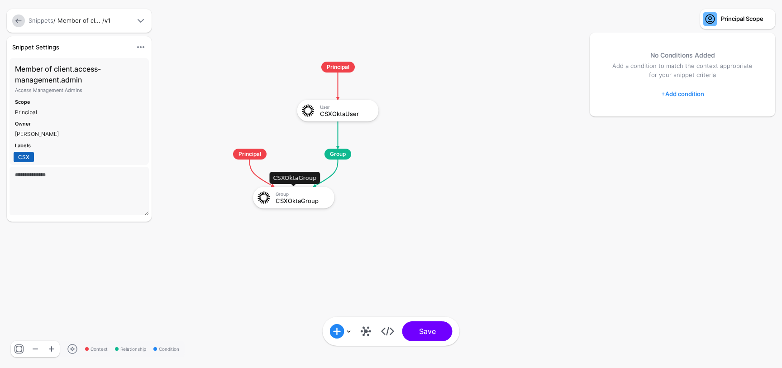
click at [311, 200] on div "CSXOktaGroup" at bounding box center [302, 200] width 53 height 6
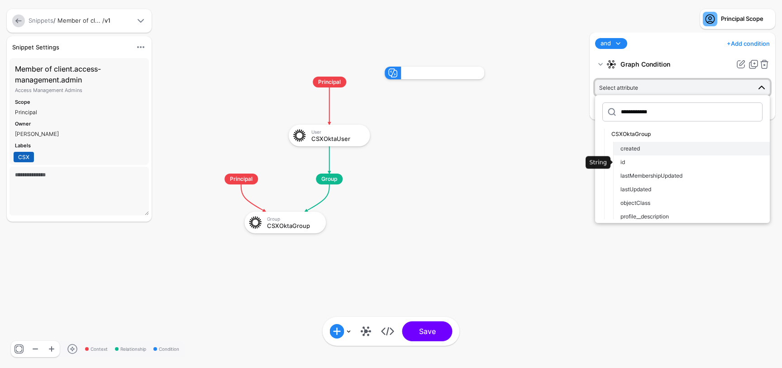
scroll to position [49, 0]
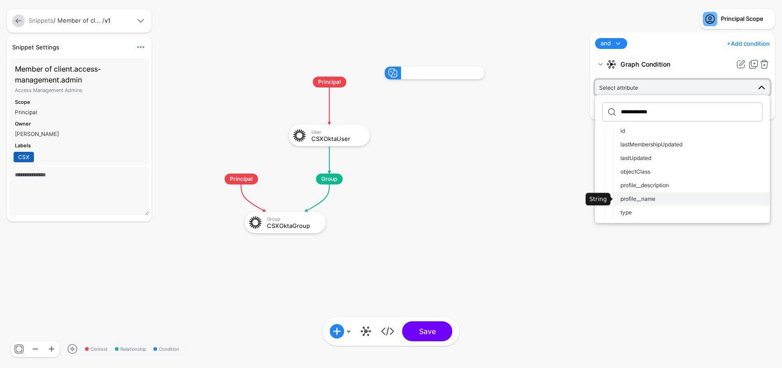
click at [643, 197] on span "profile__name" at bounding box center [638, 198] width 35 height 7
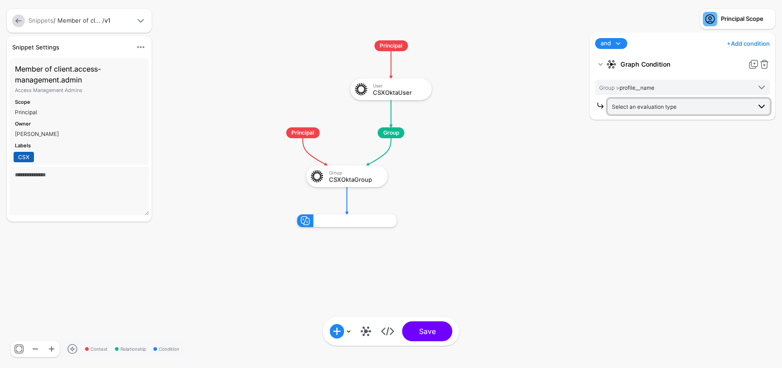
click at [661, 111] on span "Select an evaluation type" at bounding box center [681, 106] width 139 height 10
click at [650, 138] on span "Evaluate against entities and attributes in the graph that you select" at bounding box center [689, 140] width 148 height 15
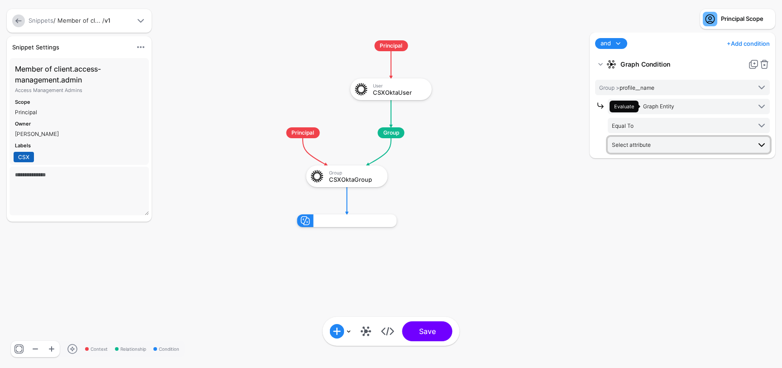
click at [648, 149] on span "Select attribute" at bounding box center [689, 144] width 155 height 11
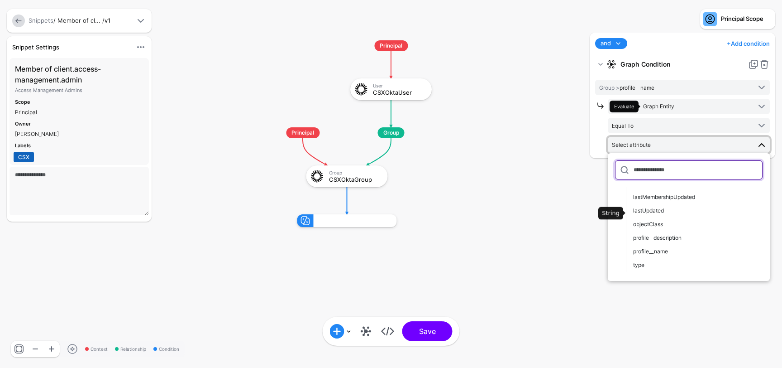
scroll to position [86, 0]
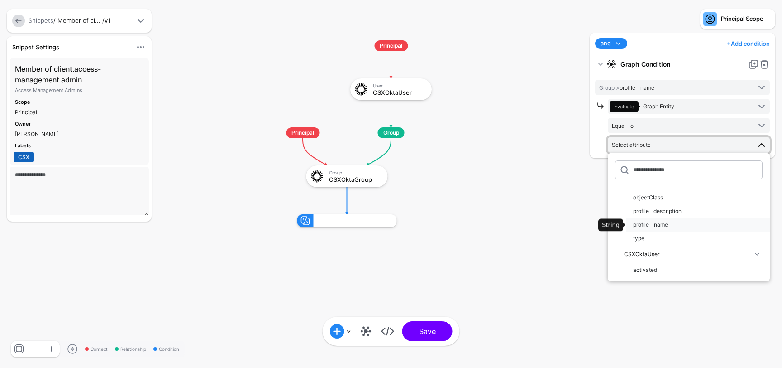
click at [652, 226] on span "profile__name" at bounding box center [650, 224] width 35 height 7
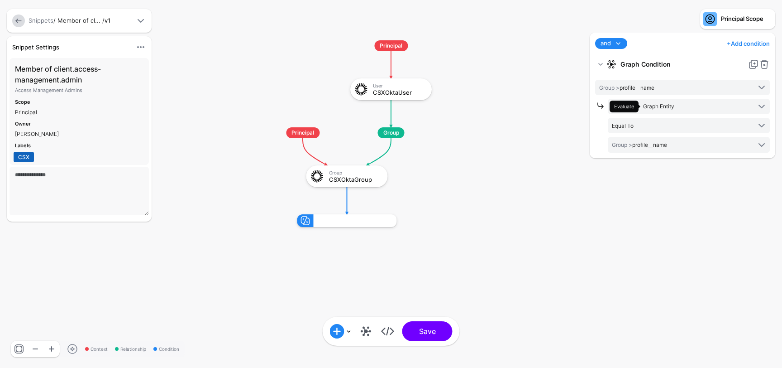
click at [648, 165] on div "**********" at bounding box center [683, 196] width 190 height 326
click at [655, 144] on span "Group > profile__name" at bounding box center [639, 144] width 55 height 7
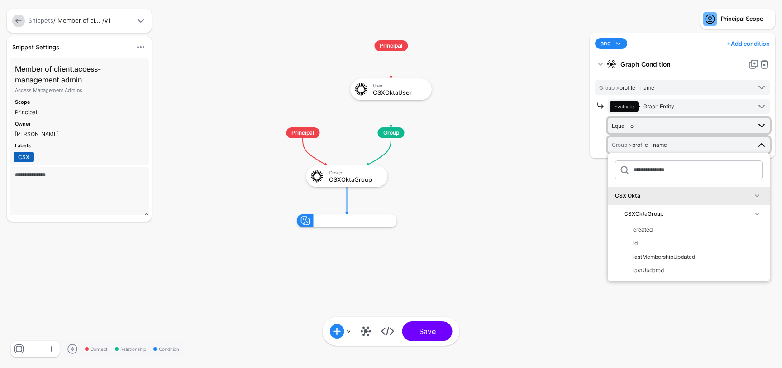
click at [654, 127] on span "Equal To" at bounding box center [681, 125] width 139 height 10
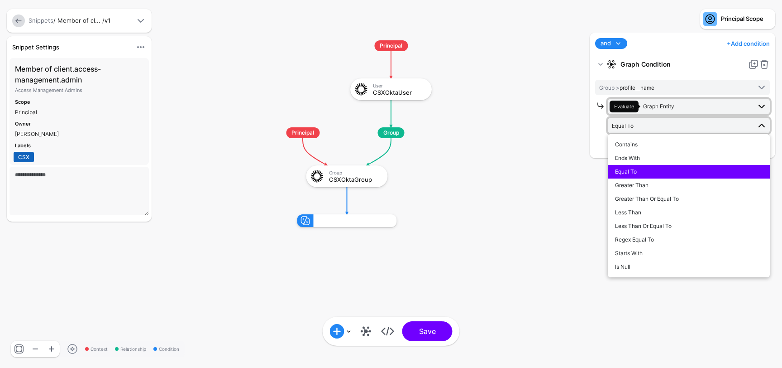
click at [660, 113] on link "Evaluate Graph Entity" at bounding box center [689, 106] width 162 height 15
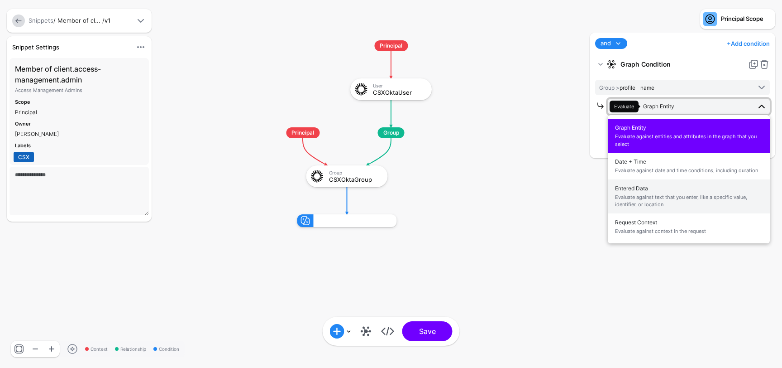
click at [647, 202] on span "Evaluate against text that you enter, like a specific value, identifier, or loc…" at bounding box center [689, 200] width 148 height 15
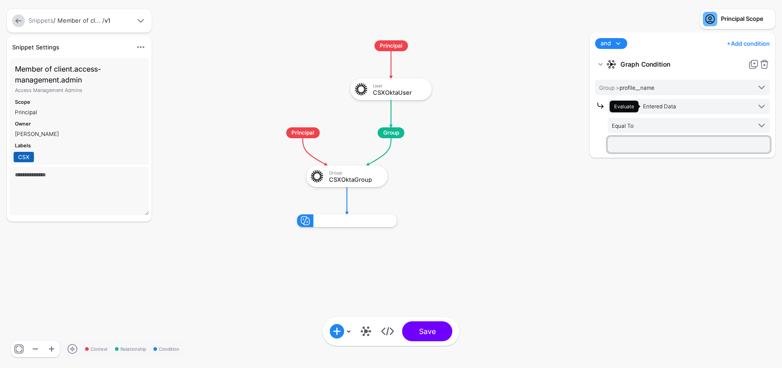
click at [644, 144] on input "text" at bounding box center [689, 144] width 162 height 15
click at [692, 147] on input "**********" at bounding box center [689, 144] width 162 height 15
type input "**********"
click at [441, 345] on div "Add Condition Graph Condition Time Condition Location Condition Operator Condit…" at bounding box center [391, 331] width 137 height 29
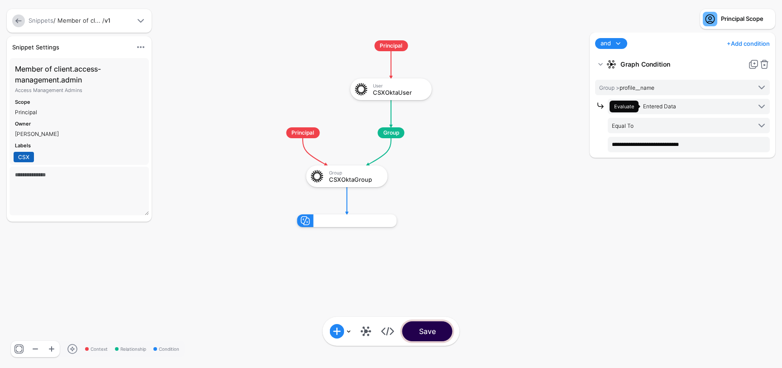
click at [441, 325] on button "Save" at bounding box center [428, 331] width 50 height 20
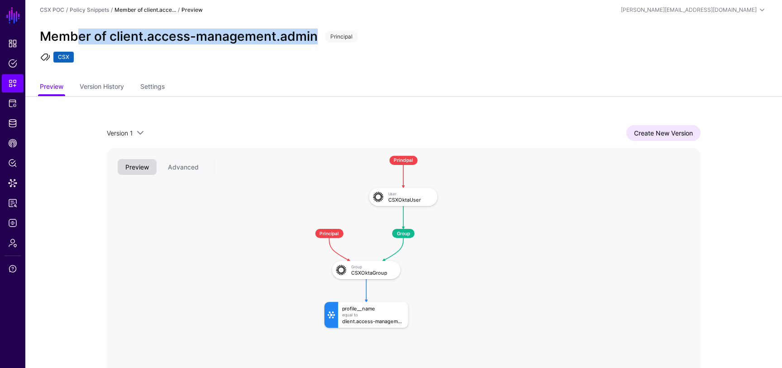
drag, startPoint x: 315, startPoint y: 34, endPoint x: 82, endPoint y: 41, distance: 233.8
click at [82, 41] on h2 "Member of client.access-management.admin" at bounding box center [179, 36] width 278 height 15
click at [10, 85] on span "Snippets" at bounding box center [12, 83] width 9 height 9
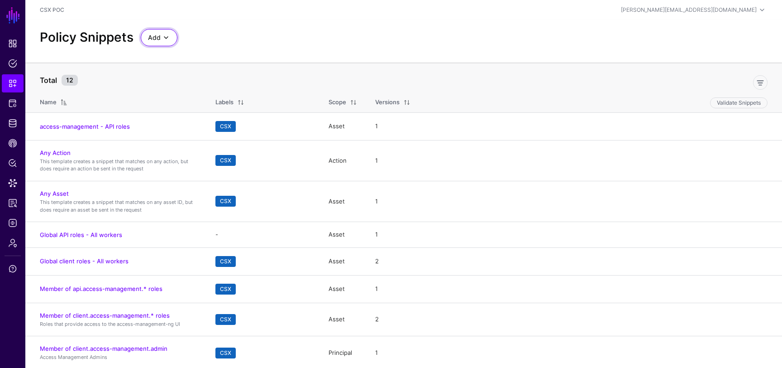
click at [162, 40] on span at bounding box center [166, 37] width 11 height 11
click at [293, 64] on th "Total 12" at bounding box center [403, 75] width 757 height 26
click at [163, 38] on span at bounding box center [166, 37] width 11 height 11
click at [208, 69] on span "Start from a Blank Snippet" at bounding box center [185, 71] width 74 height 7
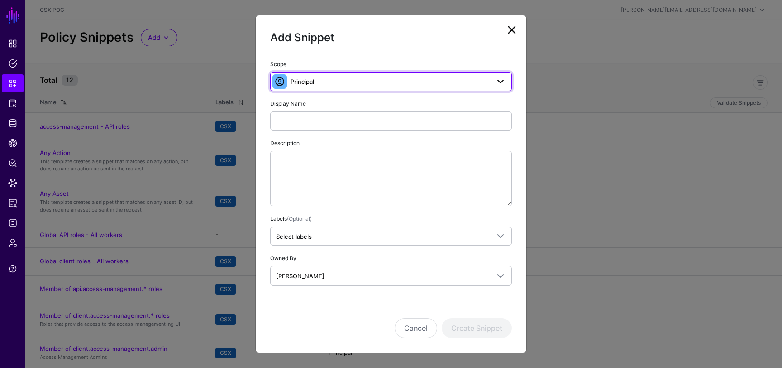
click at [335, 82] on span "Principal" at bounding box center [390, 82] width 199 height 10
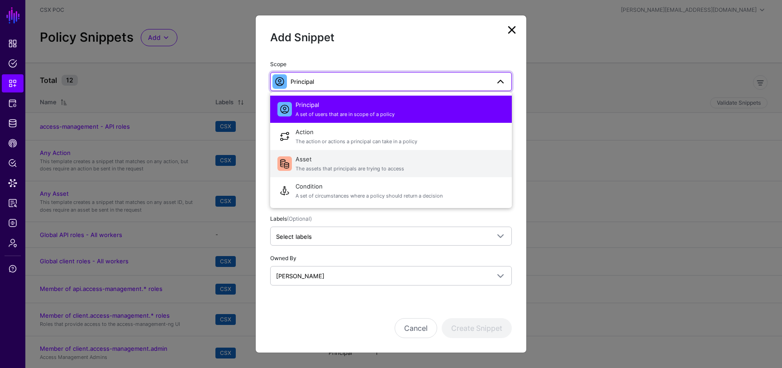
click at [327, 169] on span "The assets that principals are trying to access" at bounding box center [400, 169] width 209 height 8
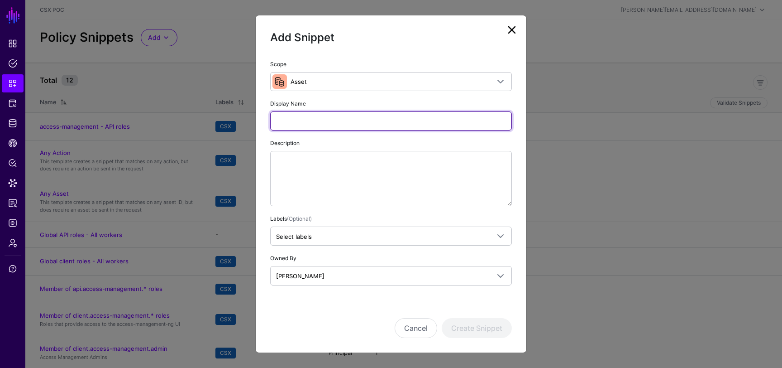
click at [346, 122] on input "Display Name" at bounding box center [391, 120] width 242 height 19
click at [403, 117] on input "**********" at bounding box center [391, 120] width 242 height 19
type input "**********"
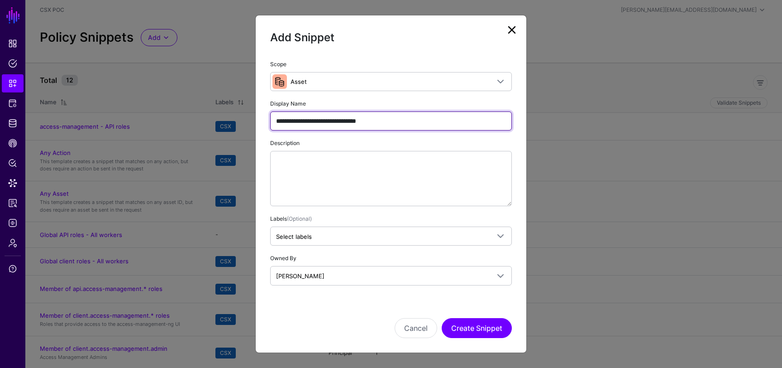
click at [414, 118] on input "**********" at bounding box center [391, 120] width 242 height 19
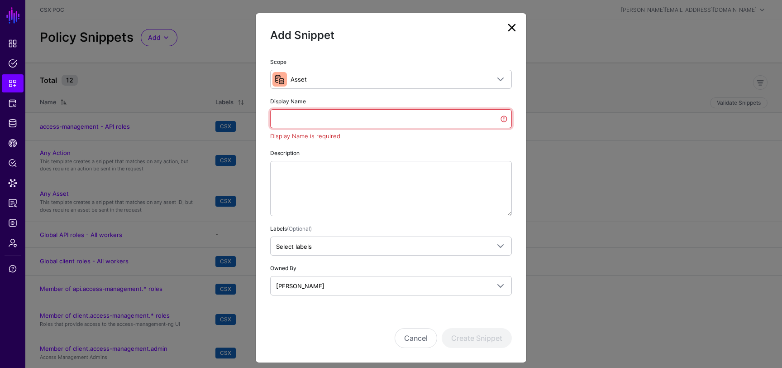
paste input "**********"
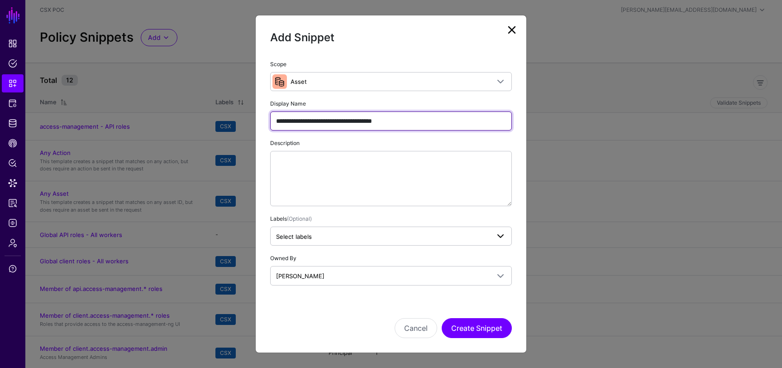
type input "**********"
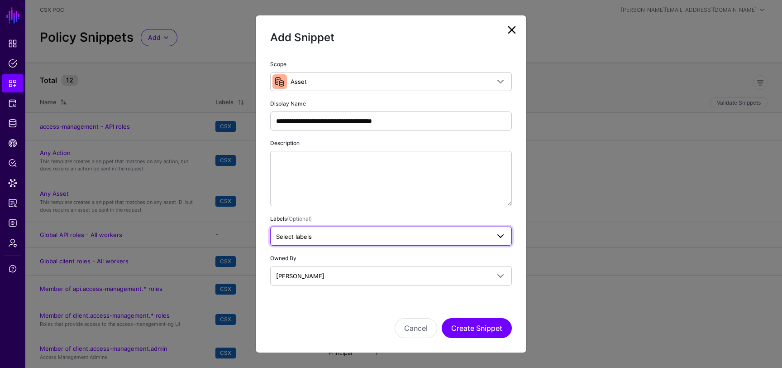
click at [426, 235] on span "Select labels" at bounding box center [383, 236] width 214 height 10
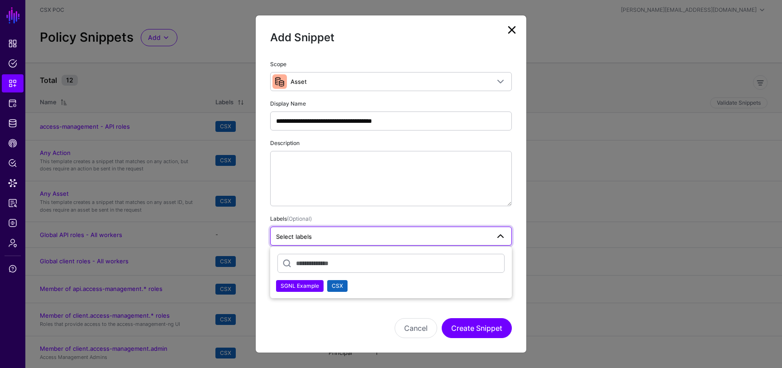
click at [343, 287] on button "CSX" at bounding box center [337, 286] width 20 height 12
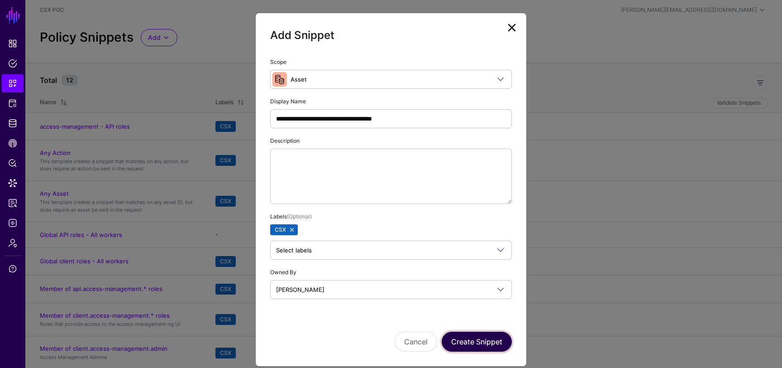
click at [475, 342] on button "Create Snippet" at bounding box center [477, 341] width 70 height 20
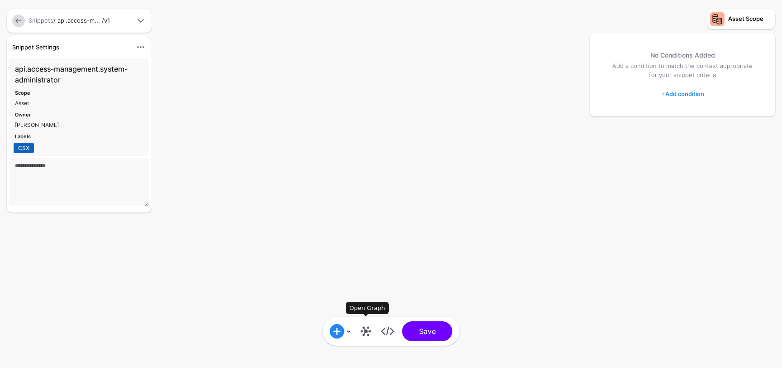
click at [368, 332] on link at bounding box center [366, 331] width 14 height 14
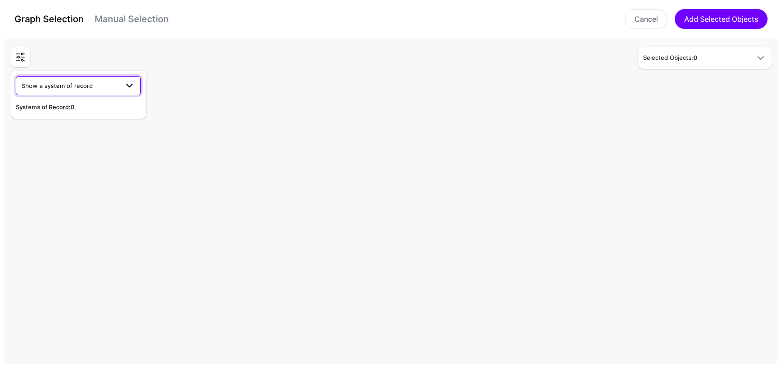
click at [121, 85] on span at bounding box center [127, 85] width 16 height 11
click at [77, 111] on button "CSX Okta" at bounding box center [78, 107] width 125 height 14
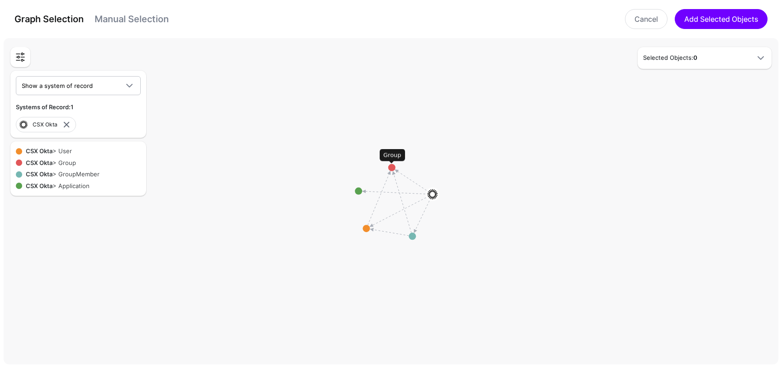
click at [394, 168] on circle at bounding box center [392, 167] width 7 height 7
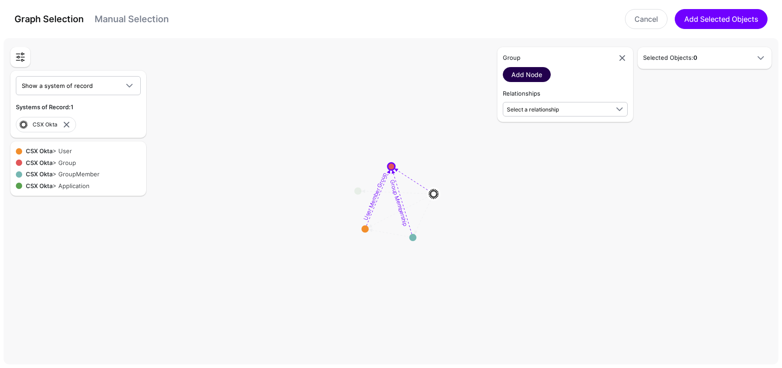
click at [538, 72] on link "Add Node" at bounding box center [527, 74] width 48 height 15
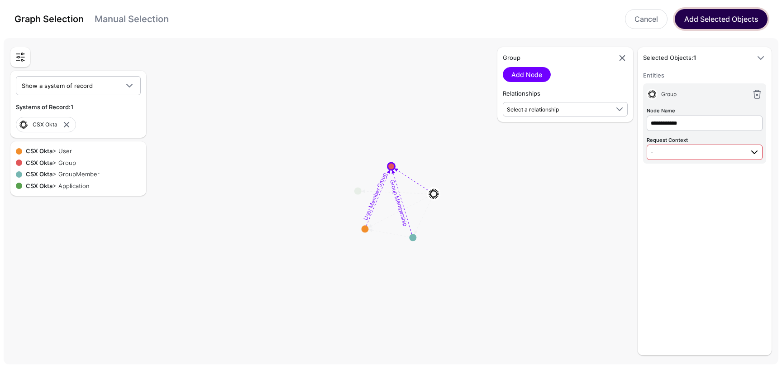
drag, startPoint x: 715, startPoint y: 19, endPoint x: 706, endPoint y: 153, distance: 133.9
click at [706, 153] on div "**********" at bounding box center [391, 184] width 782 height 368
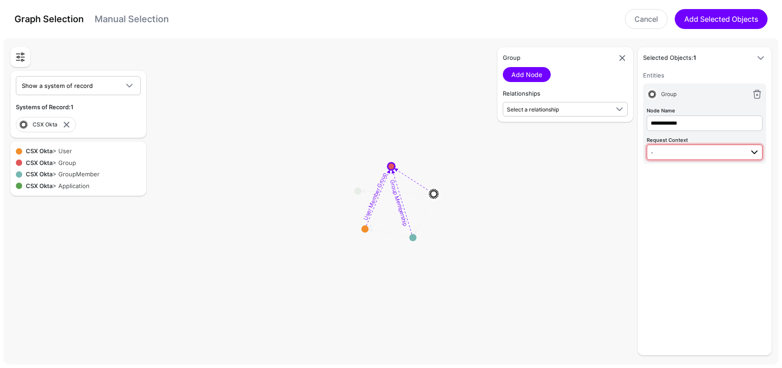
click at [706, 153] on span "-" at bounding box center [697, 152] width 93 height 10
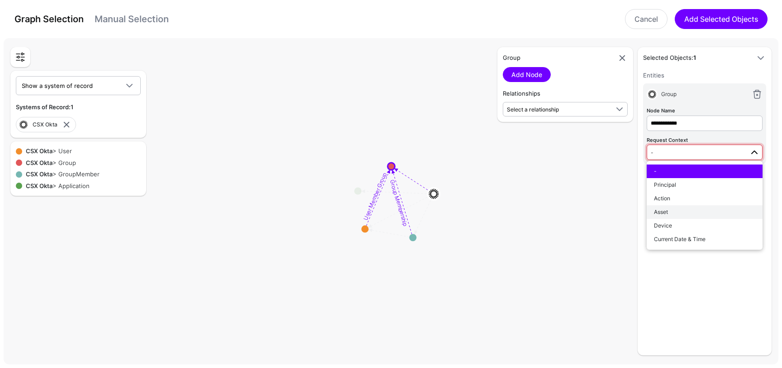
click at [685, 210] on div "Asset" at bounding box center [704, 212] width 101 height 8
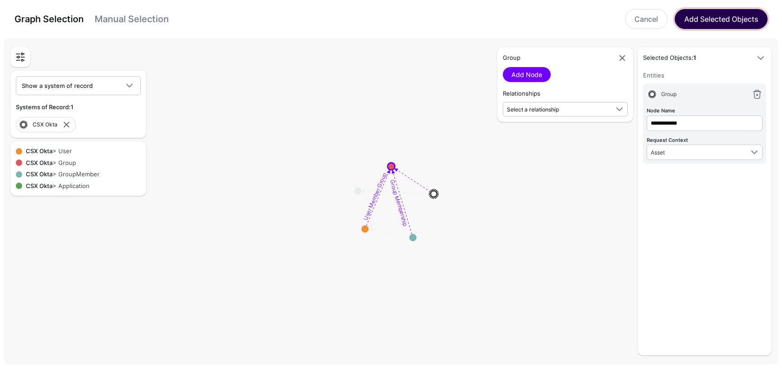
click at [730, 22] on button "Add Selected Objects" at bounding box center [721, 19] width 93 height 20
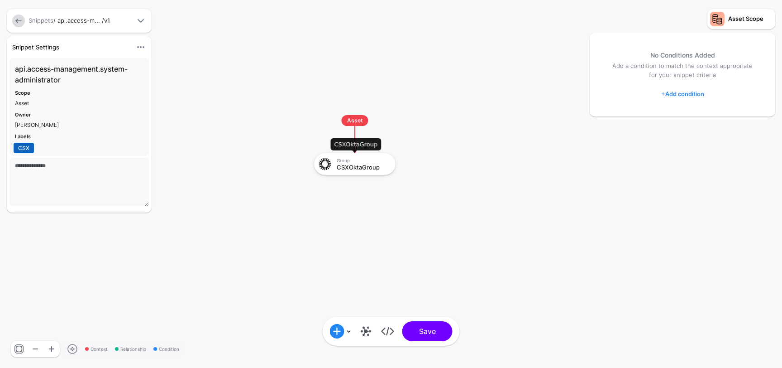
click at [377, 164] on div "CSXOktaGroup" at bounding box center [363, 167] width 53 height 6
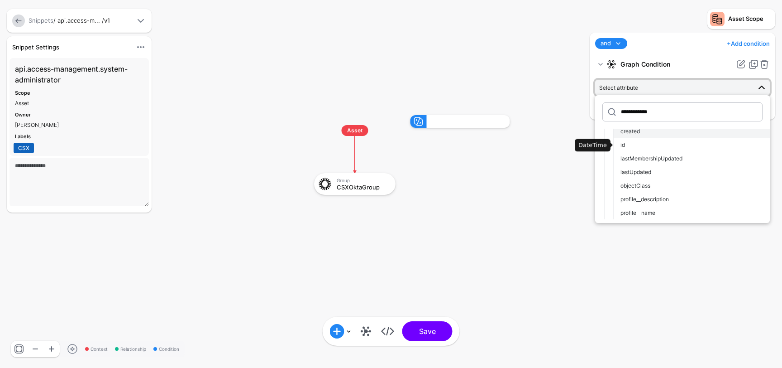
scroll to position [38, 0]
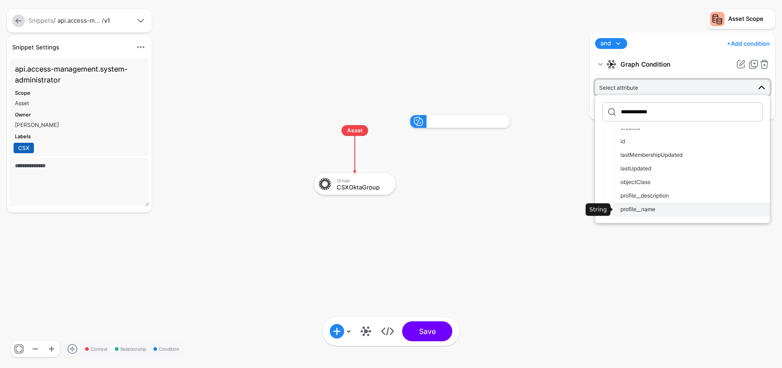
click at [654, 206] on span "profile__name" at bounding box center [638, 209] width 35 height 7
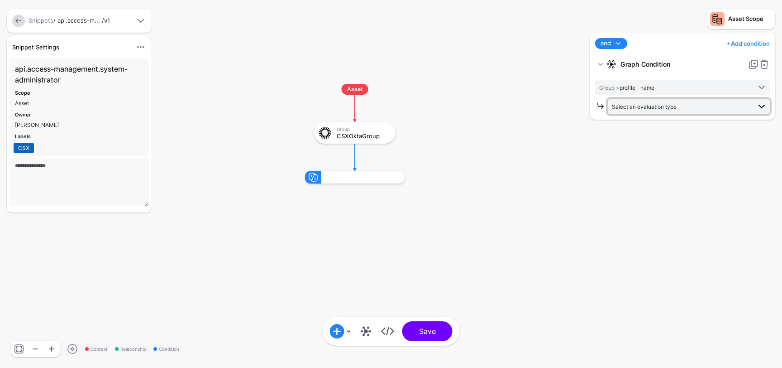
click at [658, 109] on span "Select an evaluation type" at bounding box center [644, 106] width 65 height 7
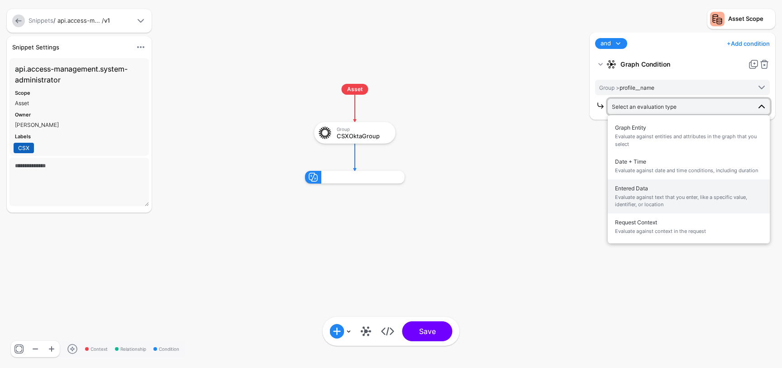
click at [646, 193] on span "Evaluate against text that you enter, like a specific value, identifier, or loc…" at bounding box center [689, 200] width 148 height 15
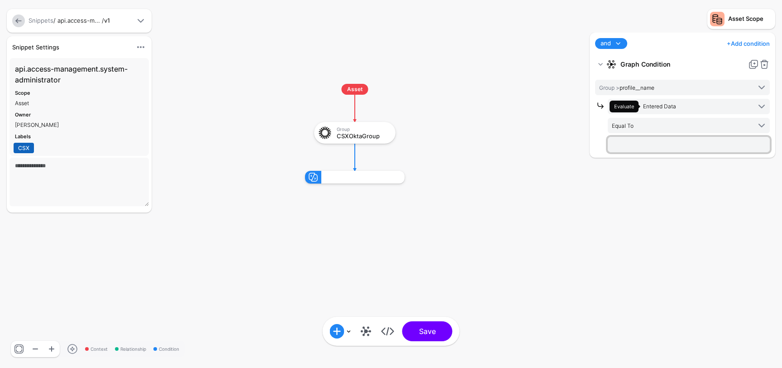
click at [650, 145] on input "text" at bounding box center [689, 144] width 162 height 15
paste input "**********"
type input "**********"
click at [665, 25] on div at bounding box center [641, 21] width 118 height 24
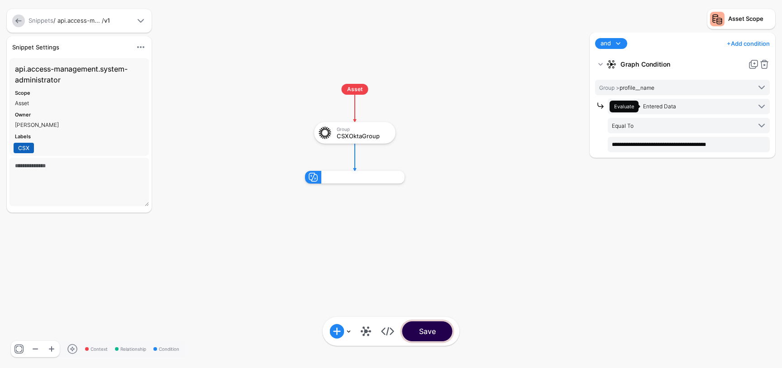
click at [438, 334] on button "Save" at bounding box center [428, 331] width 50 height 20
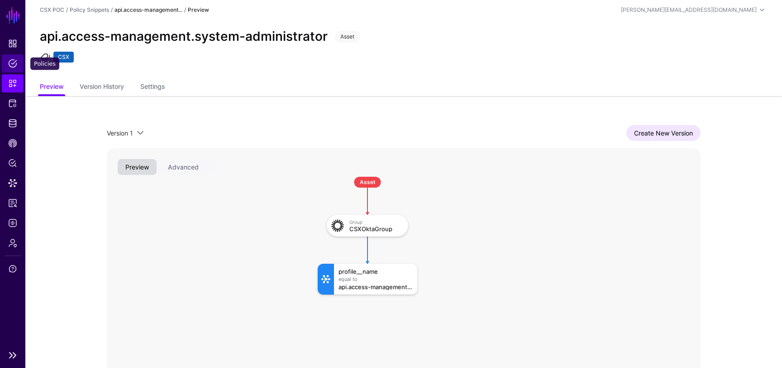
click at [14, 62] on span "Policies" at bounding box center [12, 63] width 9 height 9
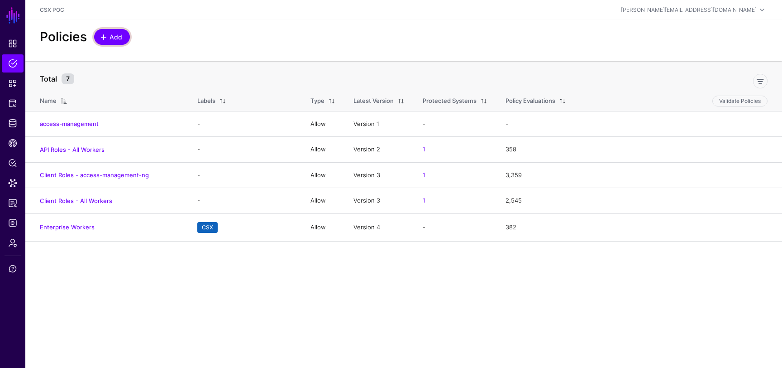
click at [112, 34] on span "Add" at bounding box center [116, 37] width 15 height 10
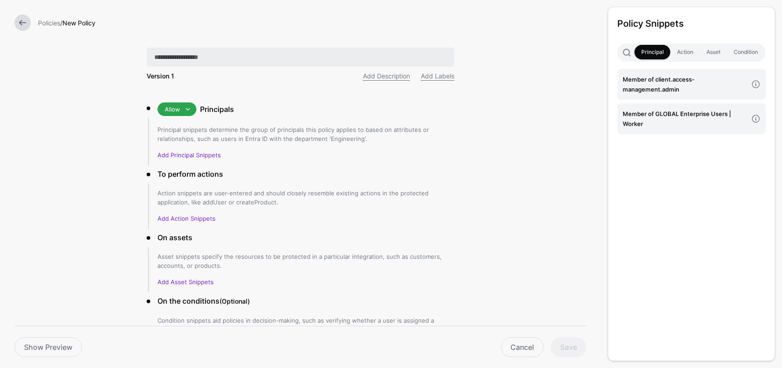
click at [194, 56] on input "text" at bounding box center [301, 57] width 308 height 19
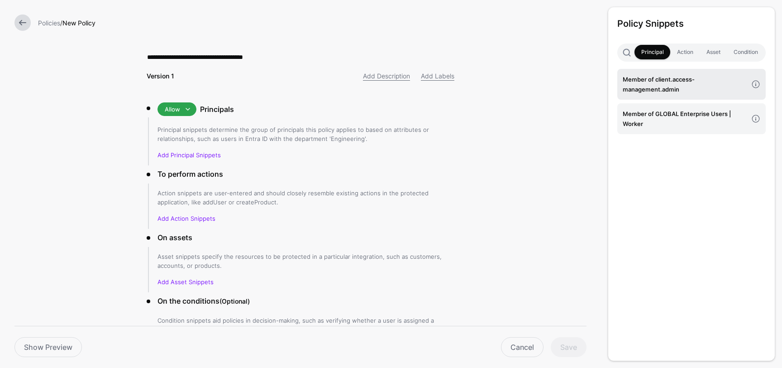
type input "**********"
click at [677, 81] on h4 "Member of client.access-management.admin" at bounding box center [685, 84] width 125 height 20
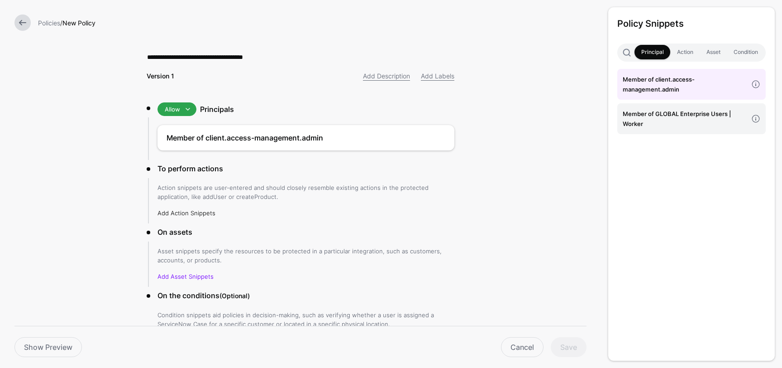
click at [204, 213] on link "Add Action Snippets" at bounding box center [187, 212] width 58 height 7
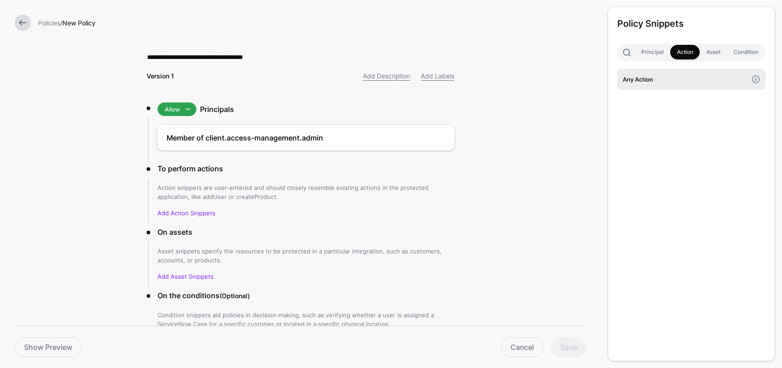
click at [662, 80] on h4 "Any Action" at bounding box center [685, 79] width 125 height 10
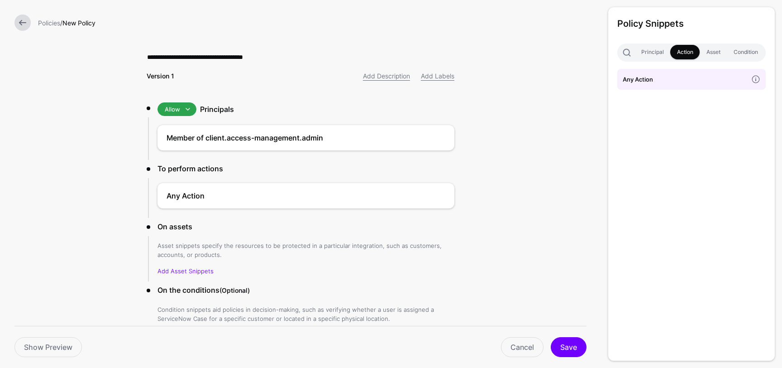
scroll to position [55, 0]
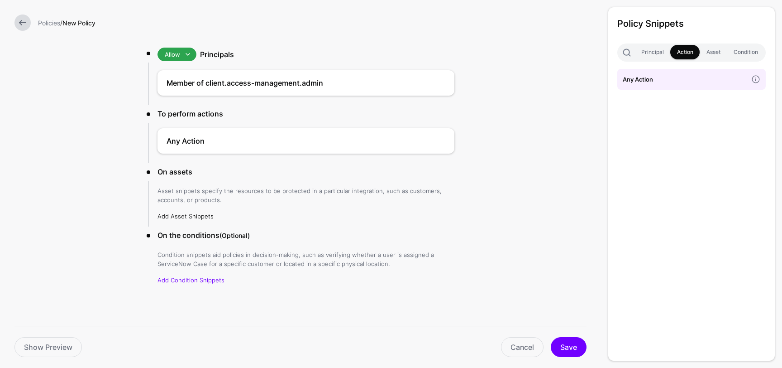
click at [191, 212] on link "Add Asset Snippets" at bounding box center [186, 215] width 56 height 7
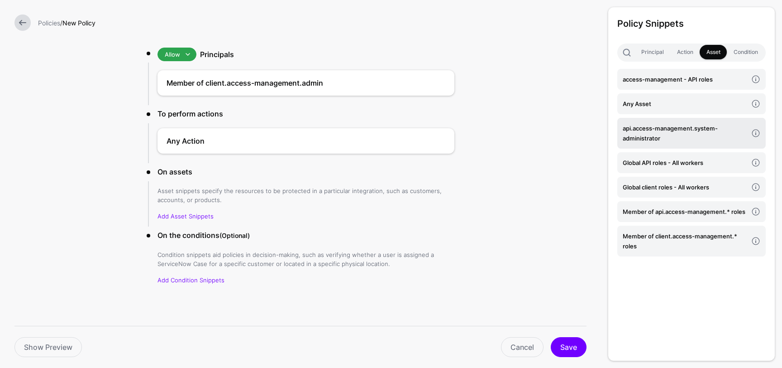
click at [676, 132] on h4 "api.access-management.system-administrator" at bounding box center [685, 133] width 125 height 20
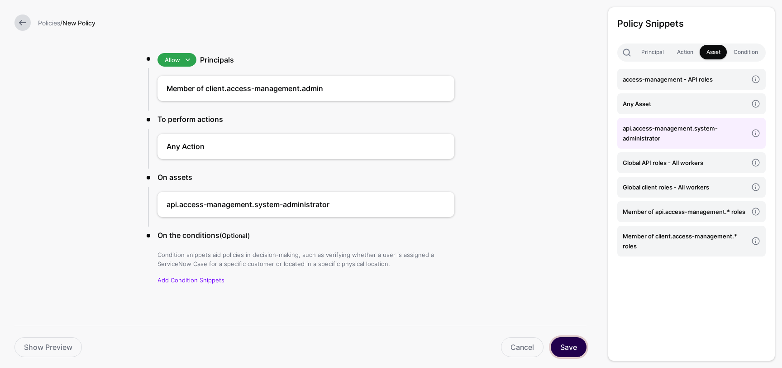
click at [576, 352] on button "Save" at bounding box center [569, 347] width 36 height 20
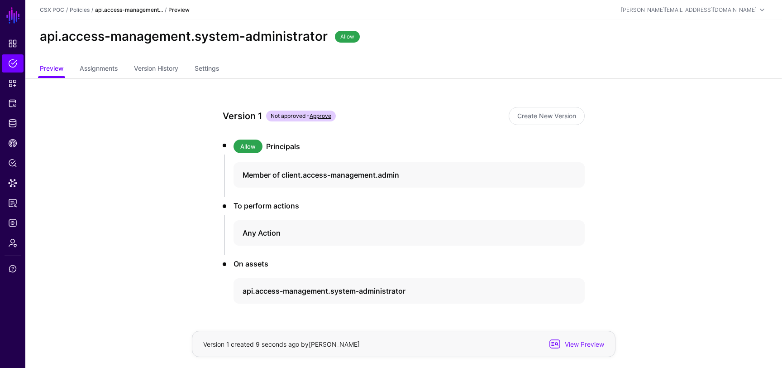
click at [326, 117] on link "Approve" at bounding box center [321, 115] width 22 height 7
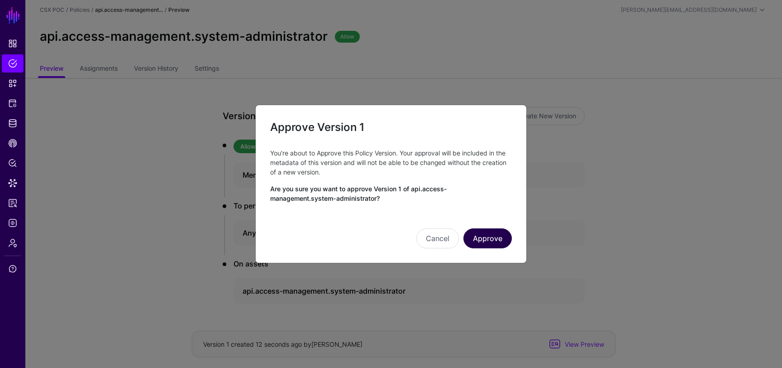
click at [502, 240] on button "Approve" at bounding box center [488, 238] width 48 height 20
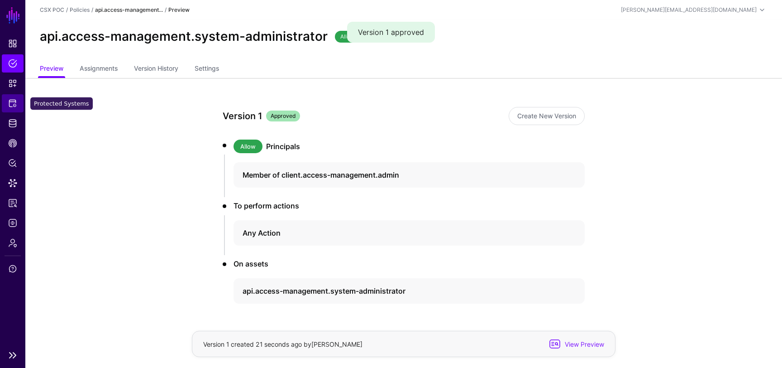
click at [10, 103] on span "Protected Systems" at bounding box center [12, 103] width 9 height 9
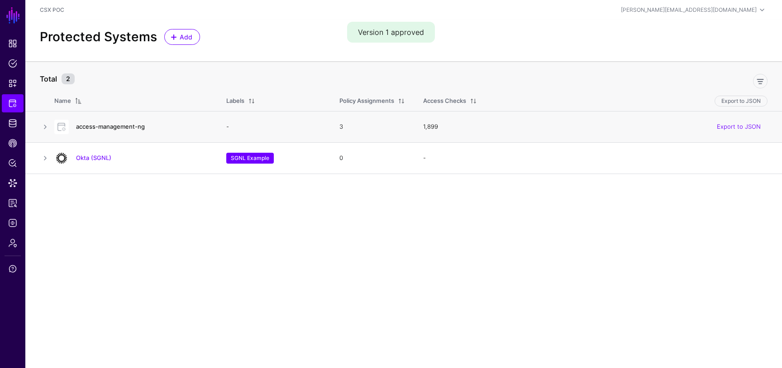
click at [96, 125] on link "access-management-ng" at bounding box center [110, 126] width 69 height 7
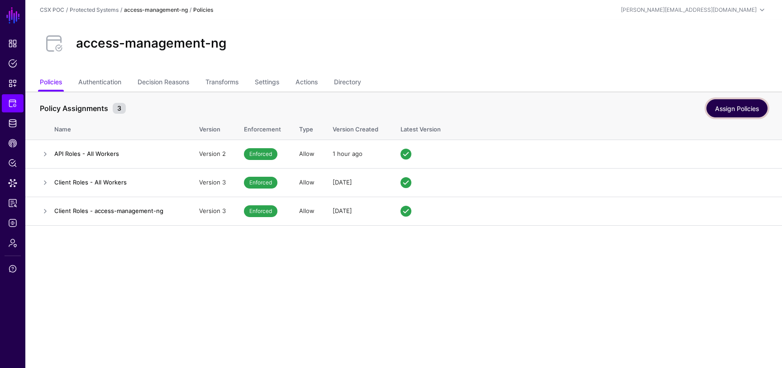
click at [732, 106] on link "Assign Policies" at bounding box center [737, 108] width 61 height 18
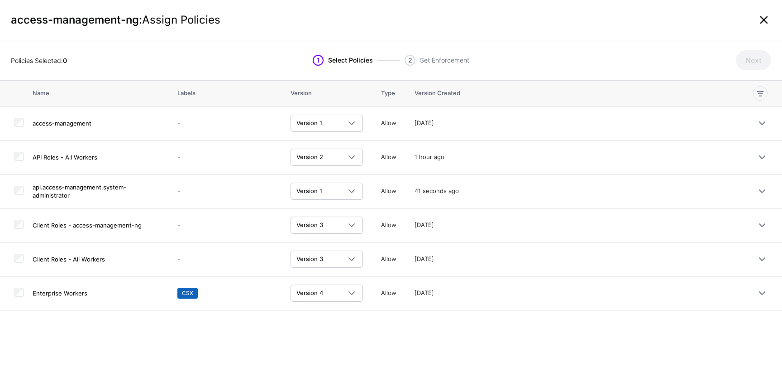
click at [765, 19] on link at bounding box center [764, 20] width 14 height 14
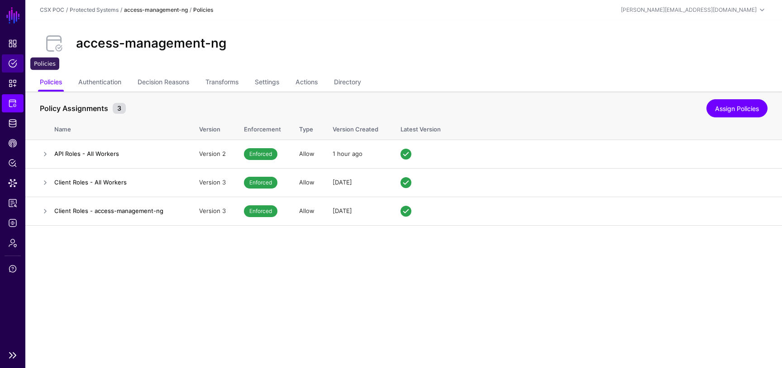
click at [12, 67] on span "Policies" at bounding box center [12, 63] width 9 height 9
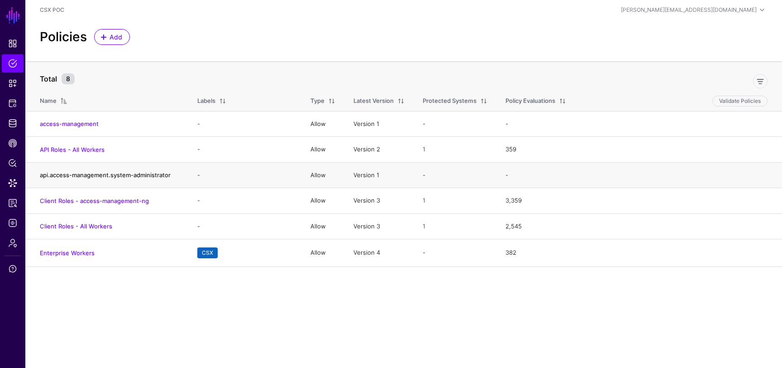
click at [133, 173] on link "api.access-management.system-administrator" at bounding box center [105, 174] width 131 height 7
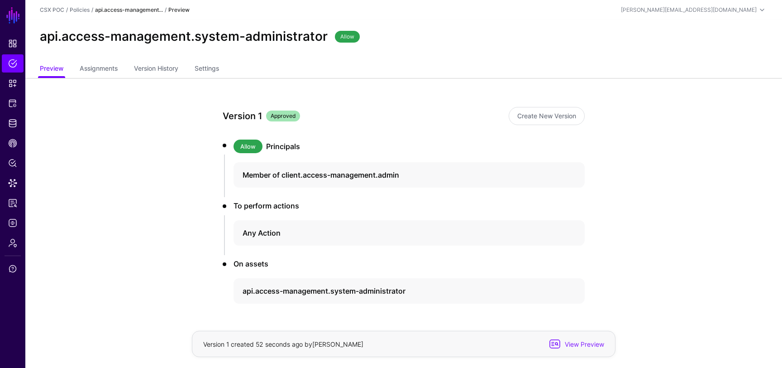
scroll to position [28, 0]
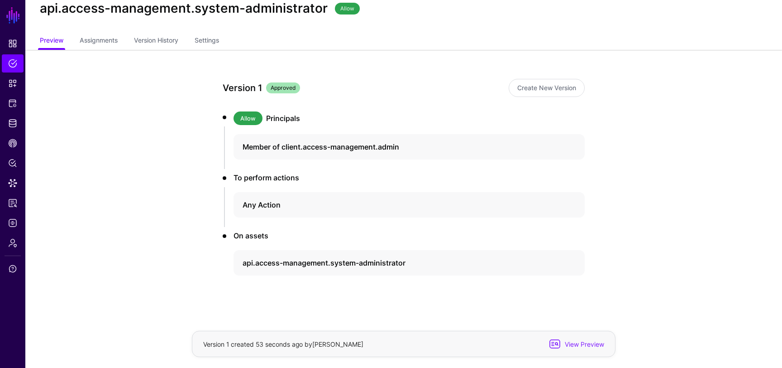
click at [212, 24] on div "api.access-management.system-administrator Allow" at bounding box center [403, 12] width 757 height 41
click at [212, 34] on link "Settings" at bounding box center [207, 41] width 24 height 17
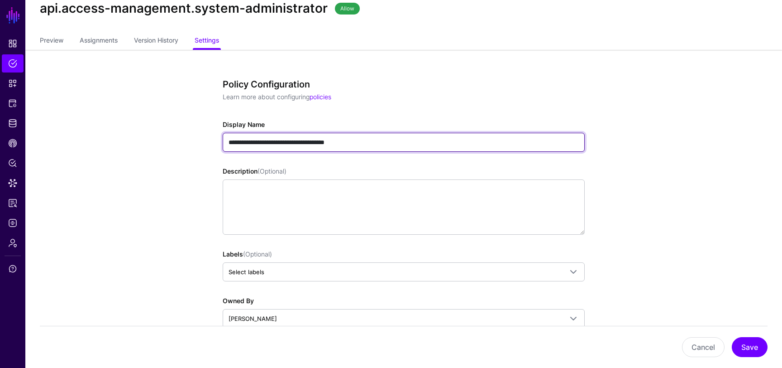
click at [313, 138] on input "**********" at bounding box center [404, 142] width 362 height 19
type input "*"
click at [230, 141] on input "**********" at bounding box center [404, 142] width 362 height 19
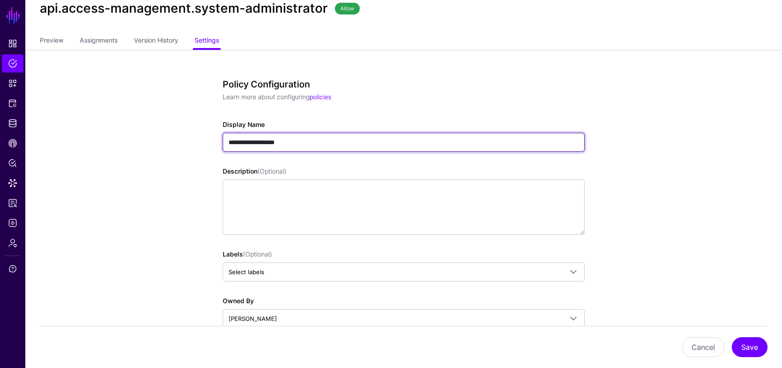
click at [321, 142] on input "**********" at bounding box center [404, 142] width 362 height 19
click at [301, 142] on input "**********" at bounding box center [404, 142] width 362 height 19
click at [232, 141] on input "**********" at bounding box center [404, 142] width 362 height 19
type input "**********"
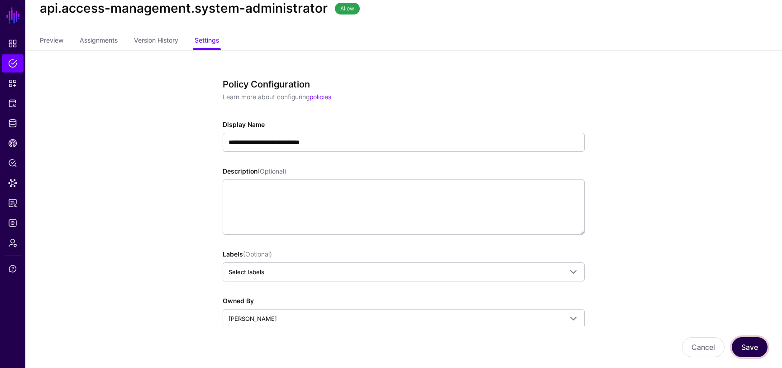
click at [750, 343] on button "Save" at bounding box center [750, 347] width 36 height 20
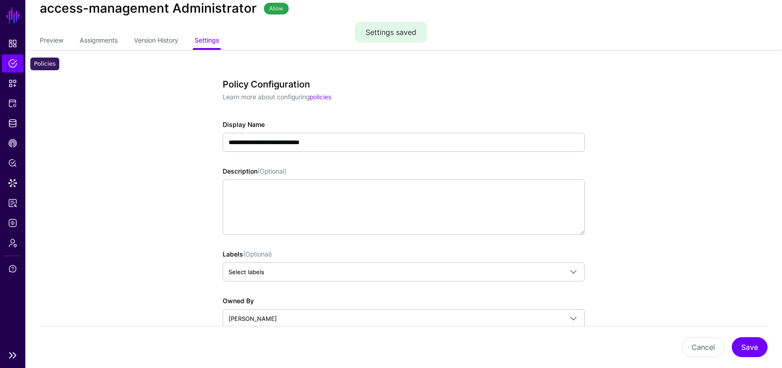
click at [14, 68] on link "Policies" at bounding box center [13, 63] width 22 height 18
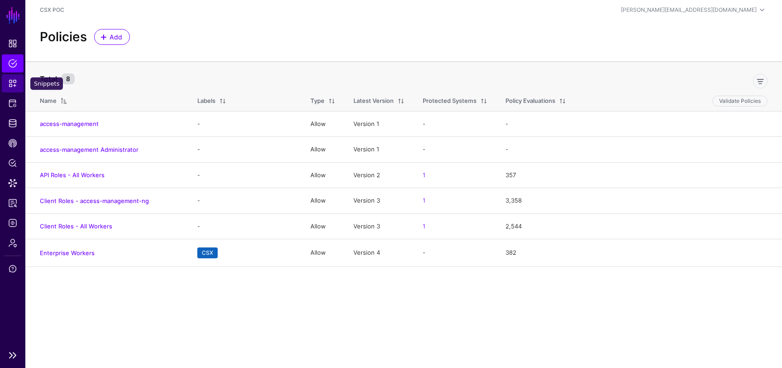
click at [14, 83] on span "Snippets" at bounding box center [12, 83] width 9 height 9
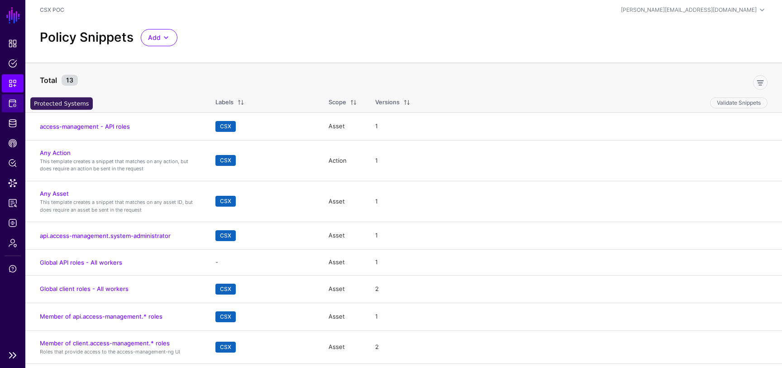
click at [15, 104] on span "Protected Systems" at bounding box center [12, 103] width 9 height 9
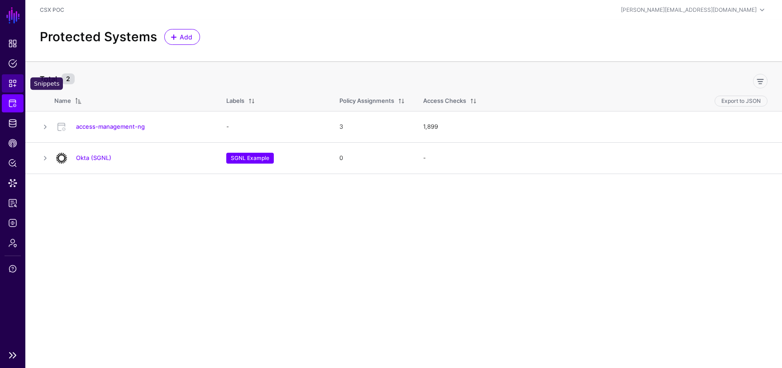
click at [11, 82] on span "Snippets" at bounding box center [12, 83] width 9 height 9
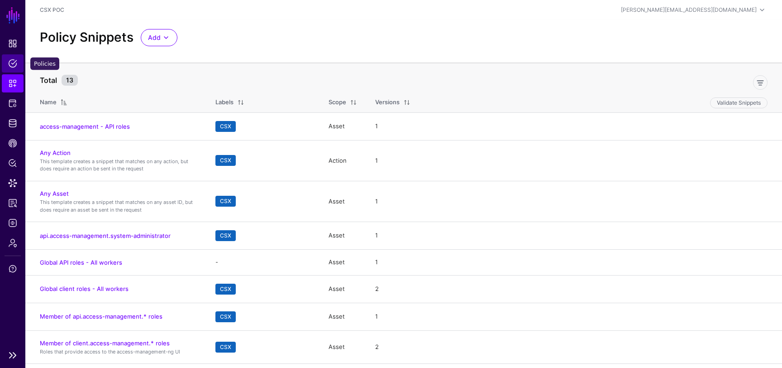
click at [10, 58] on link "Policies" at bounding box center [13, 63] width 22 height 18
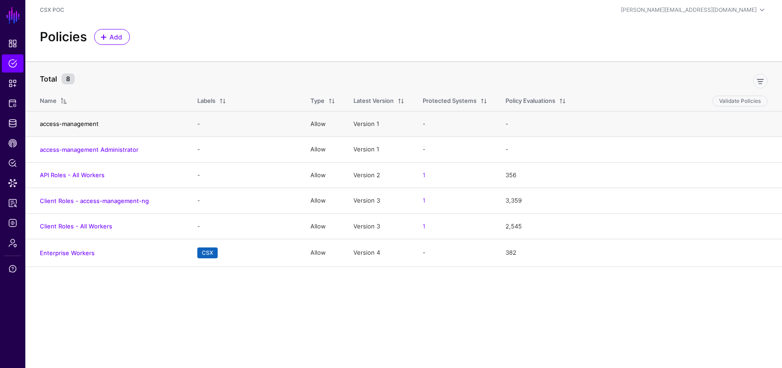
click at [92, 122] on link "access-management" at bounding box center [69, 123] width 59 height 7
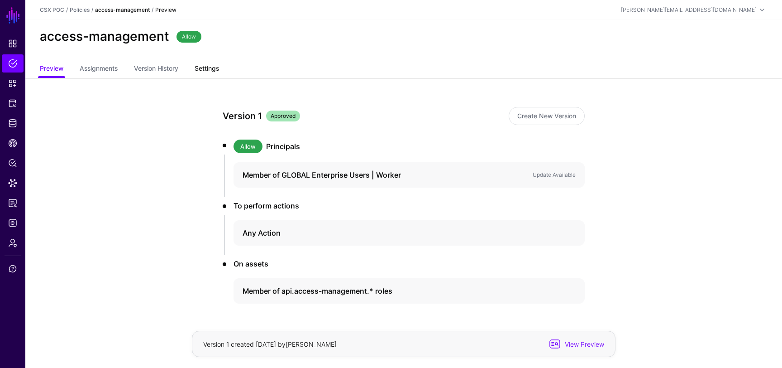
click at [215, 71] on link "Settings" at bounding box center [207, 69] width 24 height 17
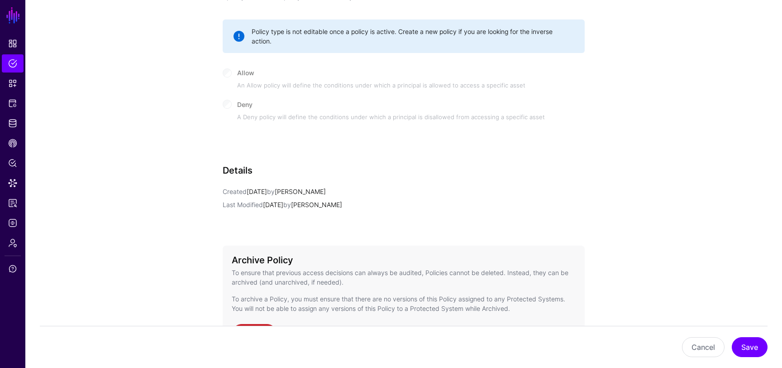
scroll to position [541, 0]
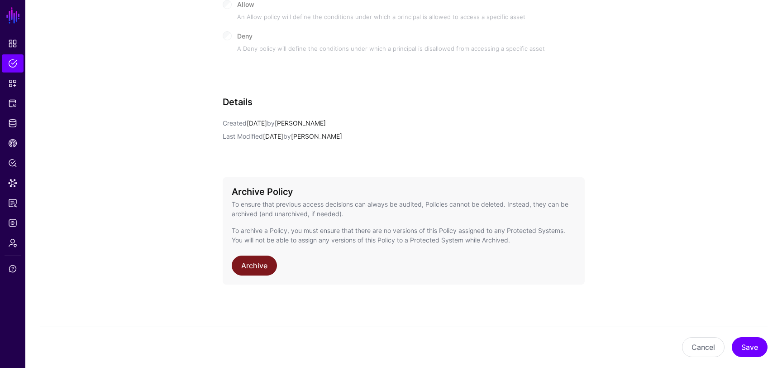
click at [263, 263] on link "Archive" at bounding box center [254, 265] width 45 height 20
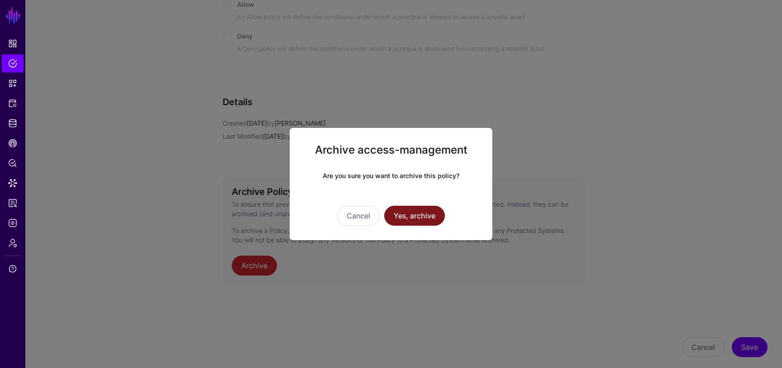
click at [403, 211] on button "Yes, archive" at bounding box center [414, 216] width 61 height 20
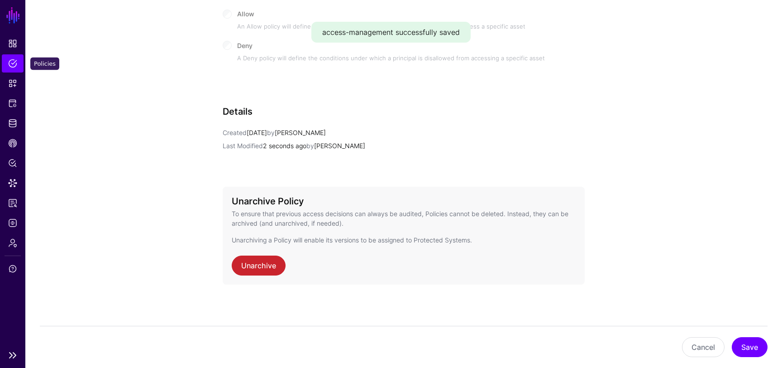
click at [11, 62] on span "Policies" at bounding box center [12, 63] width 9 height 9
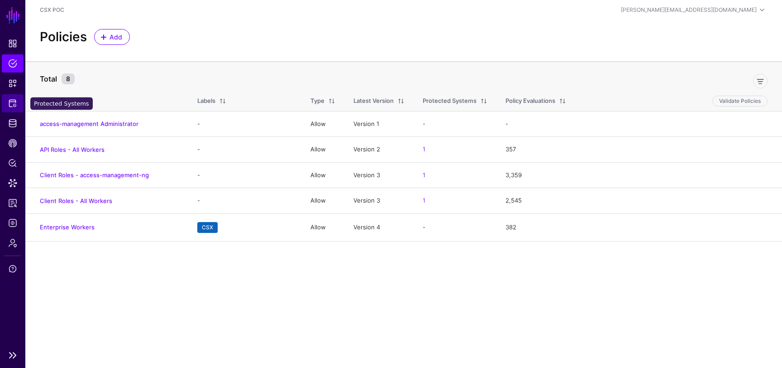
click at [11, 101] on span "Protected Systems" at bounding box center [12, 103] width 9 height 9
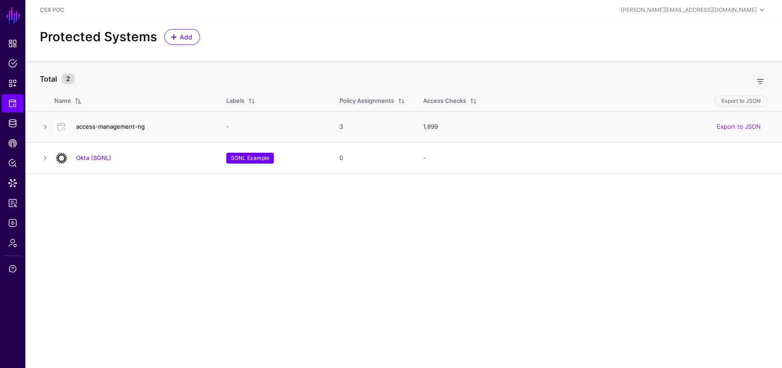
click at [105, 127] on link "access-management-ng" at bounding box center [110, 126] width 69 height 7
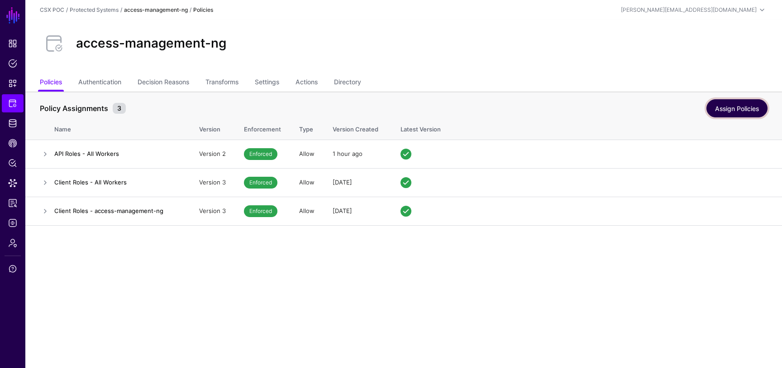
click at [728, 110] on link "Assign Policies" at bounding box center [737, 108] width 61 height 18
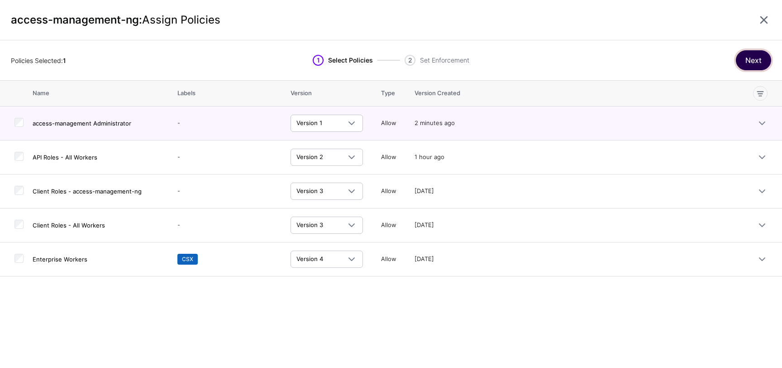
click at [754, 58] on button "Next" at bounding box center [753, 60] width 35 height 20
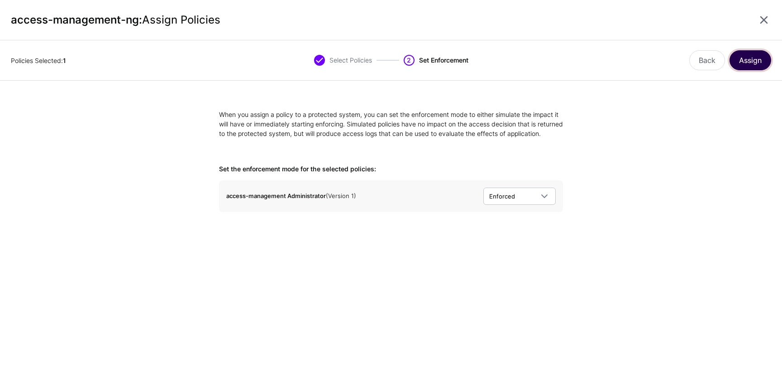
click at [752, 58] on button "Assign" at bounding box center [751, 60] width 42 height 20
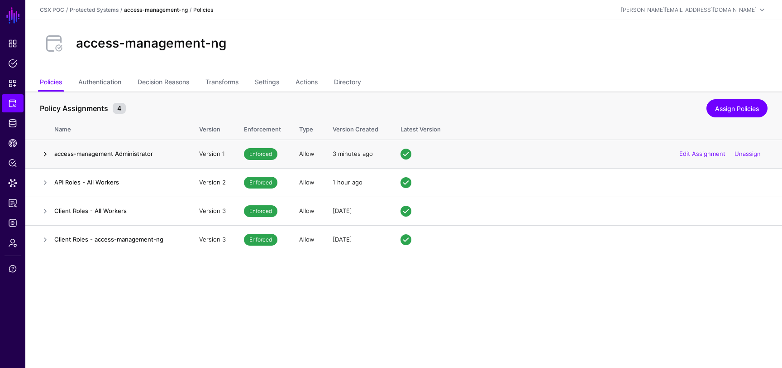
click at [46, 154] on link at bounding box center [45, 154] width 11 height 11
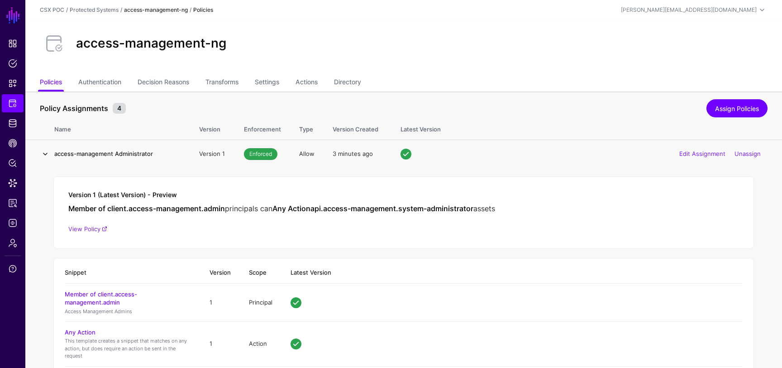
click at [46, 154] on link at bounding box center [45, 154] width 11 height 11
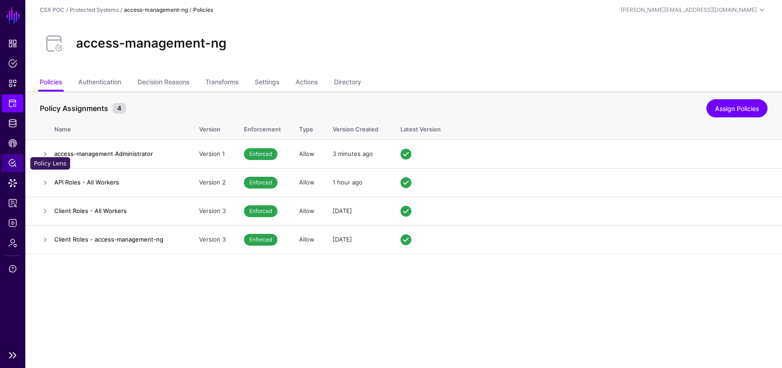
click at [18, 158] on link "Policy Lens" at bounding box center [13, 163] width 22 height 18
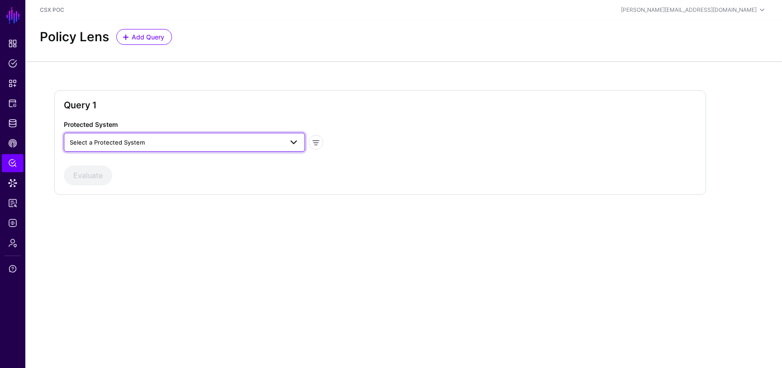
click at [197, 142] on span "Select a Protected System" at bounding box center [176, 142] width 213 height 10
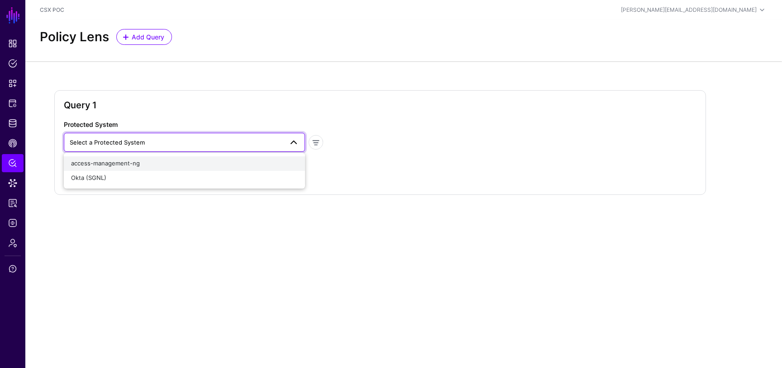
click at [183, 167] on div "access-management-ng" at bounding box center [184, 163] width 227 height 9
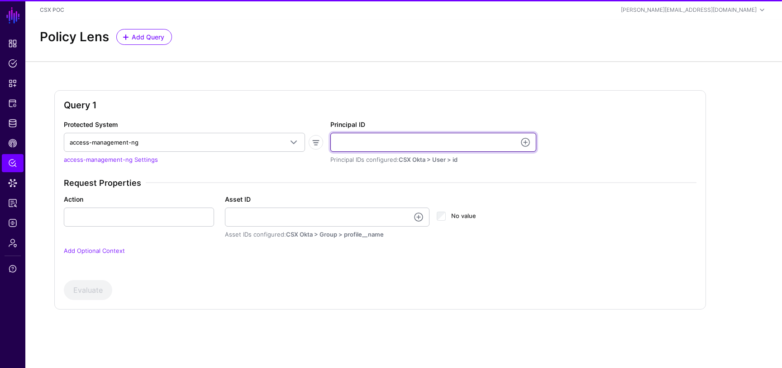
click at [377, 147] on input "Principal ID" at bounding box center [434, 142] width 206 height 19
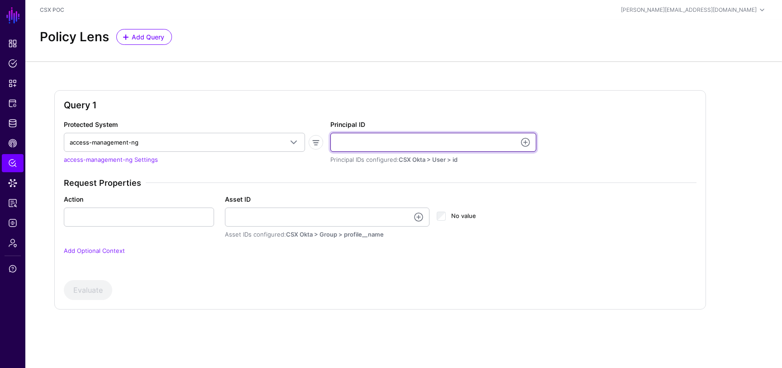
type input "**********"
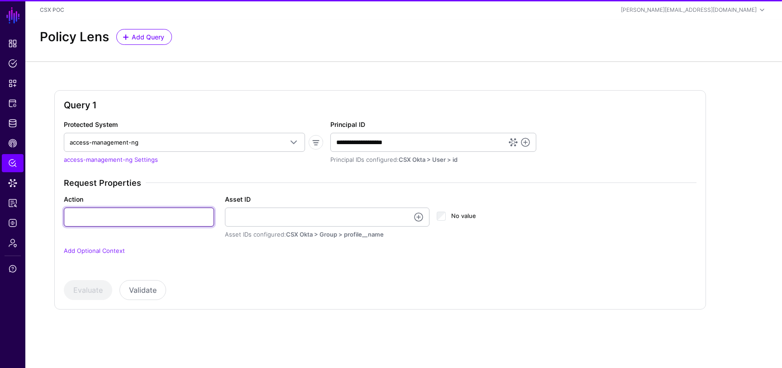
click at [171, 210] on input "Action" at bounding box center [139, 216] width 150 height 19
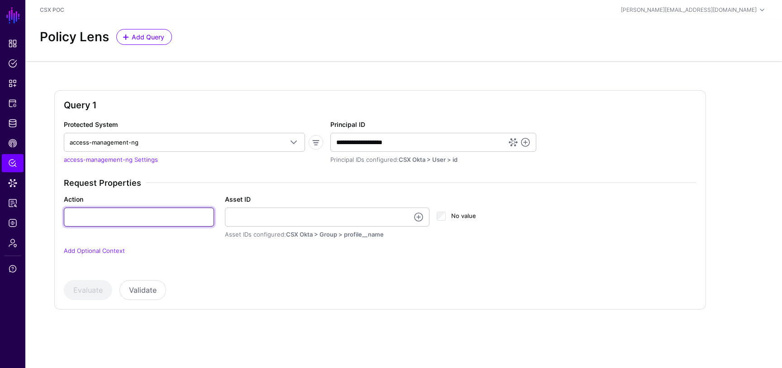
type input "******"
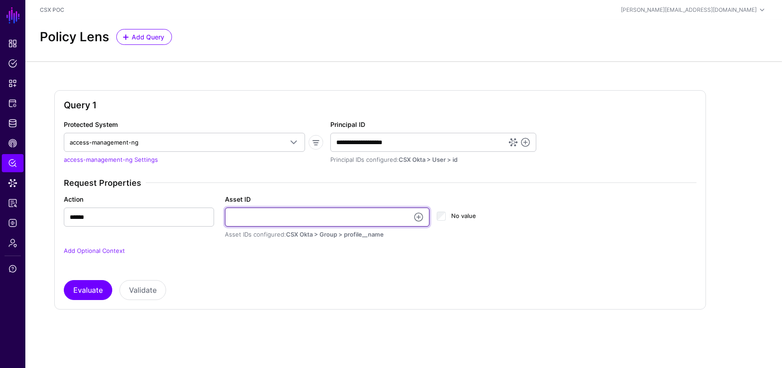
click at [269, 213] on input "Asset ID" at bounding box center [327, 216] width 205 height 19
paste input "**********"
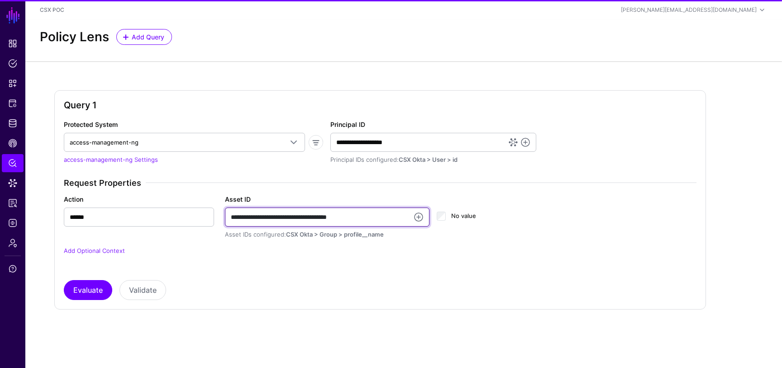
type input "**********"
click at [320, 254] on p "Add Optional Context" at bounding box center [380, 250] width 633 height 9
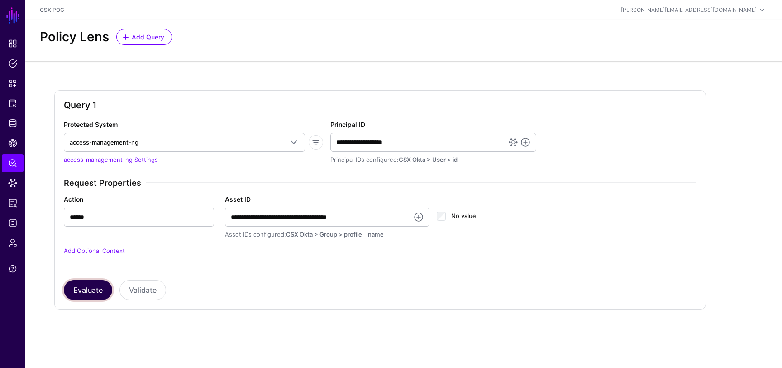
click at [90, 290] on button "Evaluate" at bounding box center [88, 290] width 48 height 20
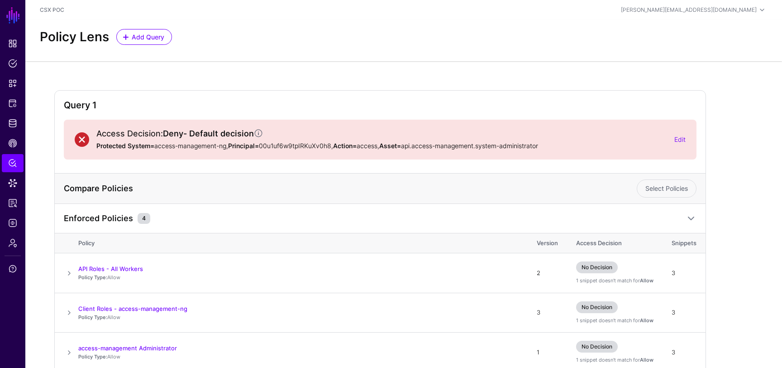
scroll to position [87, 0]
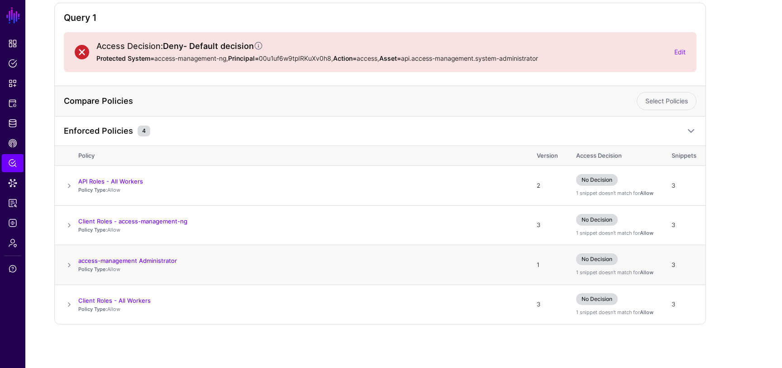
click at [70, 263] on span at bounding box center [69, 264] width 11 height 11
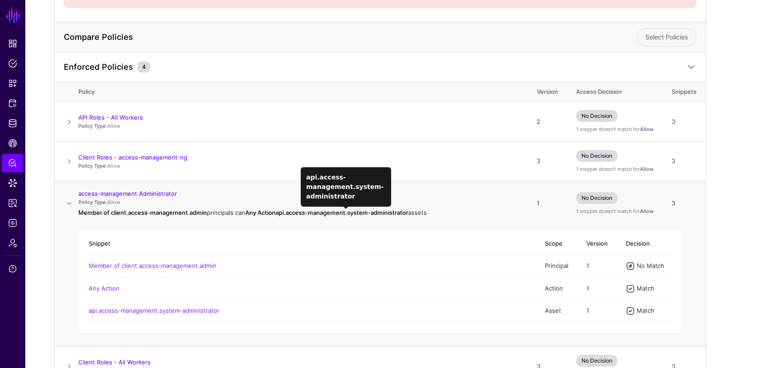
scroll to position [194, 0]
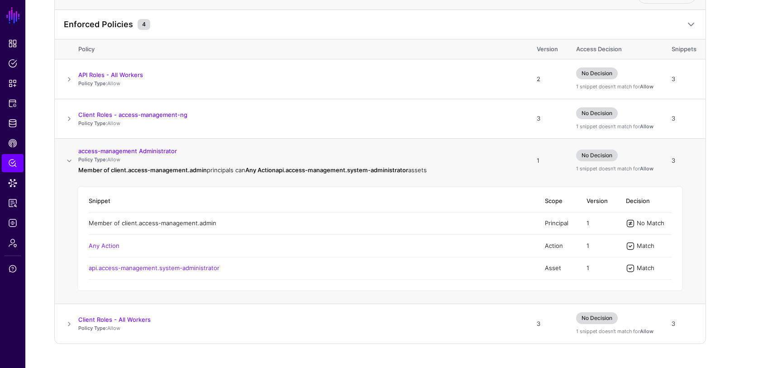
click at [202, 225] on link "Member of client.access-management.admin" at bounding box center [153, 222] width 128 height 7
click at [71, 162] on span at bounding box center [69, 160] width 11 height 11
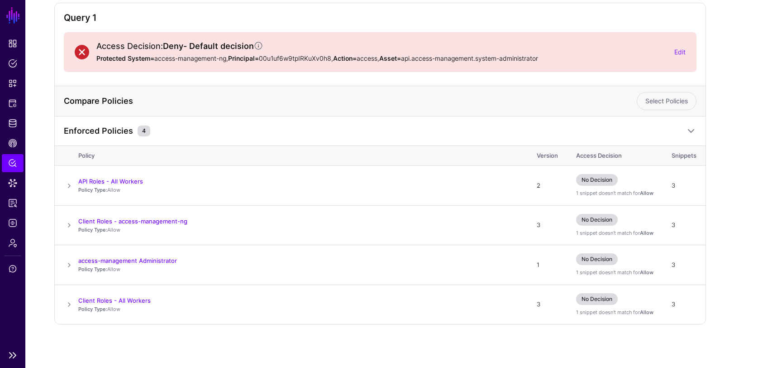
click at [14, 19] on link "SGNL" at bounding box center [12, 15] width 15 height 20
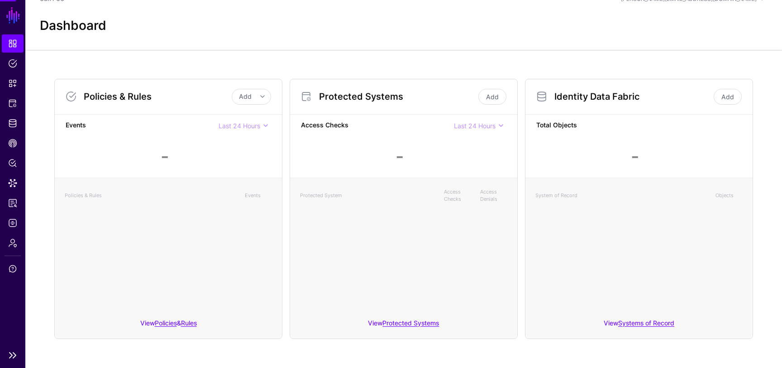
scroll to position [10, 0]
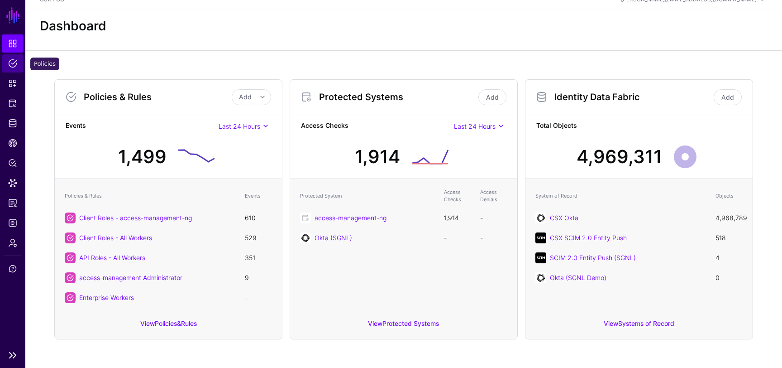
click at [20, 70] on link "Policies" at bounding box center [13, 63] width 22 height 18
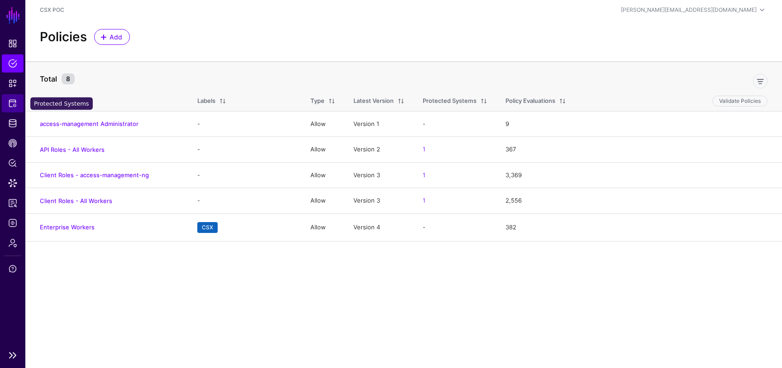
click at [14, 106] on span "Protected Systems" at bounding box center [12, 103] width 9 height 9
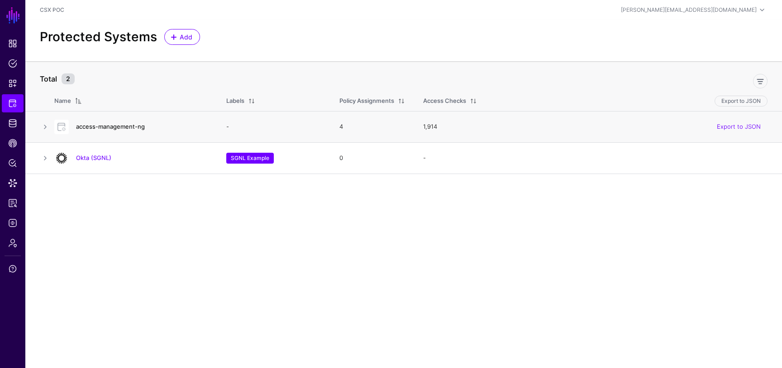
click at [110, 125] on link "access-management-ng" at bounding box center [110, 126] width 69 height 7
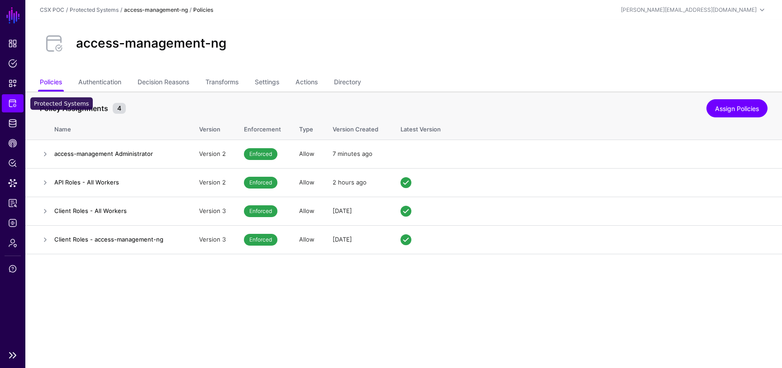
click at [14, 101] on span "Protected Systems" at bounding box center [12, 103] width 9 height 9
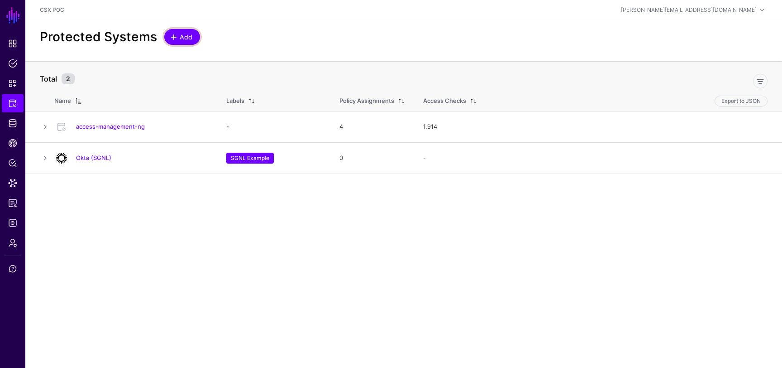
click at [179, 40] on span "Add" at bounding box center [186, 37] width 15 height 10
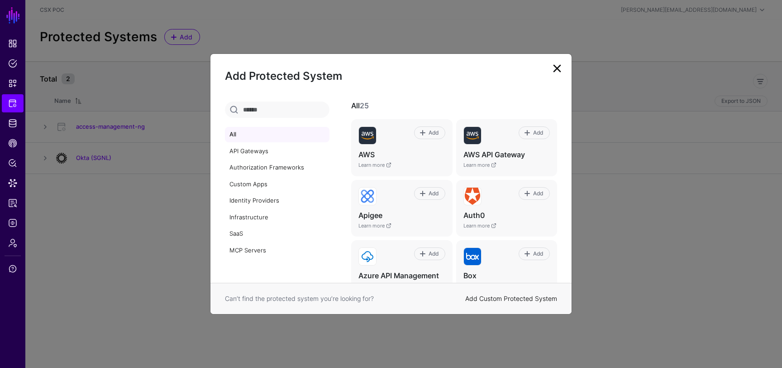
click at [484, 297] on link "Add Custom Protected System" at bounding box center [511, 298] width 92 height 8
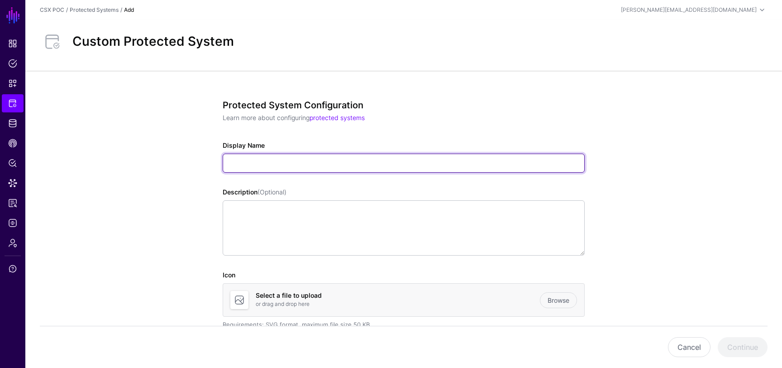
click at [307, 166] on input "Display Name" at bounding box center [404, 163] width 362 height 19
type input "**********"
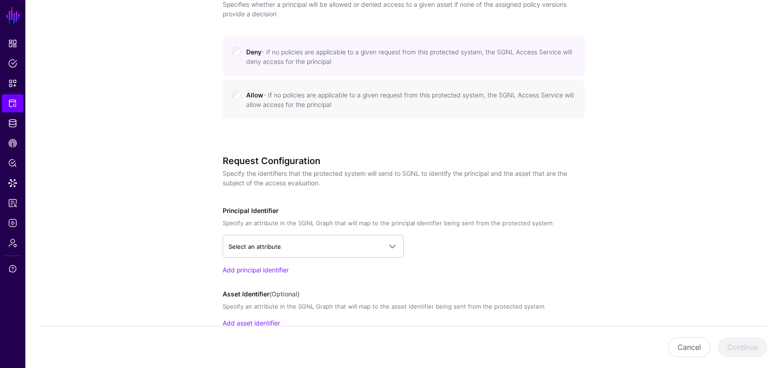
scroll to position [526, 0]
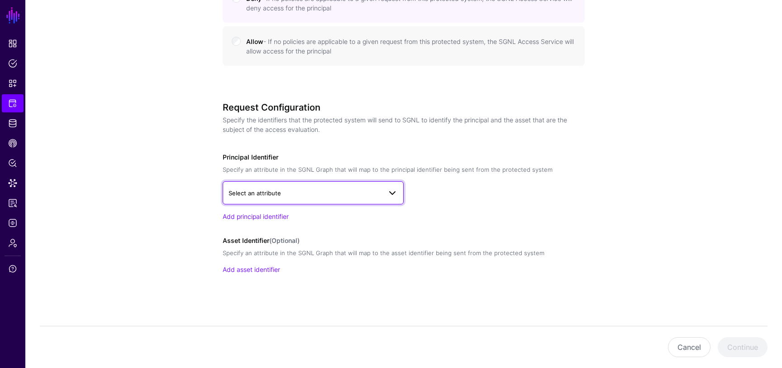
click at [329, 197] on span "Select an attribute" at bounding box center [313, 192] width 169 height 11
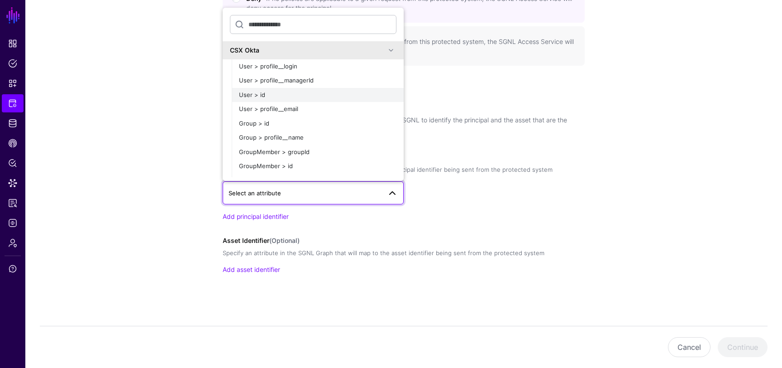
click at [288, 95] on div "User > id" at bounding box center [318, 95] width 158 height 9
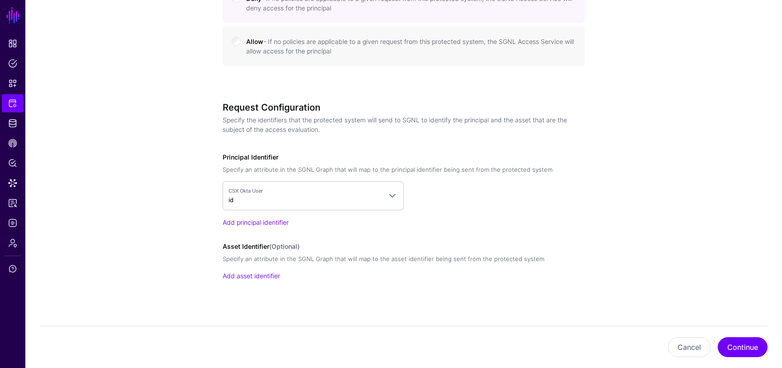
click at [244, 274] on link "Add asset identifier" at bounding box center [252, 276] width 58 height 8
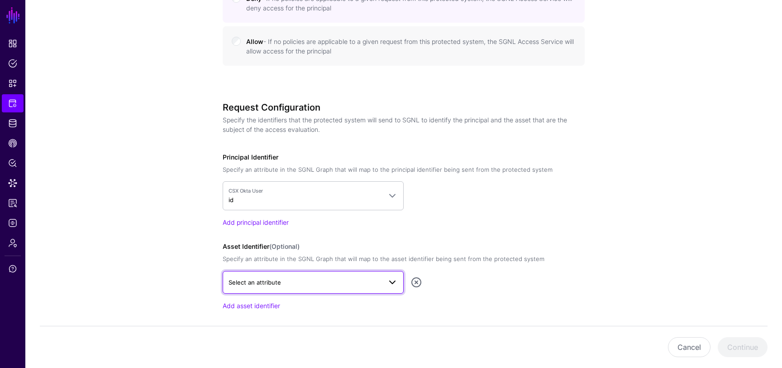
click at [359, 286] on span "Select an attribute" at bounding box center [305, 282] width 153 height 10
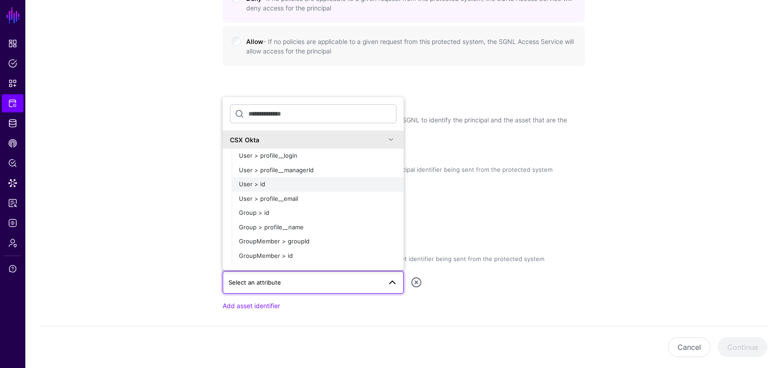
scroll to position [55, 0]
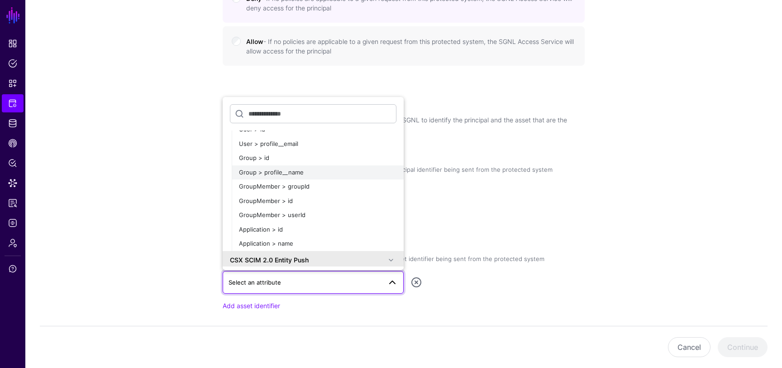
click at [315, 173] on div "Group > profile__name" at bounding box center [318, 172] width 158 height 9
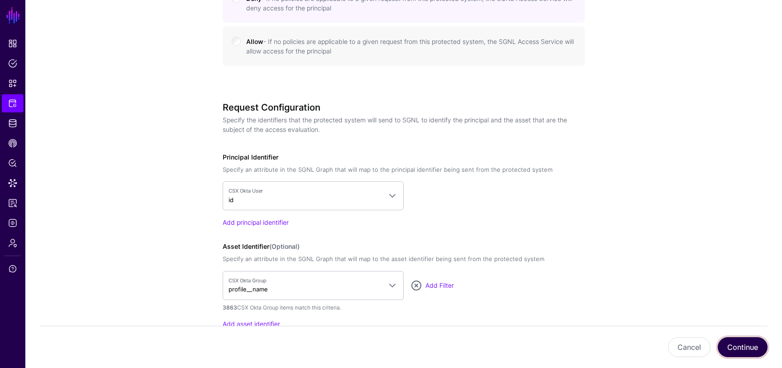
click at [756, 353] on button "Continue" at bounding box center [743, 347] width 50 height 20
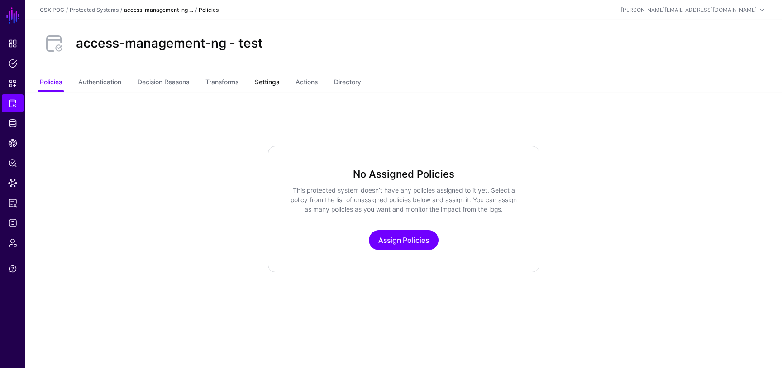
click at [273, 83] on link "Settings" at bounding box center [267, 82] width 24 height 17
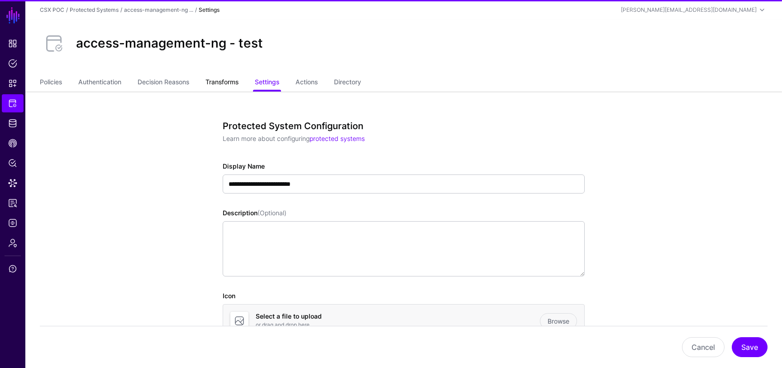
click at [235, 83] on link "Transforms" at bounding box center [222, 82] width 33 height 17
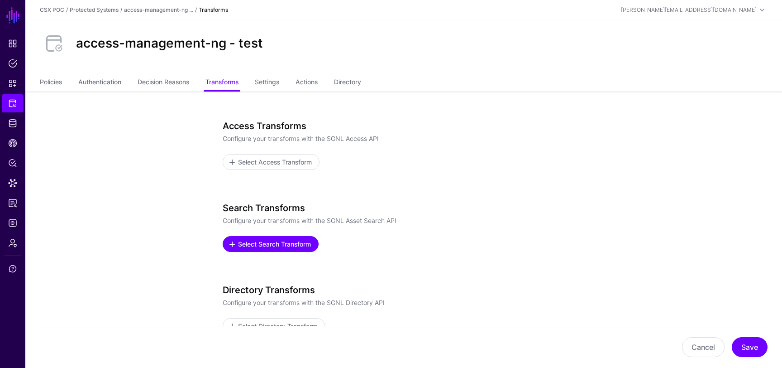
click at [292, 245] on span "Select Search Transform" at bounding box center [274, 244] width 75 height 10
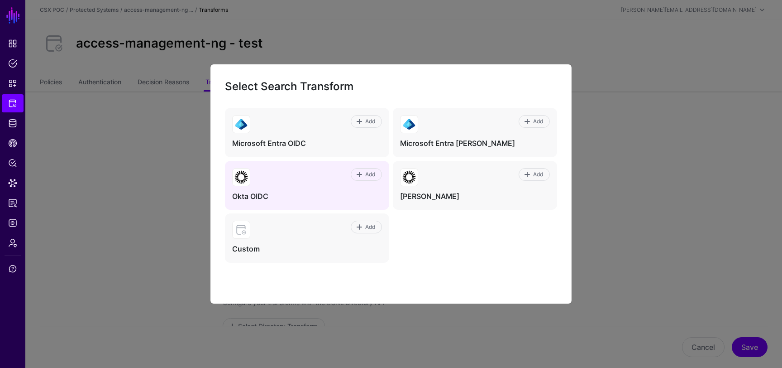
click at [318, 186] on div "Add" at bounding box center [316, 177] width 132 height 18
click at [360, 171] on span at bounding box center [359, 174] width 7 height 7
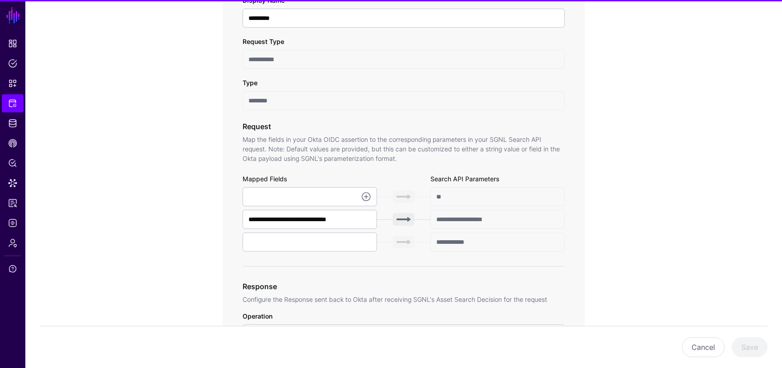
scroll to position [234, 0]
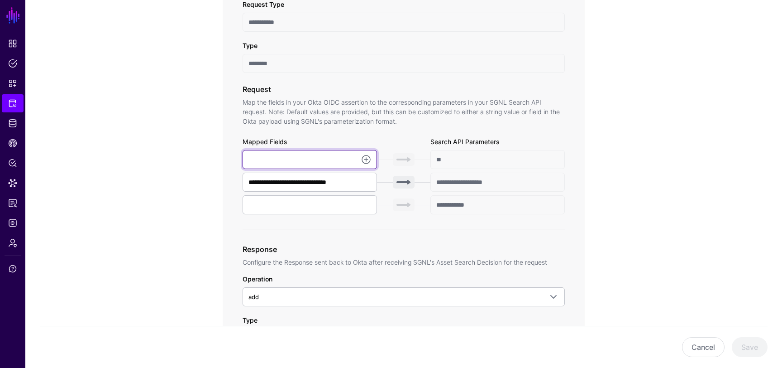
click at [344, 162] on input "text" at bounding box center [310, 159] width 134 height 19
type input "**********"
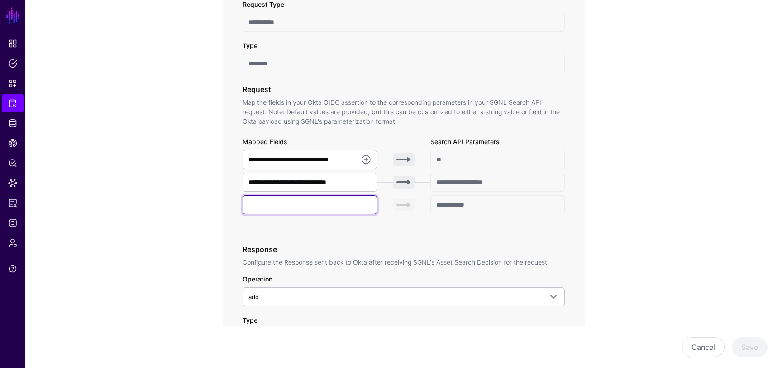
click at [351, 206] on input "text" at bounding box center [310, 204] width 134 height 19
type input "******"
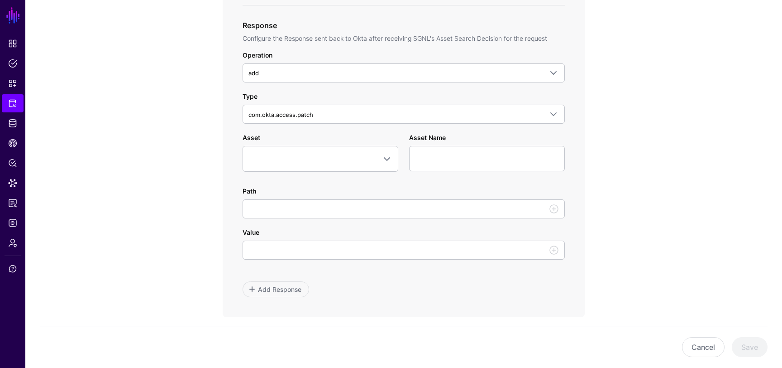
scroll to position [453, 0]
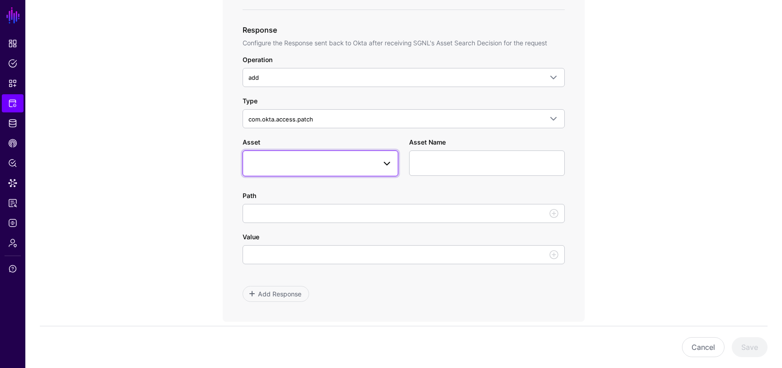
click at [371, 166] on span at bounding box center [321, 163] width 144 height 11
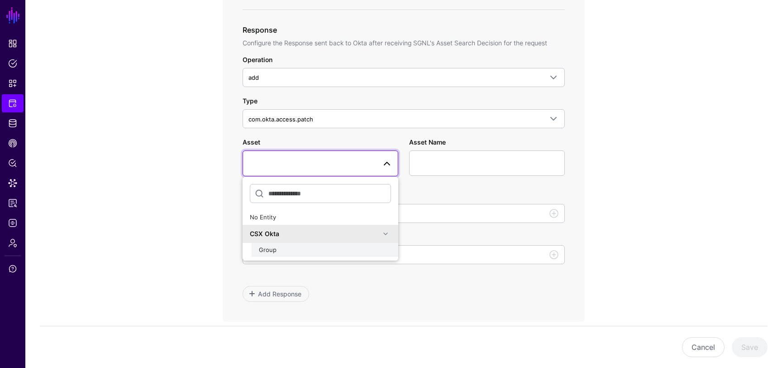
click at [307, 249] on div "Group" at bounding box center [325, 249] width 132 height 9
type input "**********"
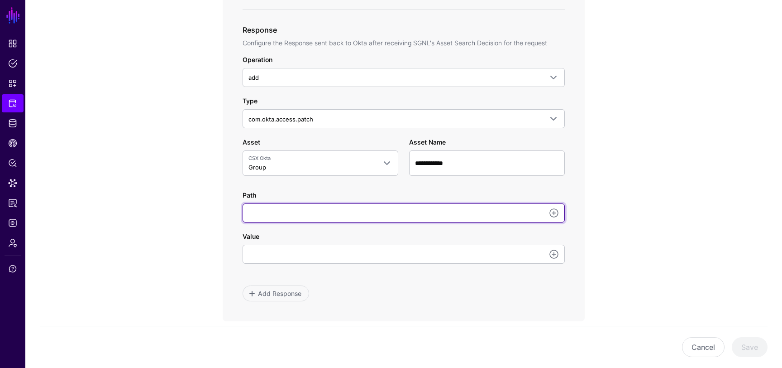
click at [401, 212] on input "Path" at bounding box center [404, 212] width 322 height 19
type input "**********"
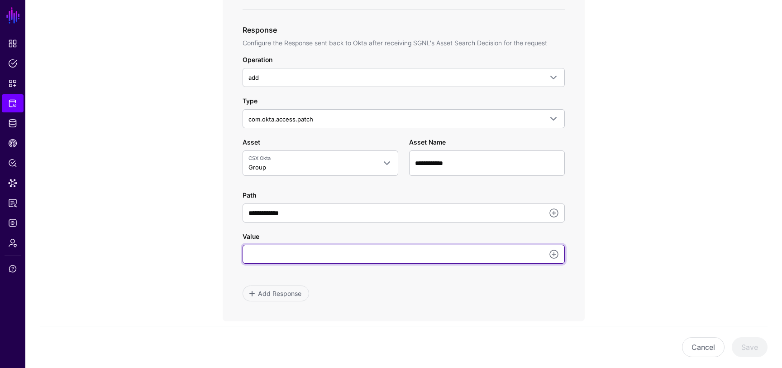
click at [323, 261] on input "Value" at bounding box center [404, 254] width 322 height 19
type input "**********"
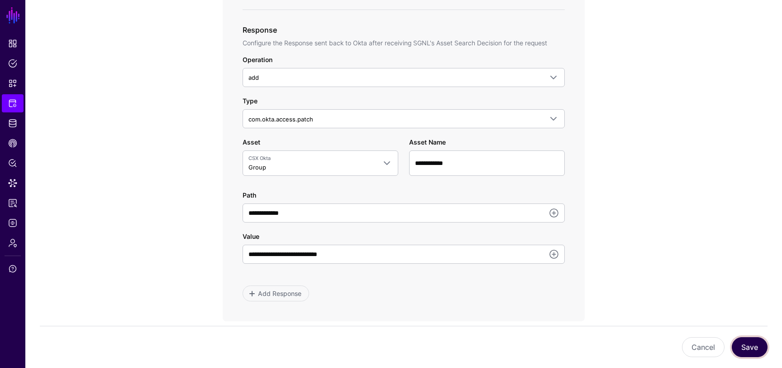
click at [754, 343] on button "Save" at bounding box center [750, 347] width 36 height 20
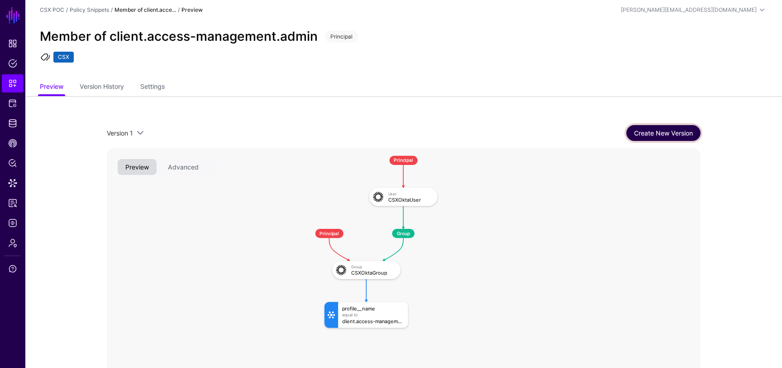
click at [658, 137] on link "Create New Version" at bounding box center [664, 133] width 74 height 16
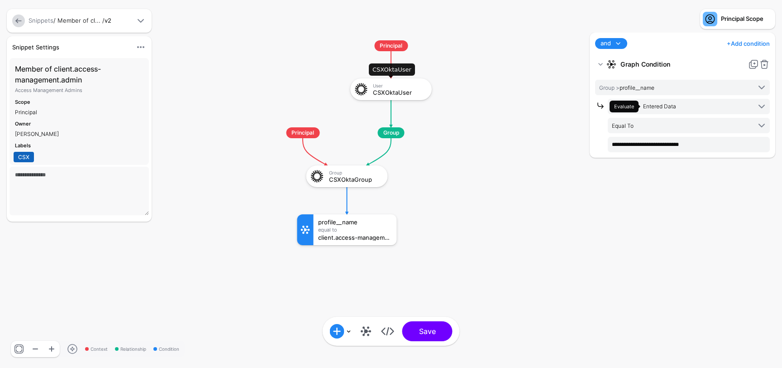
click at [405, 91] on div "CSXOktaUser" at bounding box center [399, 92] width 53 height 6
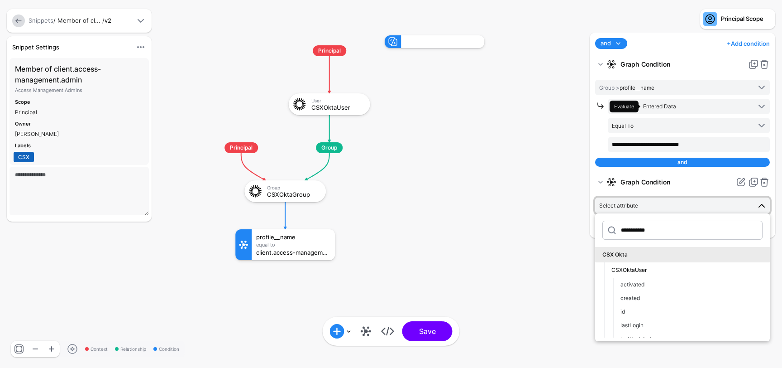
click at [13, 19] on link at bounding box center [18, 20] width 13 height 13
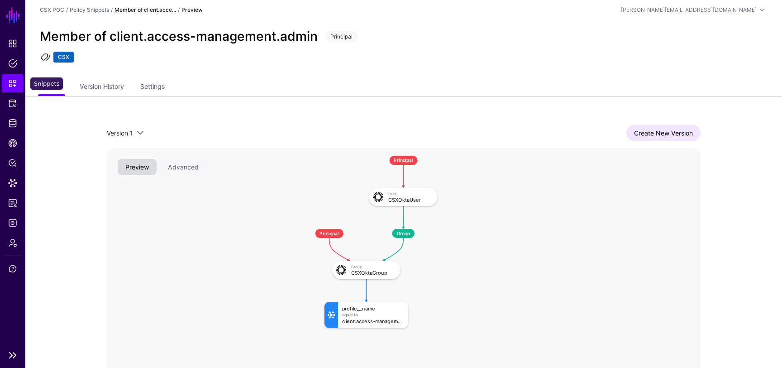
click at [15, 82] on span "Snippets" at bounding box center [12, 83] width 9 height 9
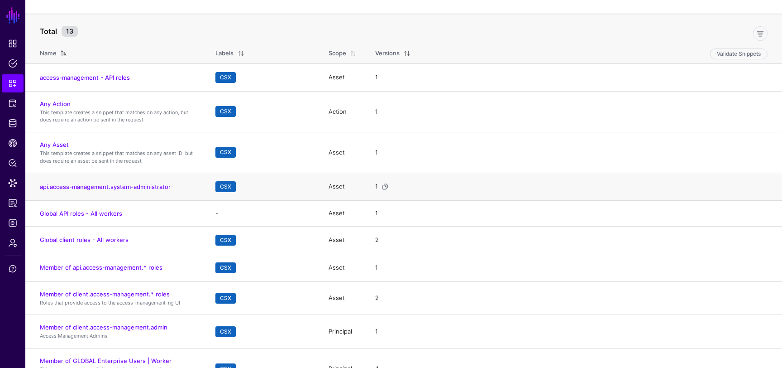
scroll to position [56, 0]
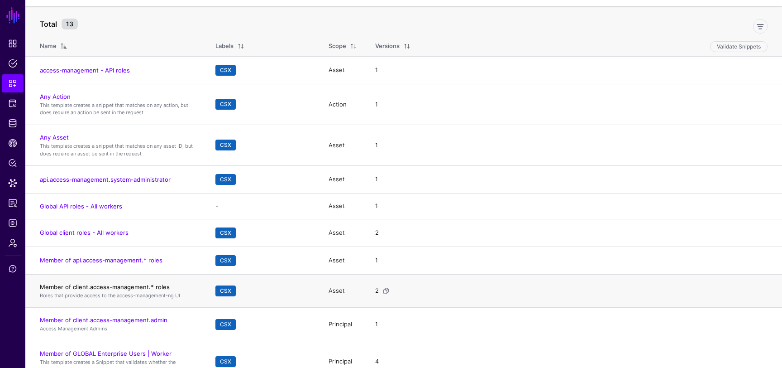
click at [116, 288] on link "Member of client.access-management.* roles" at bounding box center [105, 286] width 130 height 7
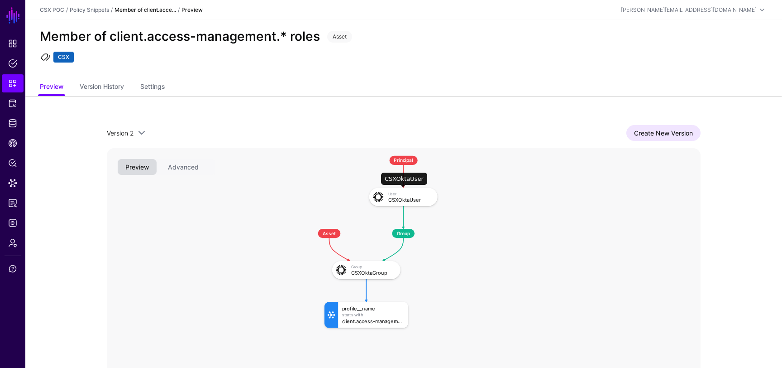
click at [391, 195] on div "User" at bounding box center [411, 193] width 44 height 5
click at [653, 129] on link "Create New Version" at bounding box center [664, 133] width 74 height 16
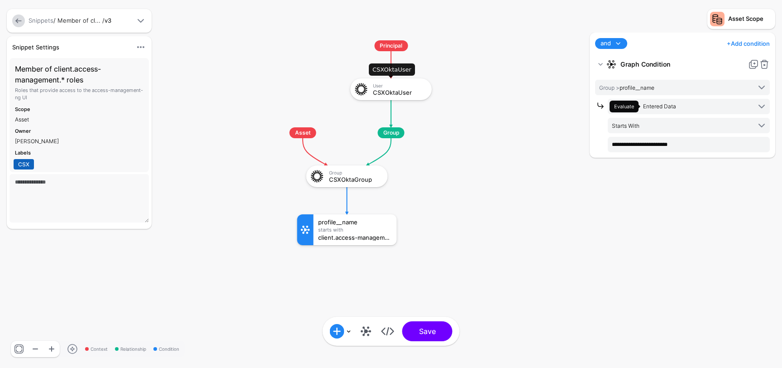
click at [398, 91] on div "CSXOktaUser" at bounding box center [399, 92] width 53 height 6
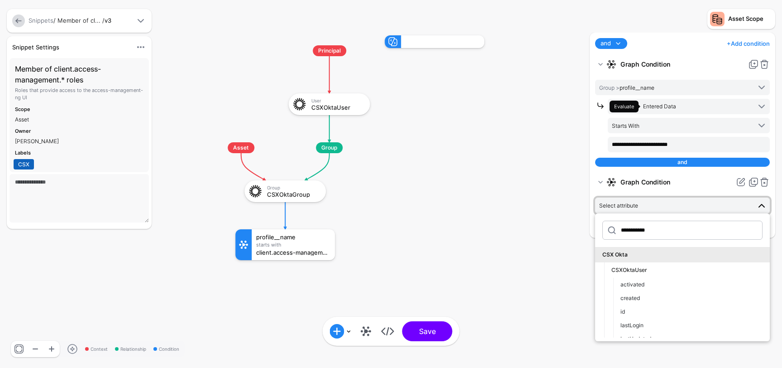
click at [461, 136] on rect at bounding box center [199, 26] width 78247 height 36769
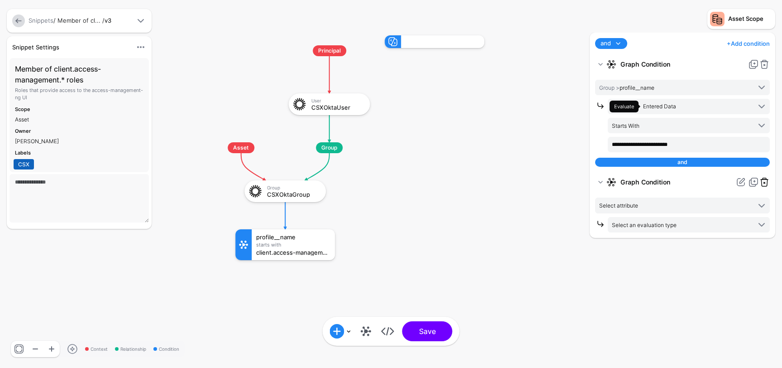
click at [766, 182] on link at bounding box center [764, 182] width 11 height 11
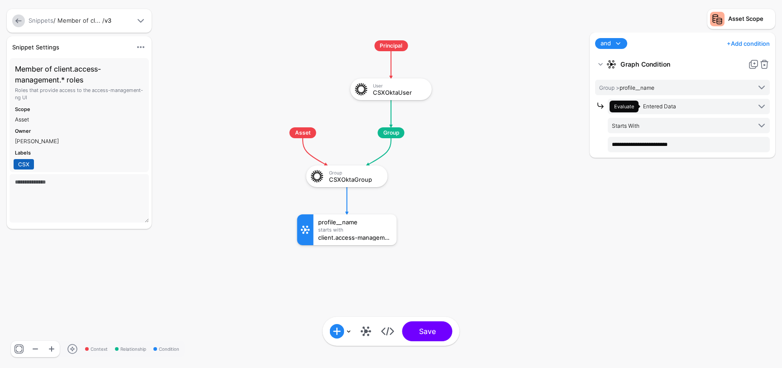
click at [24, 25] on div at bounding box center [18, 20] width 16 height 13
click at [18, 22] on link at bounding box center [18, 20] width 13 height 13
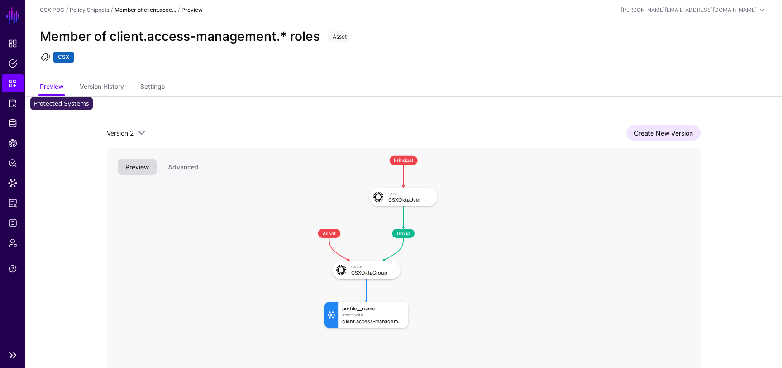
click at [13, 79] on span "Snippets" at bounding box center [12, 83] width 9 height 9
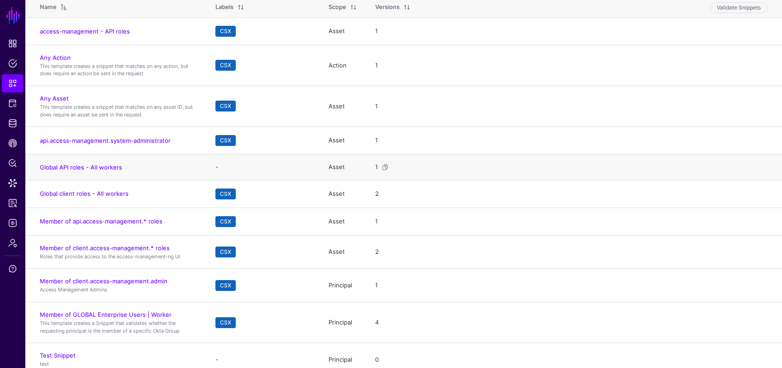
scroll to position [104, 0]
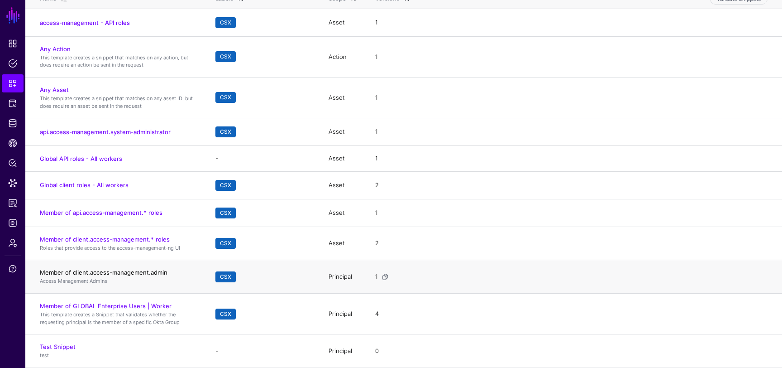
click at [139, 271] on link "Member of client.access-management.admin" at bounding box center [104, 272] width 128 height 7
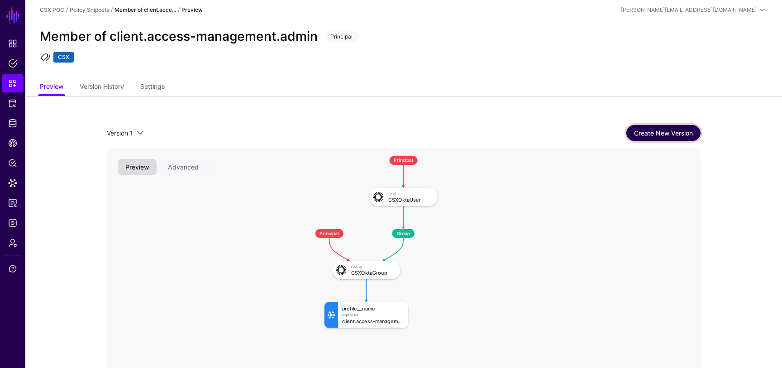
click at [677, 134] on link "Create New Version" at bounding box center [664, 133] width 74 height 16
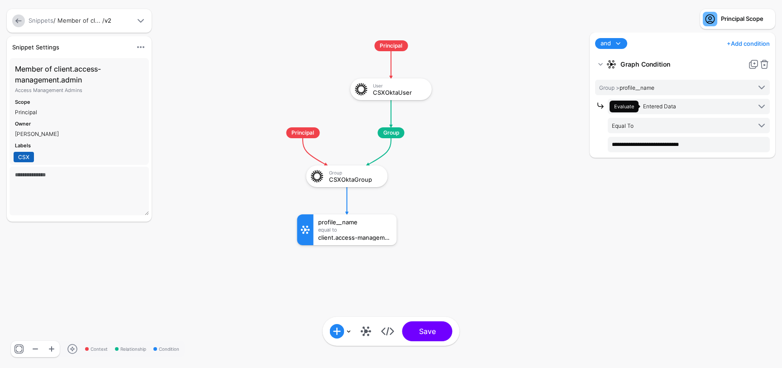
click at [19, 23] on link at bounding box center [18, 20] width 13 height 13
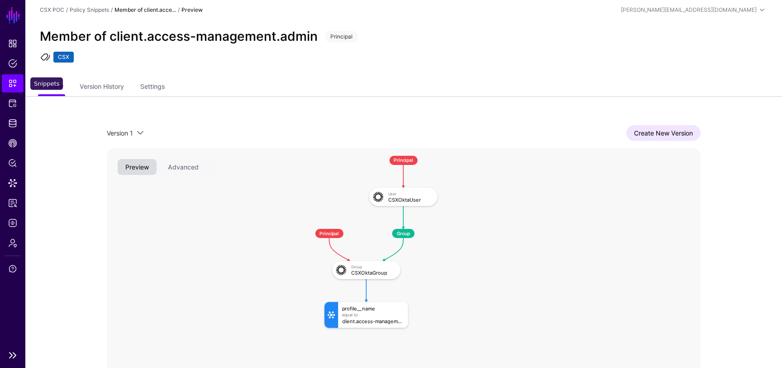
click at [15, 80] on span "Snippets" at bounding box center [12, 83] width 9 height 9
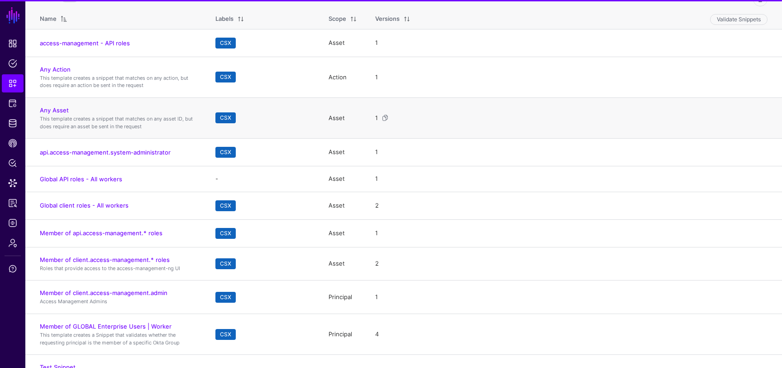
scroll to position [104, 0]
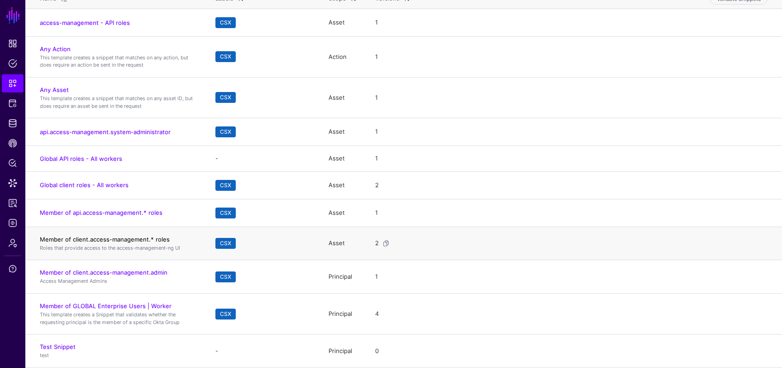
click at [102, 236] on link "Member of client.access-management.* roles" at bounding box center [105, 238] width 130 height 7
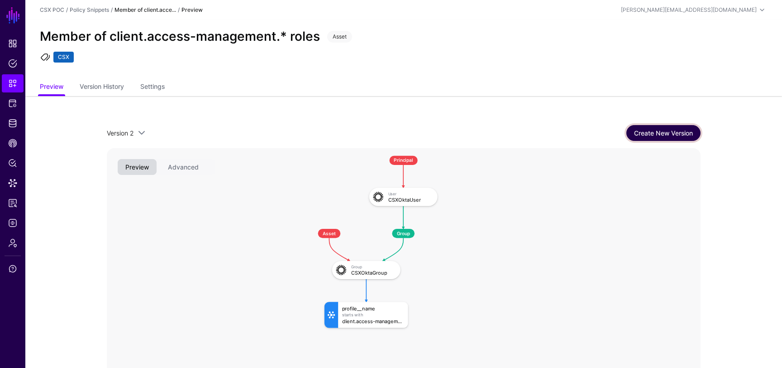
click at [645, 130] on link "Create New Version" at bounding box center [664, 133] width 74 height 16
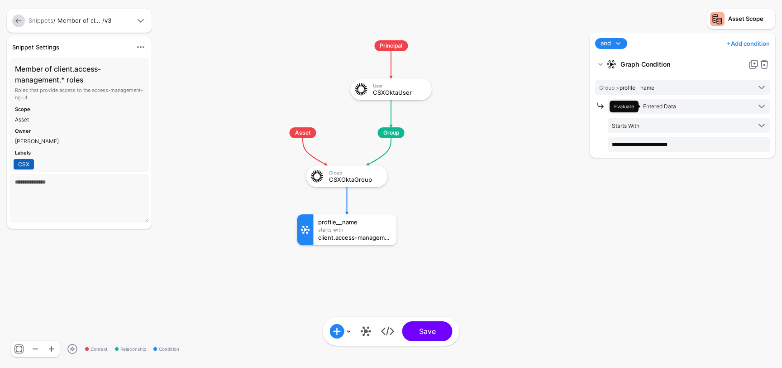
click at [19, 16] on link at bounding box center [18, 20] width 13 height 13
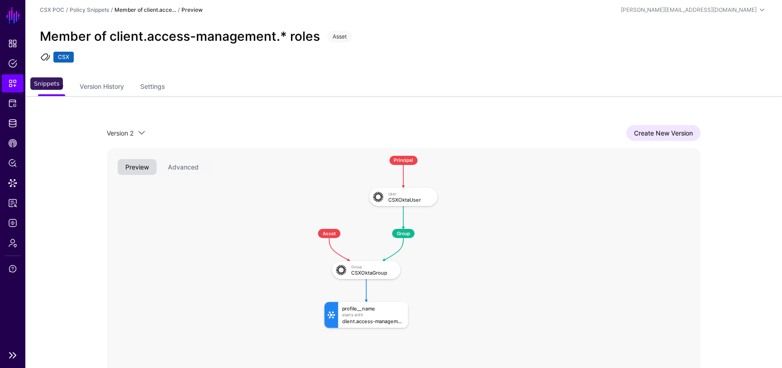
click at [14, 82] on span "Snippets" at bounding box center [12, 83] width 9 height 9
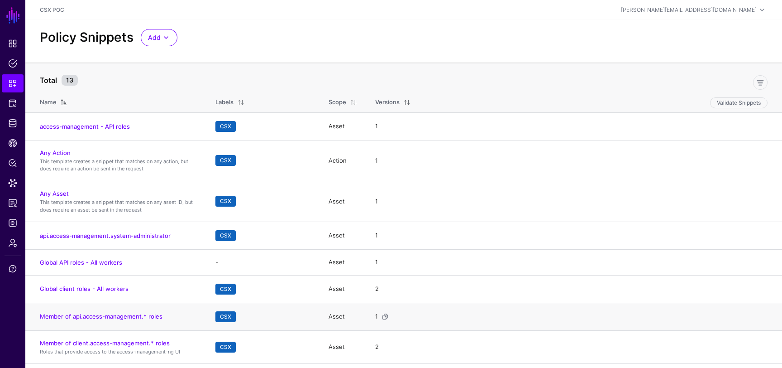
scroll to position [104, 0]
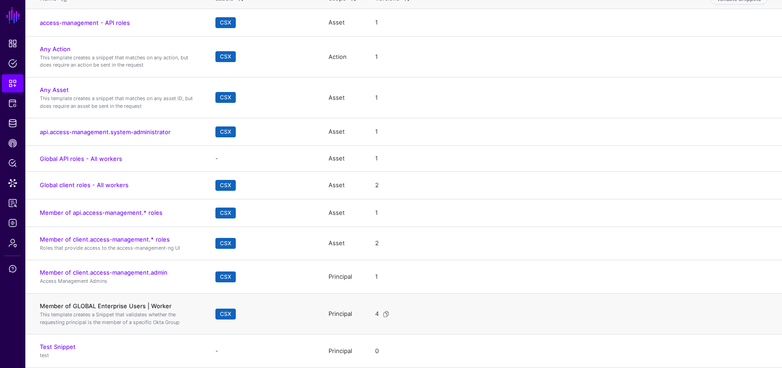
click at [80, 304] on link "Member of GLOBAL Enterprise Users | Worker" at bounding box center [106, 305] width 132 height 7
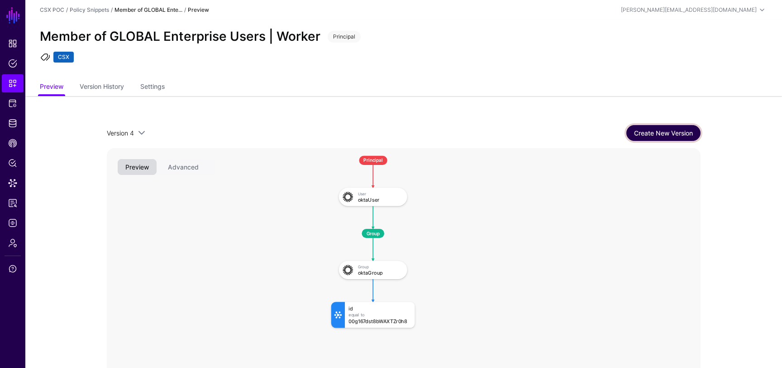
click at [671, 134] on link "Create New Version" at bounding box center [664, 133] width 74 height 16
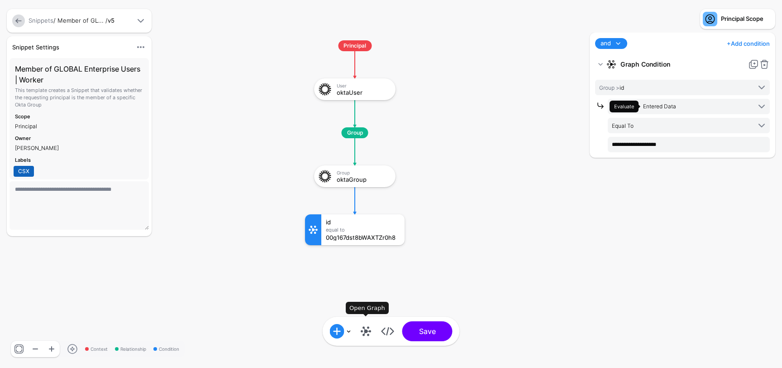
click at [365, 335] on link at bounding box center [366, 331] width 14 height 14
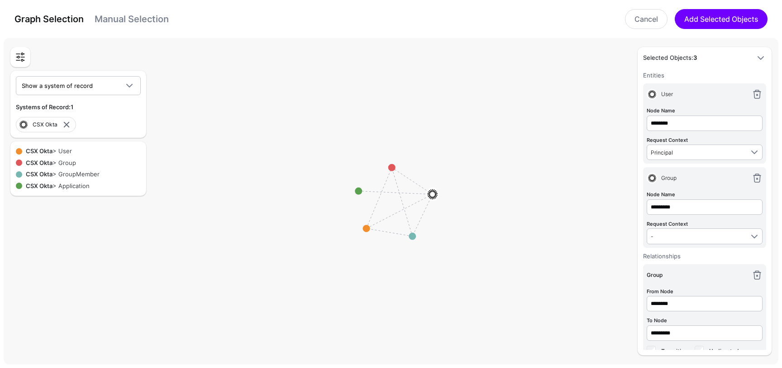
scroll to position [18, 0]
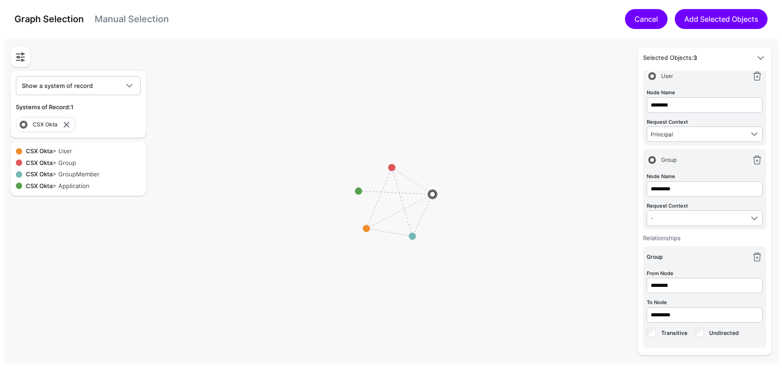
click at [633, 15] on link "Cancel" at bounding box center [646, 19] width 43 height 20
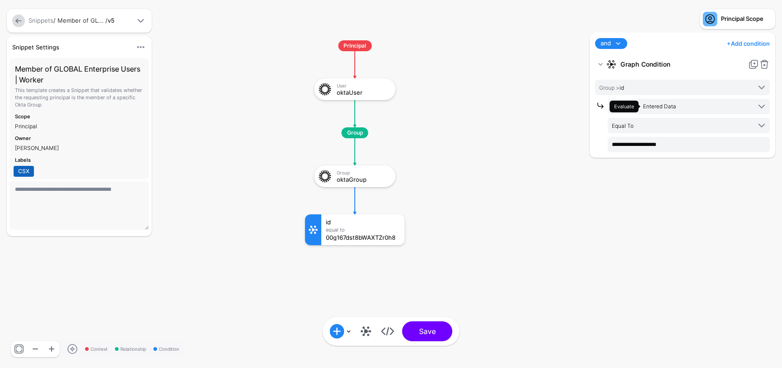
click at [15, 21] on link at bounding box center [18, 20] width 13 height 13
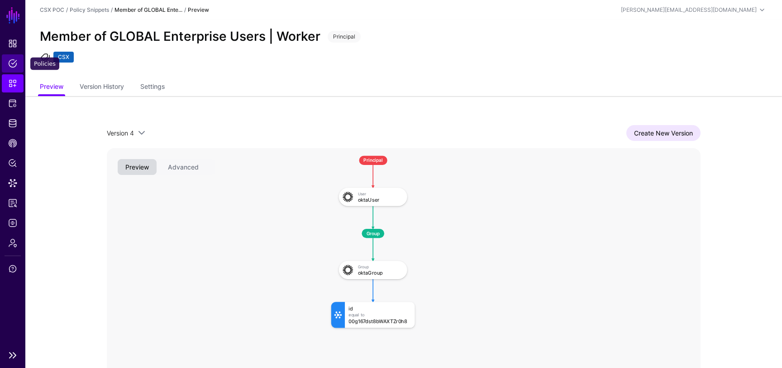
click at [11, 67] on span "Policies" at bounding box center [12, 63] width 9 height 9
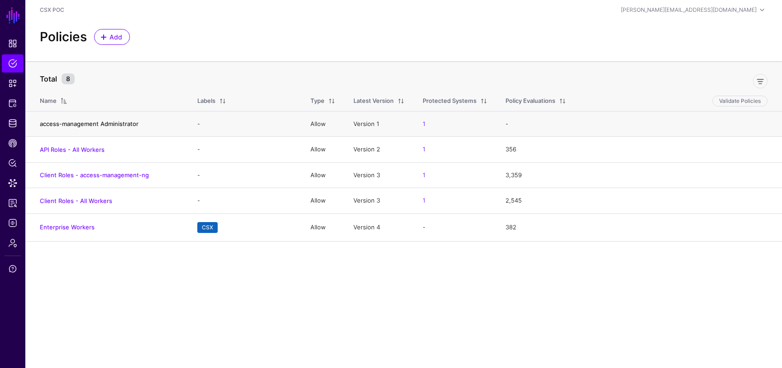
click at [103, 123] on link "access-management Administrator" at bounding box center [89, 123] width 99 height 7
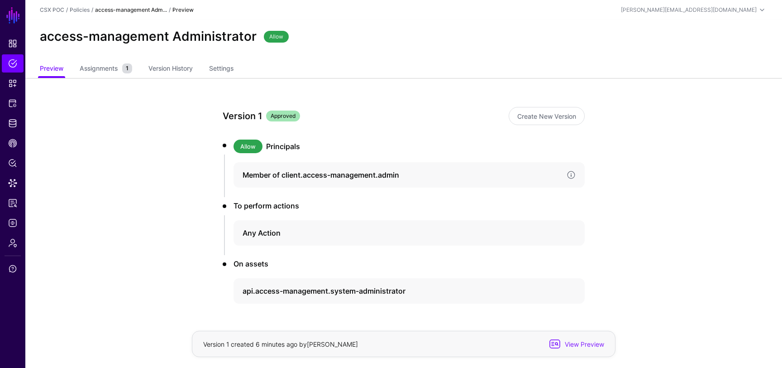
click at [301, 169] on h4 "Member of client.access-management.admin" at bounding box center [401, 174] width 317 height 11
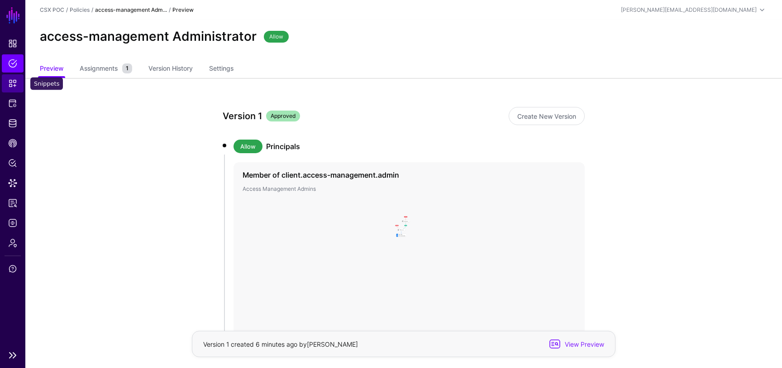
click at [11, 88] on link "Snippets" at bounding box center [13, 83] width 22 height 18
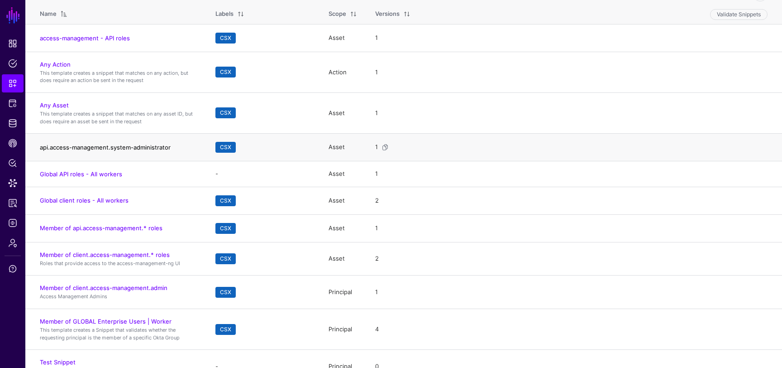
scroll to position [104, 0]
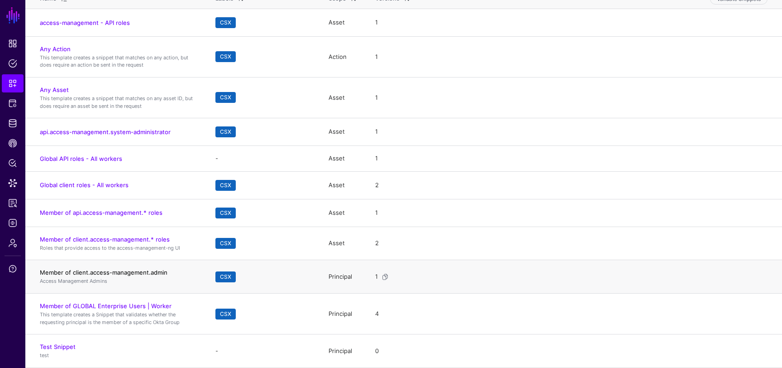
click at [148, 270] on link "Member of client.access-management.admin" at bounding box center [104, 272] width 128 height 7
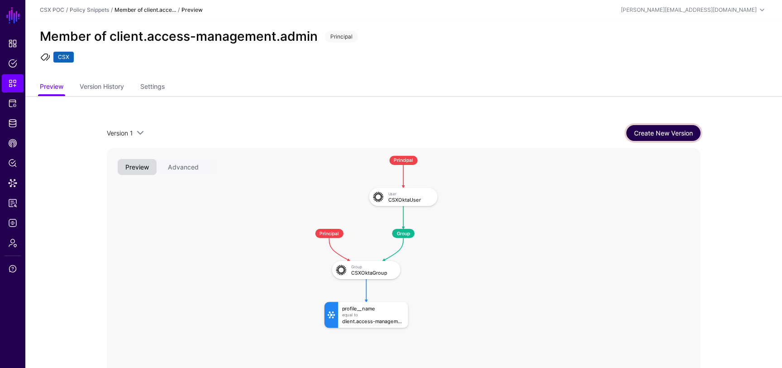
click at [642, 130] on link "Create New Version" at bounding box center [664, 133] width 74 height 16
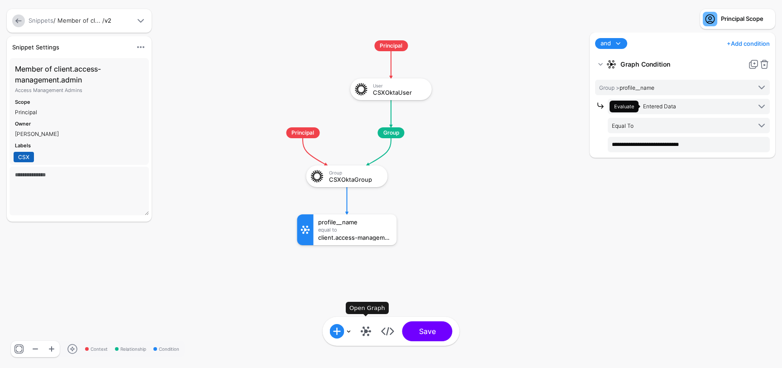
click at [364, 335] on link at bounding box center [366, 331] width 14 height 14
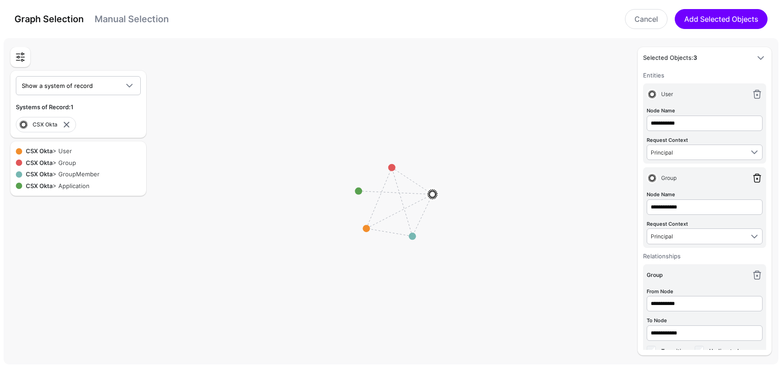
click at [761, 178] on link at bounding box center [757, 178] width 11 height 11
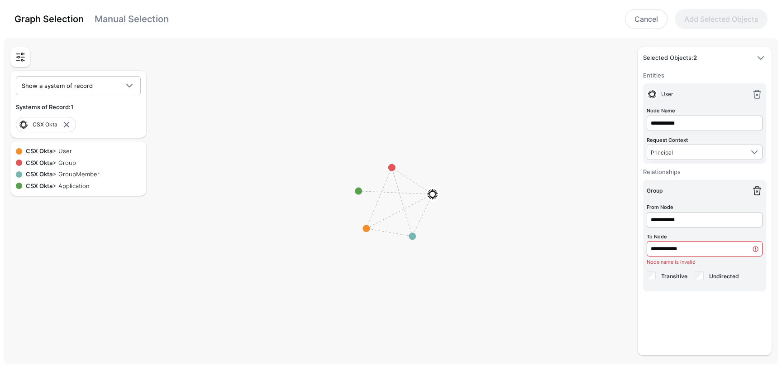
click at [757, 189] on link at bounding box center [757, 190] width 11 height 11
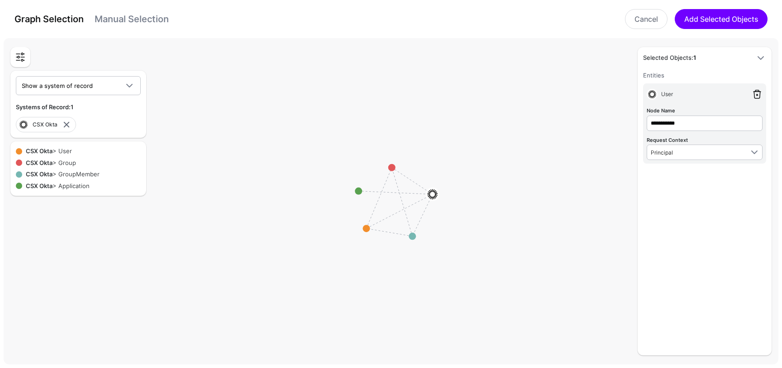
click at [757, 90] on link at bounding box center [757, 94] width 11 height 11
click at [368, 229] on circle at bounding box center [366, 228] width 7 height 7
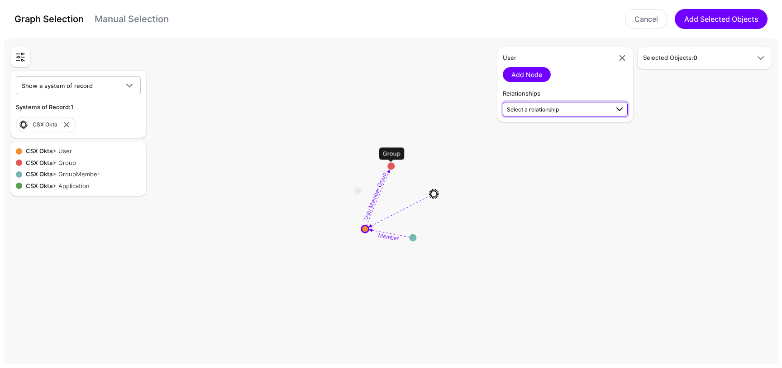
click at [549, 104] on span "Select a relationship" at bounding box center [566, 109] width 118 height 11
click at [560, 191] on span "GroupMember (CSX Okta) - User (CSX Okta)" at bounding box center [565, 192] width 110 height 8
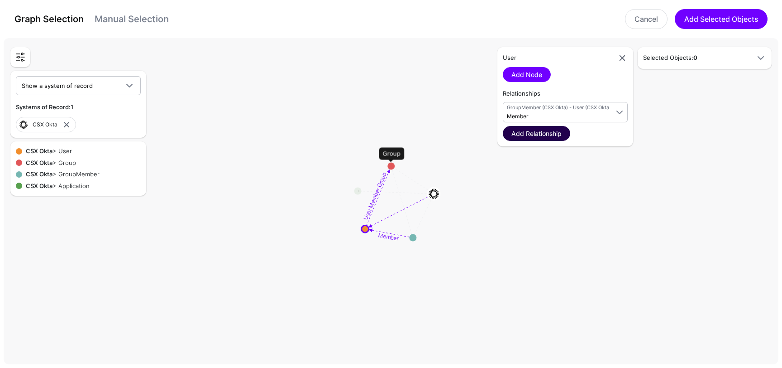
click at [555, 136] on link "Add Relationship" at bounding box center [536, 133] width 67 height 15
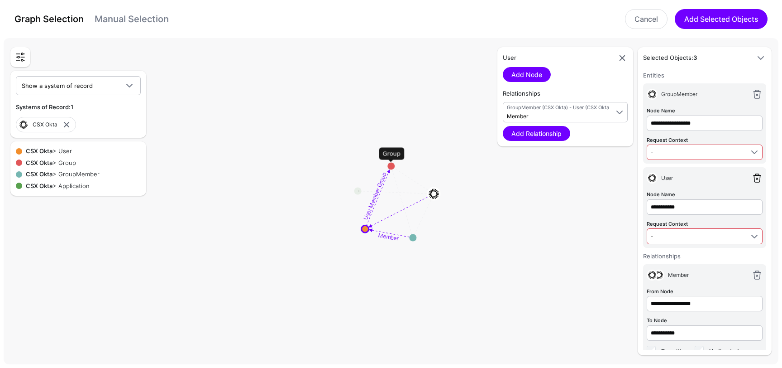
click at [758, 174] on link at bounding box center [757, 178] width 11 height 11
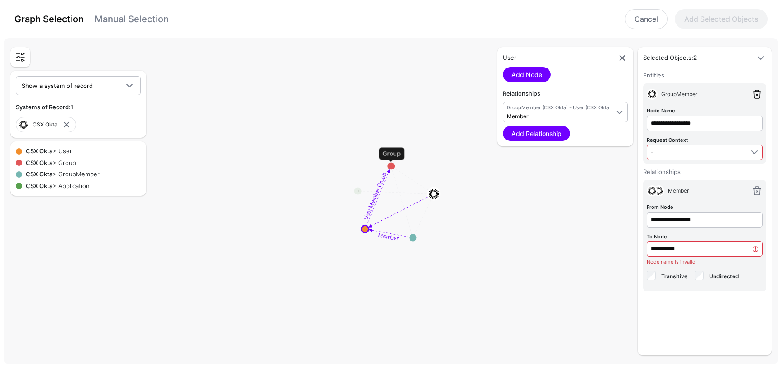
click at [755, 94] on link at bounding box center [757, 94] width 11 height 11
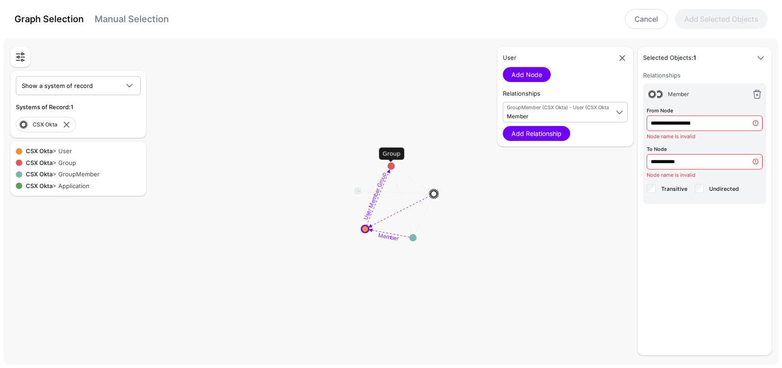
click at [755, 94] on link at bounding box center [757, 94] width 11 height 11
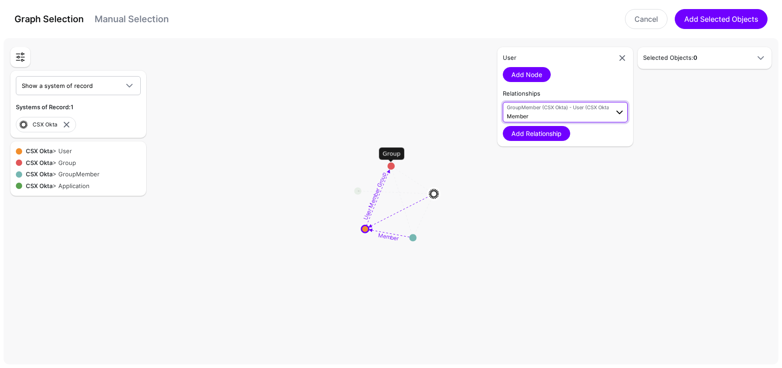
click at [547, 109] on span "GroupMember (CSX Okta) - User (CSX Okta)" at bounding box center [558, 108] width 102 height 8
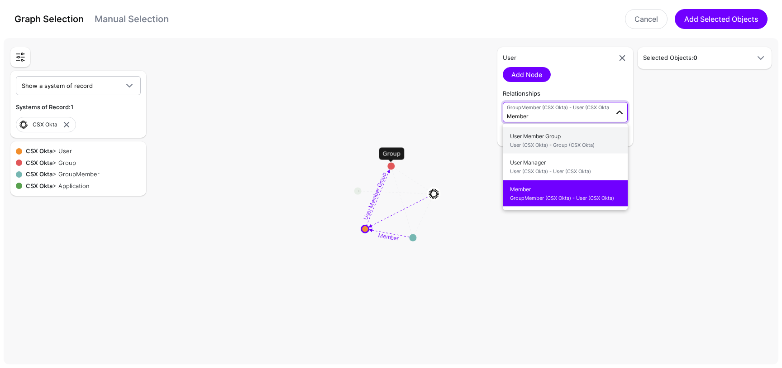
click at [537, 142] on span "User (CSX Okta) - Group (CSX Okta)" at bounding box center [565, 145] width 110 height 8
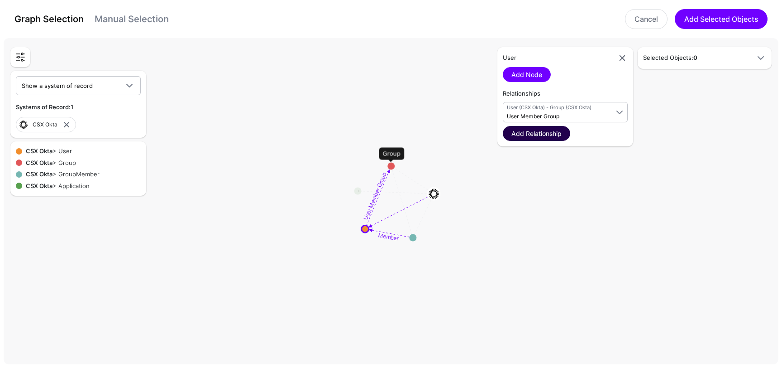
click at [541, 133] on link "Add Relationship" at bounding box center [536, 133] width 67 height 15
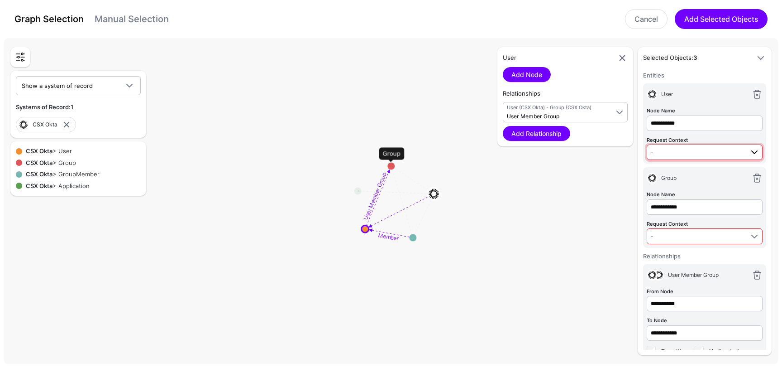
click at [701, 151] on span "-" at bounding box center [697, 152] width 93 height 10
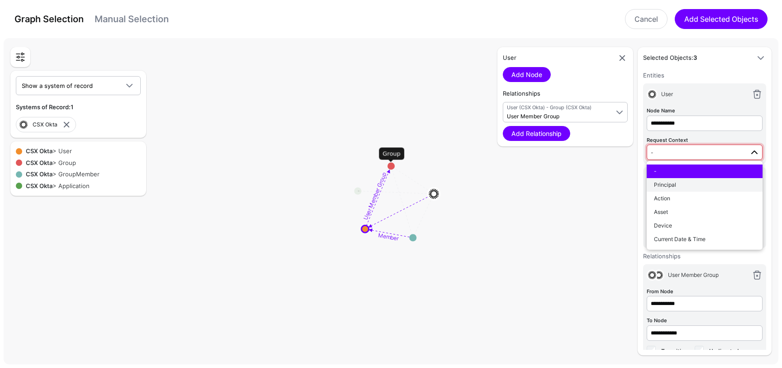
click at [696, 184] on div "Principal" at bounding box center [704, 185] width 101 height 8
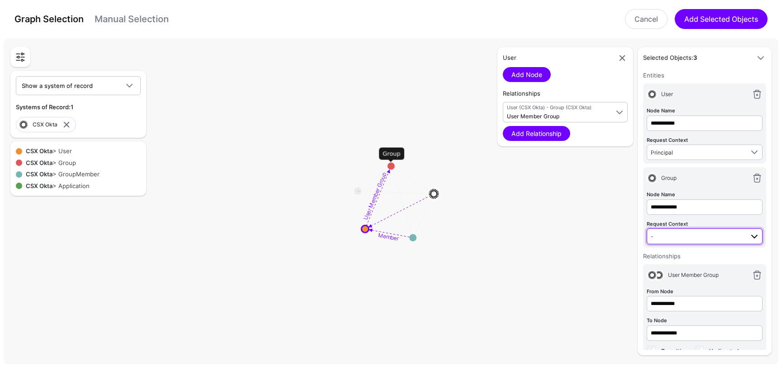
click at [692, 235] on span "-" at bounding box center [697, 236] width 93 height 10
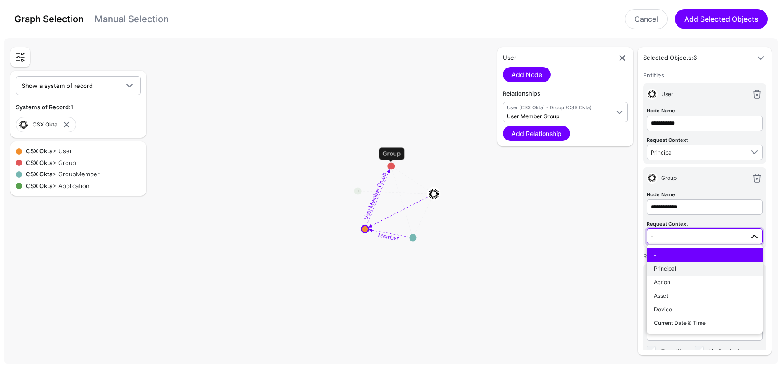
click at [688, 266] on div "Principal" at bounding box center [704, 268] width 101 height 8
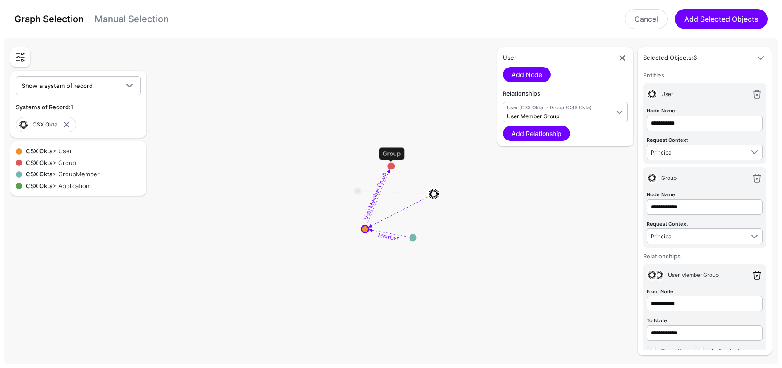
click at [758, 278] on link at bounding box center [757, 274] width 11 height 11
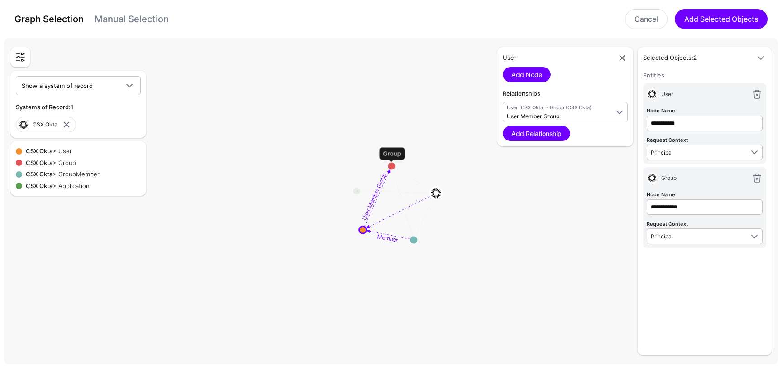
click at [390, 164] on circle at bounding box center [391, 165] width 7 height 7
click at [390, 163] on rect at bounding box center [394, 202] width 78247 height 32965
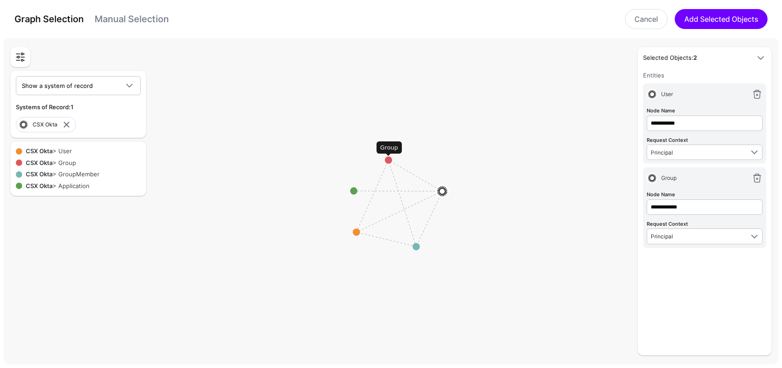
click at [389, 159] on circle at bounding box center [388, 159] width 7 height 7
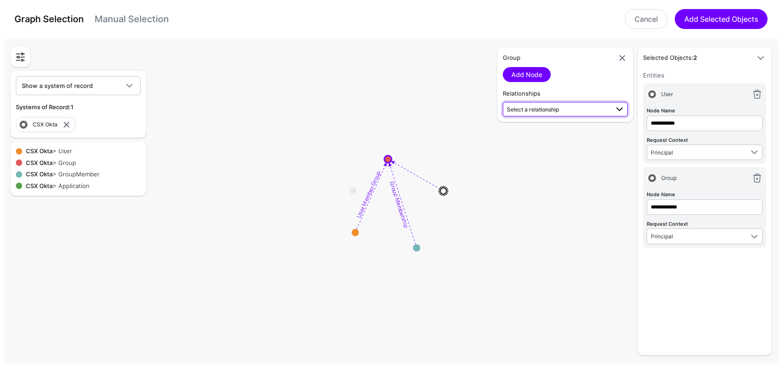
click at [532, 105] on span "Select a relationship" at bounding box center [558, 109] width 102 height 10
click at [538, 139] on span "User (CSX Okta) - Group (CSX Okta)" at bounding box center [565, 139] width 110 height 8
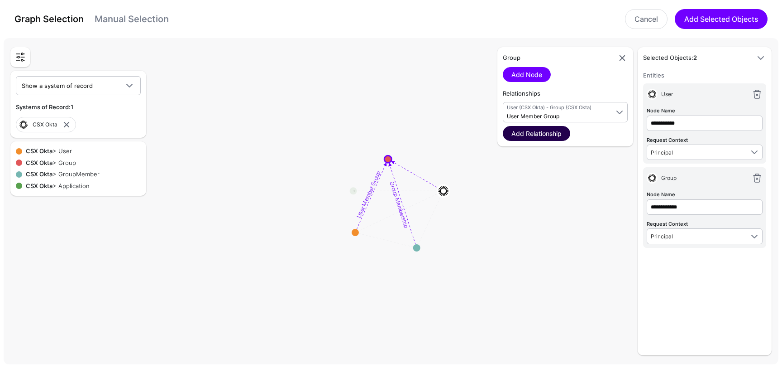
click at [539, 135] on link "Add Relationship" at bounding box center [536, 133] width 67 height 15
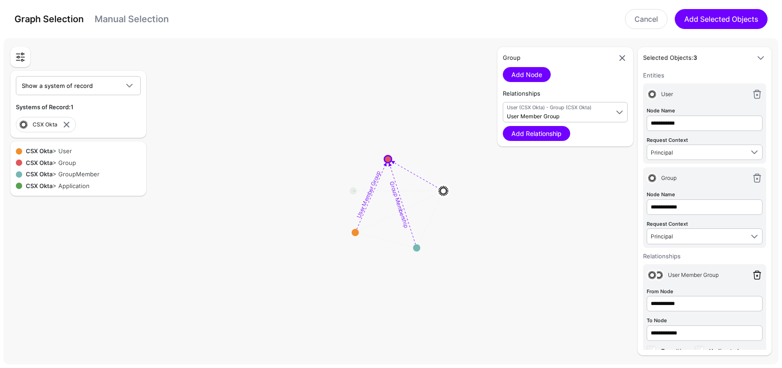
click at [757, 274] on link at bounding box center [757, 274] width 11 height 11
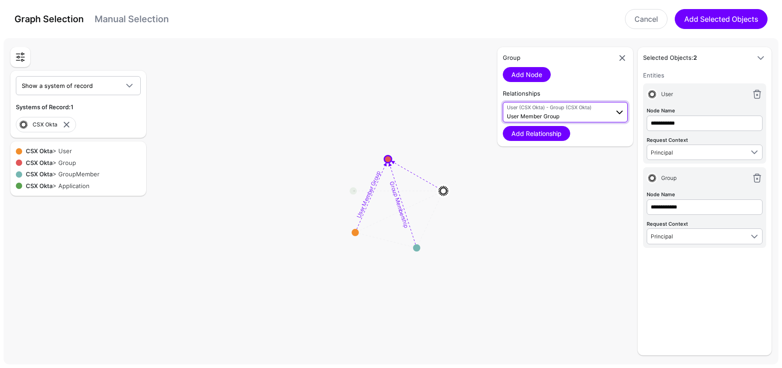
click at [556, 115] on span "User Member Group" at bounding box center [533, 116] width 53 height 7
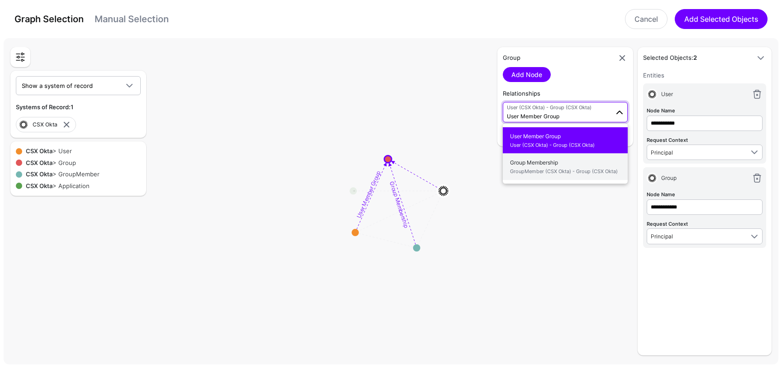
click at [552, 167] on span "Group Membership GroupMember (CSX Okta) - Group (CSX Okta)" at bounding box center [565, 166] width 110 height 21
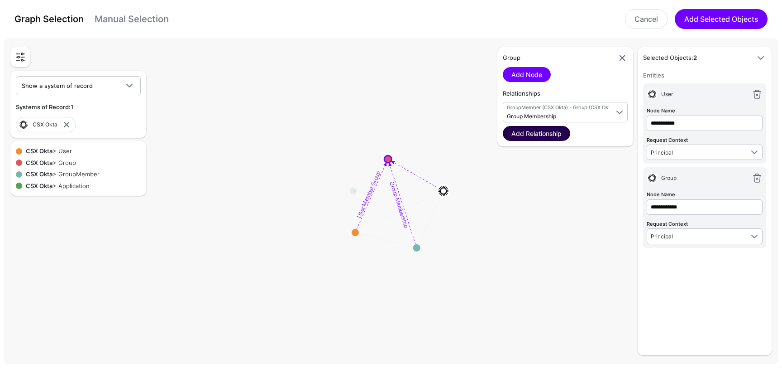
click at [540, 134] on link "Add Relationship" at bounding box center [536, 133] width 67 height 15
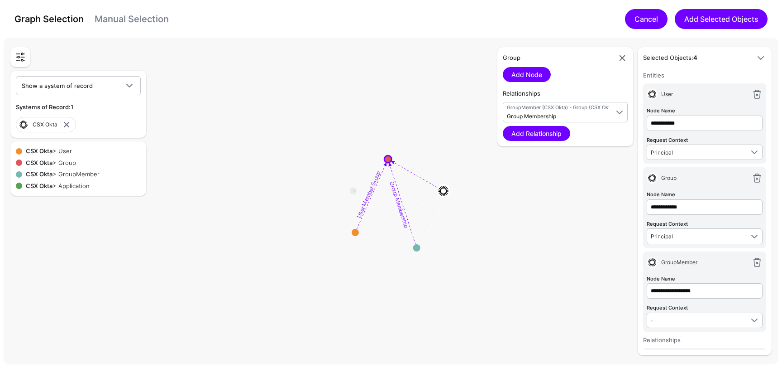
click at [643, 18] on link "Cancel" at bounding box center [646, 19] width 43 height 20
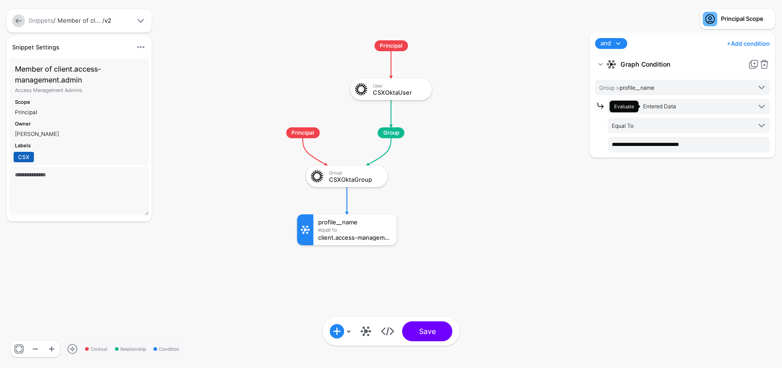
click at [18, 23] on link at bounding box center [18, 20] width 13 height 13
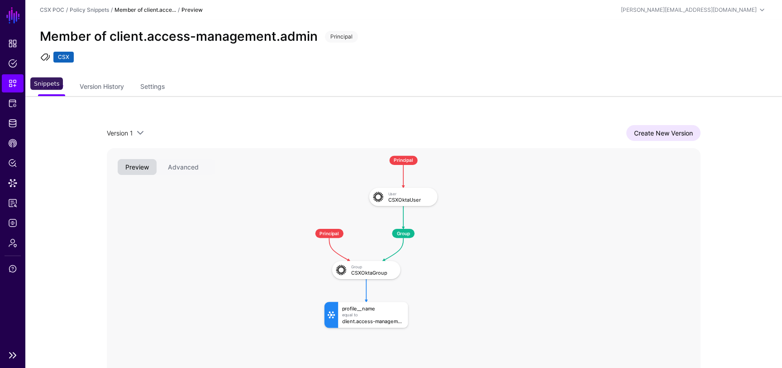
click at [14, 86] on span "Snippets" at bounding box center [12, 83] width 9 height 9
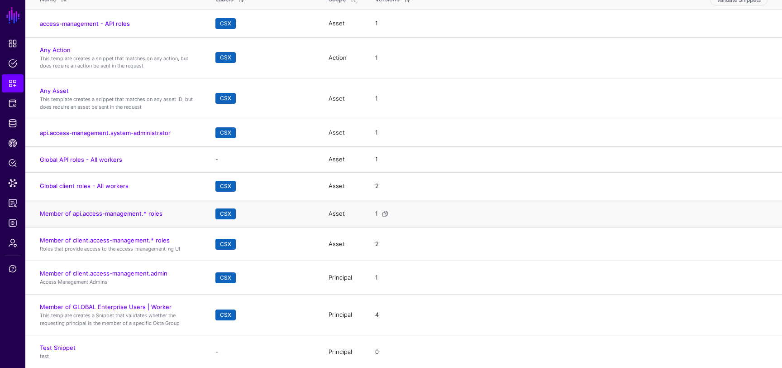
scroll to position [104, 0]
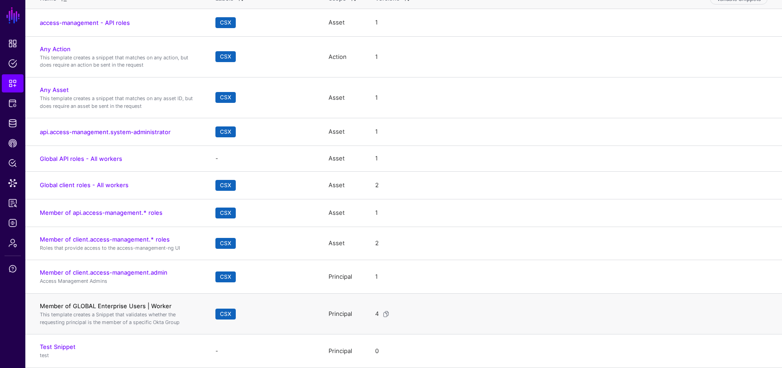
click at [116, 304] on link "Member of GLOBAL Enterprise Users | Worker" at bounding box center [106, 305] width 132 height 7
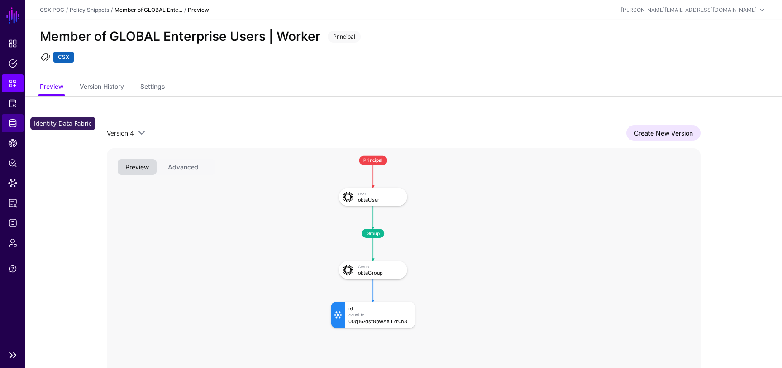
click at [13, 125] on span "Identity Data Fabric" at bounding box center [12, 123] width 9 height 9
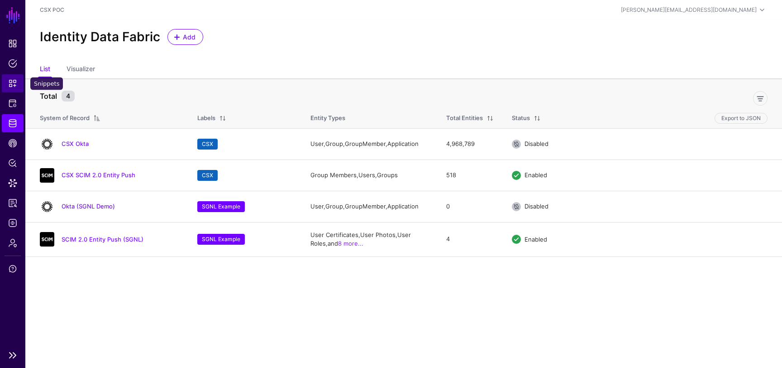
click at [10, 91] on link "Snippets" at bounding box center [13, 83] width 22 height 18
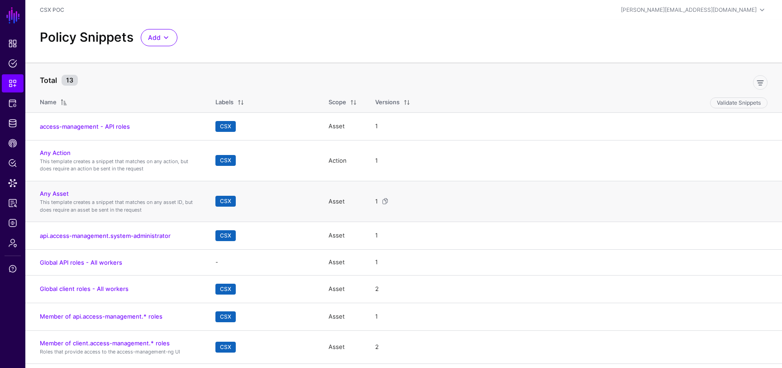
scroll to position [10, 0]
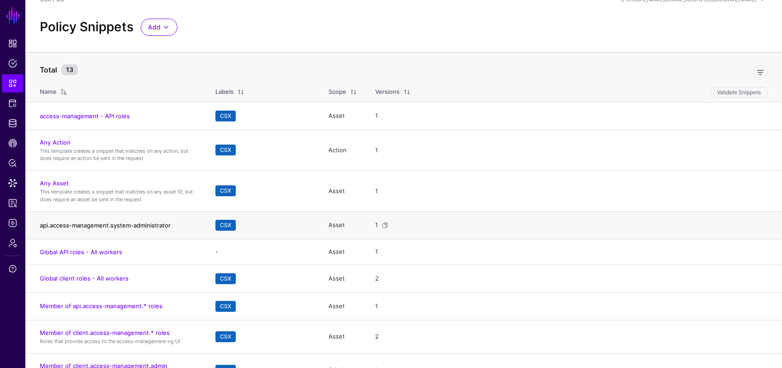
click at [106, 226] on link "api.access-management.system-administrator" at bounding box center [105, 224] width 131 height 7
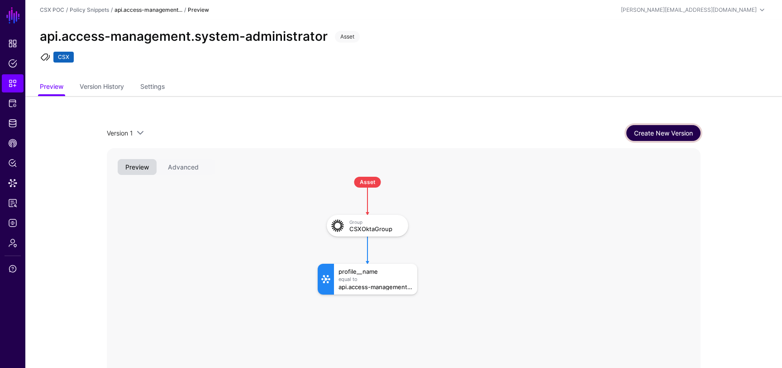
click at [662, 130] on link "Create New Version" at bounding box center [664, 133] width 74 height 16
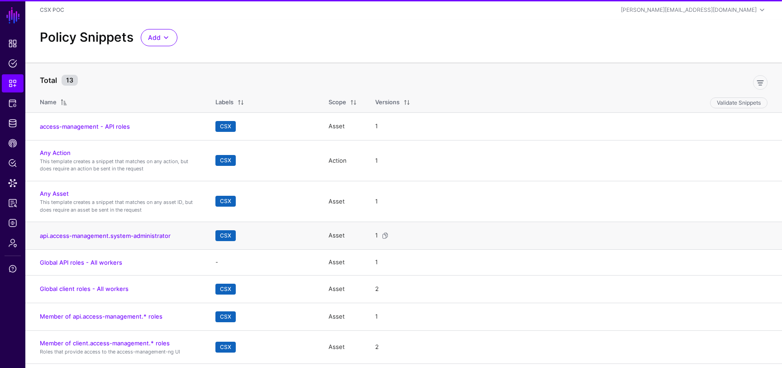
scroll to position [104, 0]
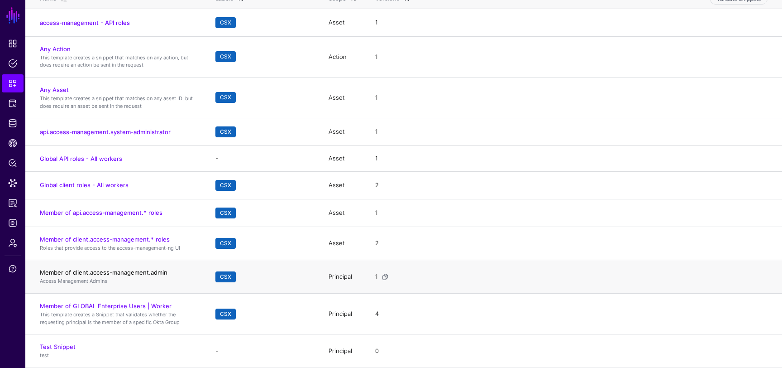
click at [123, 273] on link "Member of client.access-management.admin" at bounding box center [104, 272] width 128 height 7
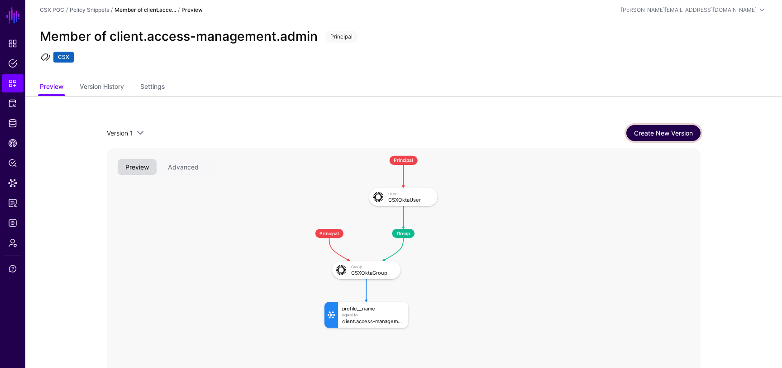
click at [648, 129] on link "Create New Version" at bounding box center [664, 133] width 74 height 16
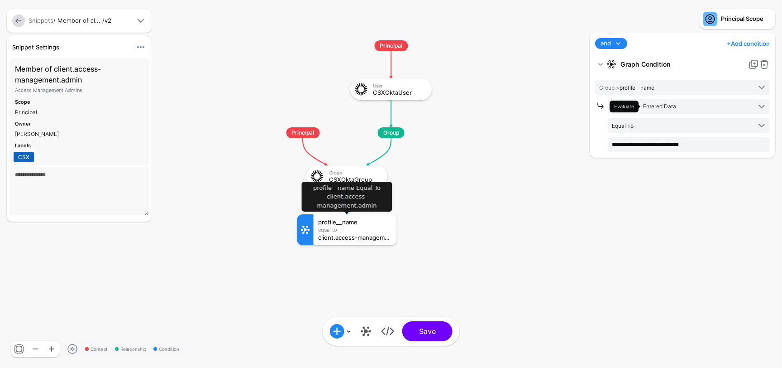
click at [361, 219] on div "profile__name" at bounding box center [355, 222] width 74 height 6
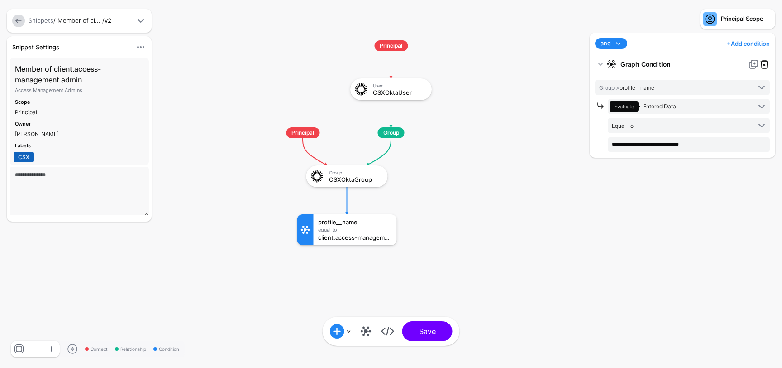
click at [763, 63] on link at bounding box center [764, 64] width 11 height 11
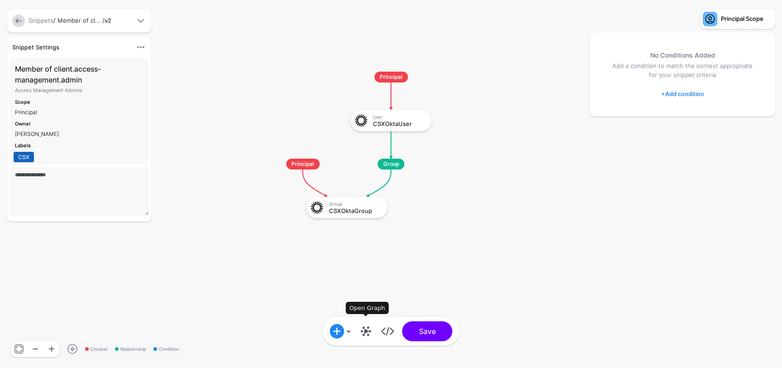
click at [366, 333] on link at bounding box center [366, 331] width 14 height 14
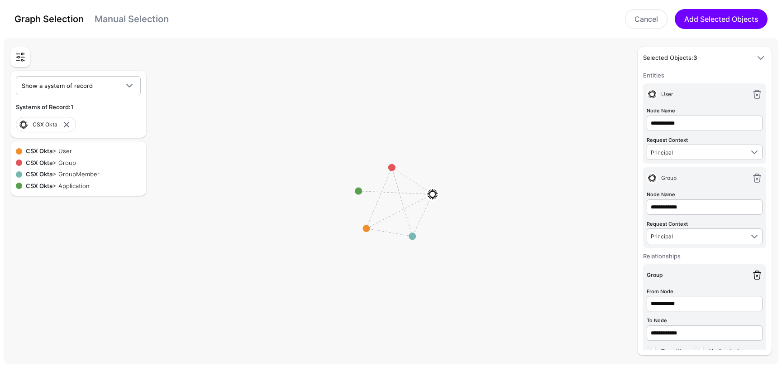
click at [757, 270] on link at bounding box center [757, 274] width 11 height 11
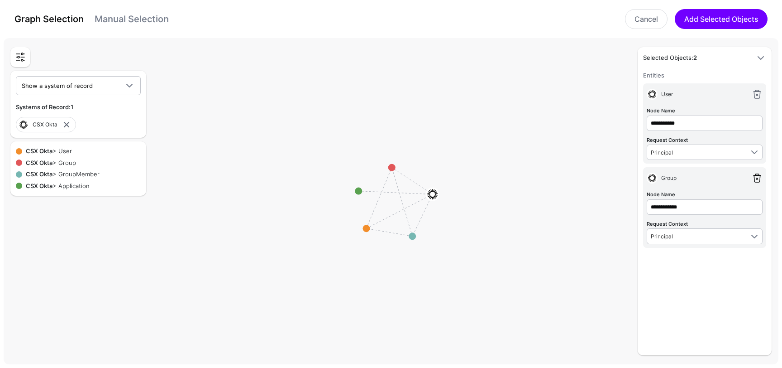
click at [761, 178] on link at bounding box center [757, 178] width 11 height 11
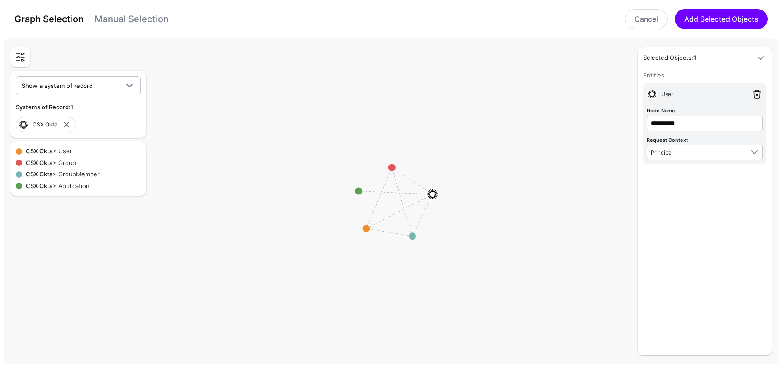
click at [762, 94] on link at bounding box center [757, 94] width 11 height 11
click at [368, 229] on circle at bounding box center [366, 228] width 7 height 7
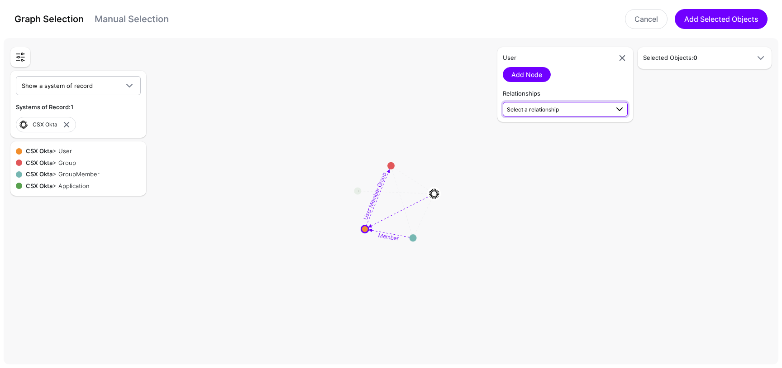
click at [547, 112] on span "Select a relationship" at bounding box center [533, 109] width 52 height 7
click at [554, 134] on span "User Member Group User (CSX Okta) - Group (CSX Okta)" at bounding box center [565, 134] width 110 height 21
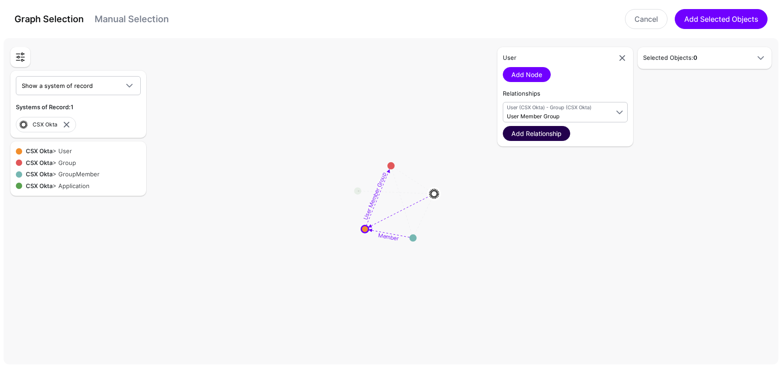
click at [559, 134] on link "Add Relationship" at bounding box center [536, 133] width 67 height 15
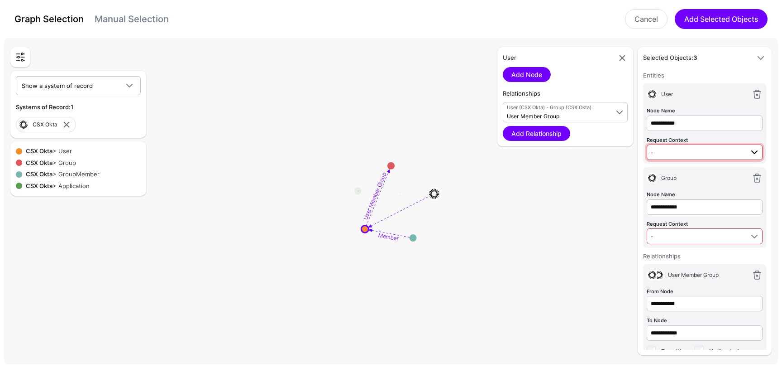
click at [689, 150] on span "-" at bounding box center [697, 152] width 93 height 10
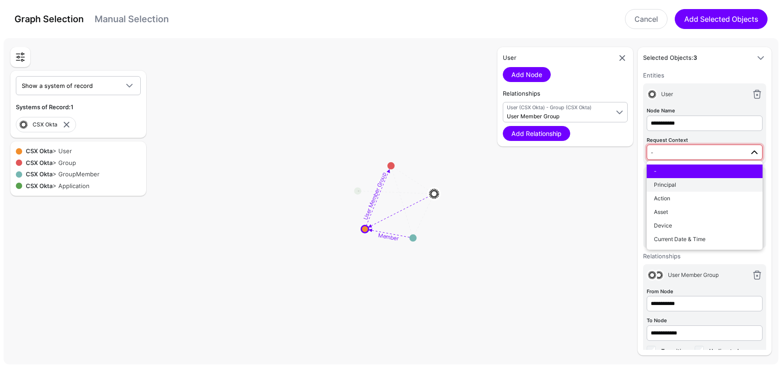
click at [687, 187] on div "Principal" at bounding box center [704, 185] width 101 height 8
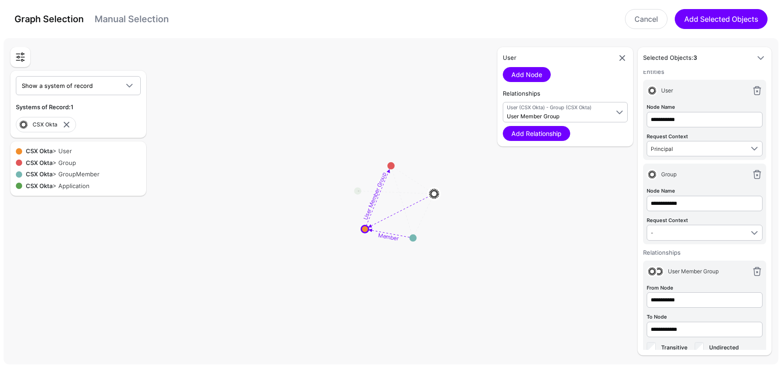
scroll to position [18, 0]
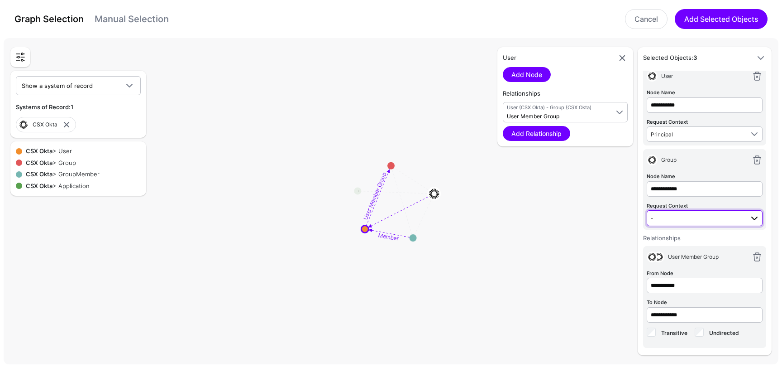
click at [683, 218] on span "-" at bounding box center [697, 218] width 93 height 10
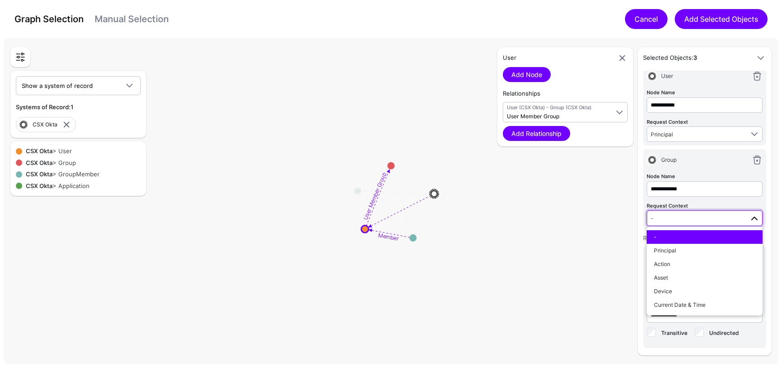
click at [637, 23] on link "Cancel" at bounding box center [646, 19] width 43 height 20
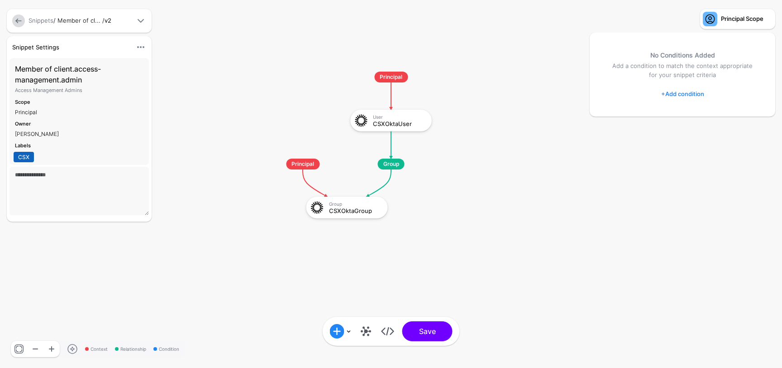
click at [19, 20] on link at bounding box center [18, 20] width 13 height 13
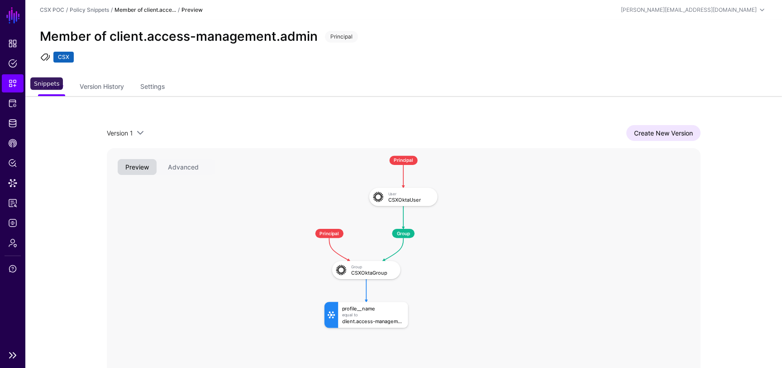
click at [14, 83] on span "Snippets" at bounding box center [12, 83] width 9 height 9
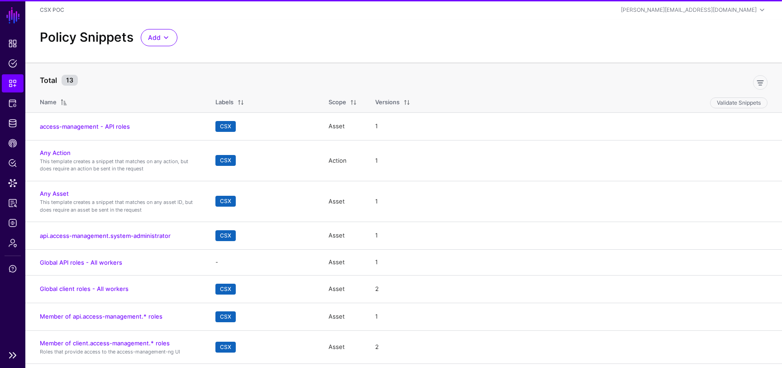
scroll to position [104, 0]
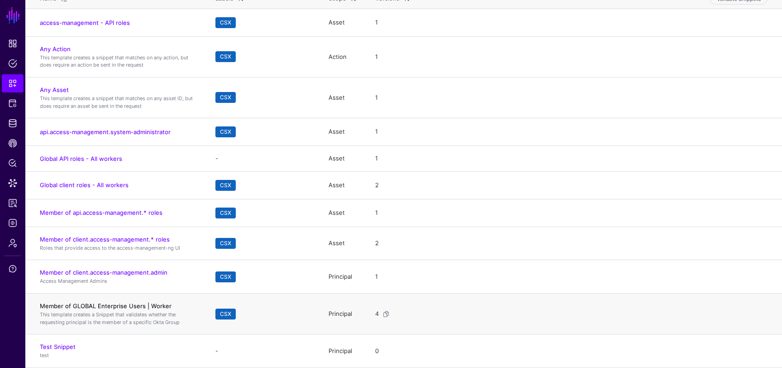
click at [140, 308] on link "Member of GLOBAL Enterprise Users | Worker" at bounding box center [106, 305] width 132 height 7
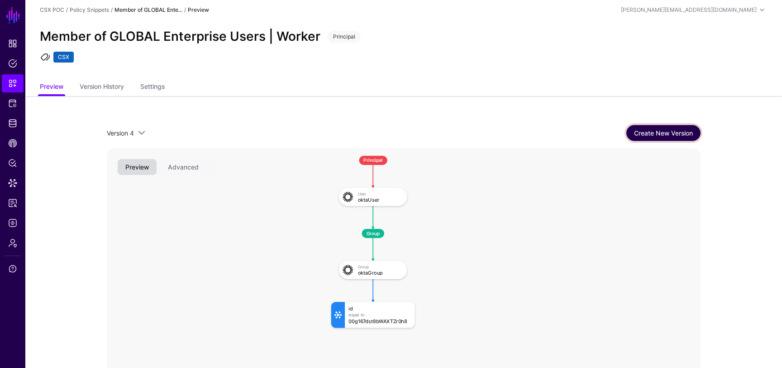
click at [659, 134] on link "Create New Version" at bounding box center [664, 133] width 74 height 16
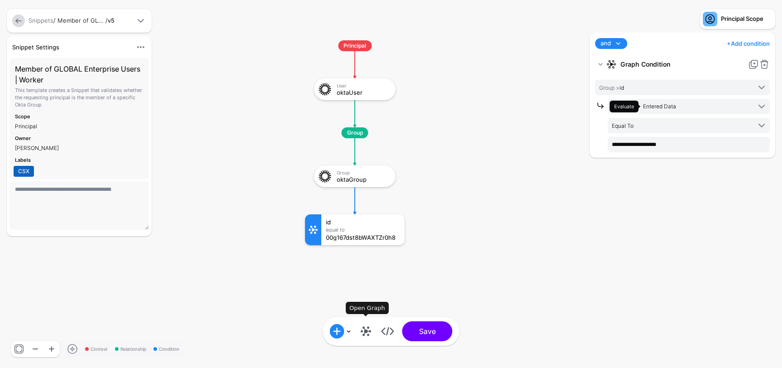
click at [367, 330] on link at bounding box center [366, 331] width 14 height 14
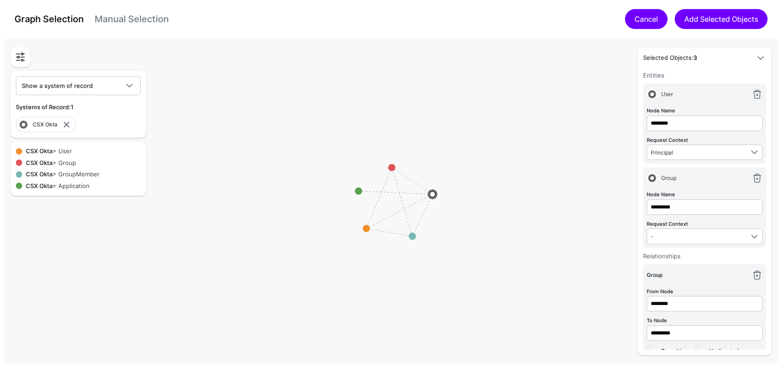
click at [644, 22] on link "Cancel" at bounding box center [646, 19] width 43 height 20
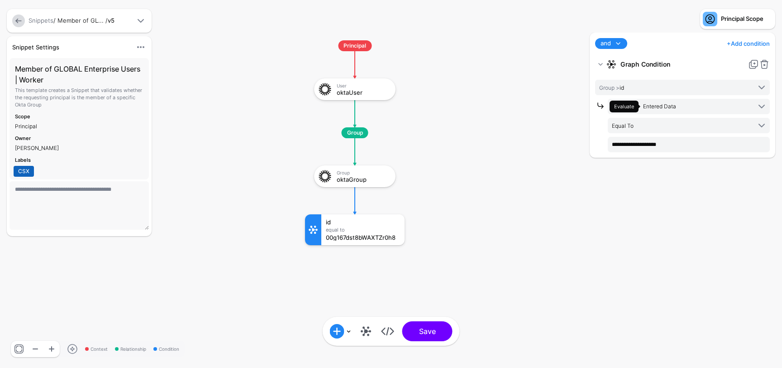
click at [19, 24] on link at bounding box center [18, 20] width 13 height 13
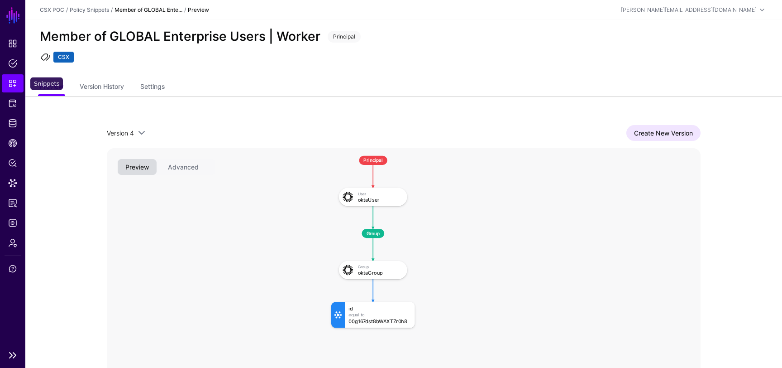
click at [5, 82] on link "Snippets" at bounding box center [13, 83] width 22 height 18
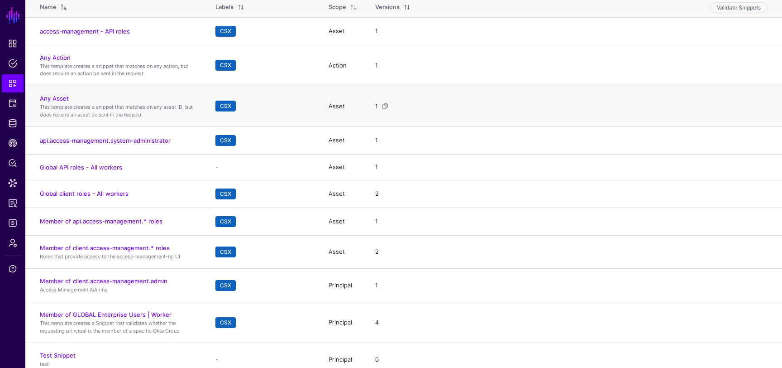
scroll to position [101, 0]
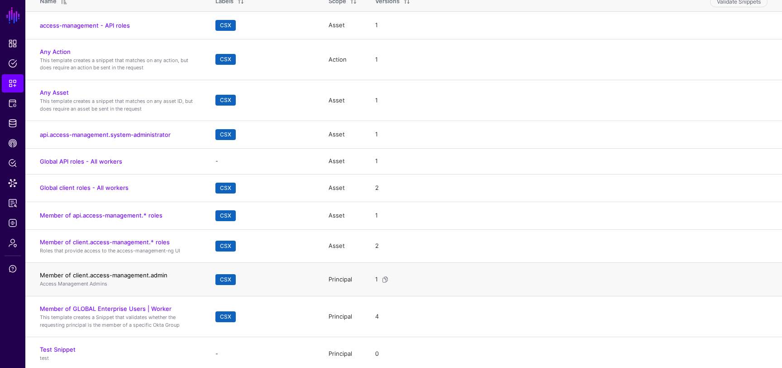
click at [125, 273] on link "Member of client.access-management.admin" at bounding box center [104, 274] width 128 height 7
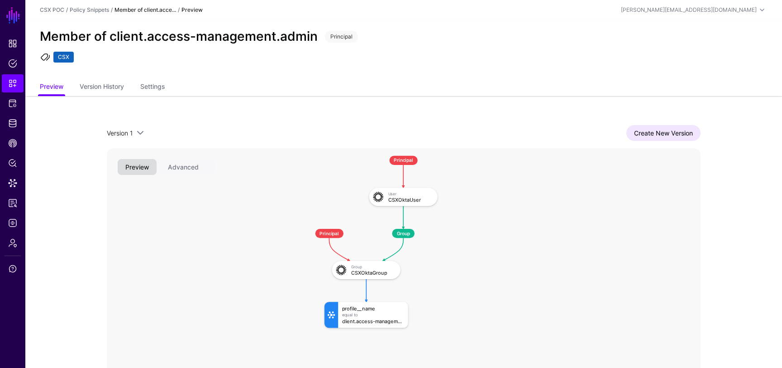
click at [650, 141] on div "Version 1 Version 1 Create New Version Context Relationship Condition Principal…" at bounding box center [404, 265] width 594 height 280
click at [654, 132] on link "Create New Version" at bounding box center [664, 133] width 74 height 16
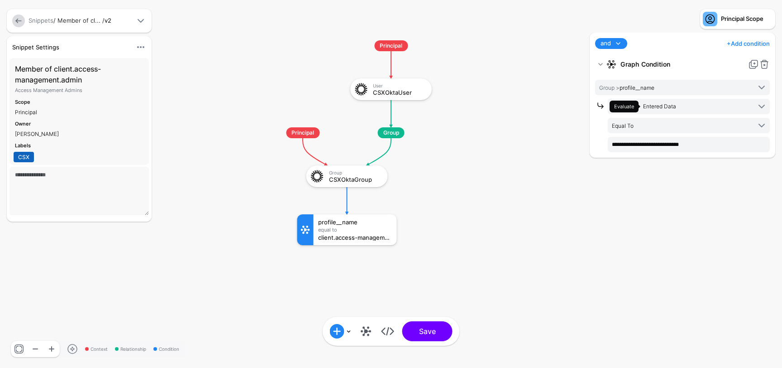
click at [366, 329] on link at bounding box center [366, 331] width 14 height 14
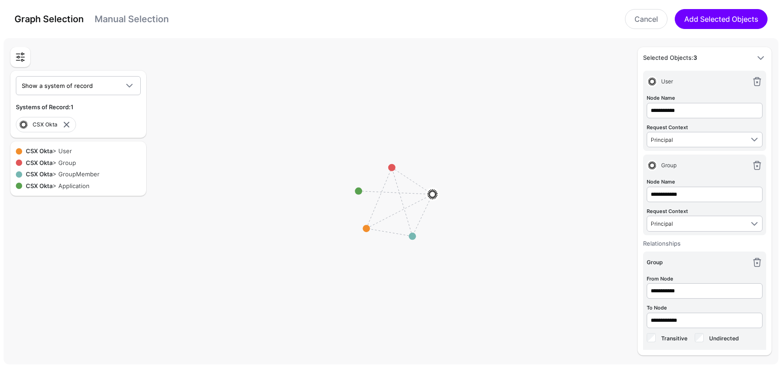
scroll to position [18, 0]
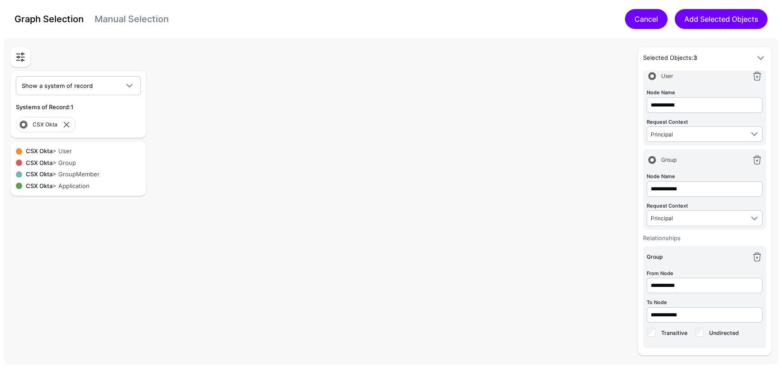
click at [641, 23] on link "Cancel" at bounding box center [646, 19] width 43 height 20
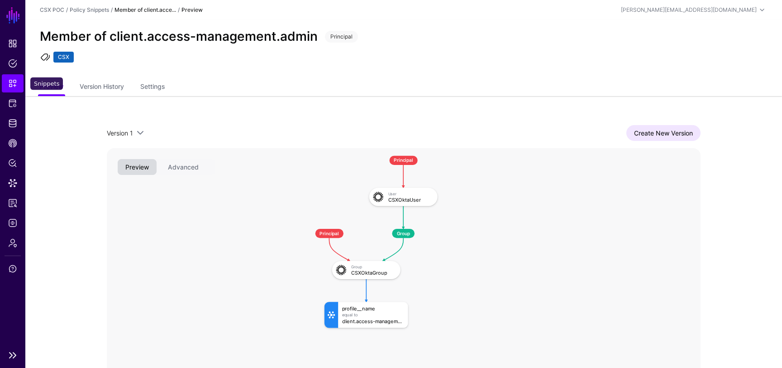
click at [10, 81] on span "Snippets" at bounding box center [12, 83] width 9 height 9
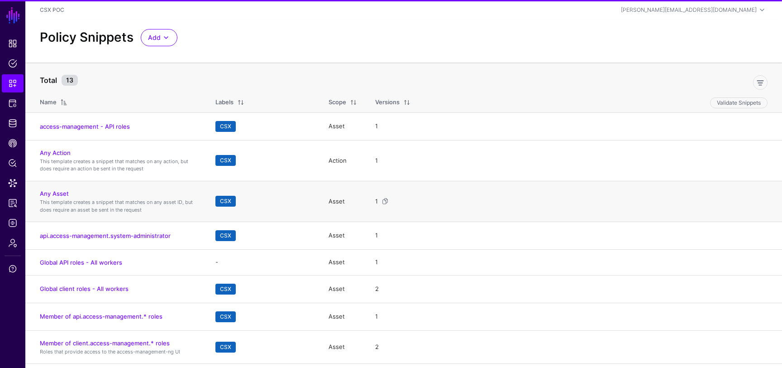
scroll to position [104, 0]
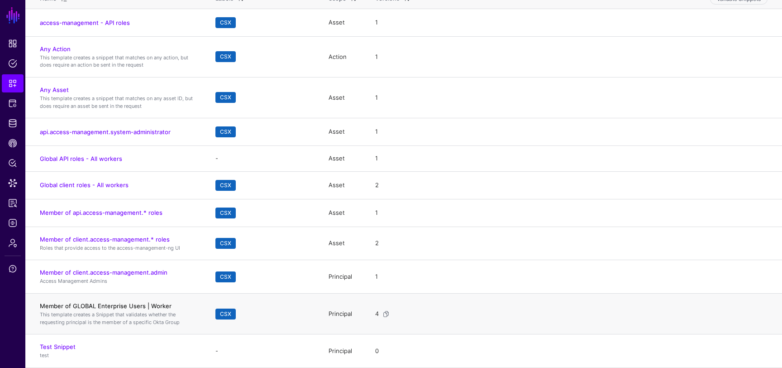
click at [143, 306] on link "Member of GLOBAL Enterprise Users | Worker" at bounding box center [106, 305] width 132 height 7
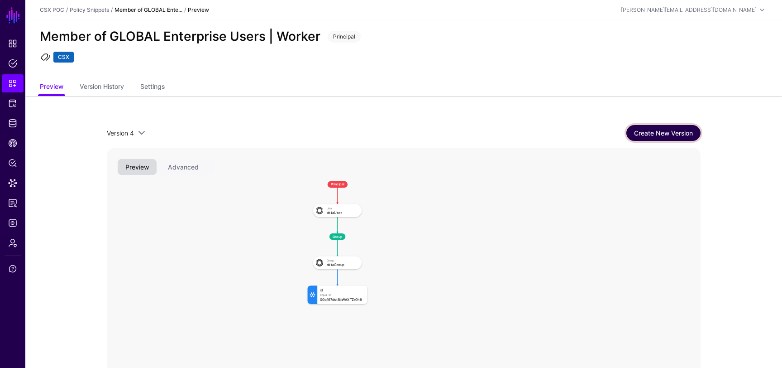
click at [658, 128] on link "Create New Version" at bounding box center [664, 133] width 74 height 16
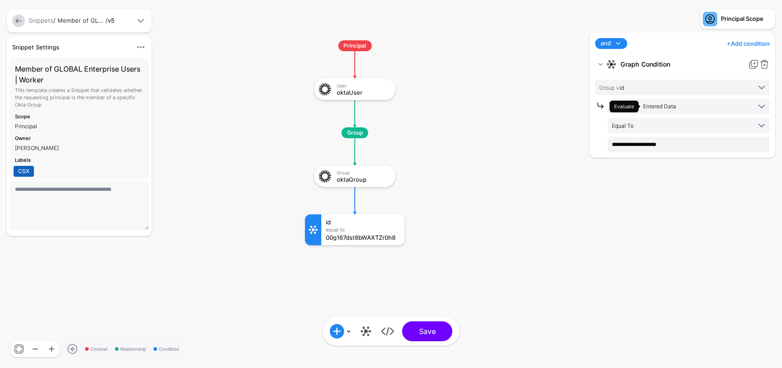
click at [367, 332] on link at bounding box center [366, 331] width 14 height 14
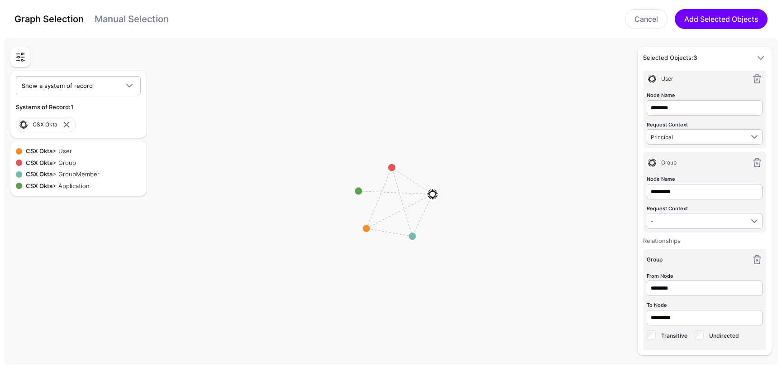
scroll to position [18, 0]
click at [637, 16] on link "Cancel" at bounding box center [646, 19] width 43 height 20
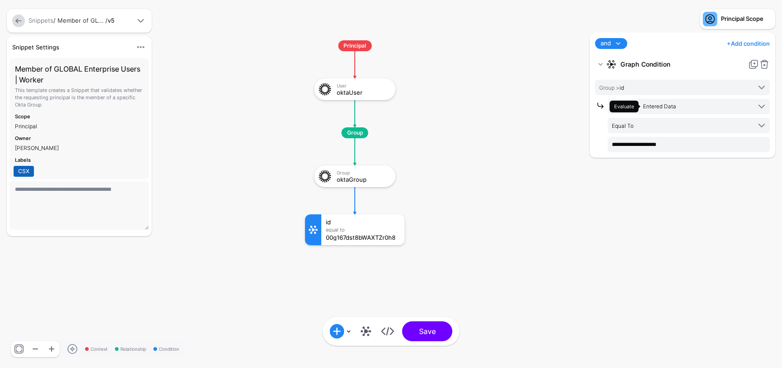
click at [19, 23] on link at bounding box center [18, 20] width 13 height 13
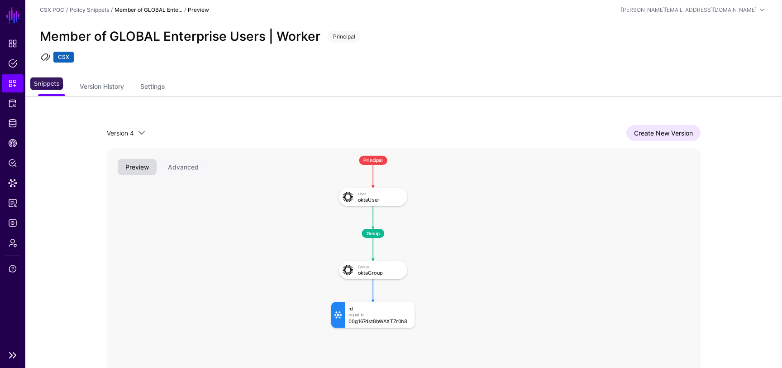
click at [13, 83] on span "Snippets" at bounding box center [12, 83] width 9 height 9
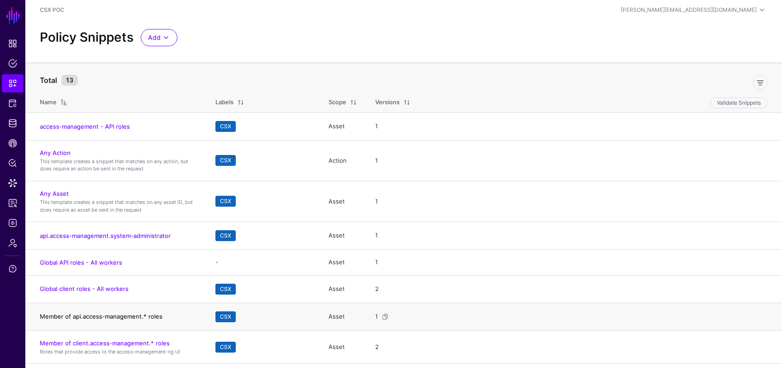
scroll to position [104, 0]
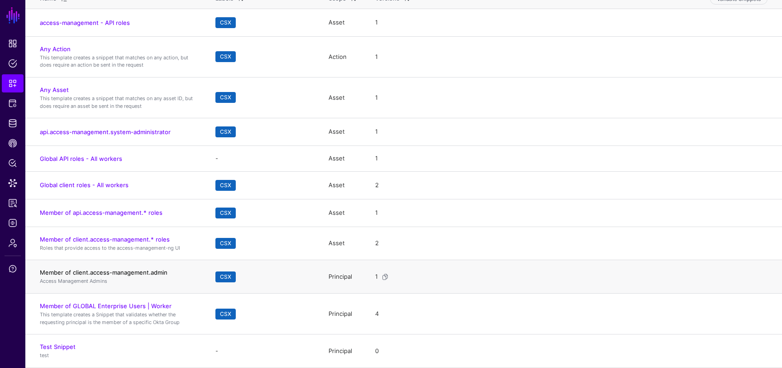
click at [101, 273] on link "Member of client.access-management.admin" at bounding box center [104, 272] width 128 height 7
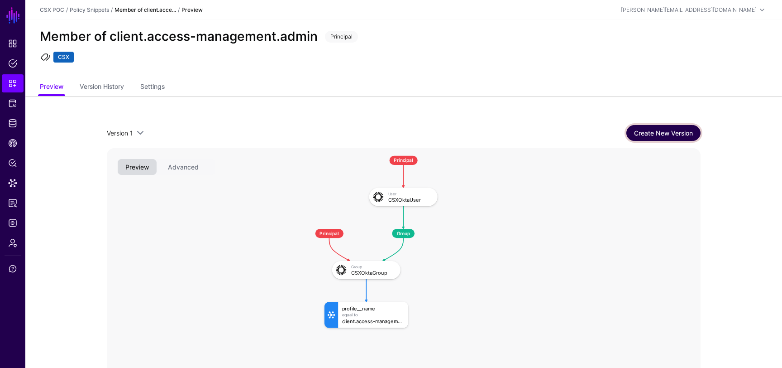
click at [671, 131] on link "Create New Version" at bounding box center [664, 133] width 74 height 16
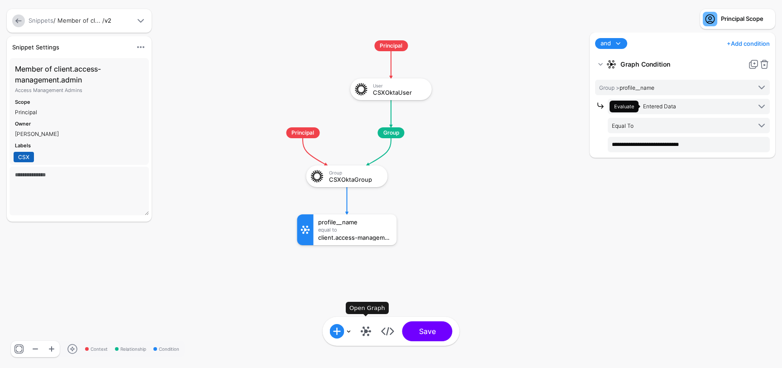
click at [366, 331] on link at bounding box center [366, 331] width 14 height 14
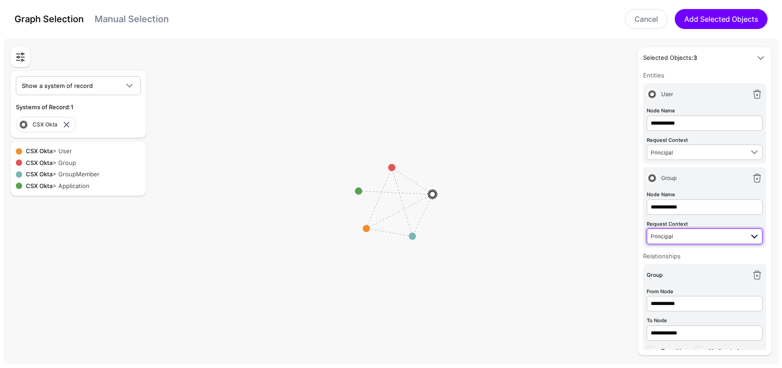
click at [690, 239] on span "Principal" at bounding box center [697, 236] width 93 height 10
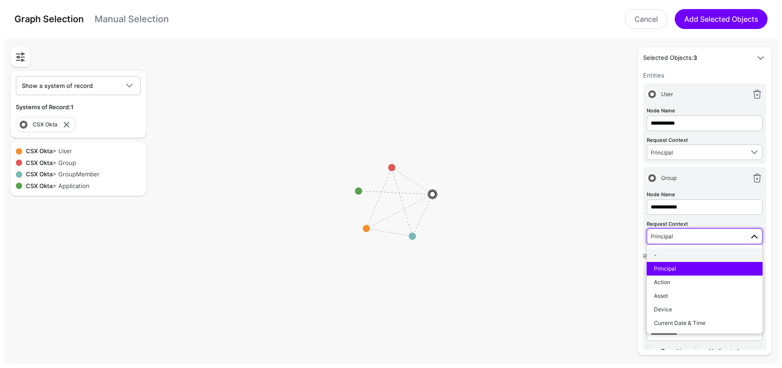
click at [681, 254] on div "-" at bounding box center [704, 255] width 101 height 8
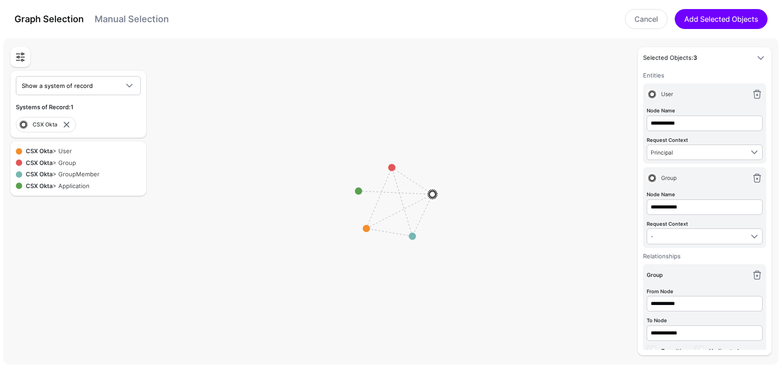
scroll to position [18, 0]
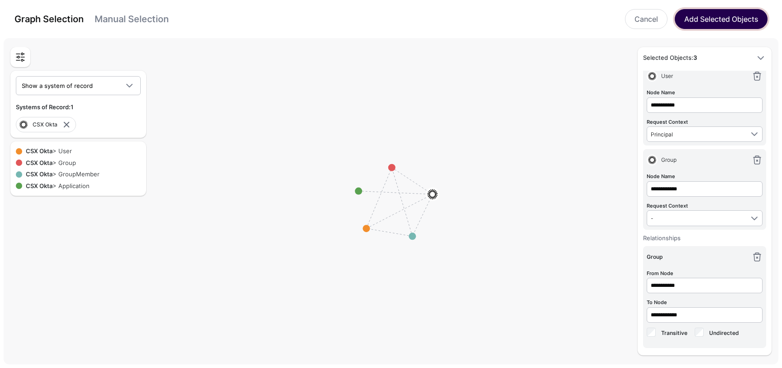
click at [708, 24] on button "Add Selected Objects" at bounding box center [721, 19] width 93 height 20
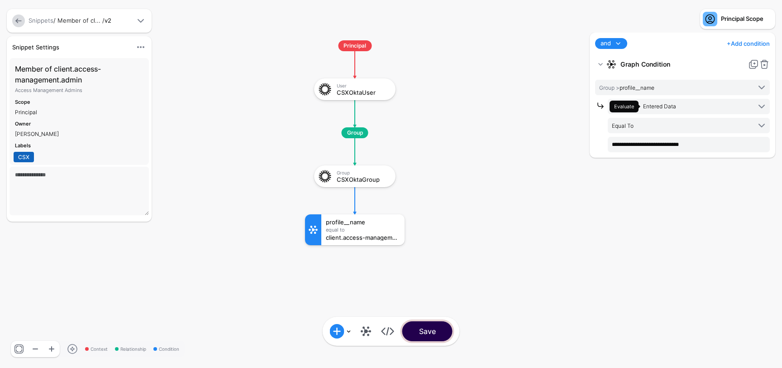
click at [434, 331] on button "Save" at bounding box center [428, 331] width 50 height 20
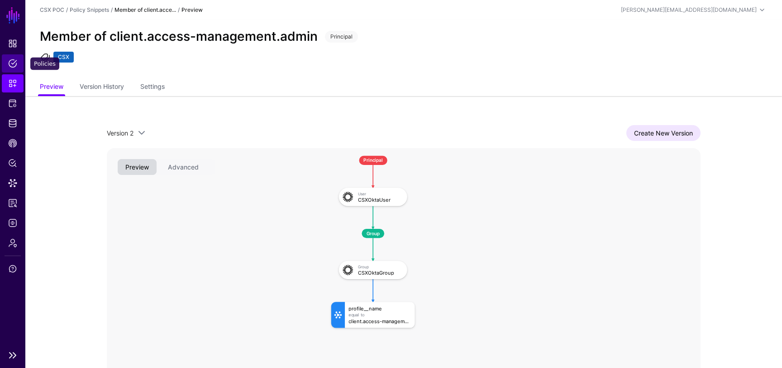
click at [12, 69] on link "Policies" at bounding box center [13, 63] width 22 height 18
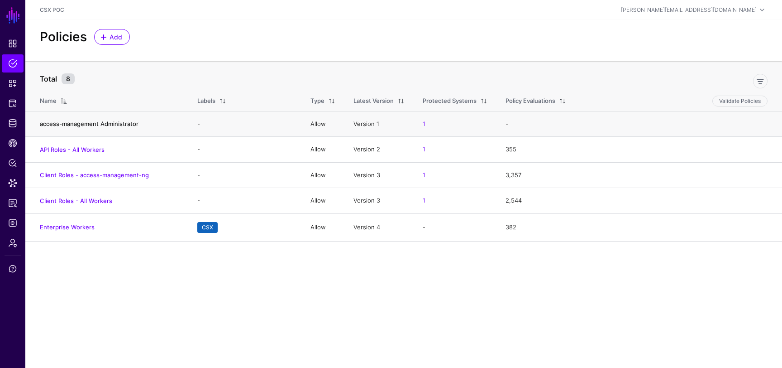
click at [117, 123] on link "access-management Administrator" at bounding box center [89, 123] width 99 height 7
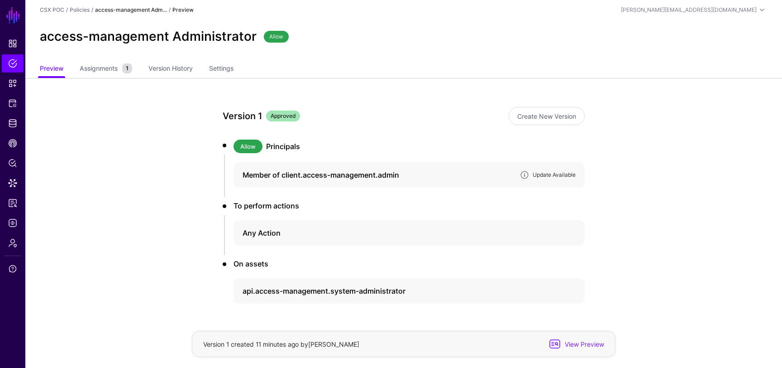
click at [553, 175] on link "Update Available" at bounding box center [554, 174] width 43 height 7
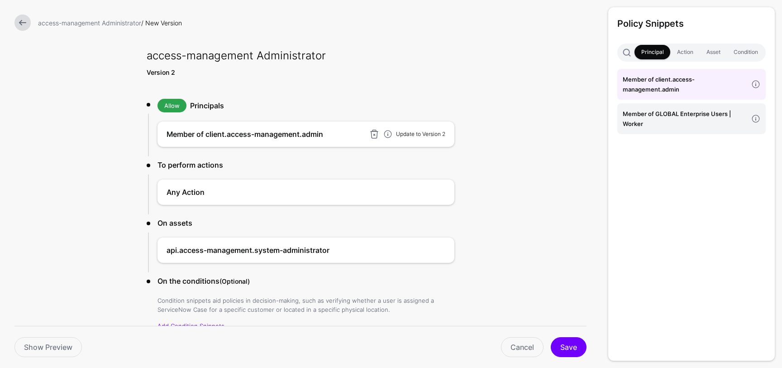
click at [421, 132] on link "Update to Version 2" at bounding box center [420, 133] width 49 height 7
click at [564, 345] on button "Save" at bounding box center [569, 347] width 36 height 20
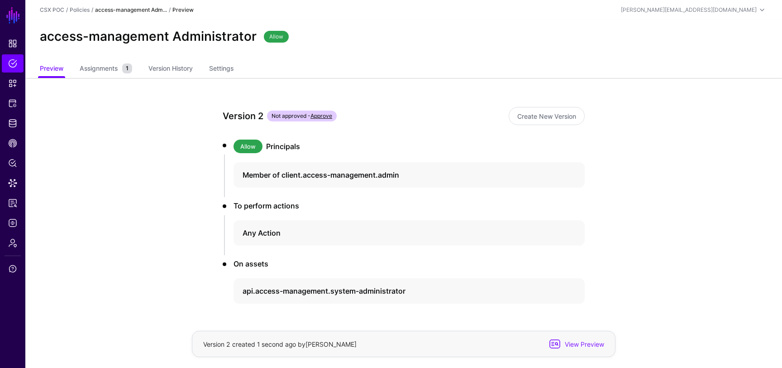
click at [331, 116] on link "Approve" at bounding box center [322, 115] width 22 height 7
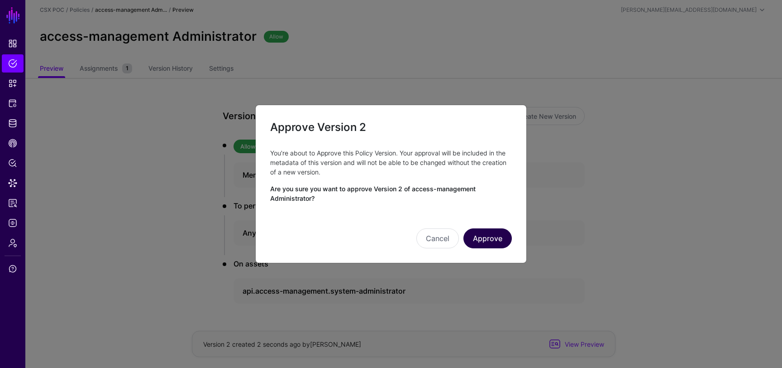
click at [481, 235] on button "Approve" at bounding box center [488, 238] width 48 height 20
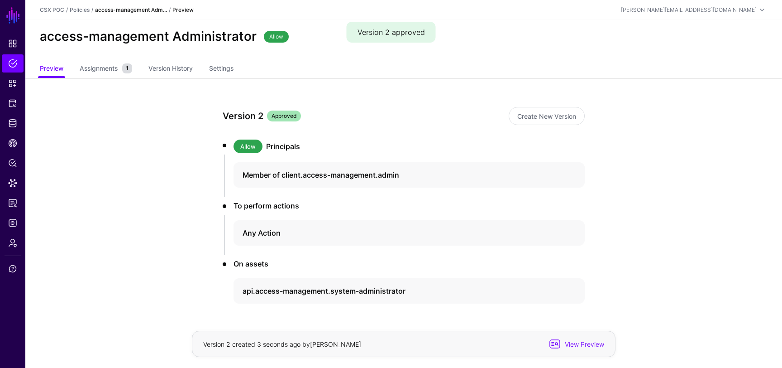
scroll to position [29, 0]
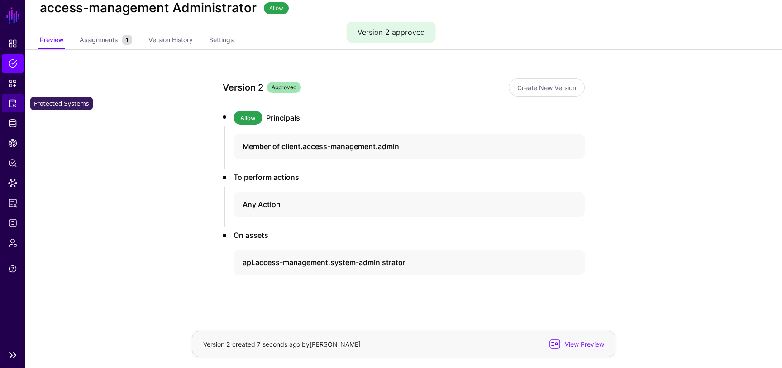
click at [10, 105] on span "Protected Systems" at bounding box center [12, 103] width 9 height 9
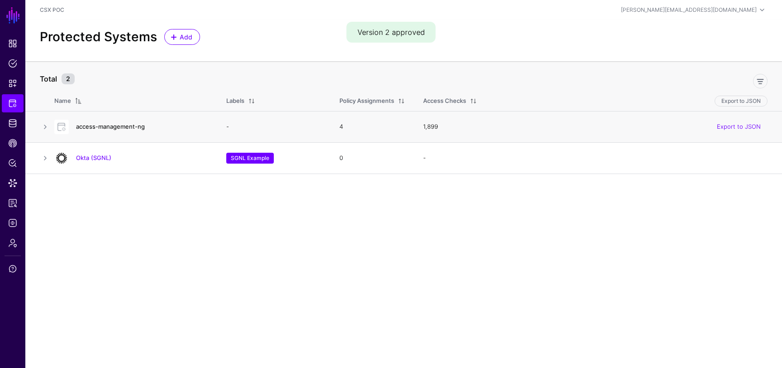
click at [102, 125] on link "access-management-ng" at bounding box center [110, 126] width 69 height 7
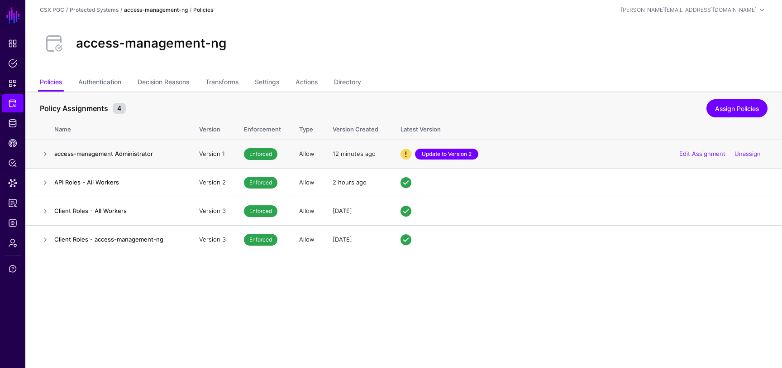
click at [430, 154] on link "Update to Version 2" at bounding box center [446, 154] width 63 height 11
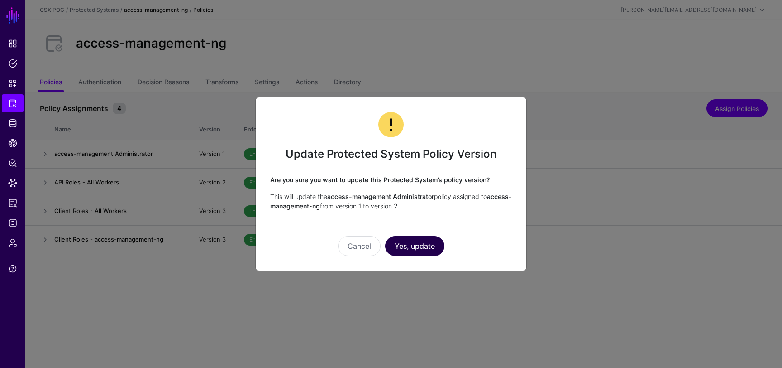
click at [419, 248] on button "Yes, update" at bounding box center [414, 246] width 59 height 20
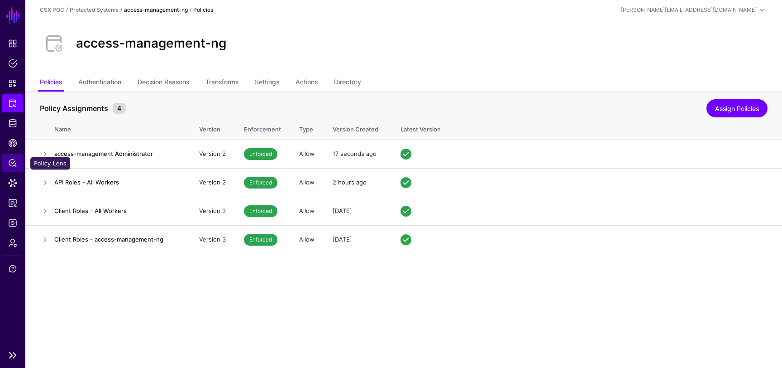
click at [13, 161] on span "Policy Lens" at bounding box center [12, 162] width 9 height 9
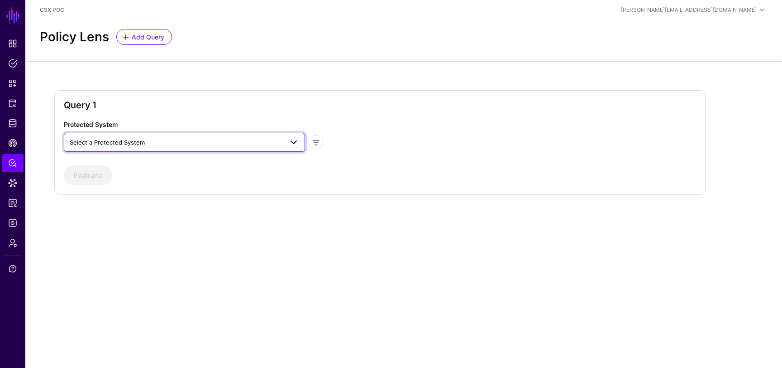
click at [236, 143] on span "Select a Protected System" at bounding box center [176, 142] width 213 height 10
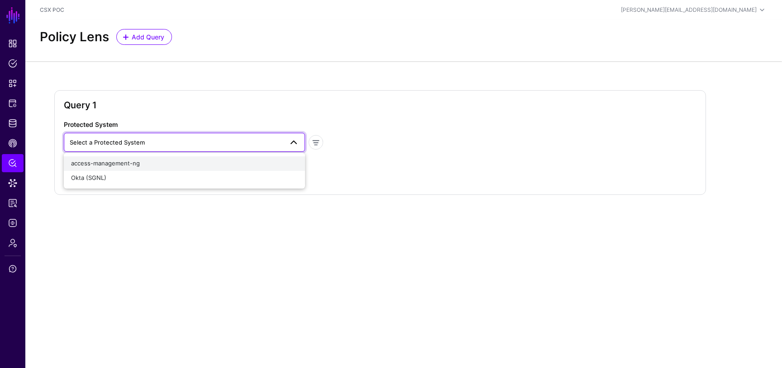
click at [215, 163] on div "access-management-ng" at bounding box center [184, 163] width 227 height 9
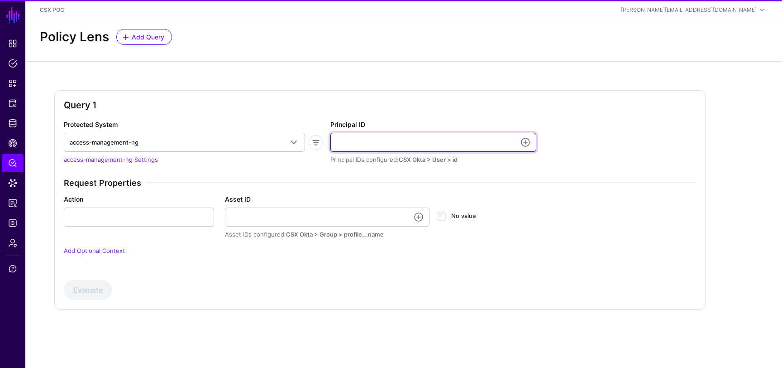
click at [373, 145] on input "Principal ID" at bounding box center [434, 142] width 206 height 19
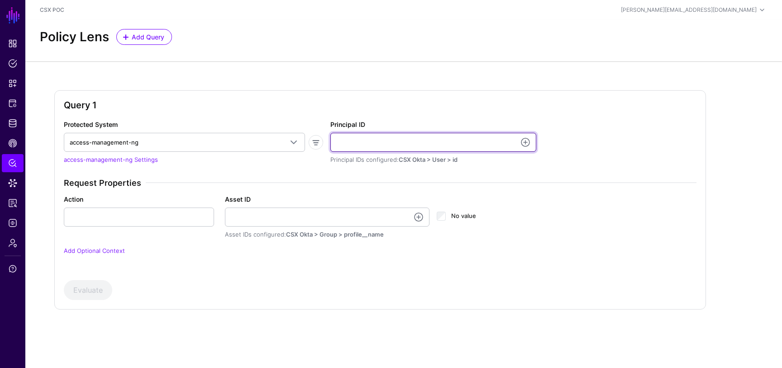
type input "**********"
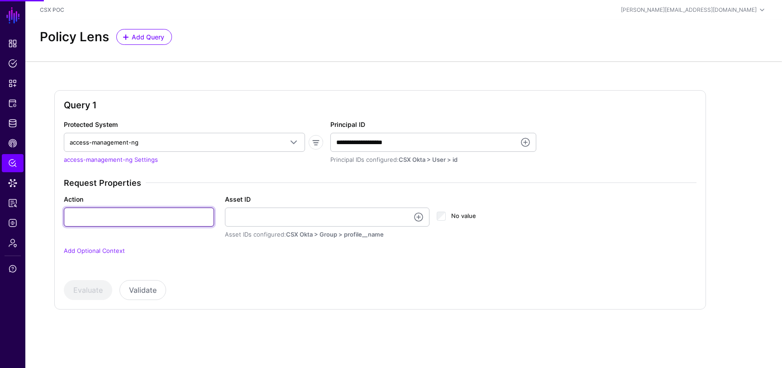
click at [147, 220] on input "Action" at bounding box center [139, 216] width 150 height 19
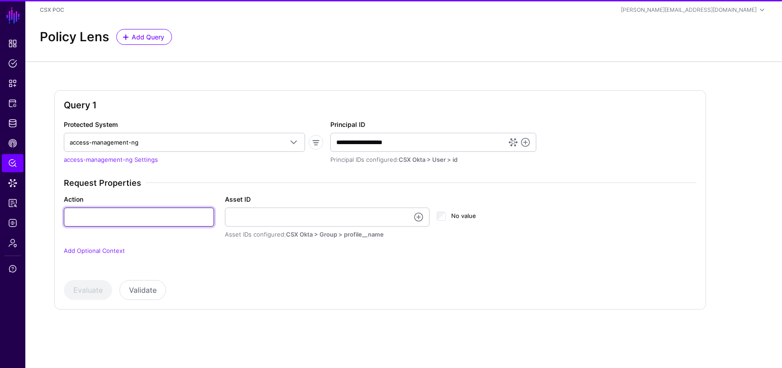
type input "******"
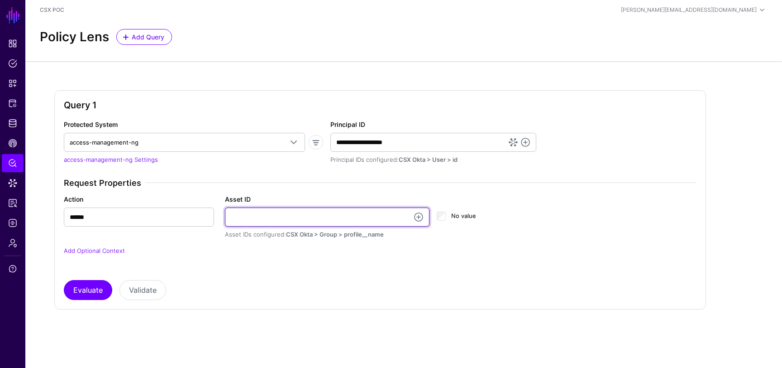
click at [259, 223] on input "Asset ID" at bounding box center [327, 216] width 205 height 19
type input "**********"
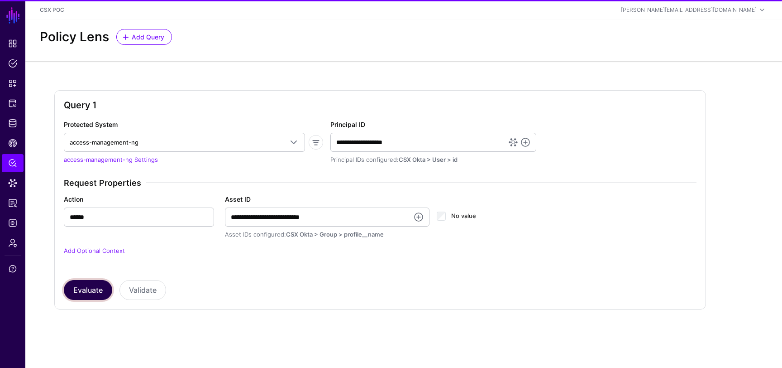
click at [99, 286] on button "Evaluate" at bounding box center [88, 290] width 48 height 20
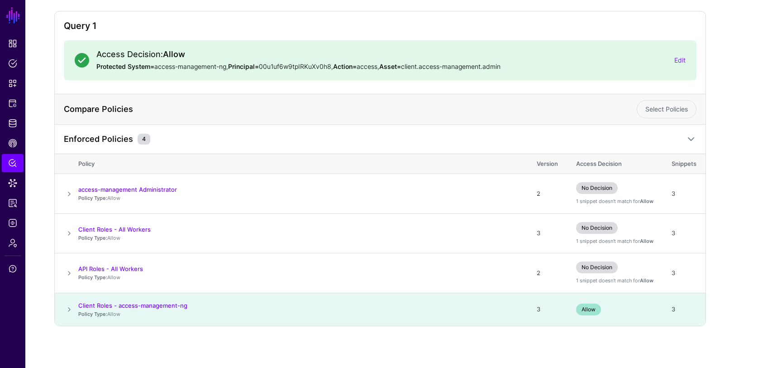
scroll to position [81, 0]
